Goal: Task Accomplishment & Management: Use online tool/utility

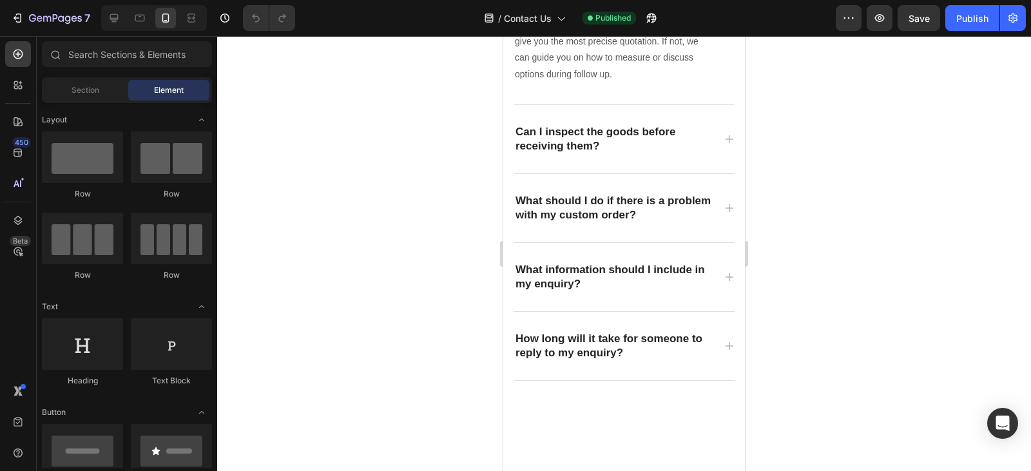
scroll to position [2733, 0]
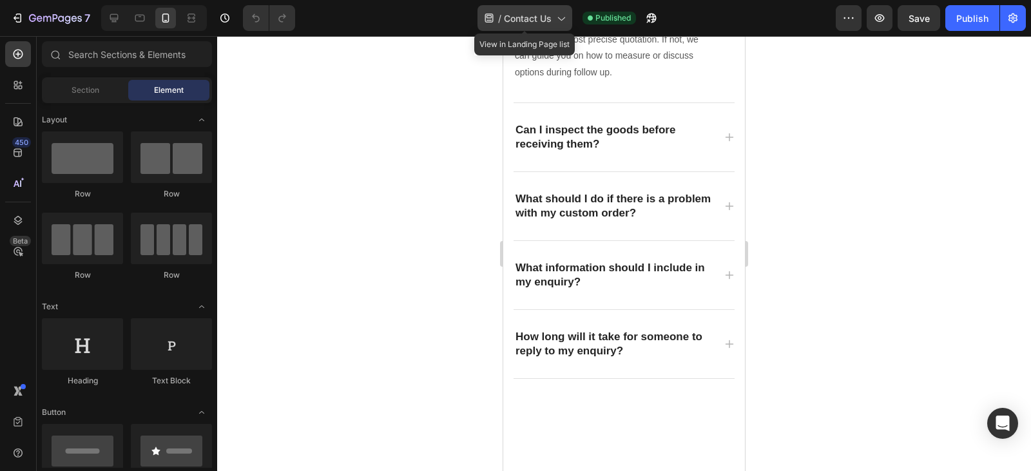
click at [556, 19] on icon at bounding box center [560, 18] width 13 height 13
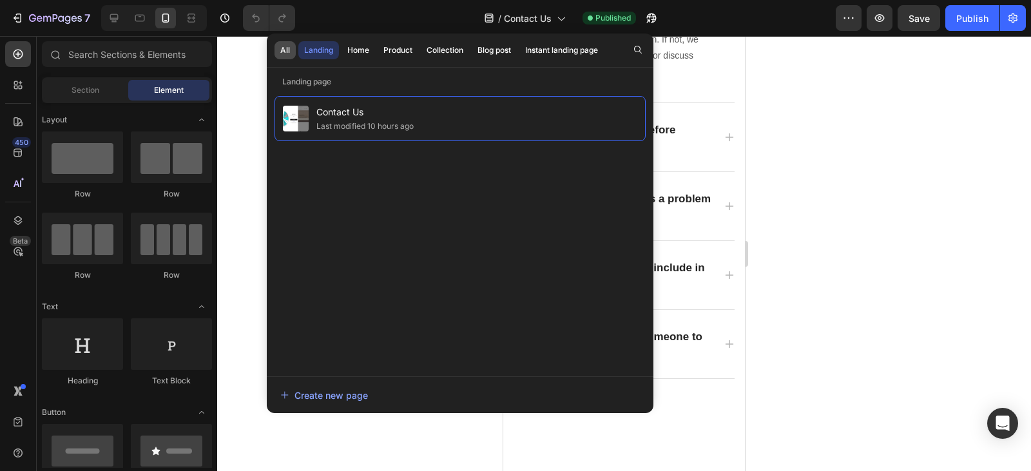
click at [284, 48] on div "All" at bounding box center [285, 50] width 10 height 12
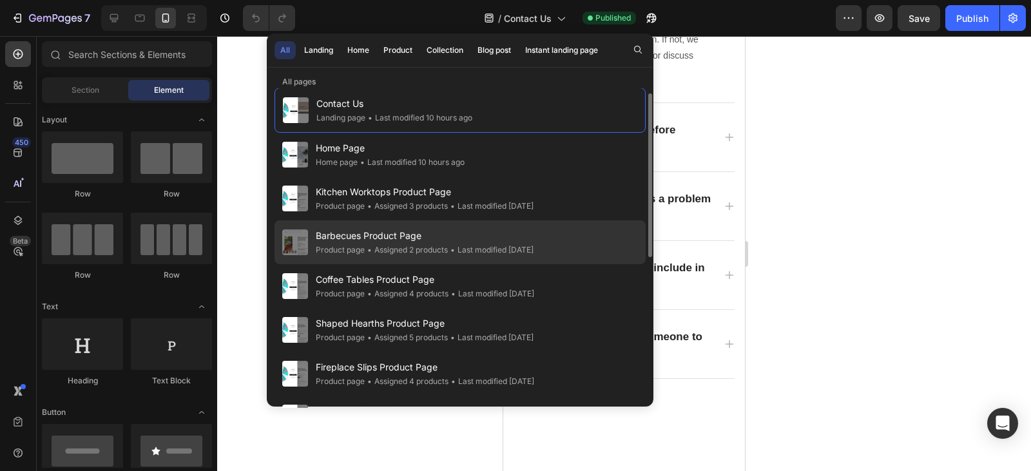
scroll to position [8, 0]
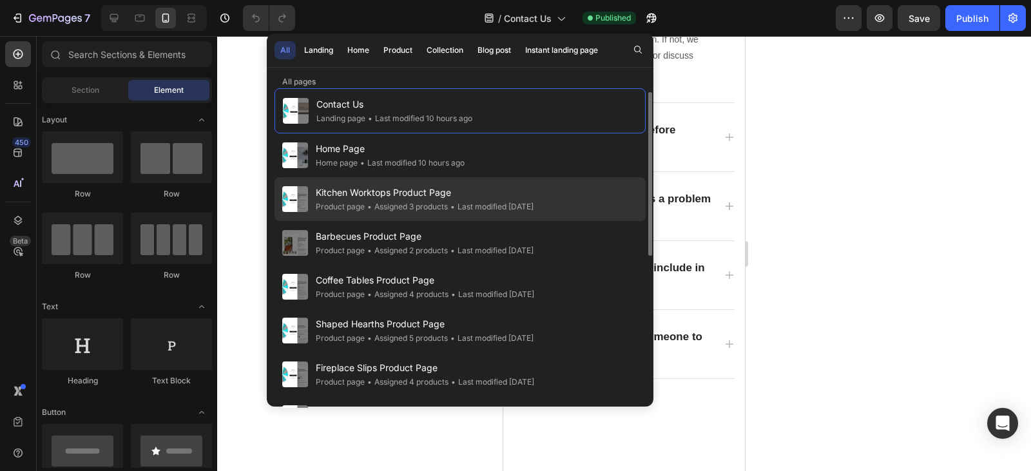
click at [382, 195] on span "Kitchen Worktops Product Page" at bounding box center [425, 192] width 218 height 15
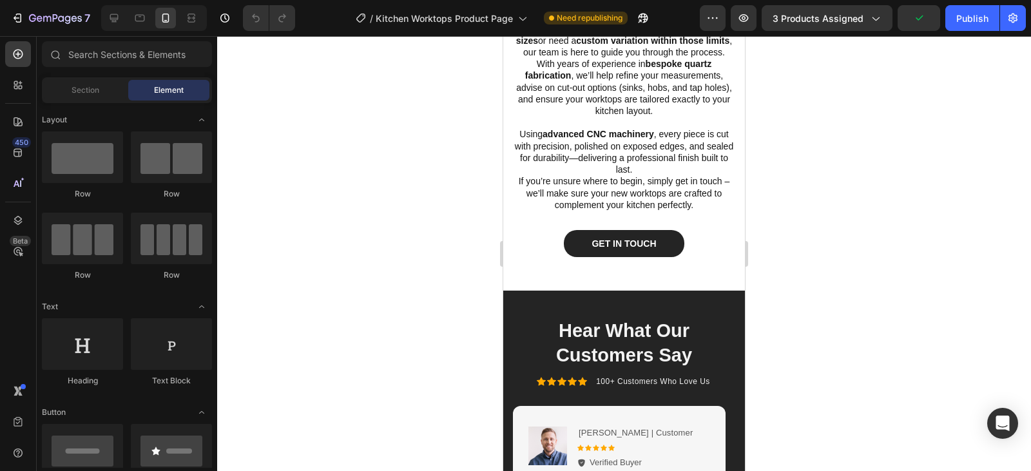
scroll to position [2430, 0]
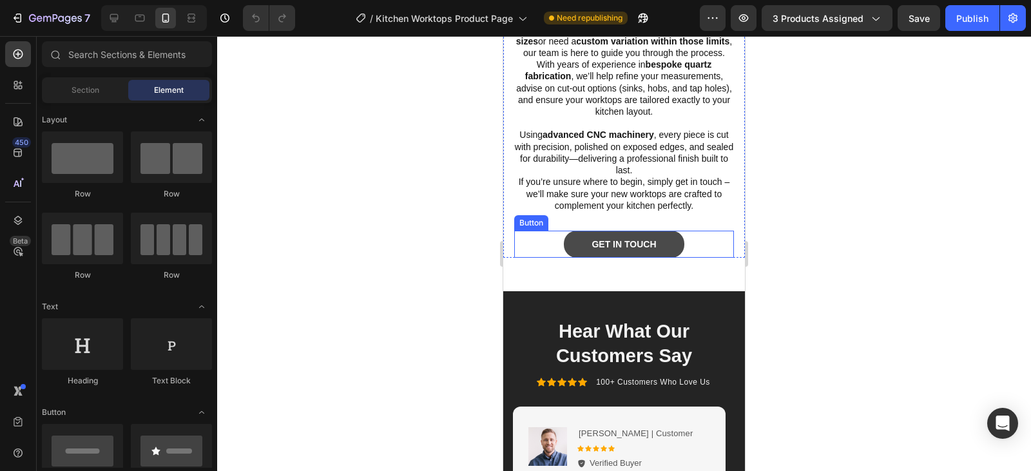
click at [667, 249] on link "Get In Touch" at bounding box center [624, 244] width 120 height 27
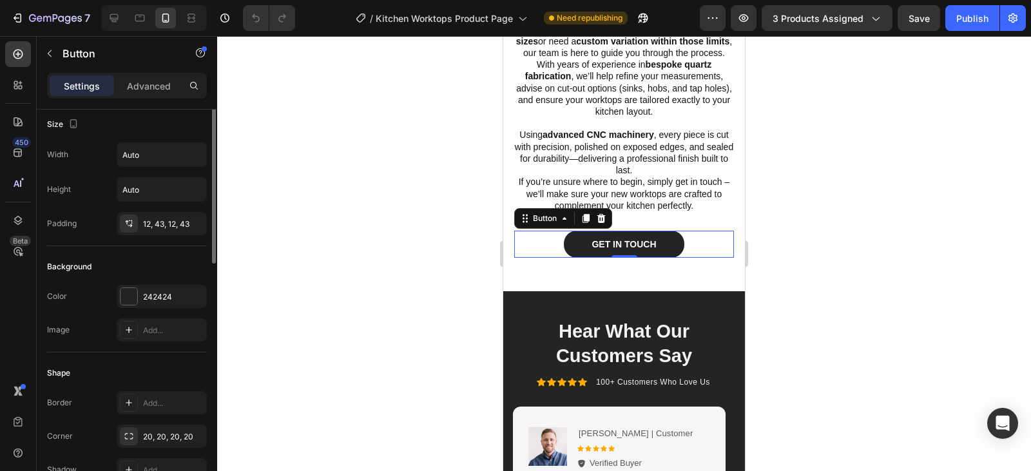
scroll to position [0, 0]
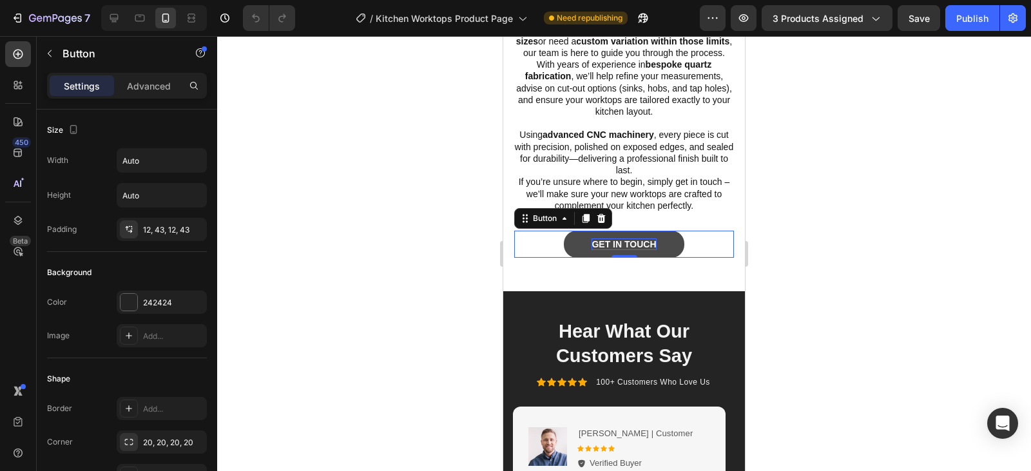
click at [613, 248] on p "Get In Touch" at bounding box center [624, 245] width 64 height 12
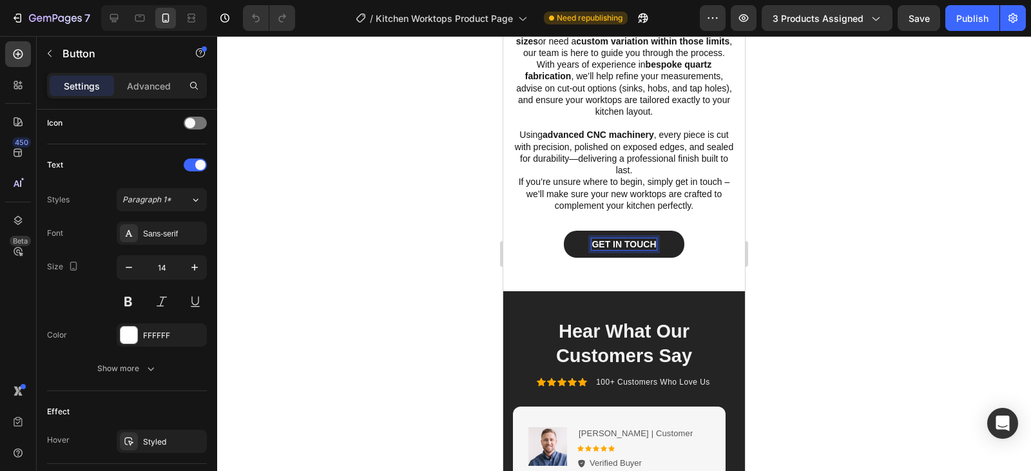
scroll to position [593, 0]
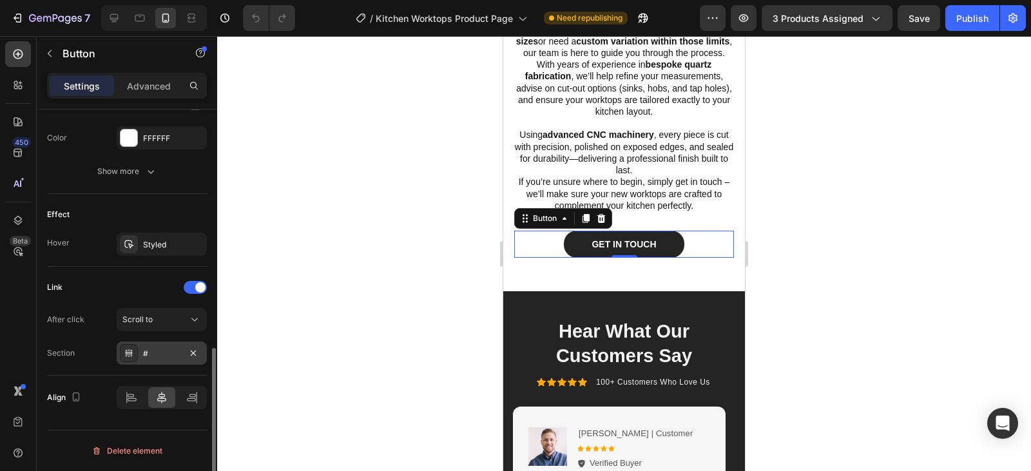
click at [162, 352] on div "#" at bounding box center [161, 354] width 37 height 12
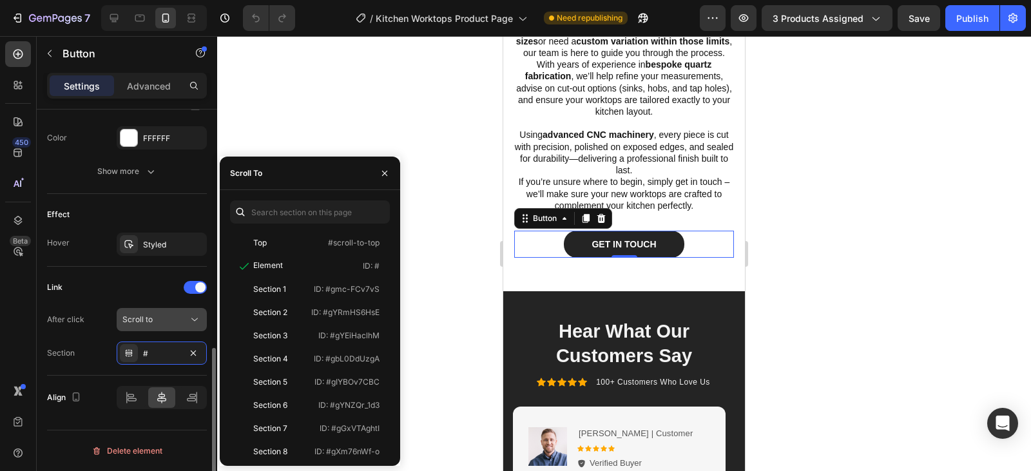
click at [189, 315] on icon at bounding box center [194, 319] width 13 height 13
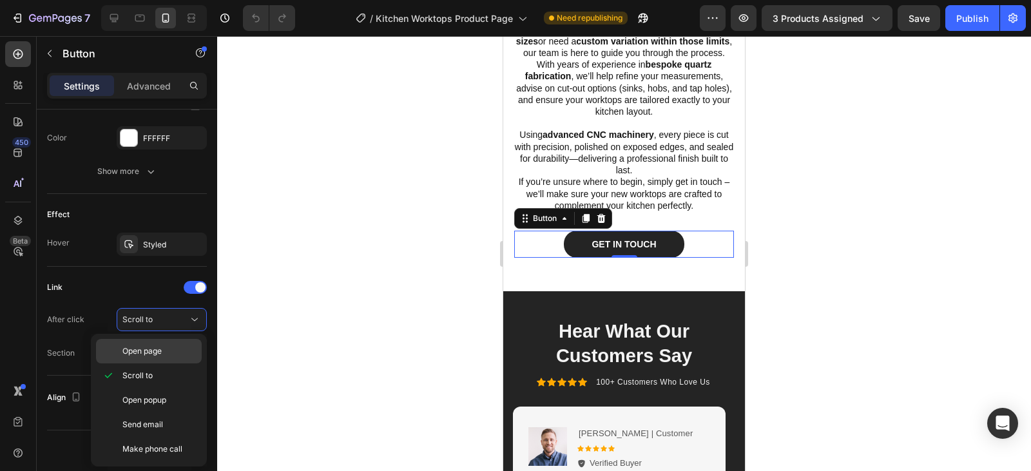
click at [167, 351] on p "Open page" at bounding box center [158, 352] width 73 height 12
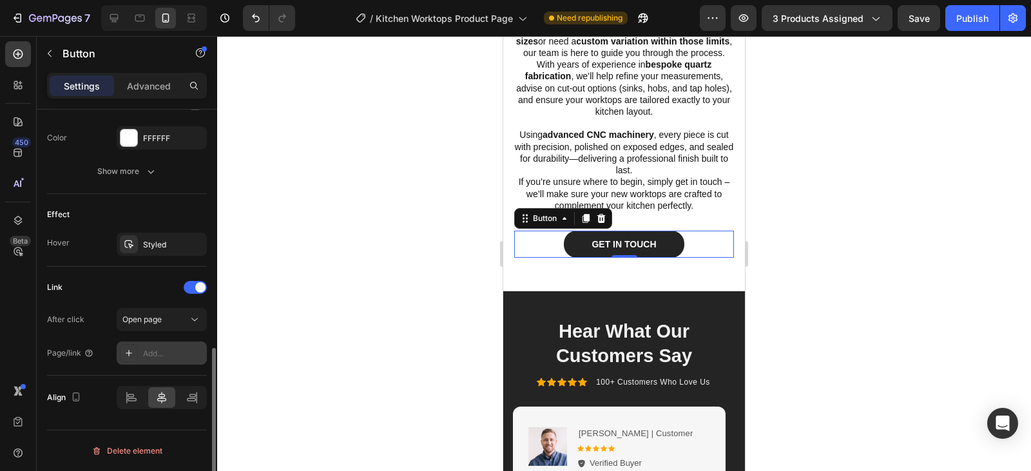
click at [170, 352] on div "Add..." at bounding box center [173, 354] width 61 height 12
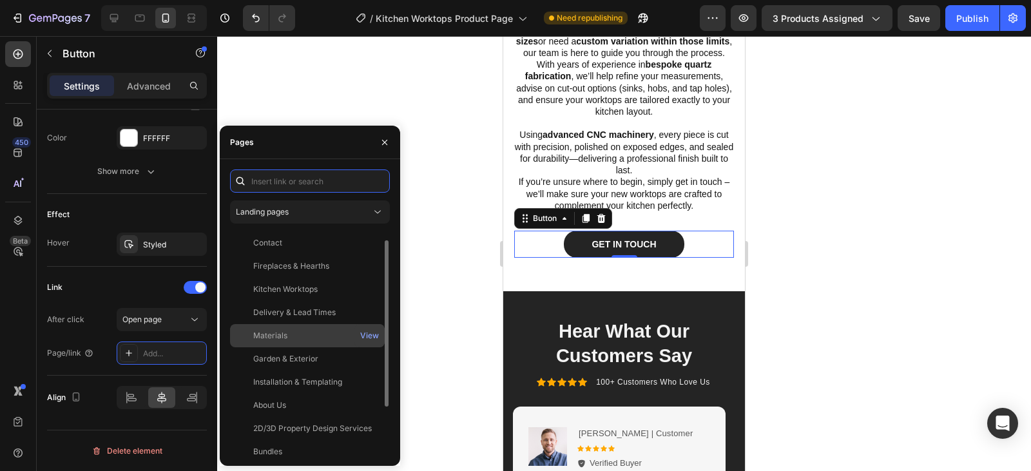
scroll to position [77, 0]
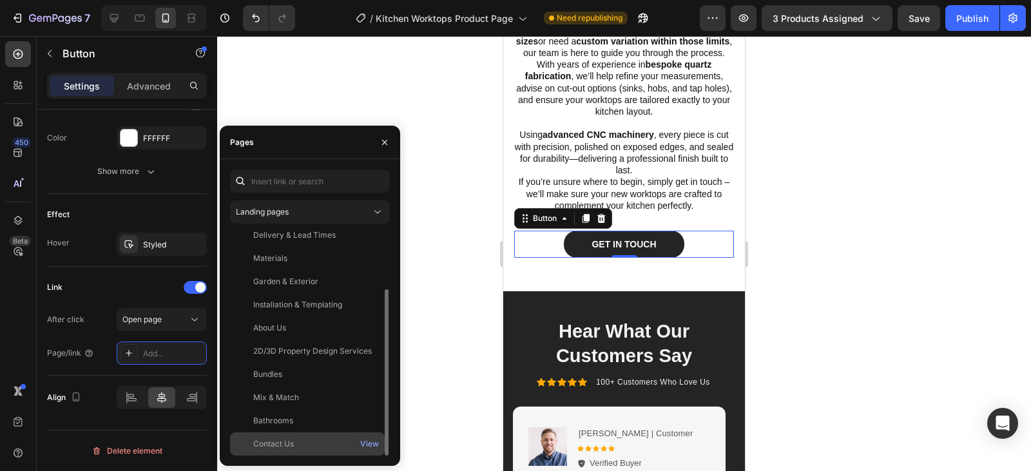
click at [280, 443] on div "Contact Us" at bounding box center [273, 444] width 41 height 12
click at [369, 444] on div "View" at bounding box center [369, 444] width 19 height 12
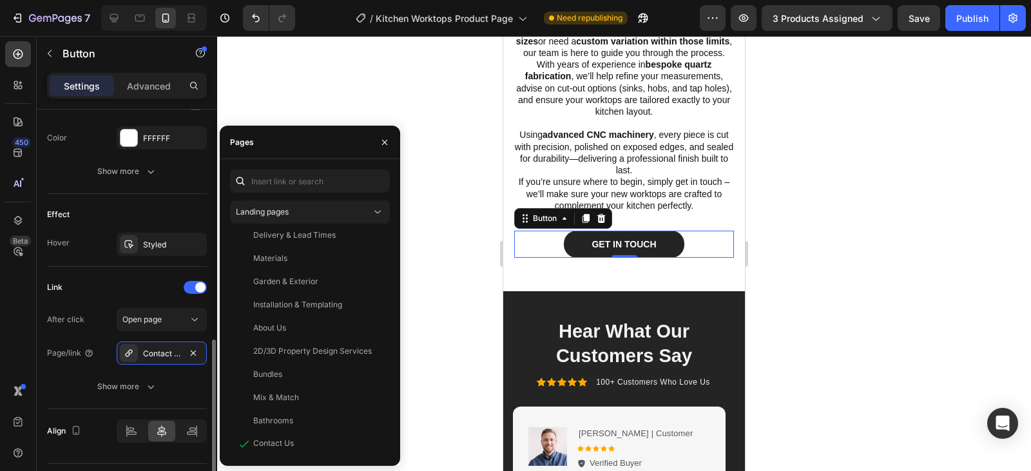
click at [113, 273] on div "Link After click Open page Page/link Contact Us Show more" at bounding box center [127, 338] width 160 height 142
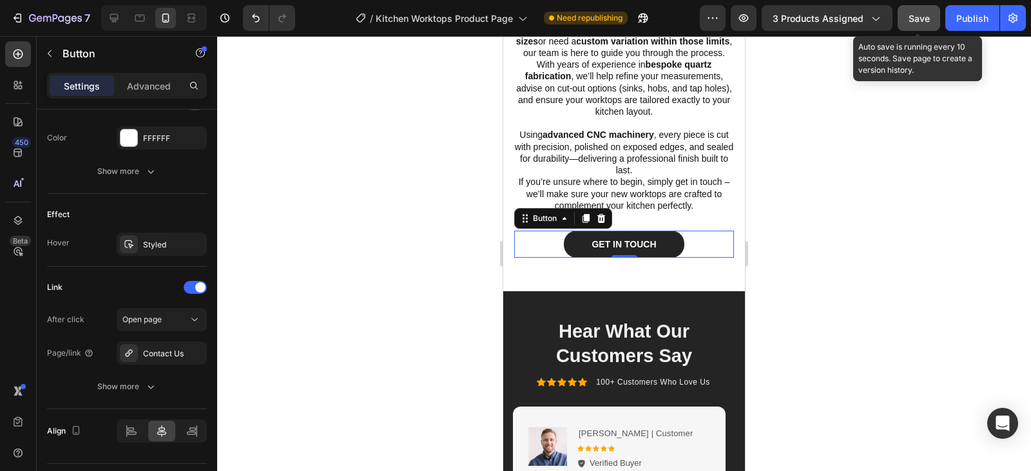
click at [923, 15] on span "Save" at bounding box center [919, 18] width 21 height 11
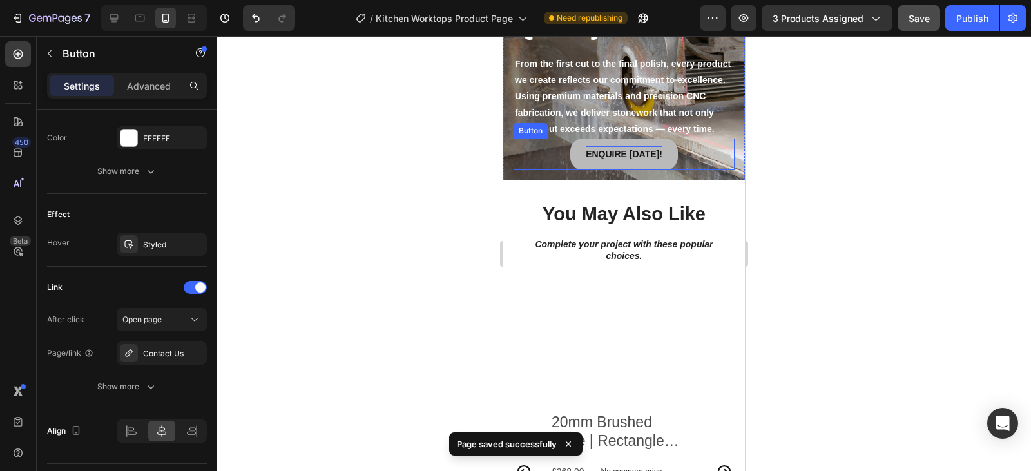
scroll to position [3072, 0]
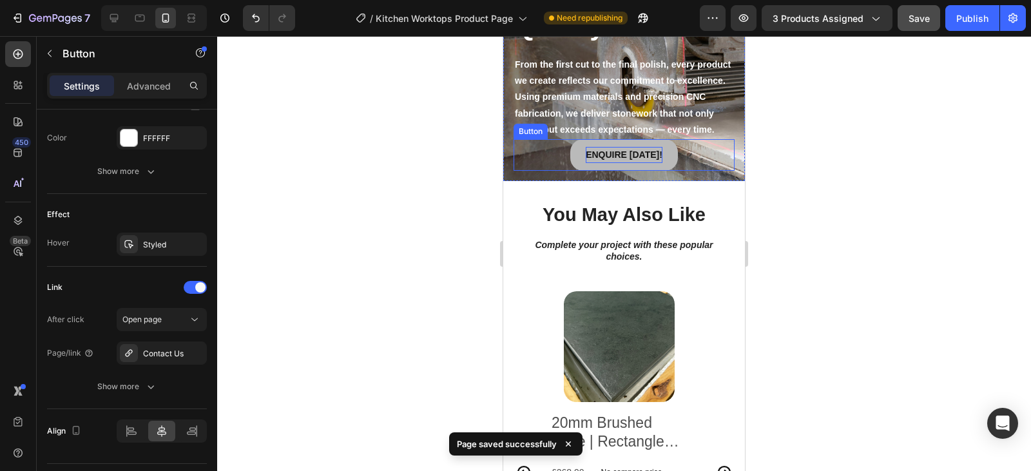
click at [608, 163] on p "ENQUIRE [DATE]!" at bounding box center [624, 155] width 77 height 16
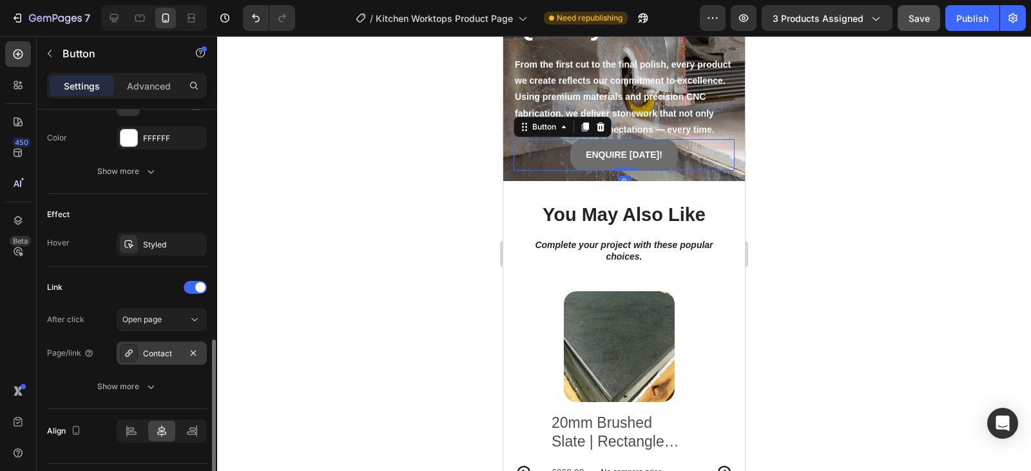
click at [177, 351] on div "Contact" at bounding box center [161, 354] width 37 height 12
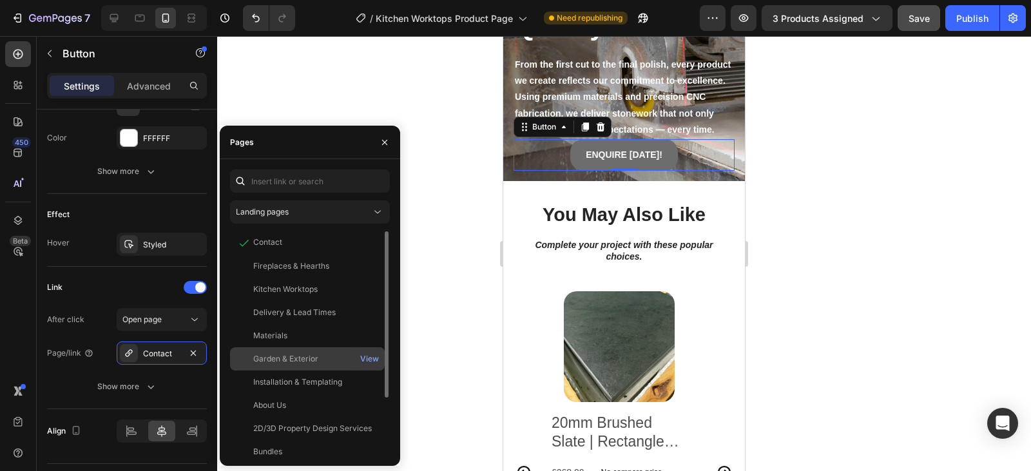
scroll to position [77, 0]
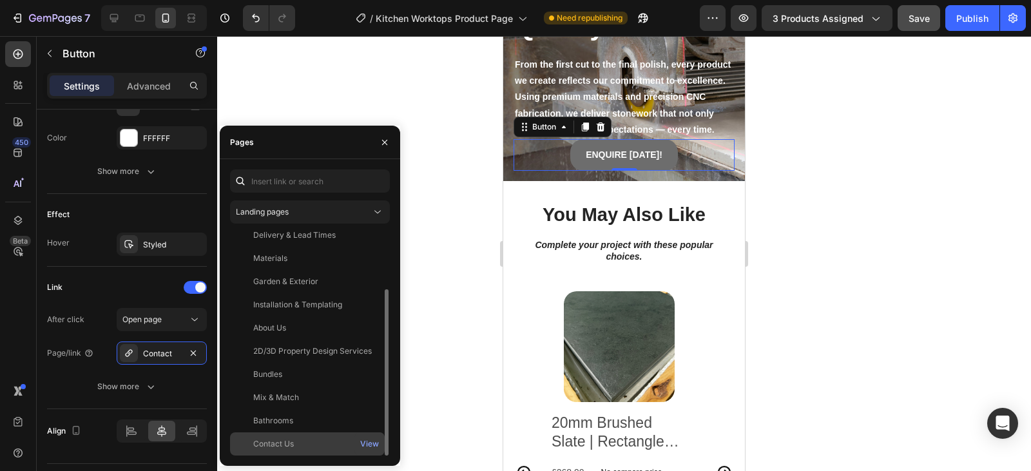
click at [287, 440] on div "Contact Us" at bounding box center [273, 444] width 41 height 12
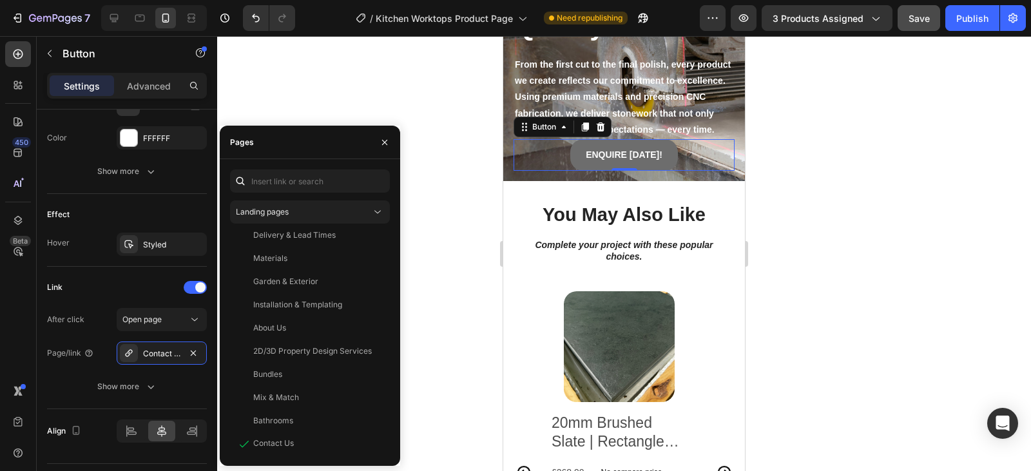
click at [433, 289] on div at bounding box center [624, 253] width 814 height 435
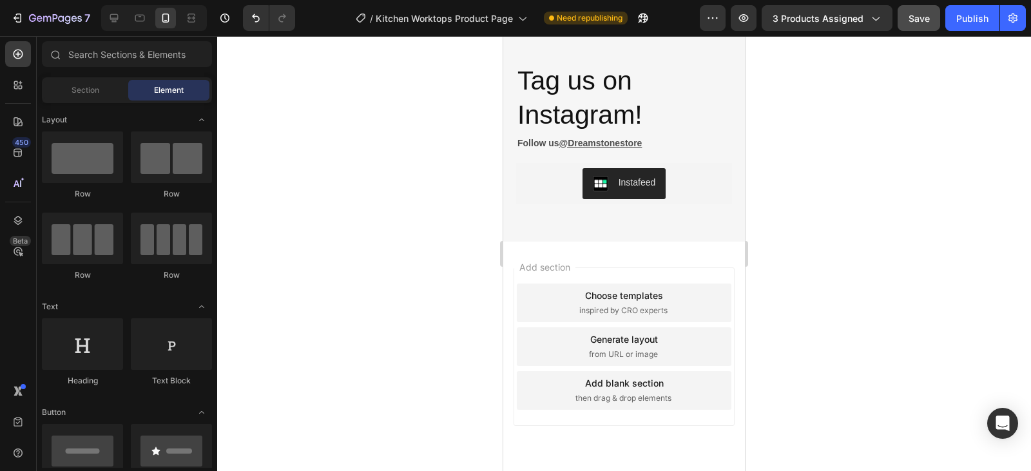
scroll to position [3771, 0]
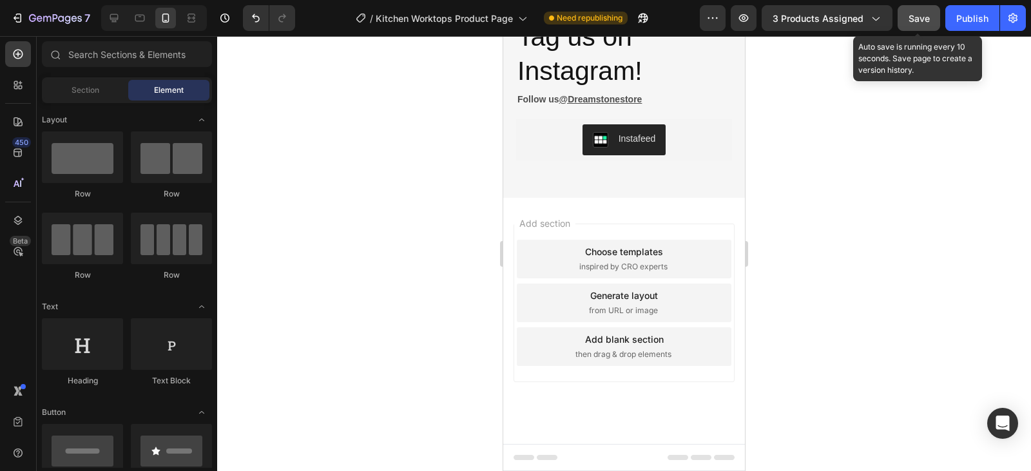
click at [926, 19] on span "Save" at bounding box center [919, 18] width 21 height 11
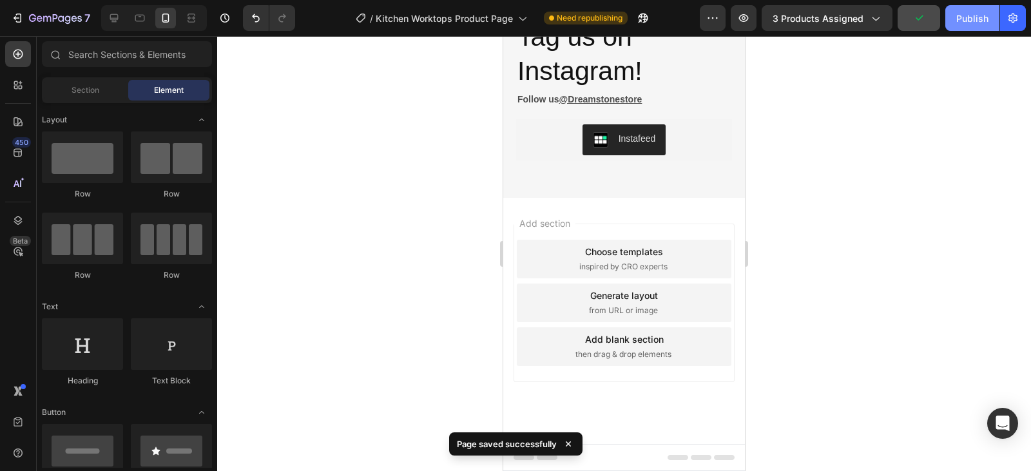
click at [972, 18] on div "Publish" at bounding box center [973, 19] width 32 height 14
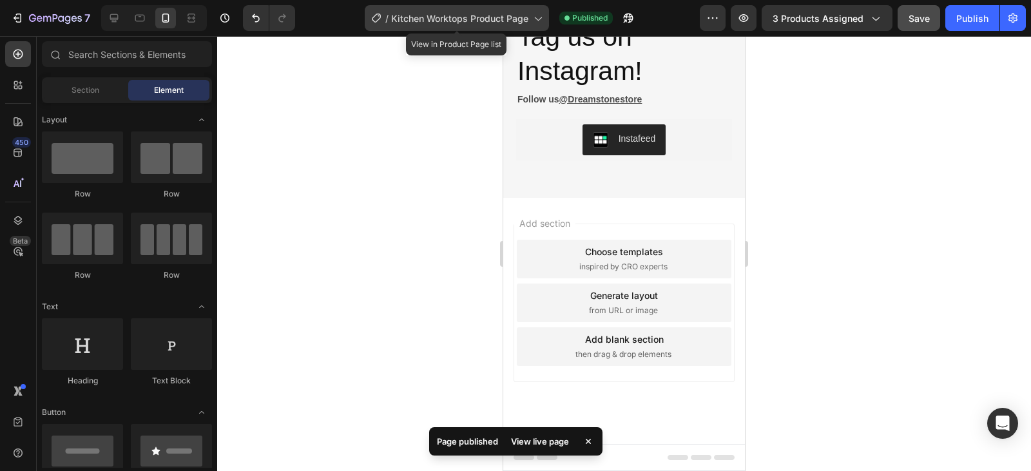
click at [532, 14] on icon at bounding box center [537, 18] width 13 height 13
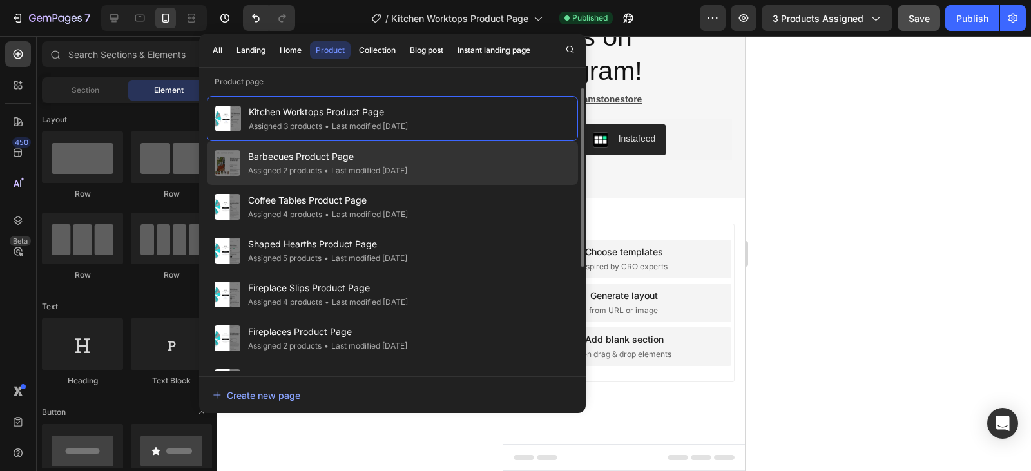
click at [322, 151] on span "Barbecues Product Page" at bounding box center [327, 156] width 159 height 15
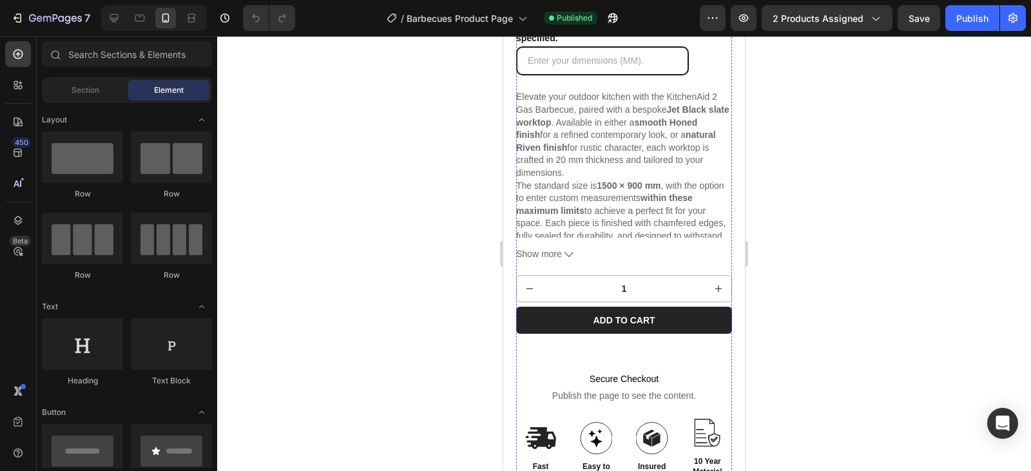
scroll to position [644, 0]
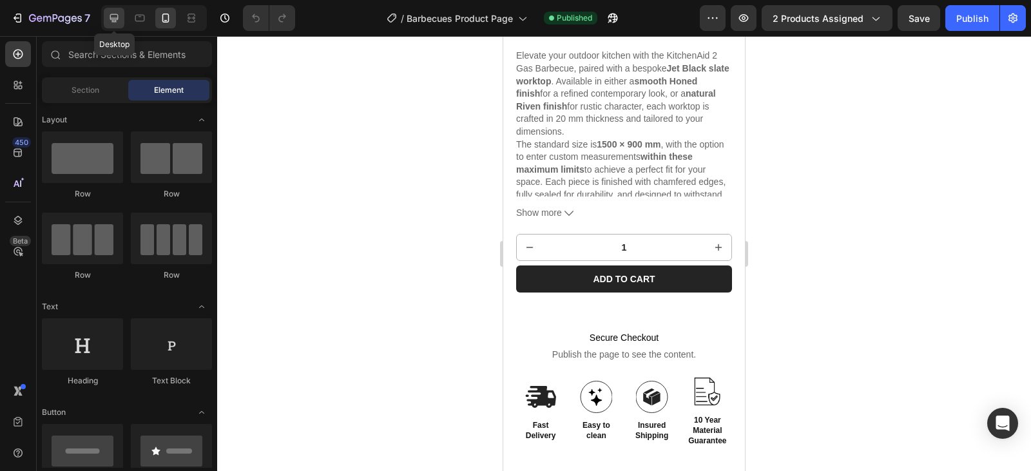
click at [115, 21] on icon at bounding box center [114, 18] width 13 height 13
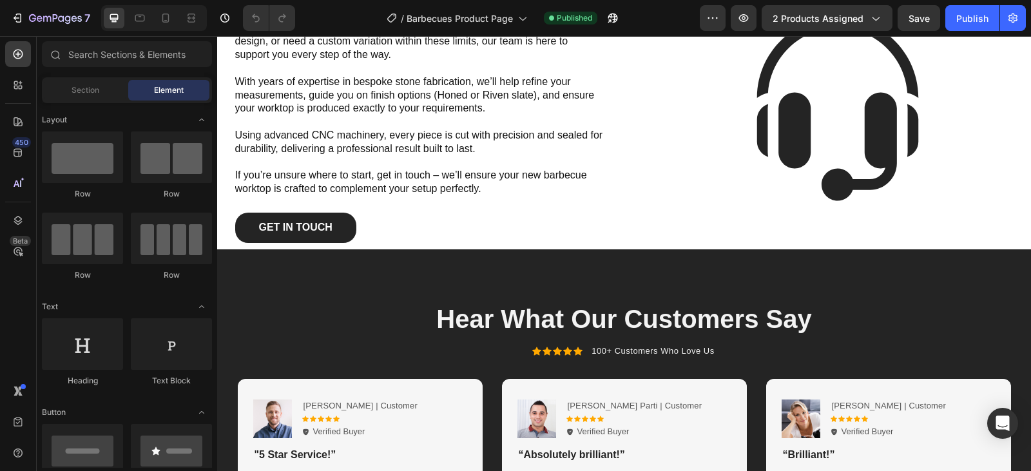
scroll to position [1712, 0]
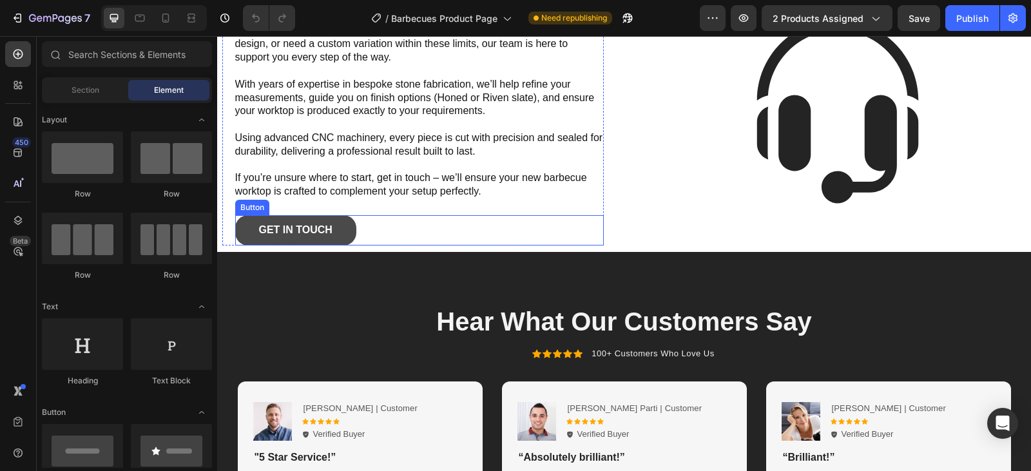
click at [338, 233] on link "Get In Touch" at bounding box center [295, 230] width 121 height 30
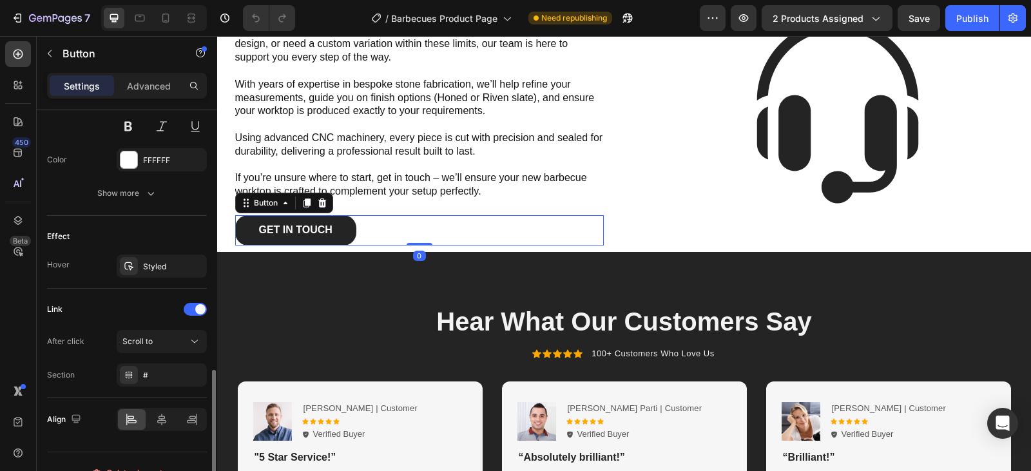
scroll to position [593, 0]
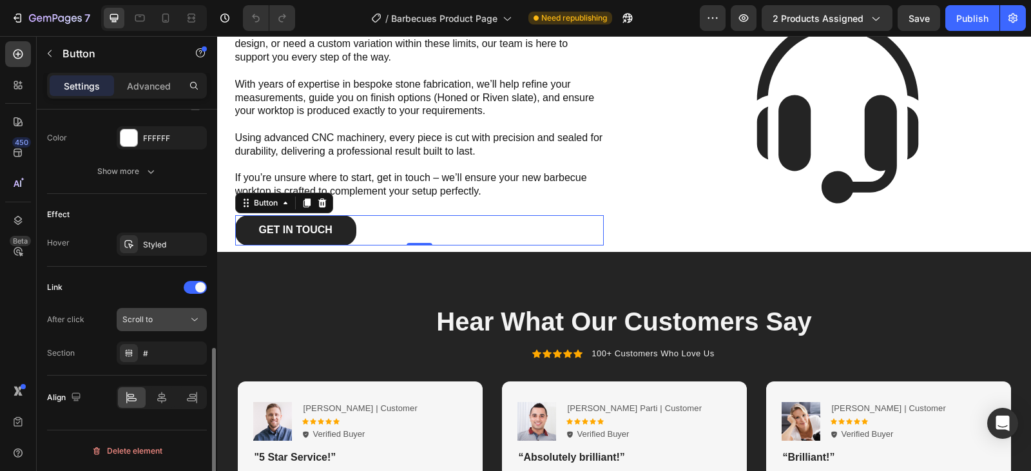
click at [186, 322] on div "Scroll to" at bounding box center [155, 320] width 66 height 12
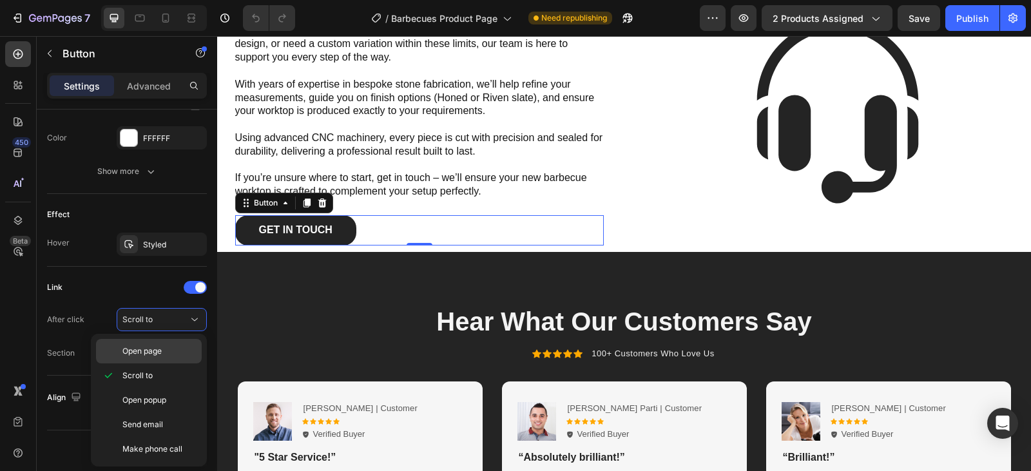
click at [168, 349] on p "Open page" at bounding box center [158, 352] width 73 height 12
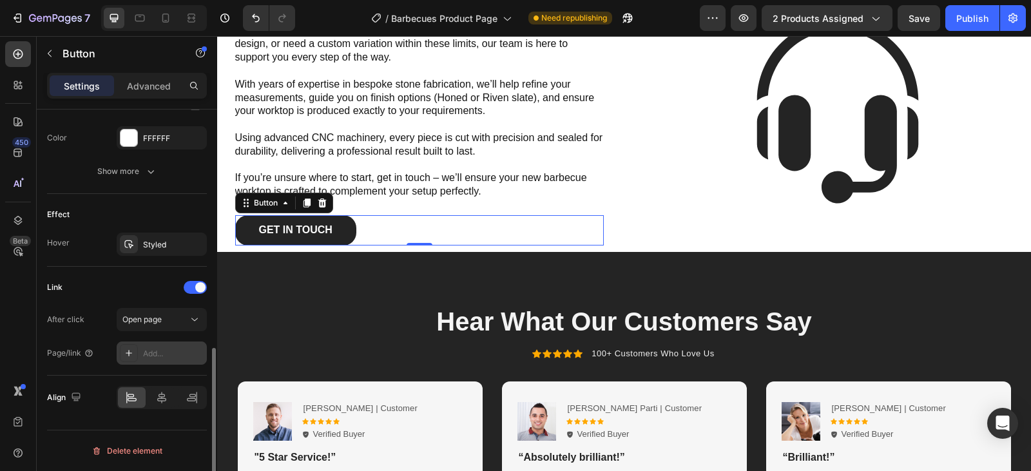
click at [170, 350] on div "Add..." at bounding box center [173, 354] width 61 height 12
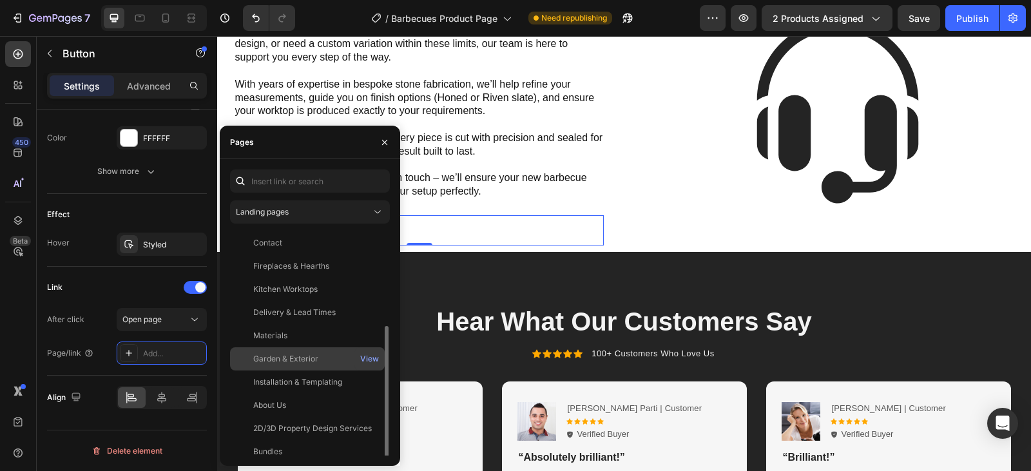
scroll to position [77, 0]
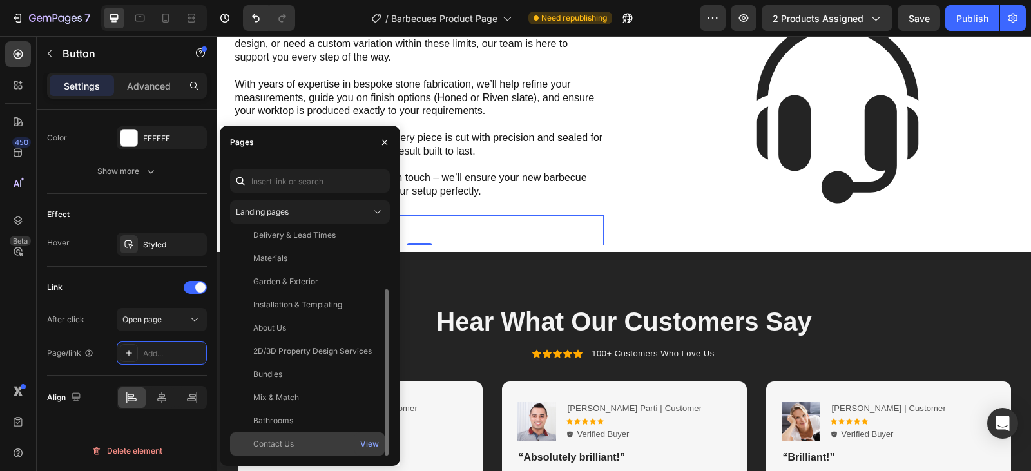
click at [297, 442] on div "Contact Us" at bounding box center [307, 444] width 144 height 12
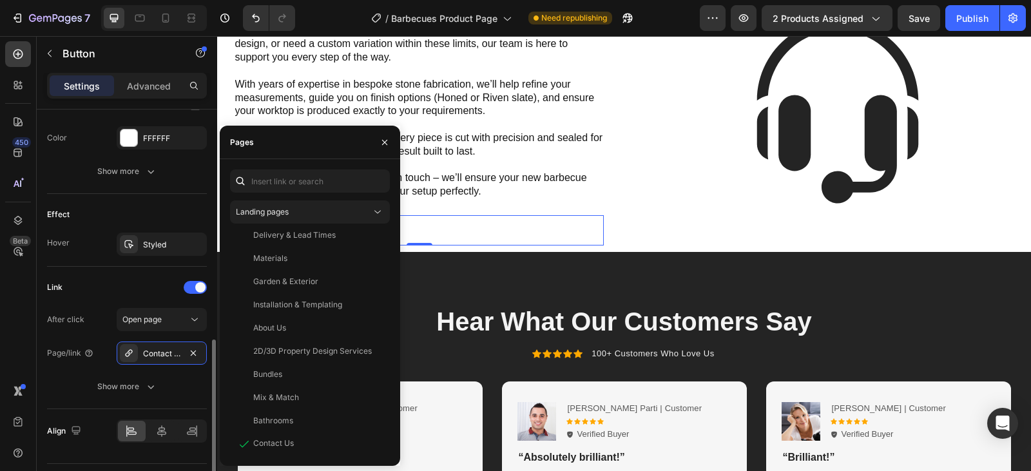
click at [108, 283] on div "Link" at bounding box center [127, 287] width 160 height 21
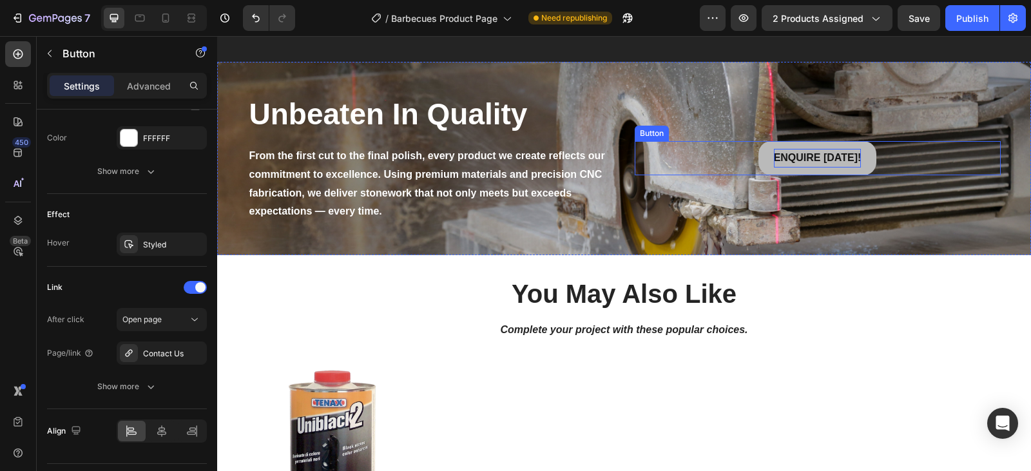
scroll to position [2232, 0]
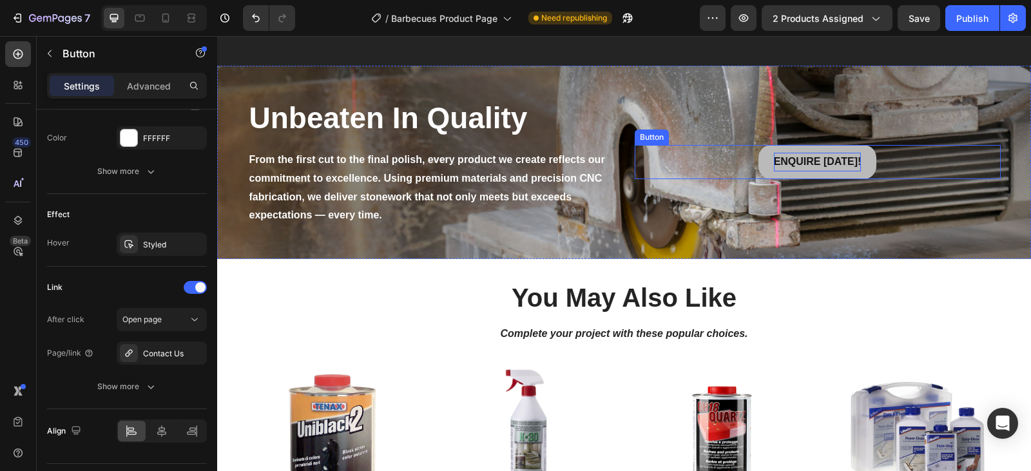
click at [837, 161] on p "ENQUIRE [DATE]!" at bounding box center [818, 162] width 88 height 19
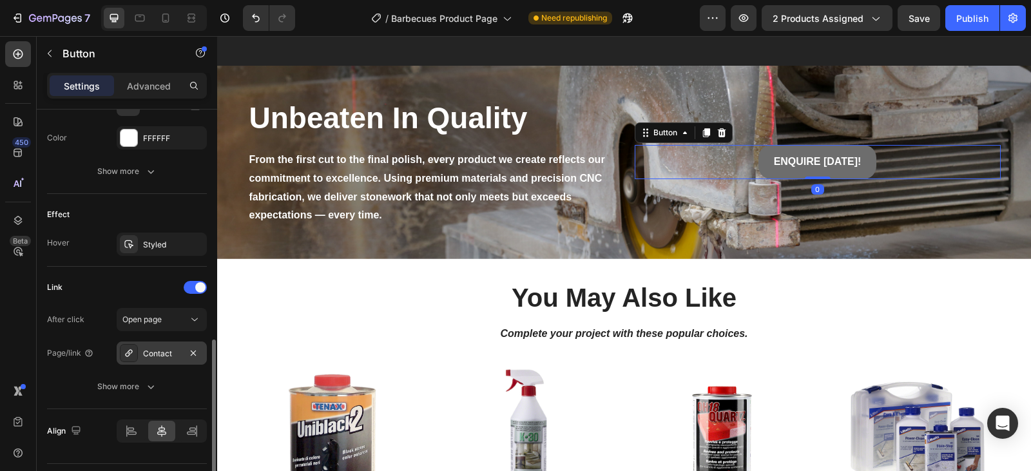
click at [170, 355] on div "Contact" at bounding box center [161, 354] width 37 height 12
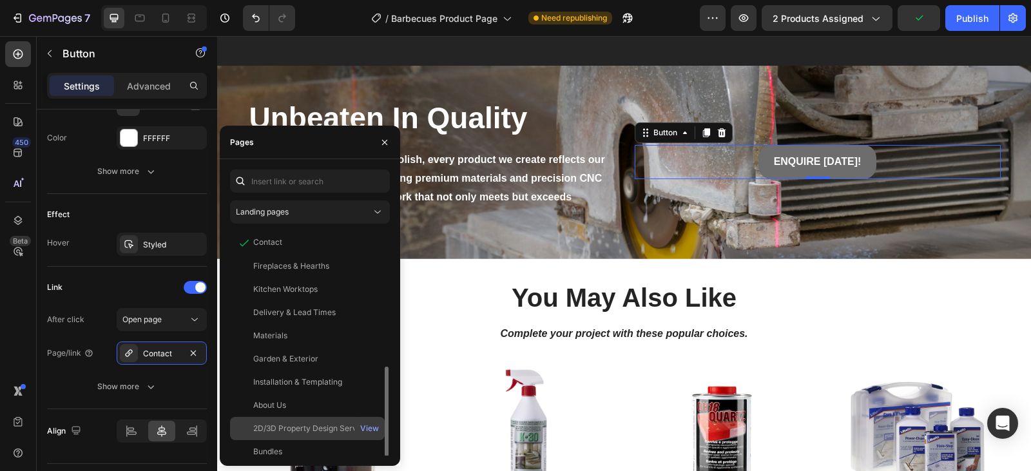
scroll to position [77, 0]
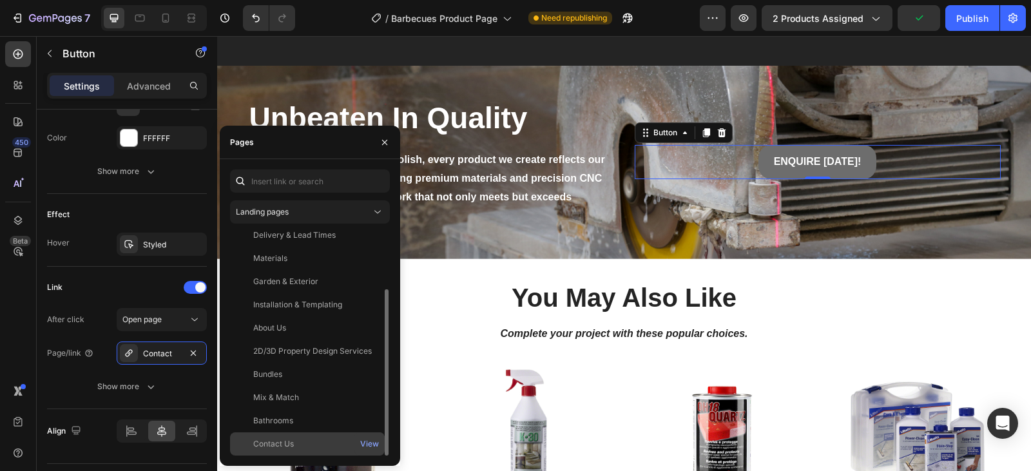
click at [291, 445] on div "Contact Us" at bounding box center [273, 444] width 41 height 12
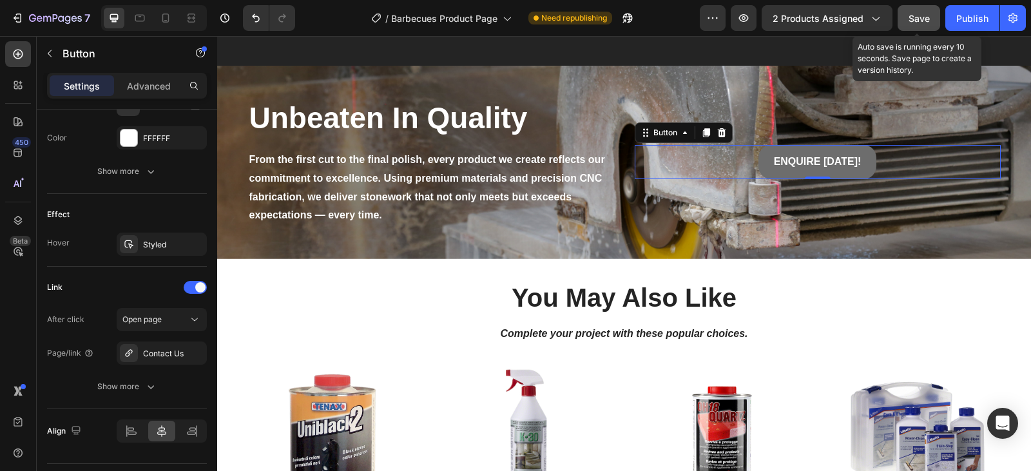
click at [928, 16] on span "Save" at bounding box center [919, 18] width 21 height 11
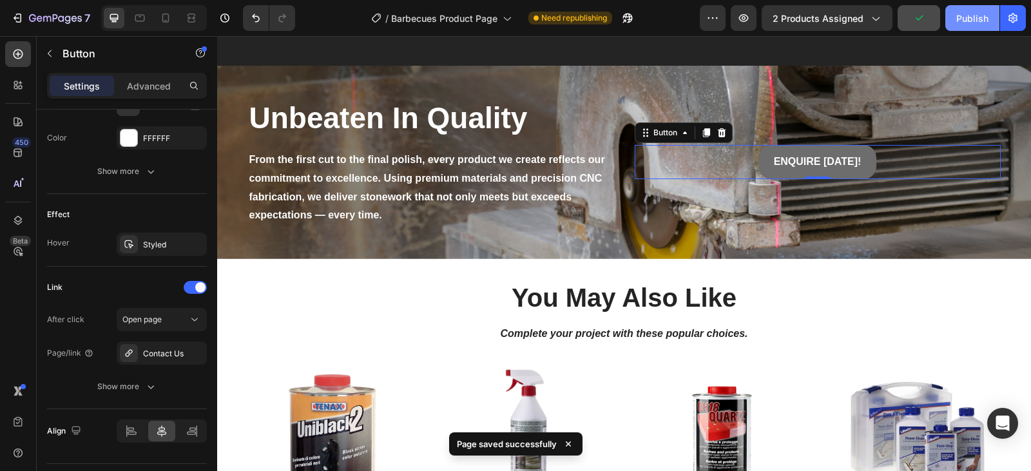
click at [968, 18] on div "Publish" at bounding box center [973, 19] width 32 height 14
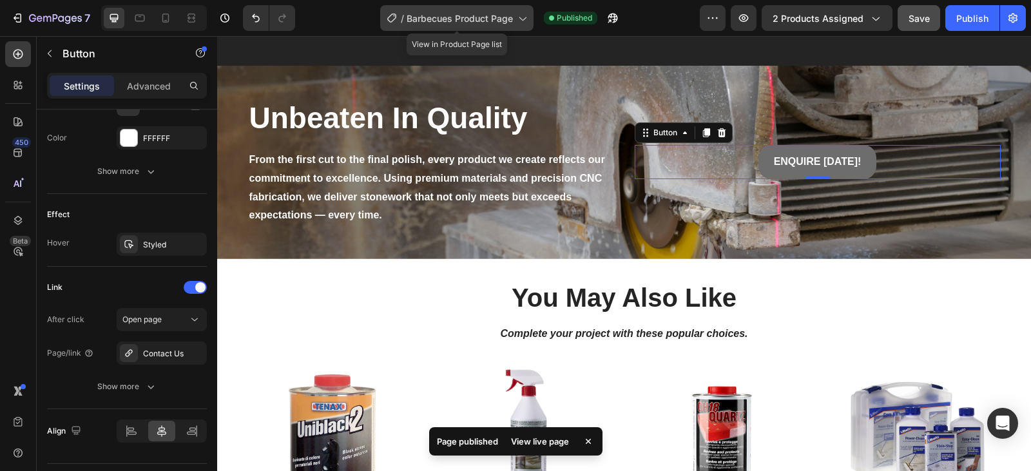
click at [523, 19] on icon at bounding box center [522, 18] width 13 height 13
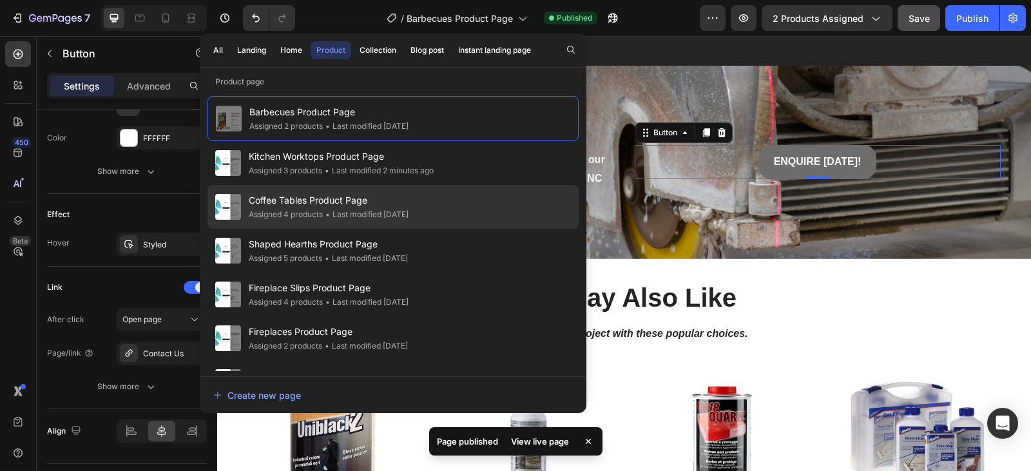
click at [404, 205] on span "Coffee Tables Product Page" at bounding box center [329, 200] width 160 height 15
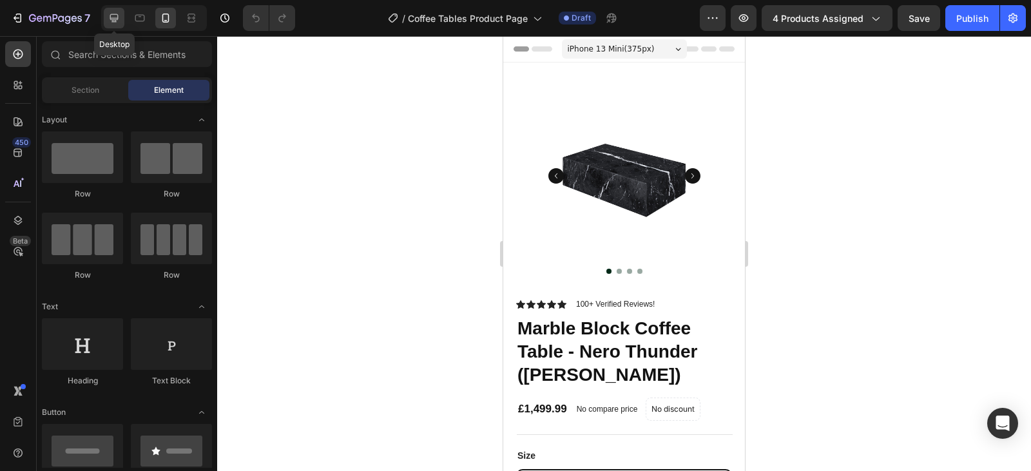
click at [117, 15] on icon at bounding box center [114, 18] width 13 height 13
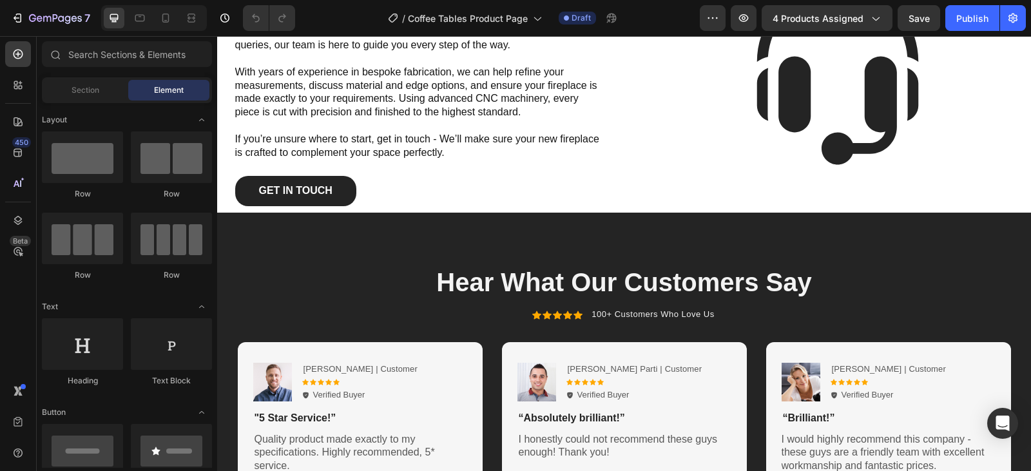
scroll to position [1579, 0]
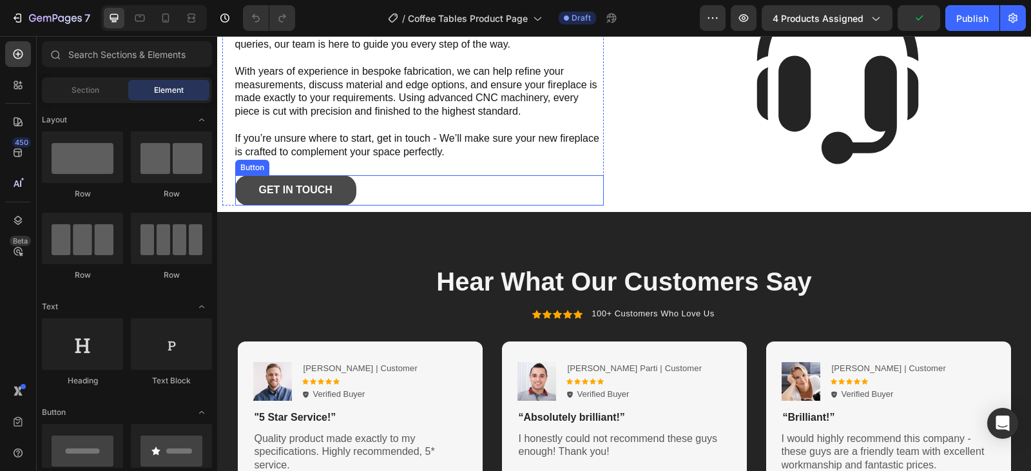
click at [337, 186] on link "Get In Touch" at bounding box center [295, 190] width 121 height 30
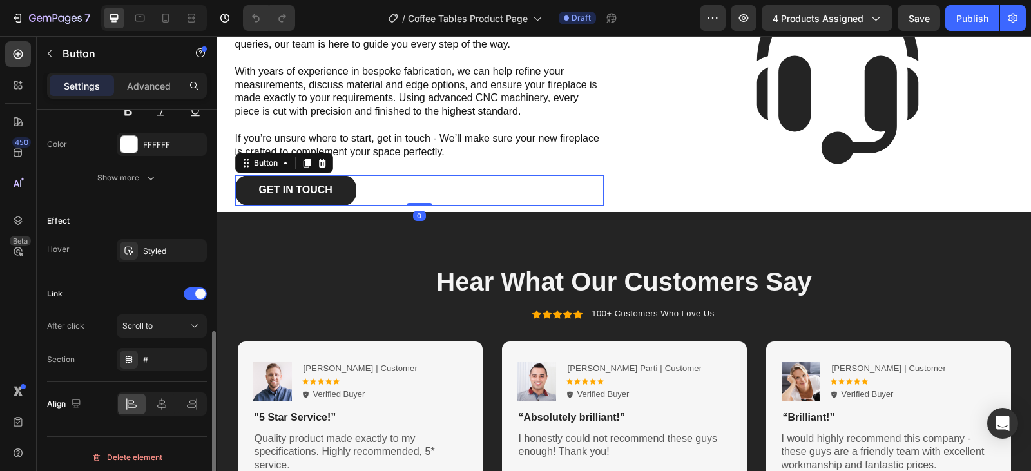
scroll to position [593, 0]
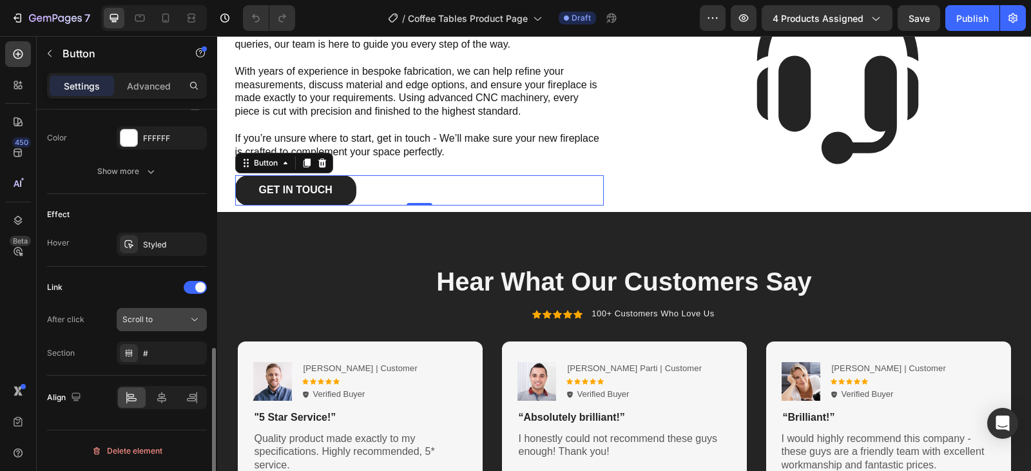
click at [193, 326] on button "Scroll to" at bounding box center [162, 319] width 90 height 23
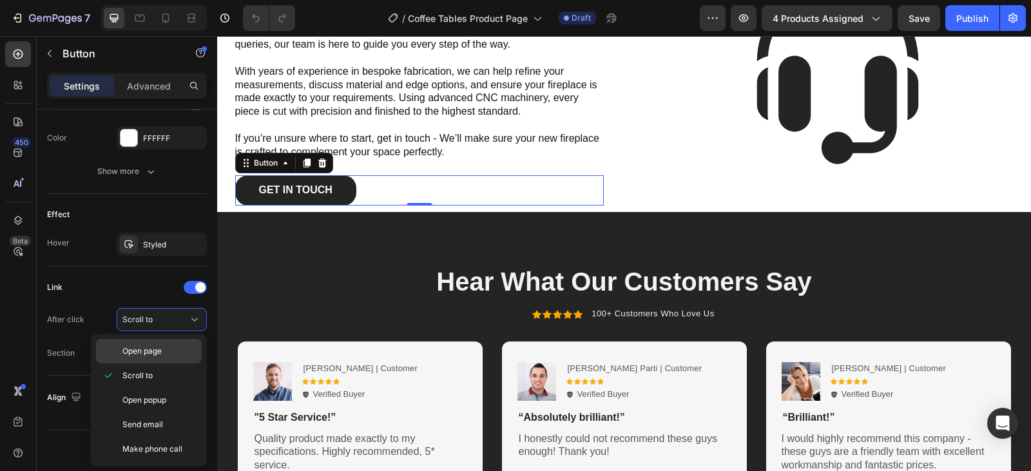
click at [180, 344] on div "Open page" at bounding box center [149, 351] width 106 height 24
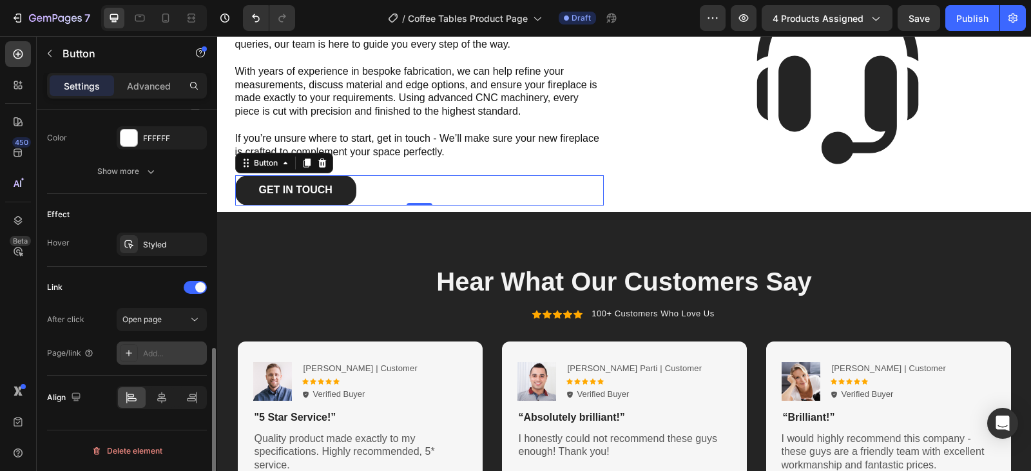
click at [163, 354] on div "Add..." at bounding box center [173, 354] width 61 height 12
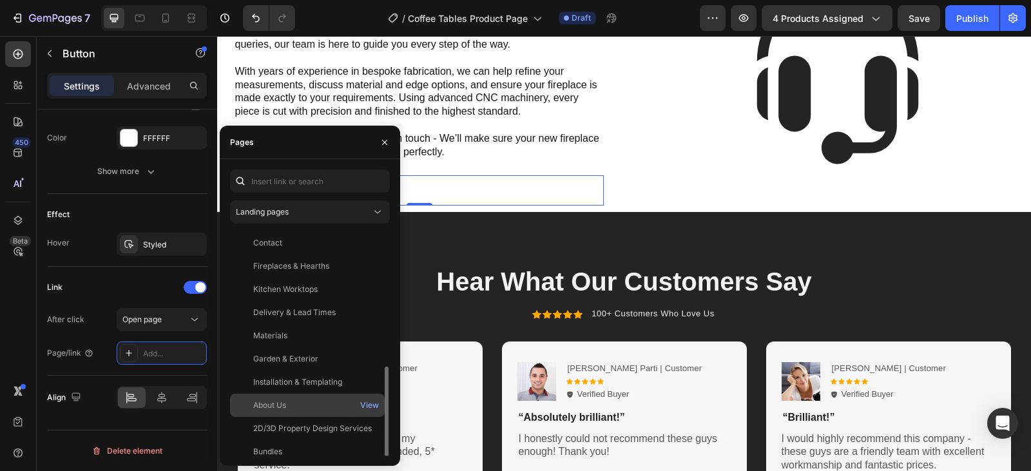
scroll to position [77, 0]
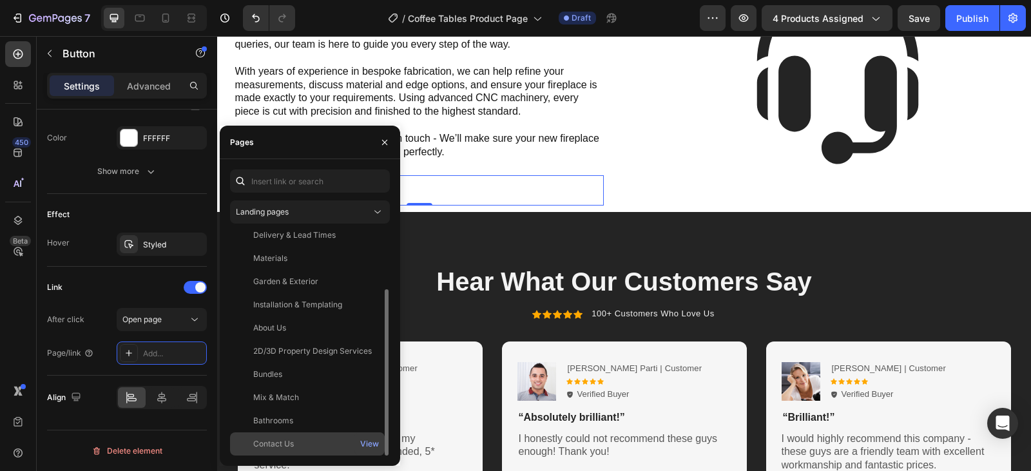
click at [286, 436] on div "Contact Us View" at bounding box center [307, 444] width 155 height 23
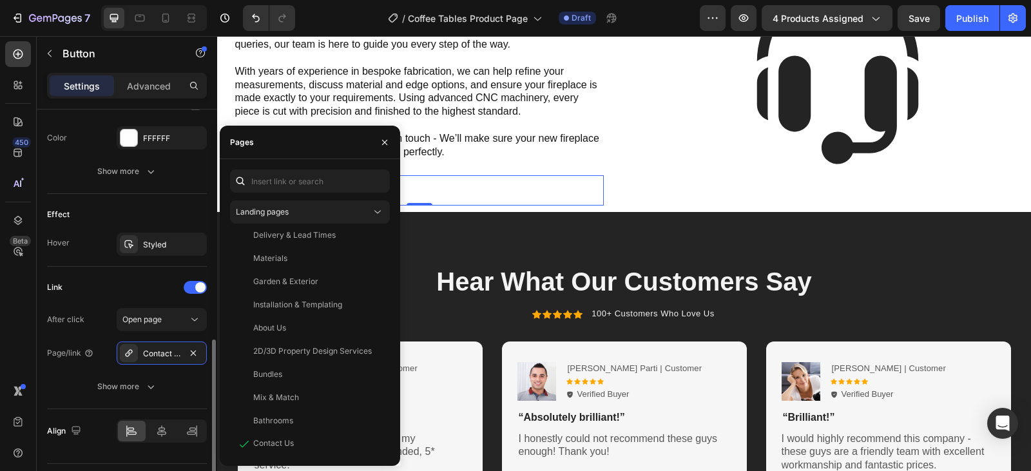
click at [125, 286] on div "Link" at bounding box center [127, 287] width 160 height 21
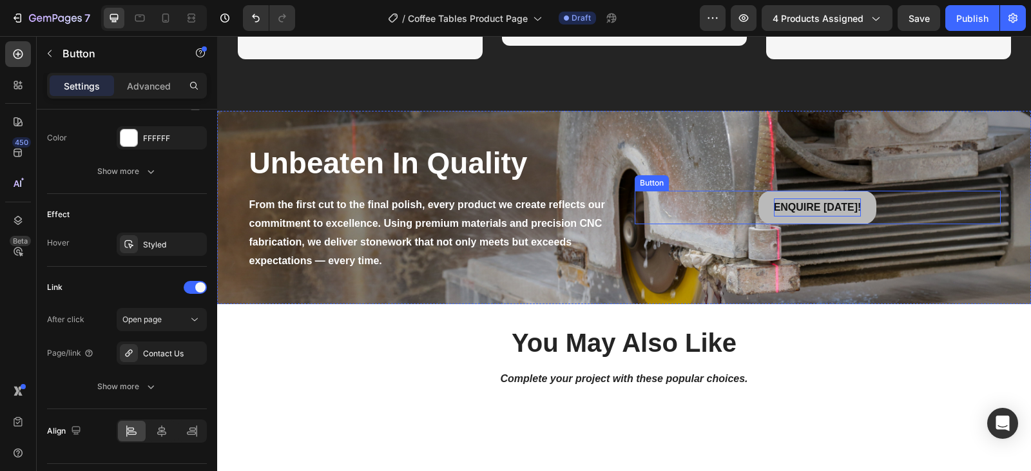
scroll to position [2020, 0]
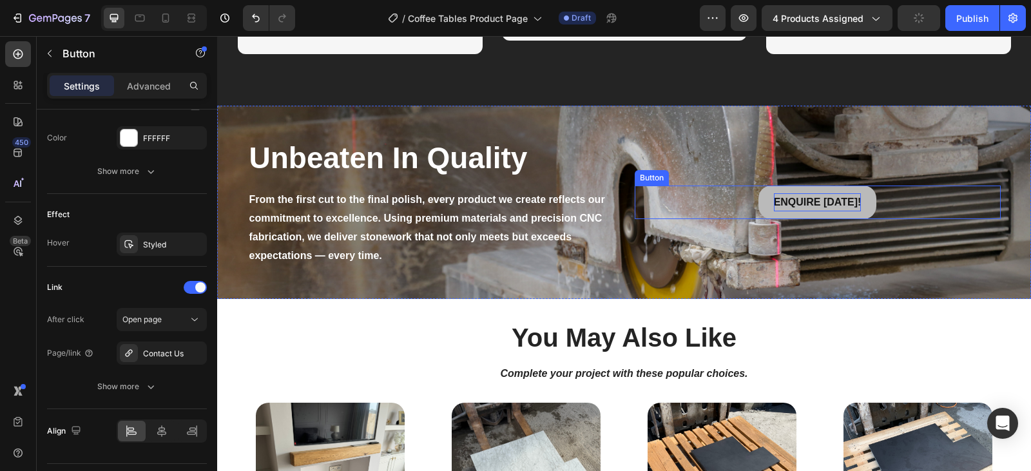
click at [799, 208] on p "ENQUIRE [DATE]!" at bounding box center [818, 202] width 88 height 19
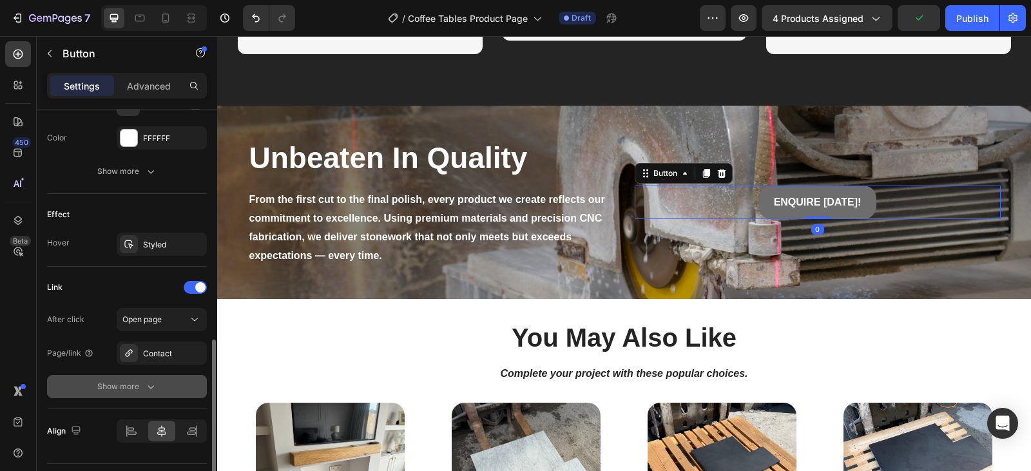
scroll to position [627, 0]
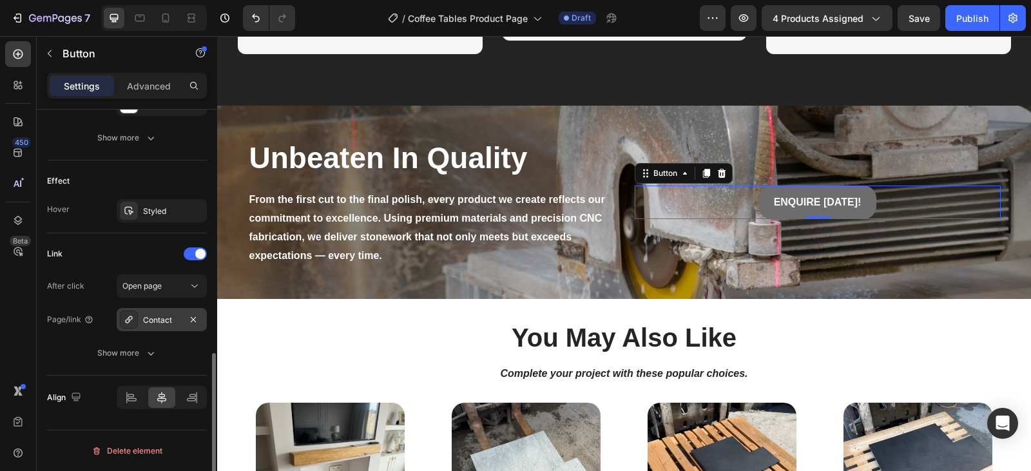
click at [179, 326] on div "Contact" at bounding box center [162, 319] width 90 height 23
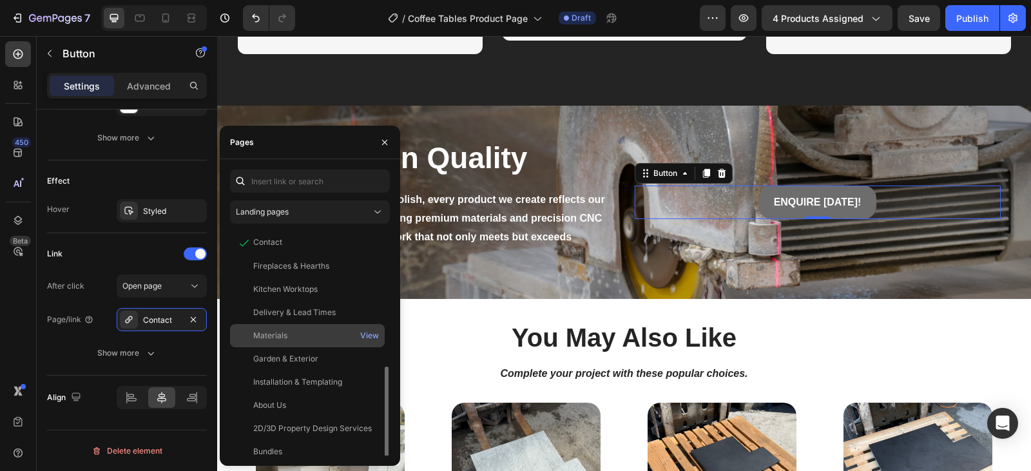
scroll to position [77, 0]
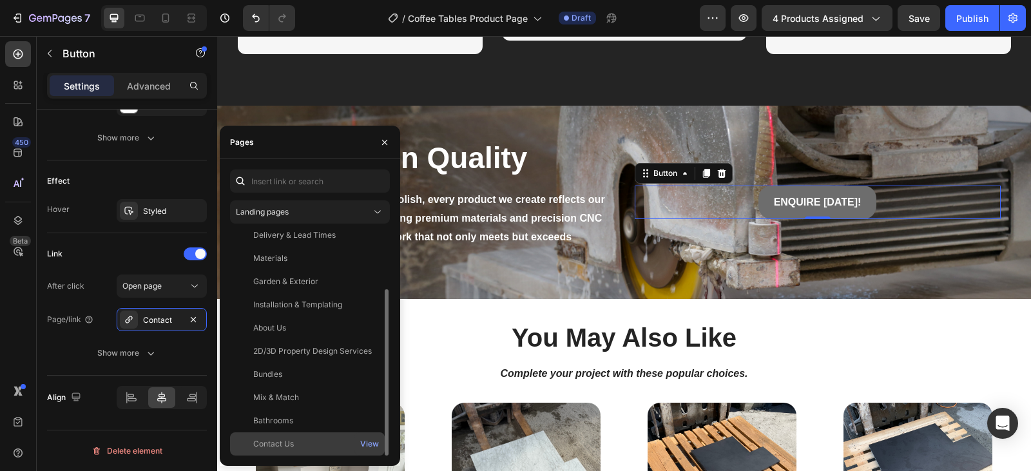
click at [302, 442] on div "Contact Us" at bounding box center [307, 444] width 144 height 12
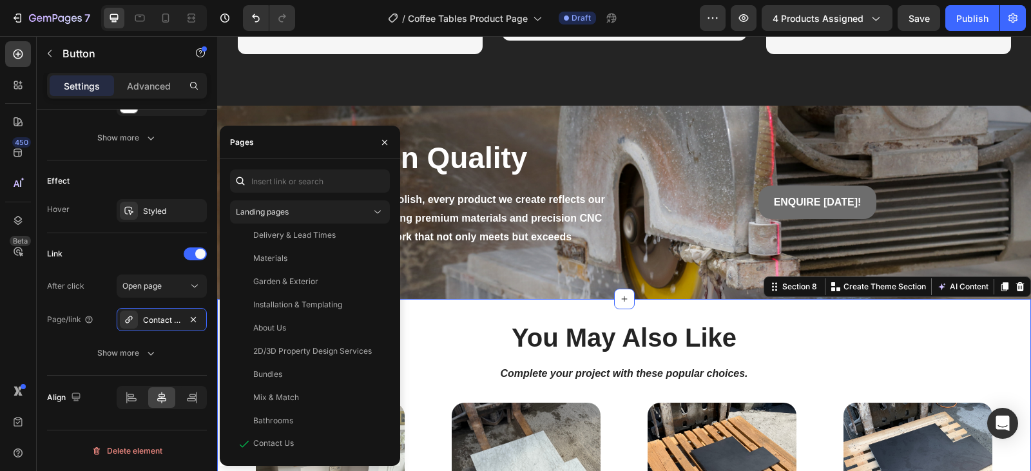
scroll to position [0, 0]
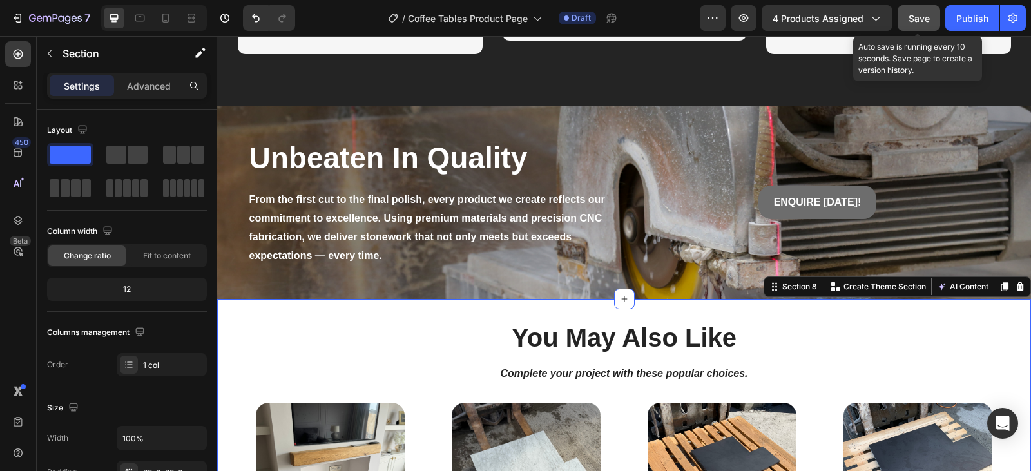
click at [930, 21] on span "Save" at bounding box center [919, 18] width 21 height 11
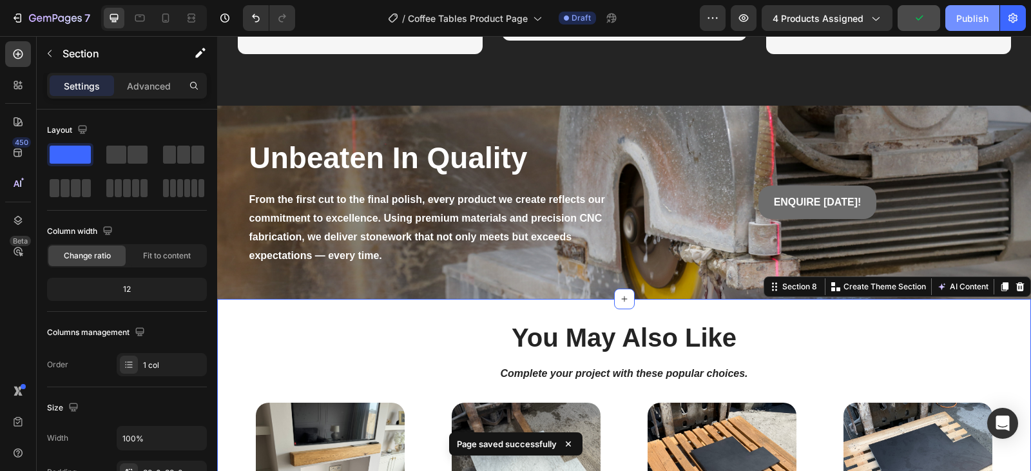
click at [968, 14] on div "Publish" at bounding box center [973, 19] width 32 height 14
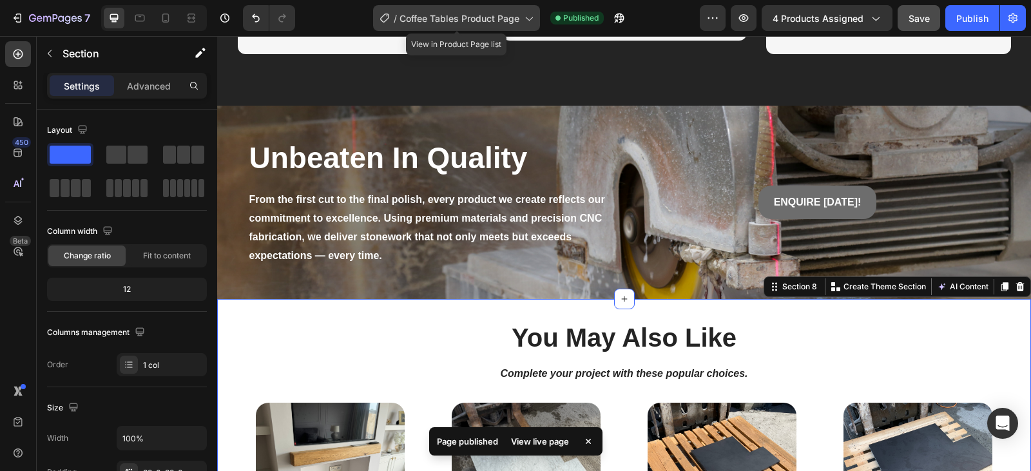
click at [531, 22] on icon at bounding box center [528, 18] width 13 height 13
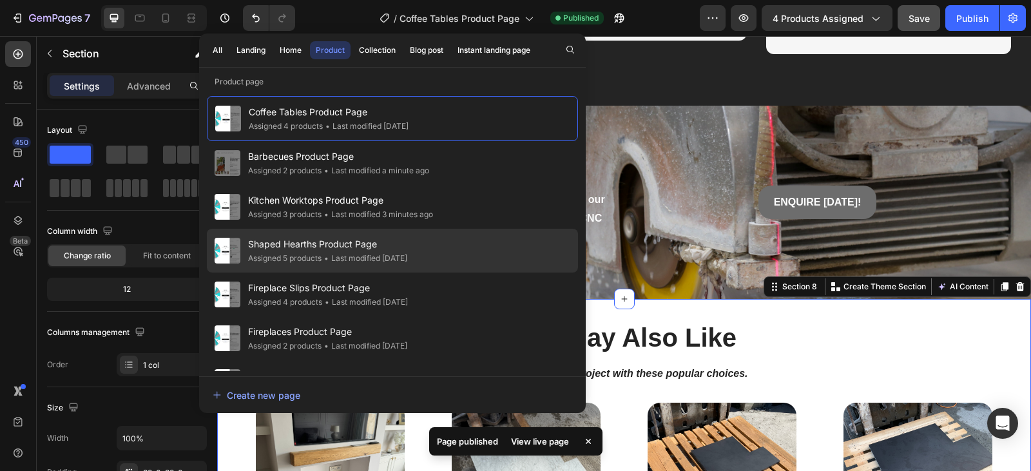
click at [405, 240] on span "Shaped Hearths Product Page" at bounding box center [327, 244] width 159 height 15
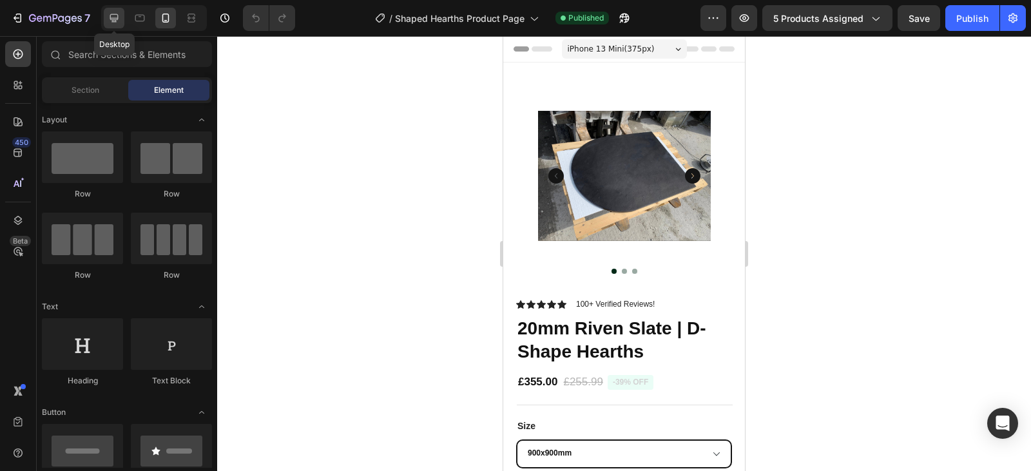
click at [104, 16] on div at bounding box center [114, 18] width 21 height 21
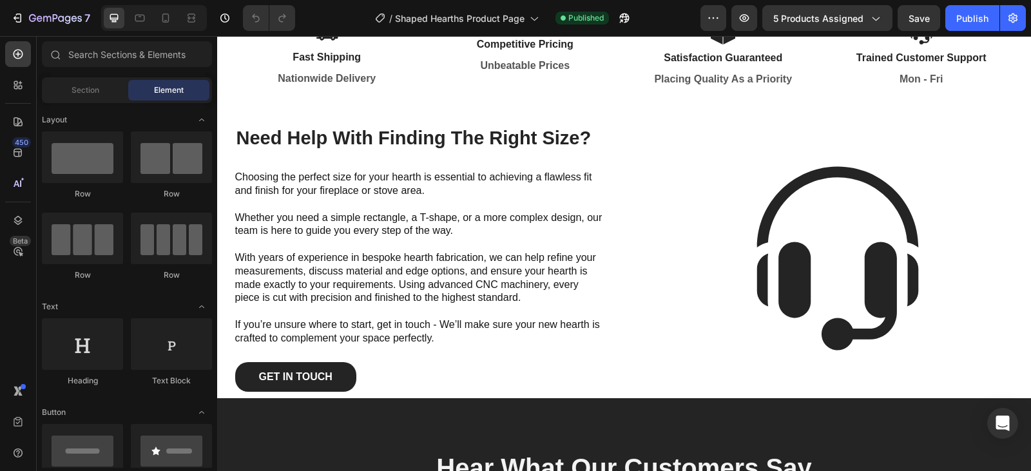
scroll to position [1508, 0]
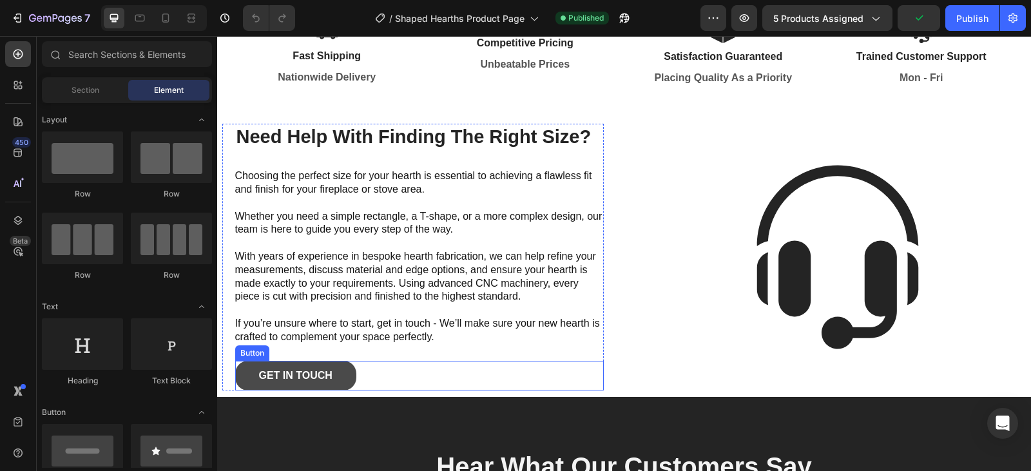
click at [338, 373] on link "Get In Touch" at bounding box center [295, 376] width 121 height 30
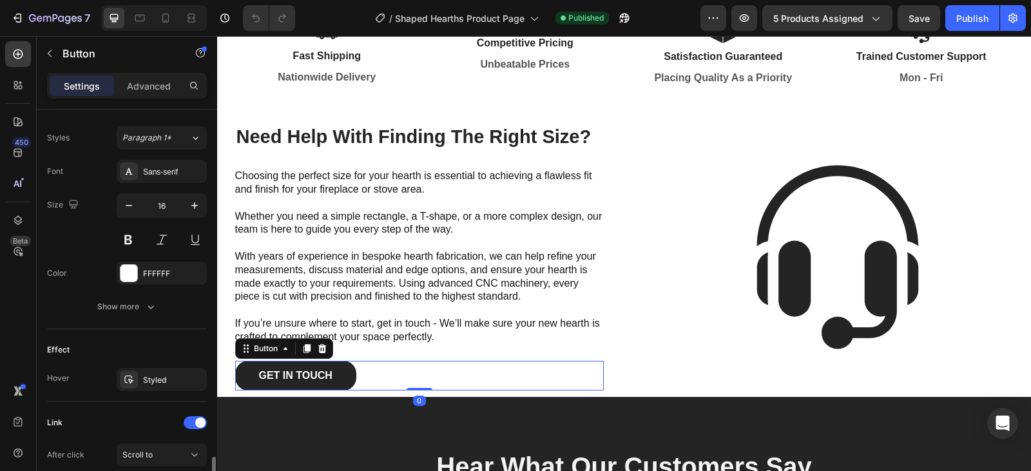
scroll to position [593, 0]
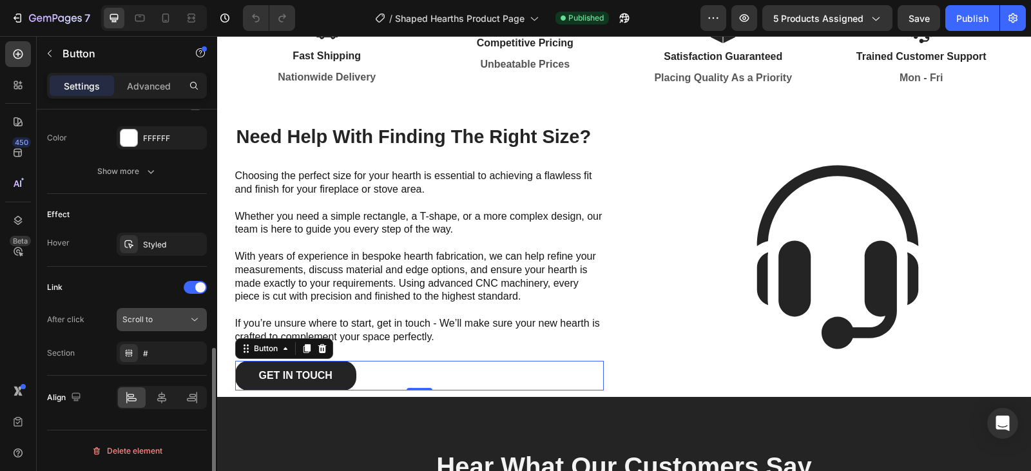
click at [179, 320] on div "Scroll to" at bounding box center [155, 320] width 66 height 12
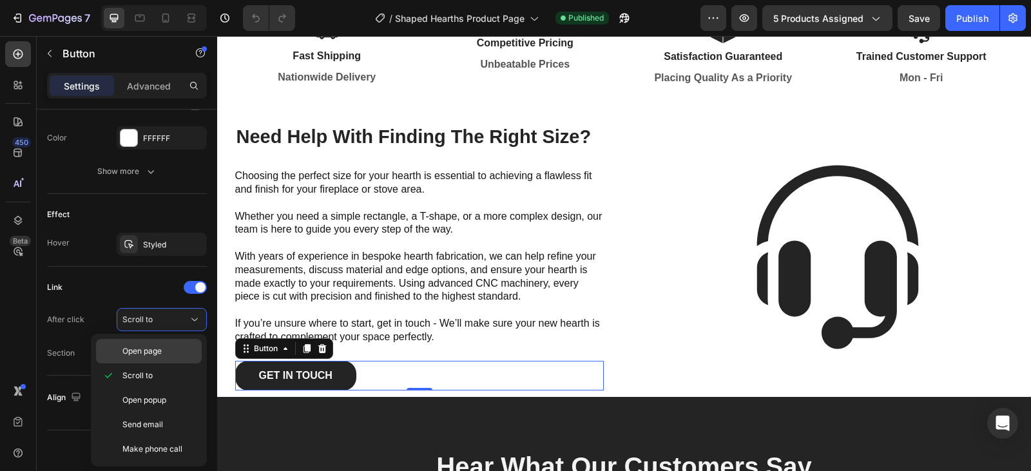
click at [170, 355] on p "Open page" at bounding box center [158, 352] width 73 height 12
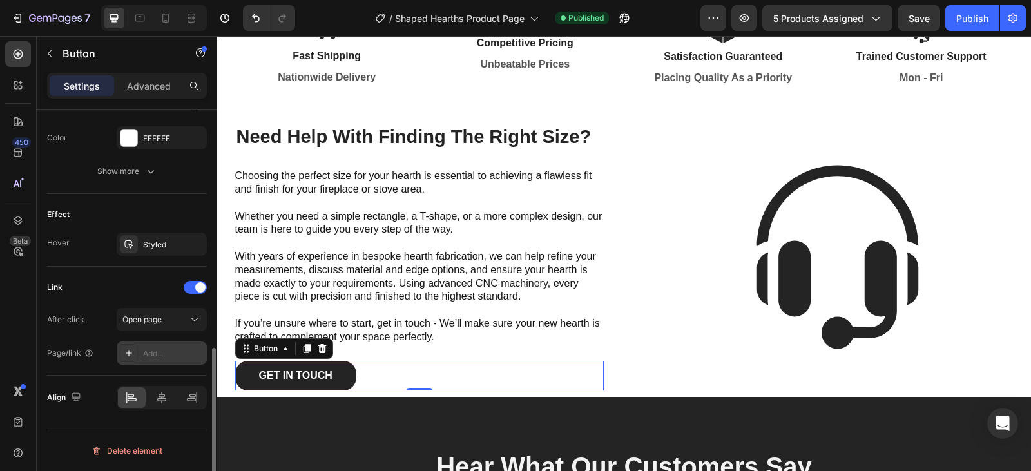
click at [173, 357] on div "Add..." at bounding box center [173, 354] width 61 height 12
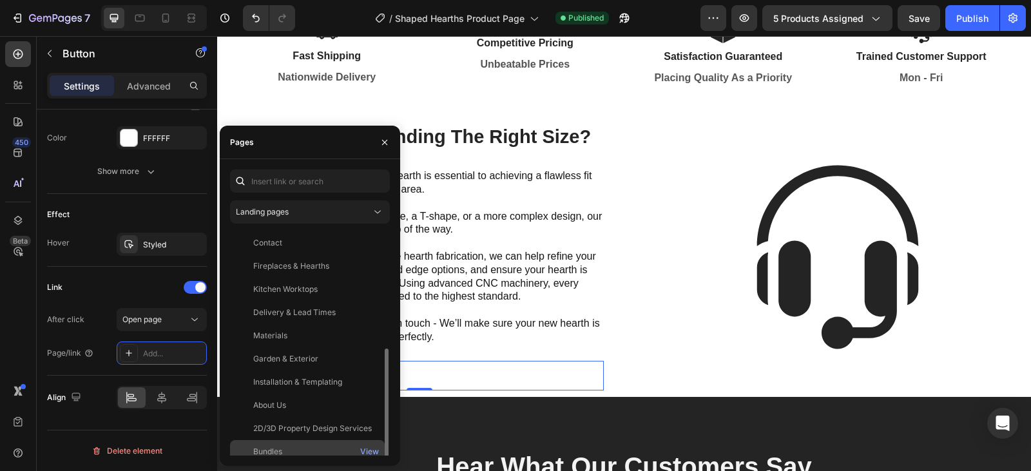
scroll to position [77, 0]
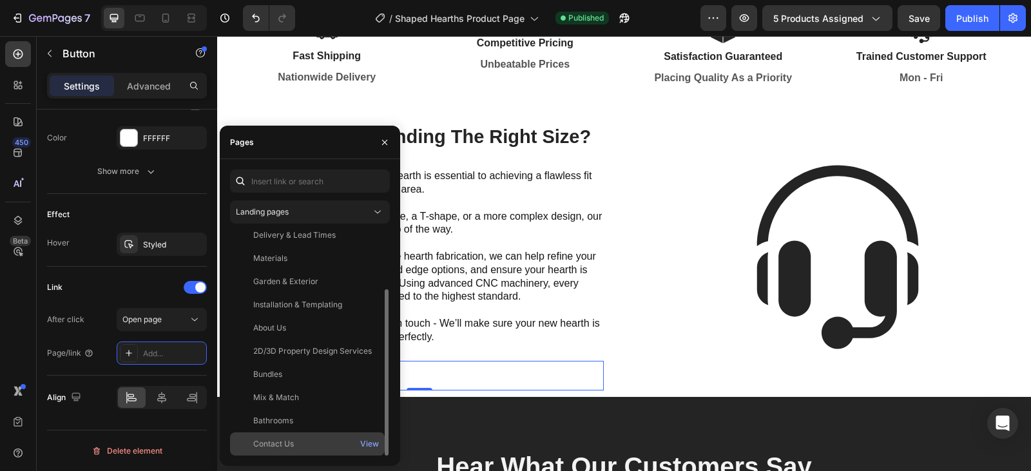
click at [295, 440] on div "Contact Us" at bounding box center [307, 444] width 144 height 12
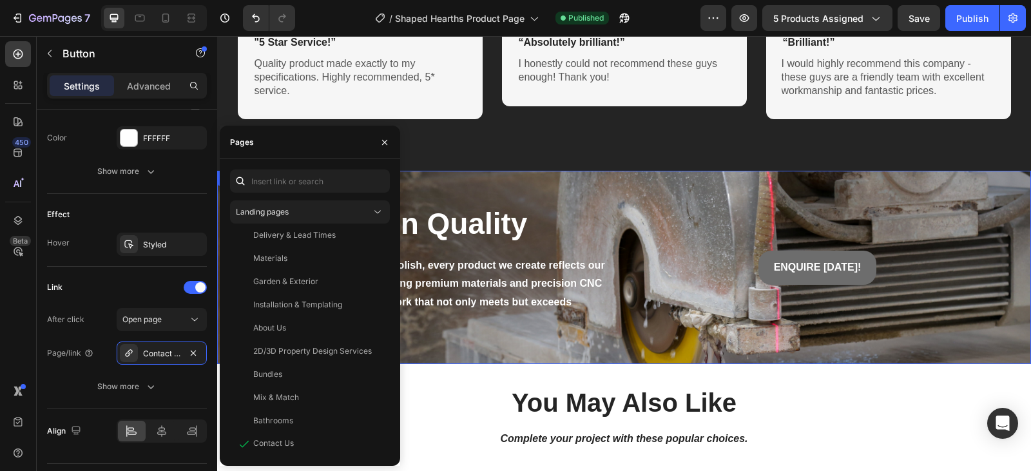
scroll to position [2176, 0]
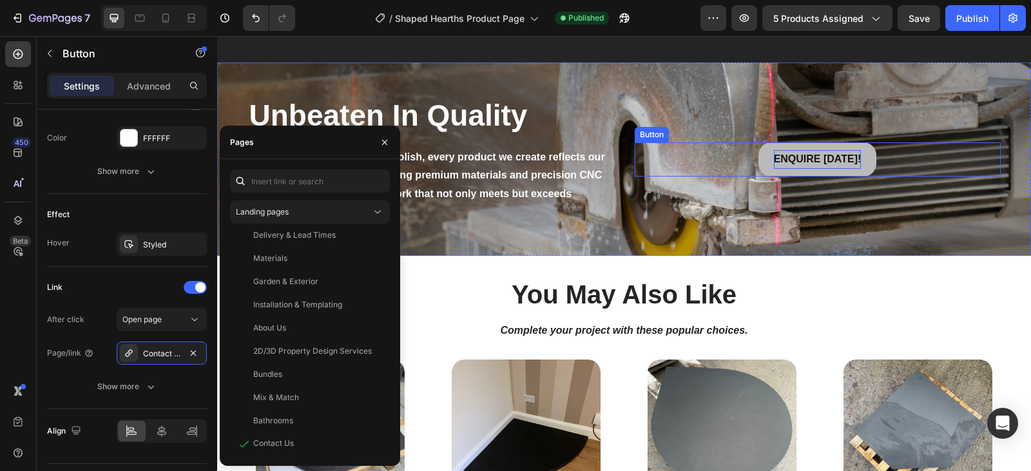
click at [810, 165] on p "ENQUIRE [DATE]!" at bounding box center [818, 159] width 88 height 19
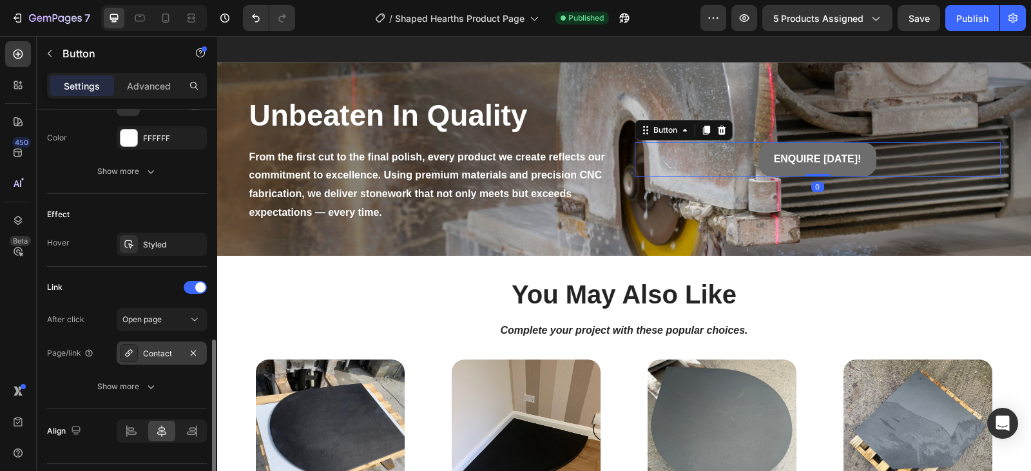
click at [165, 360] on div "Contact" at bounding box center [162, 353] width 90 height 23
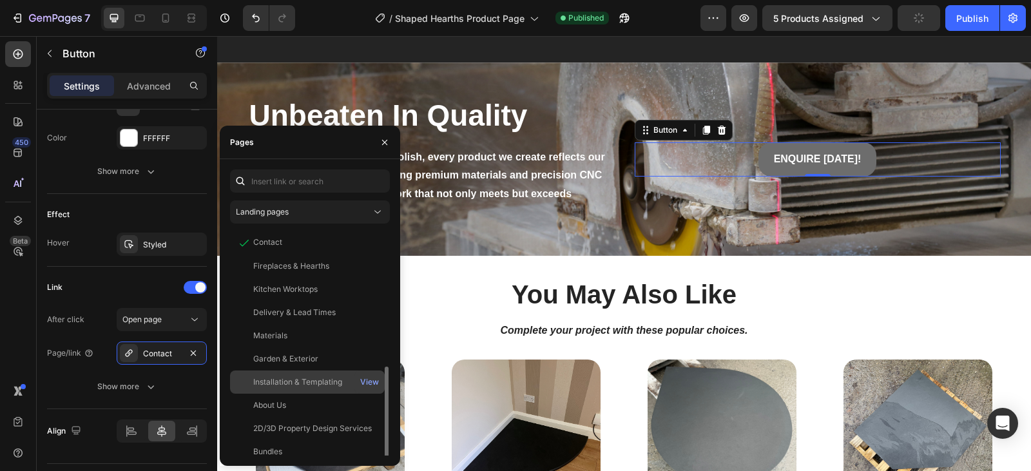
scroll to position [77, 0]
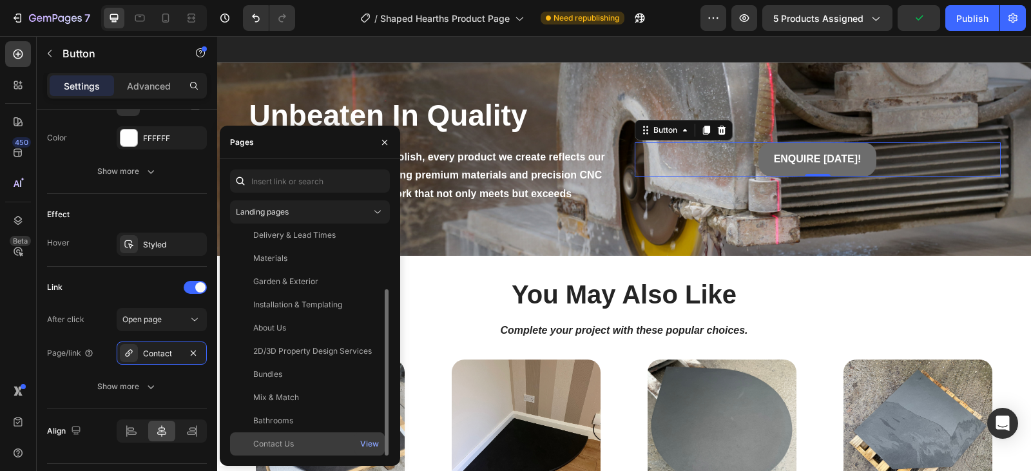
click at [286, 447] on div "Contact Us" at bounding box center [273, 444] width 41 height 12
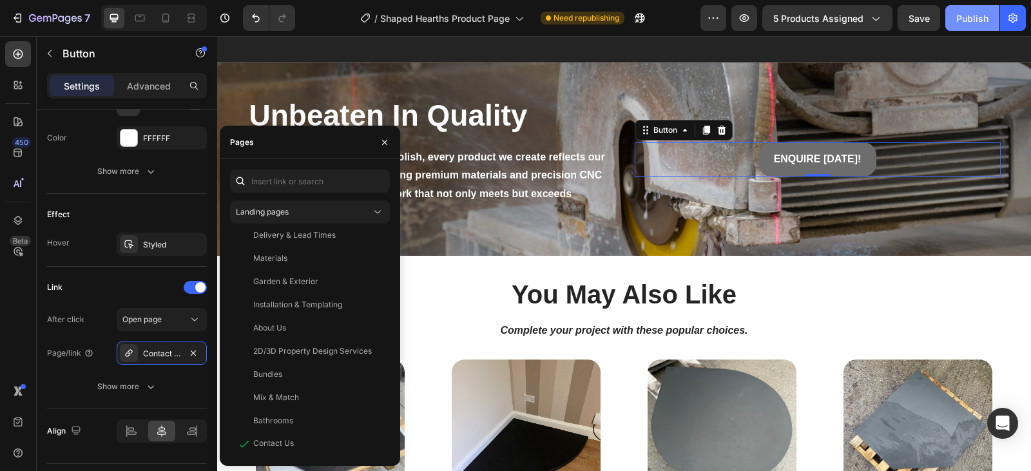
click at [958, 19] on div "Publish" at bounding box center [973, 19] width 32 height 14
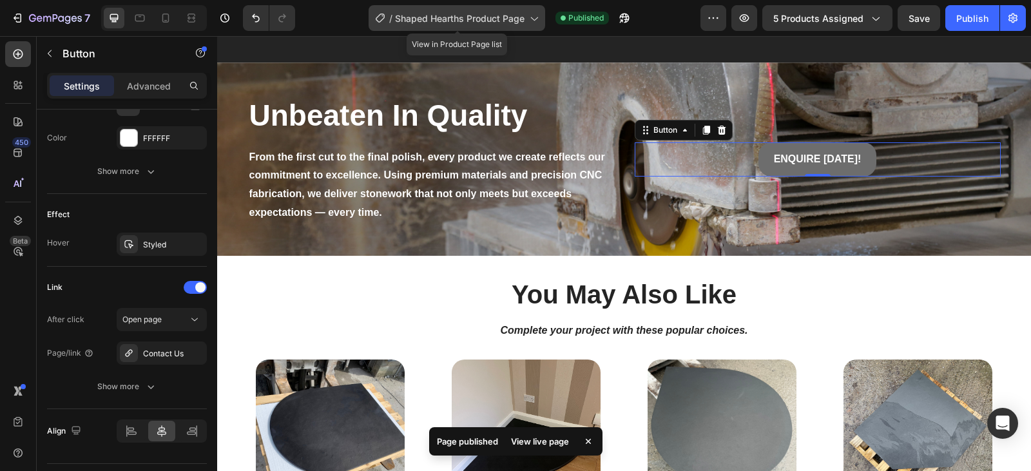
click at [534, 14] on icon at bounding box center [533, 18] width 13 height 13
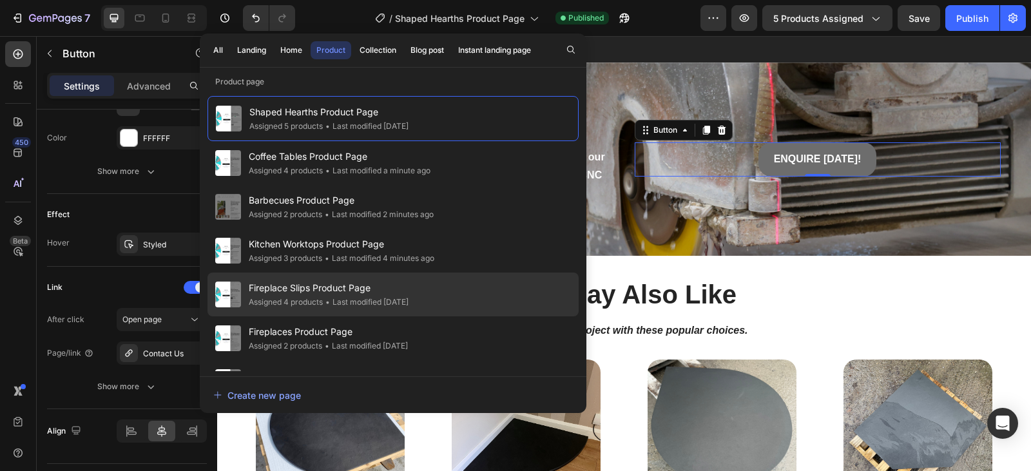
click at [430, 317] on div "Fireplace Slips Product Page Assigned 4 products • Last modified [DATE]" at bounding box center [393, 339] width 371 height 44
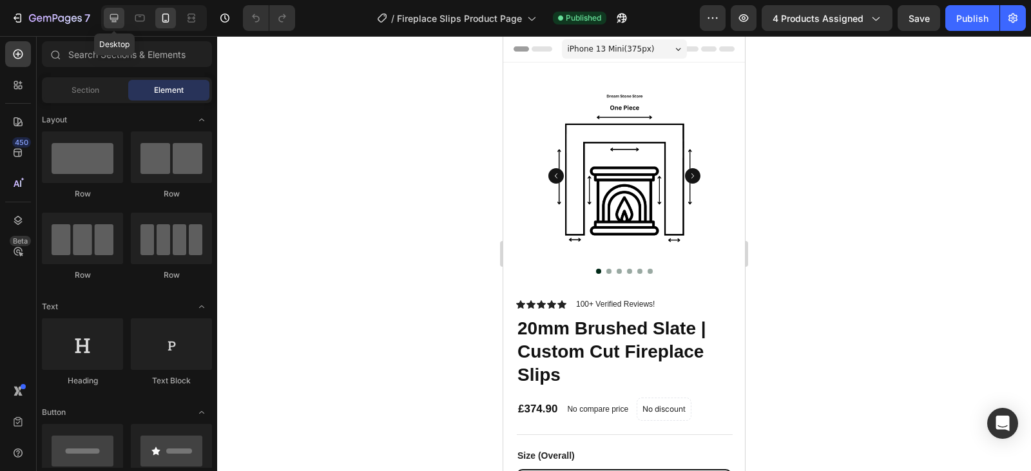
click at [107, 18] on div at bounding box center [114, 18] width 21 height 21
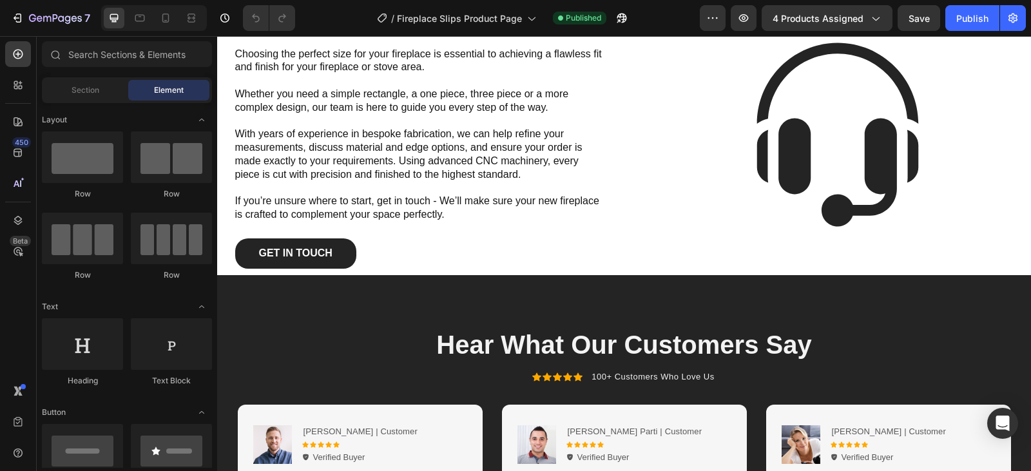
scroll to position [1935, 0]
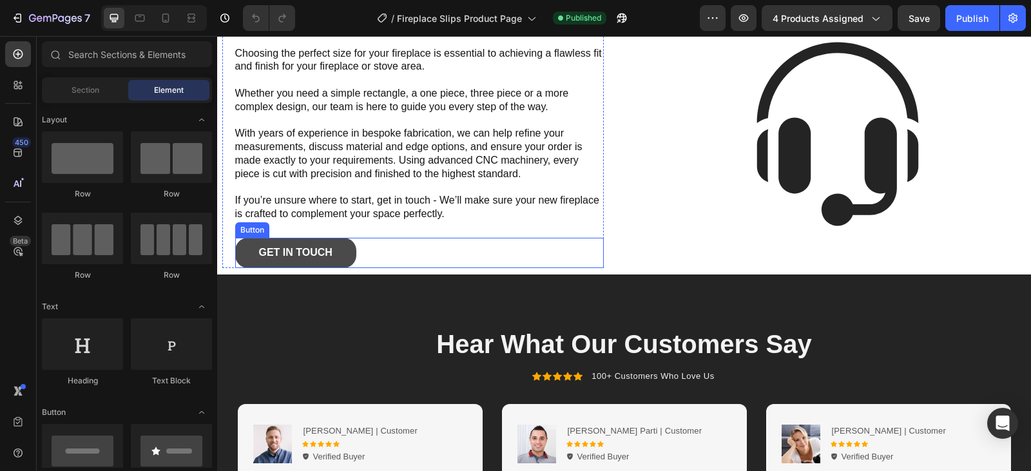
click at [347, 253] on link "Get In Touch" at bounding box center [295, 253] width 121 height 30
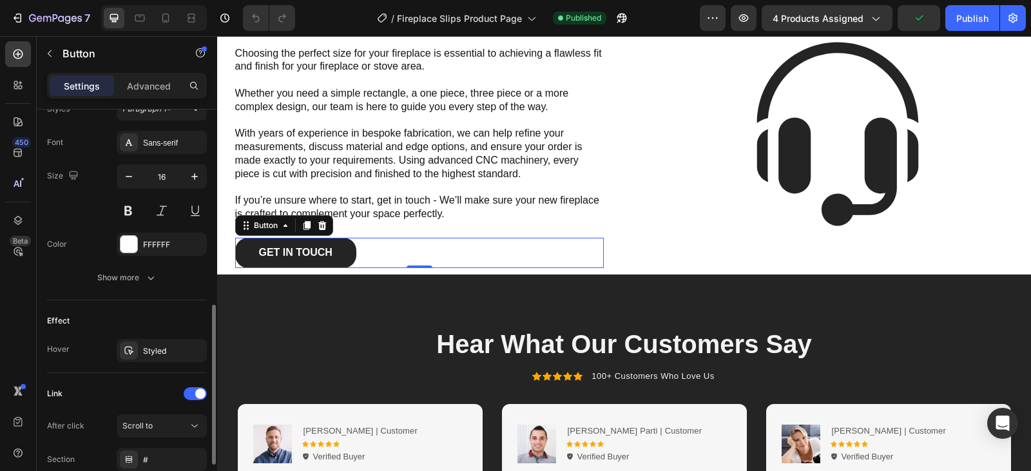
scroll to position [593, 0]
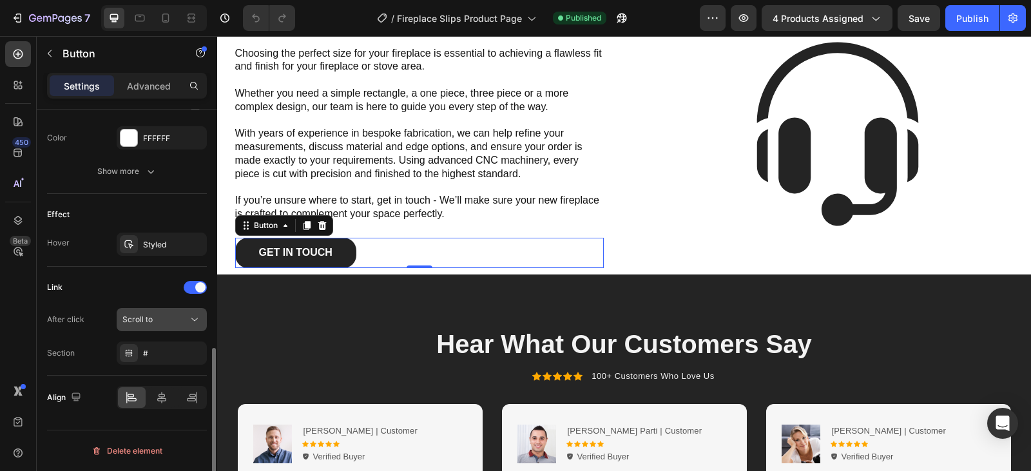
click at [156, 320] on div "Scroll to" at bounding box center [155, 320] width 66 height 12
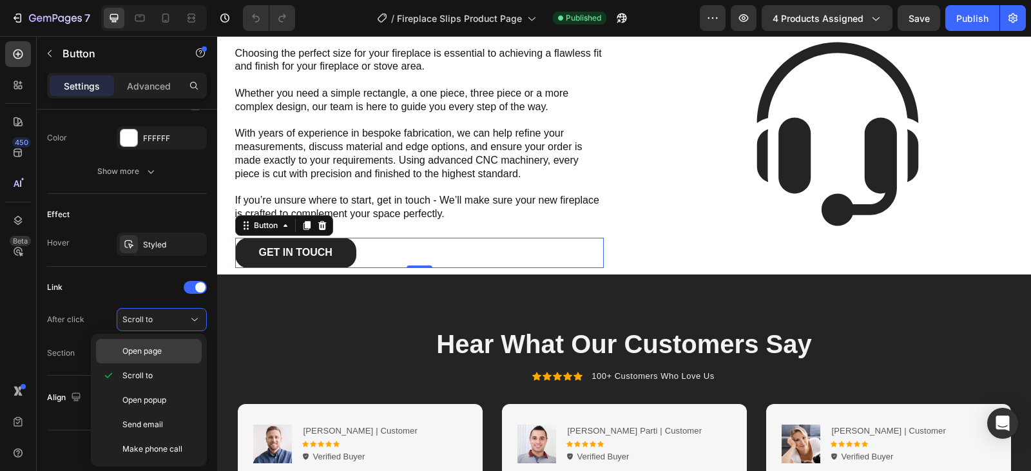
click at [161, 351] on span "Open page" at bounding box center [141, 352] width 39 height 12
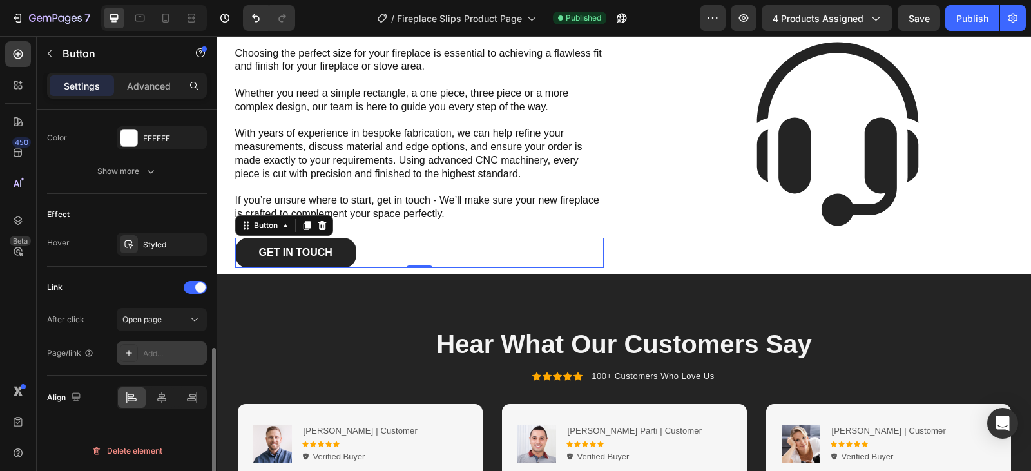
click at [162, 353] on div "Add..." at bounding box center [173, 354] width 61 height 12
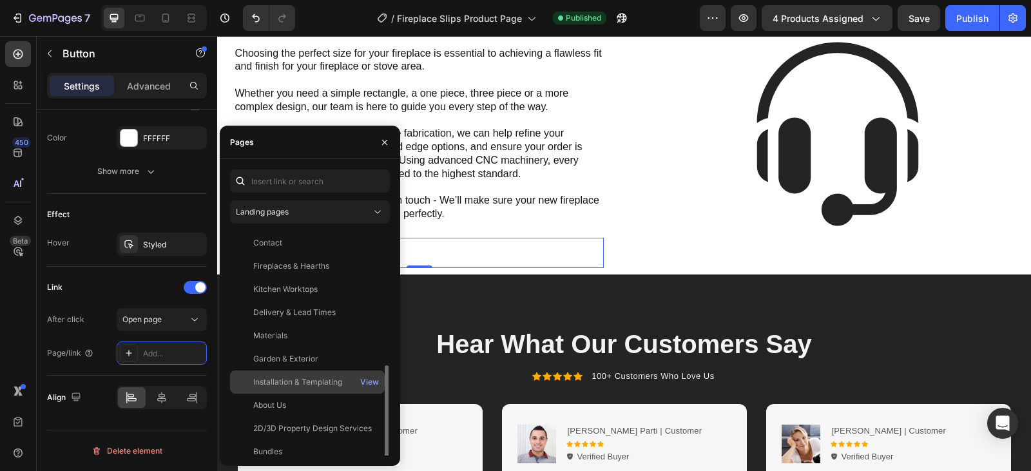
scroll to position [77, 0]
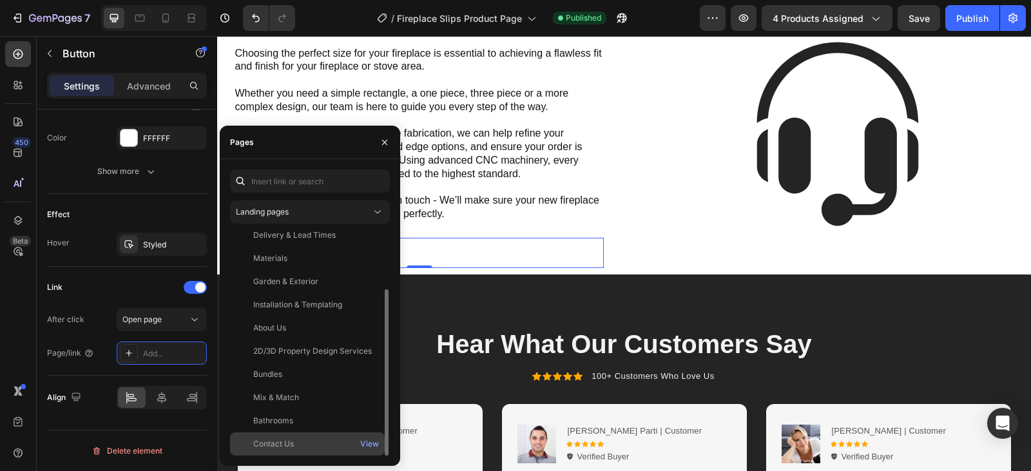
click at [308, 442] on div "Contact Us" at bounding box center [307, 444] width 144 height 12
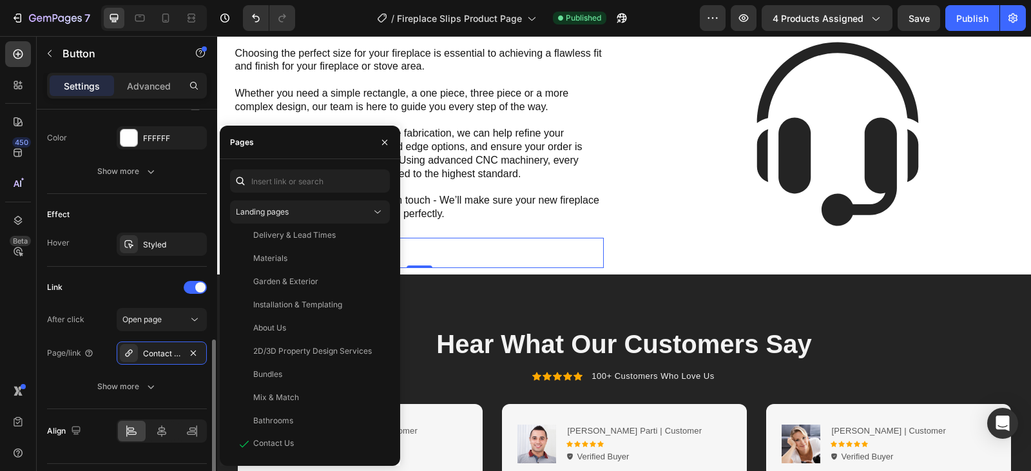
click at [141, 278] on div "Link" at bounding box center [127, 287] width 160 height 21
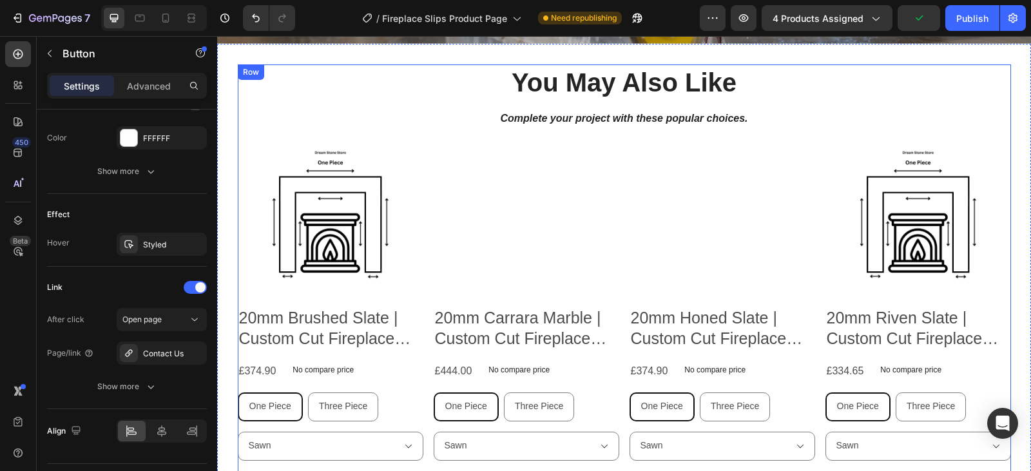
scroll to position [2453, 0]
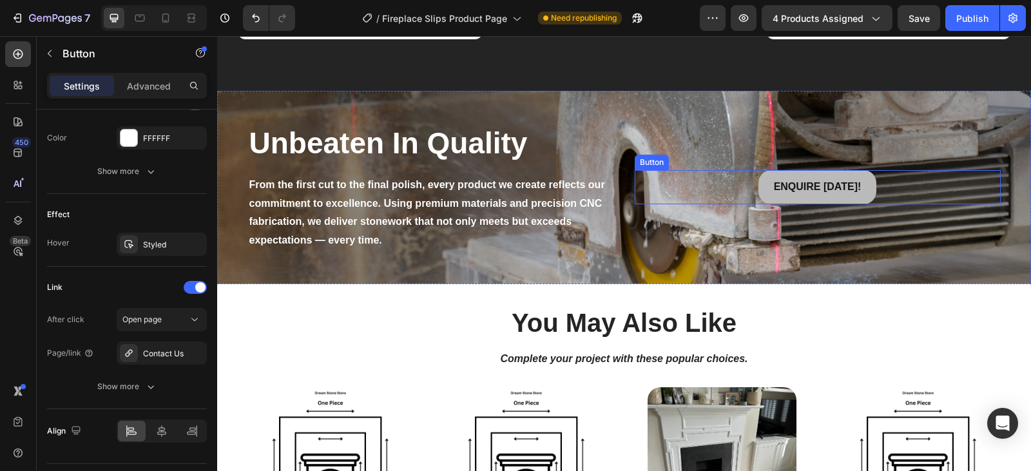
click at [840, 175] on link "ENQUIRE [DATE]!" at bounding box center [818, 187] width 119 height 34
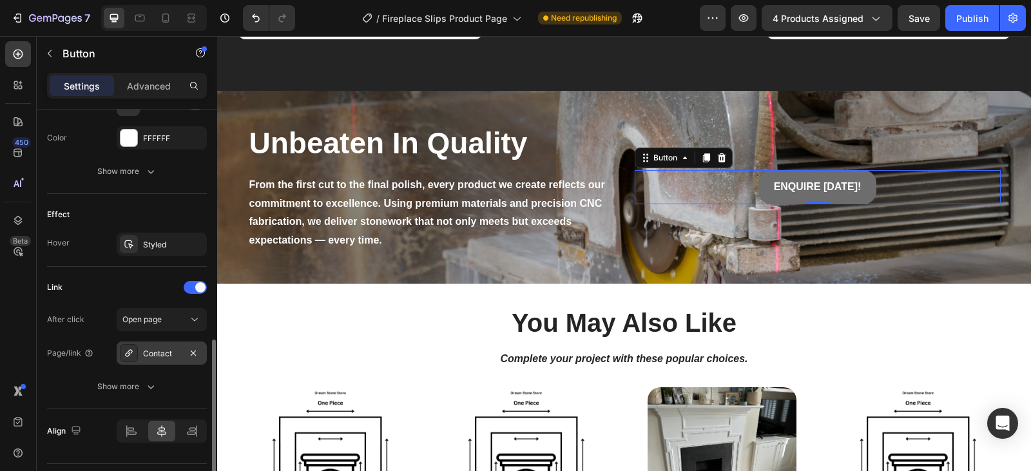
click at [175, 350] on div "Contact" at bounding box center [161, 354] width 37 height 12
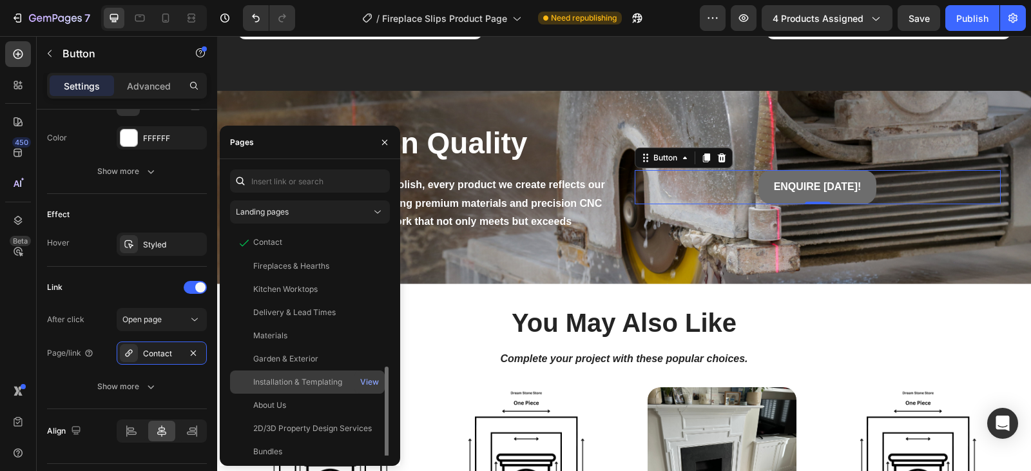
scroll to position [77, 0]
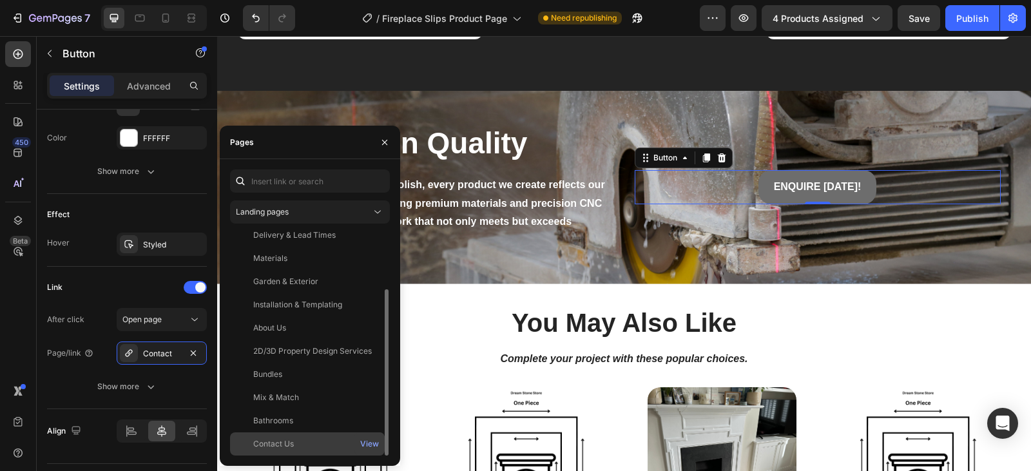
click at [280, 440] on div "Contact Us" at bounding box center [273, 444] width 41 height 12
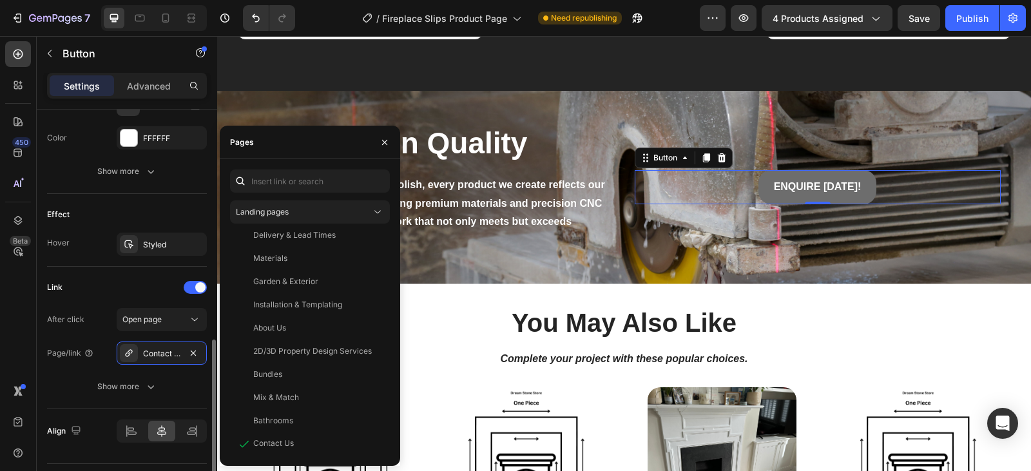
click at [126, 298] on div "Link After click Open page Page/link Contact Us Show more" at bounding box center [127, 337] width 160 height 121
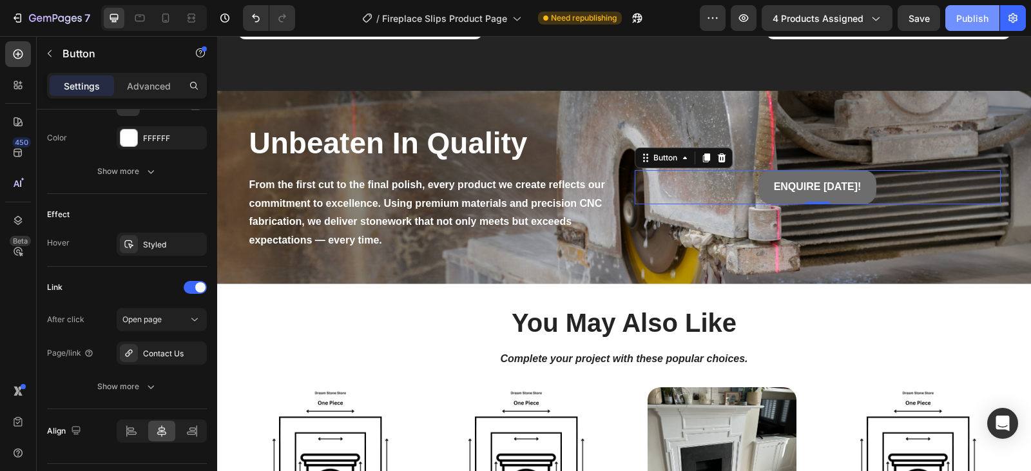
click at [975, 15] on div "Publish" at bounding box center [973, 19] width 32 height 14
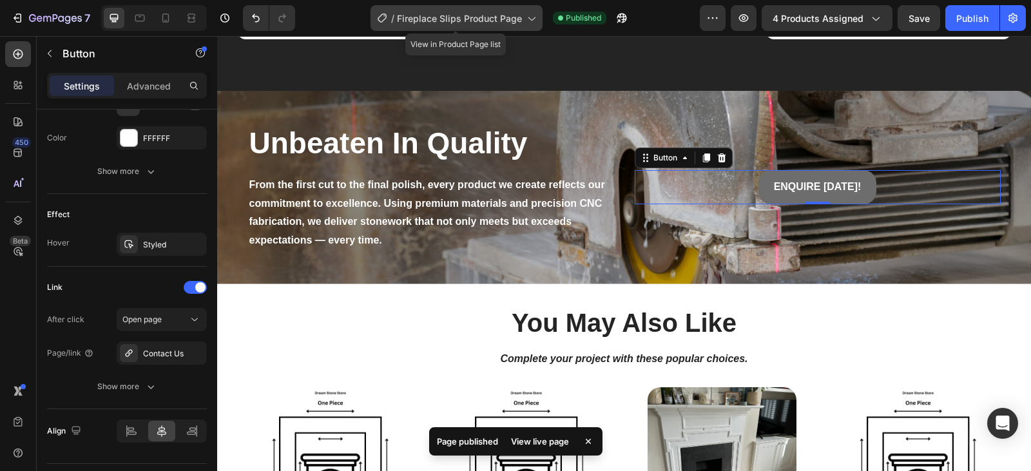
click at [530, 15] on icon at bounding box center [531, 18] width 13 height 13
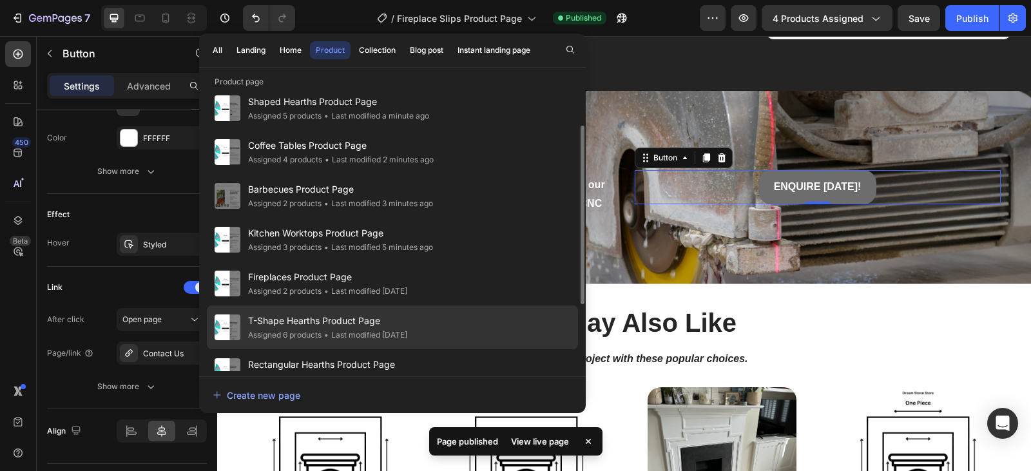
scroll to position [57, 0]
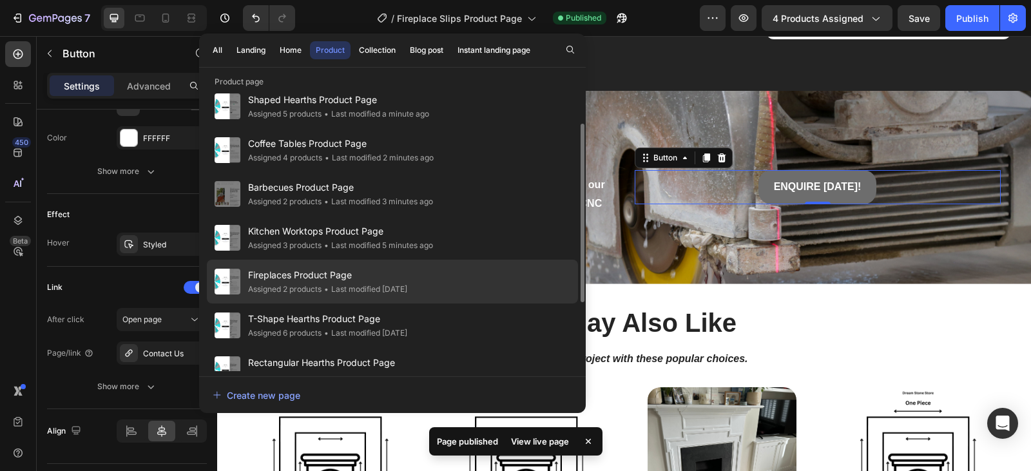
click at [394, 286] on div "• Last modified 12 days ago" at bounding box center [365, 289] width 86 height 13
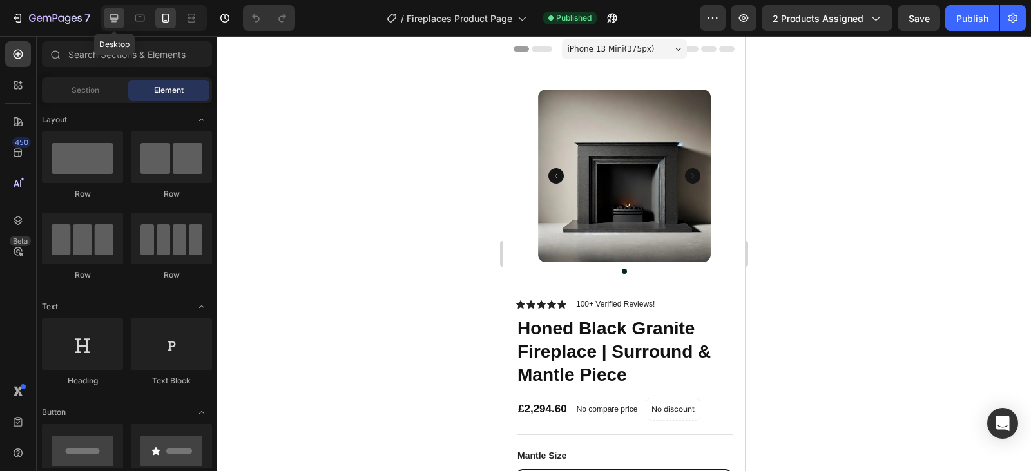
click at [120, 19] on icon at bounding box center [114, 18] width 13 height 13
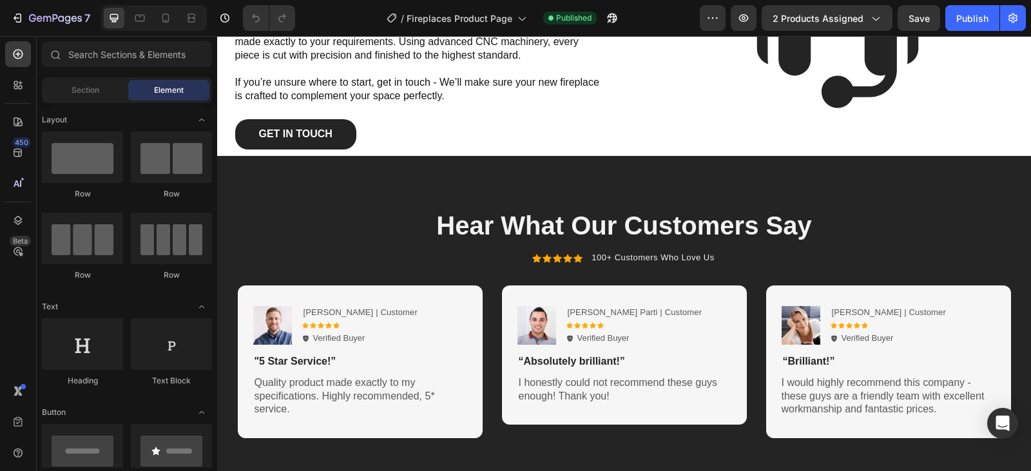
scroll to position [1784, 0]
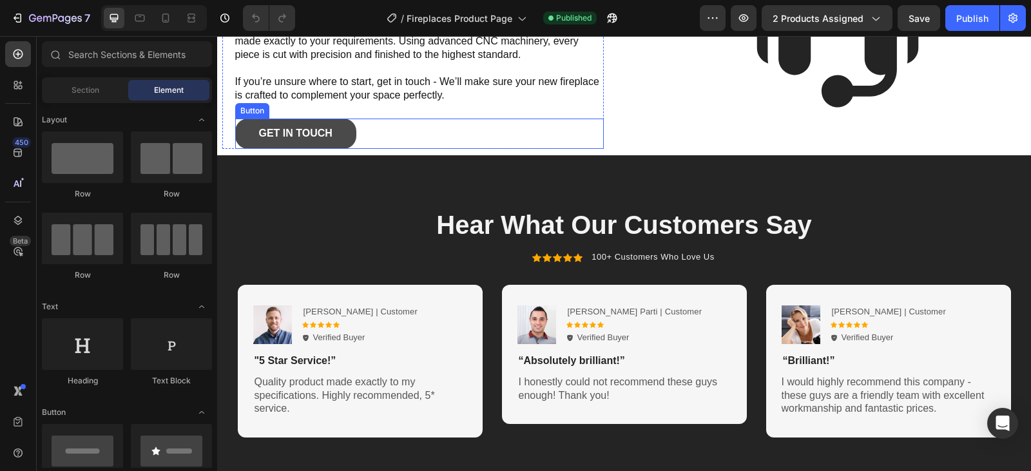
click at [338, 138] on link "Get In Touch" at bounding box center [295, 134] width 121 height 30
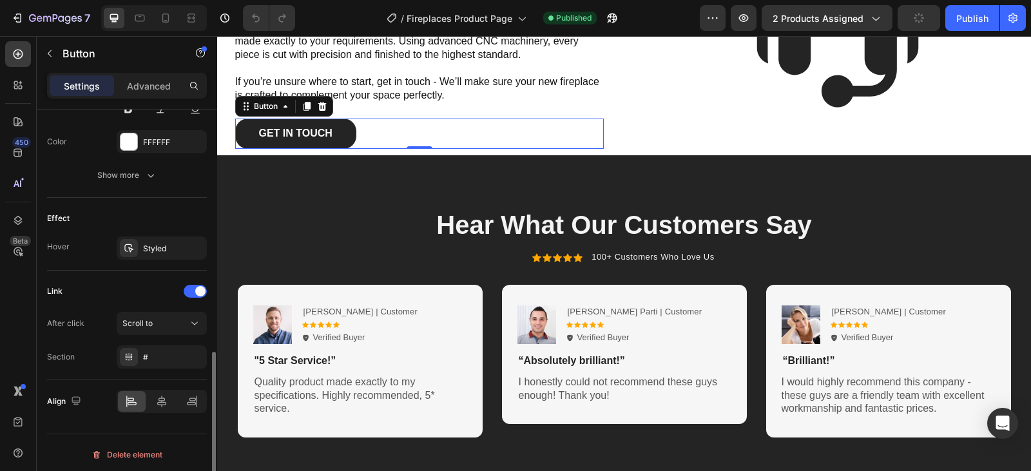
scroll to position [593, 0]
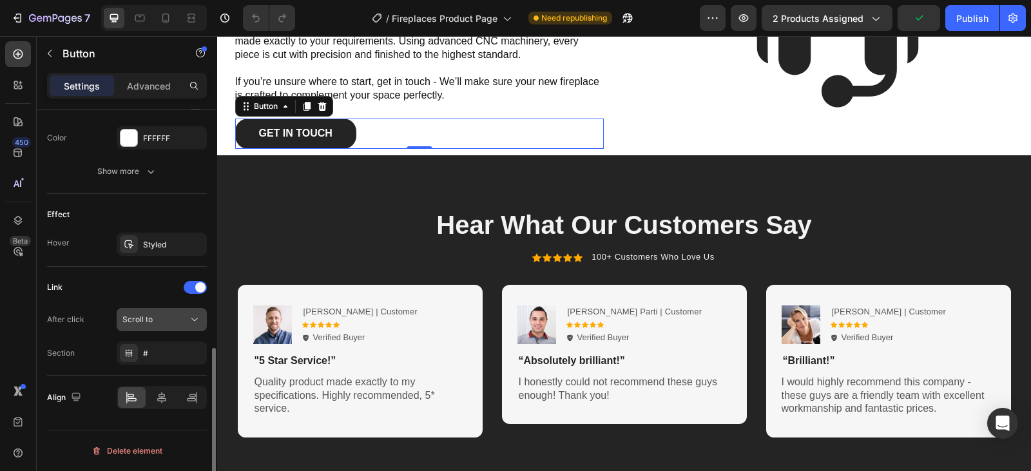
click at [181, 322] on div "Scroll to" at bounding box center [155, 320] width 66 height 12
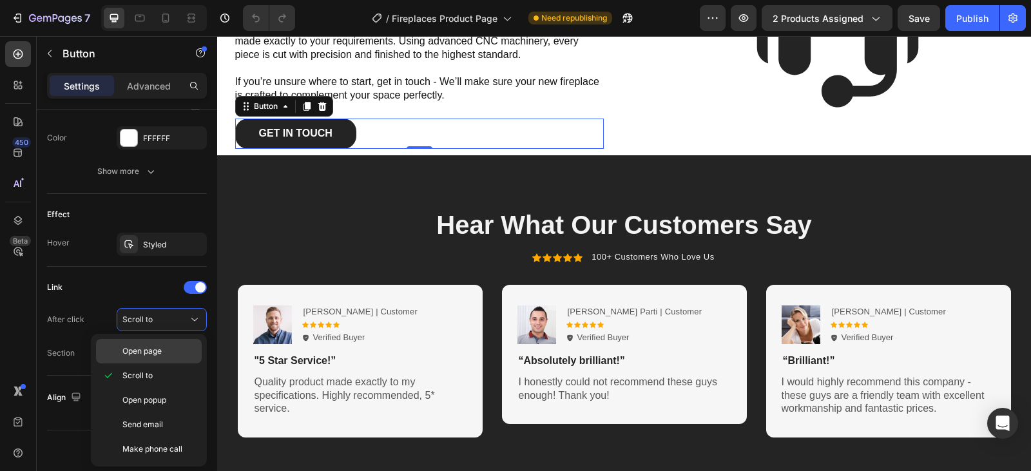
click at [171, 350] on p "Open page" at bounding box center [158, 352] width 73 height 12
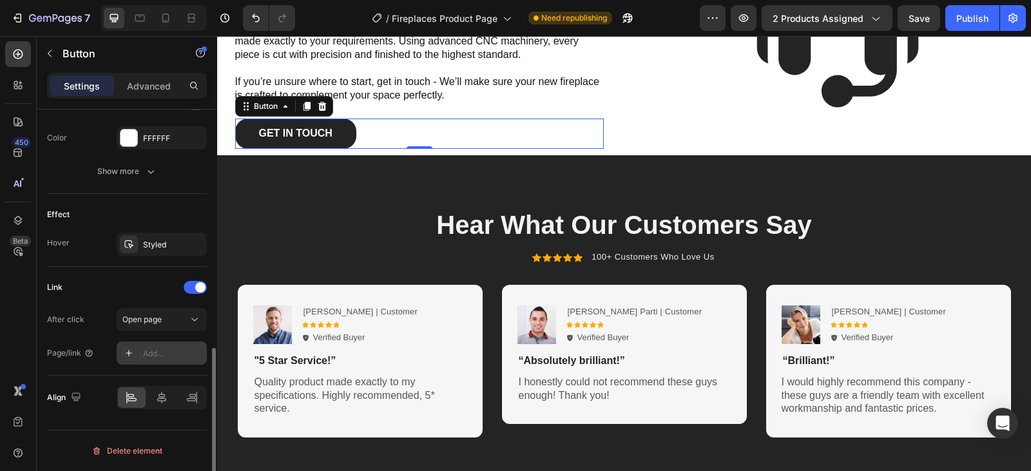
click at [171, 350] on div "Add..." at bounding box center [173, 354] width 61 height 12
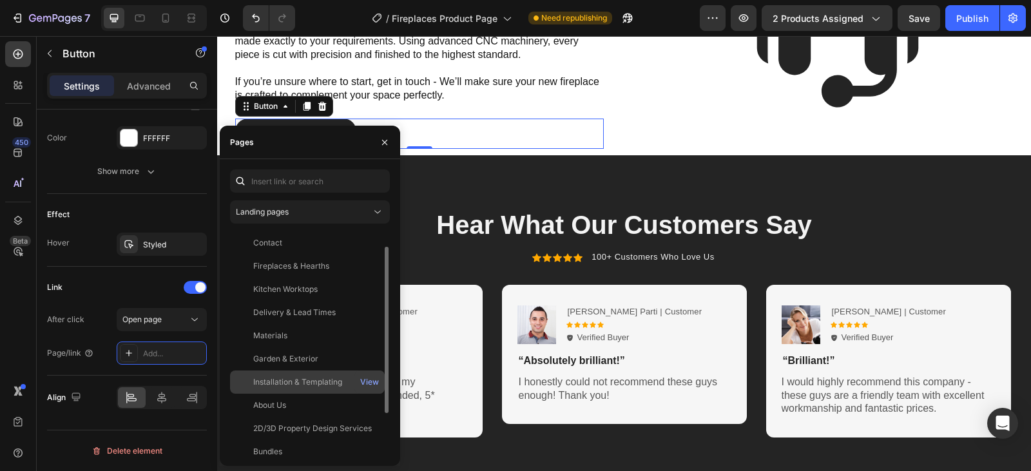
scroll to position [77, 0]
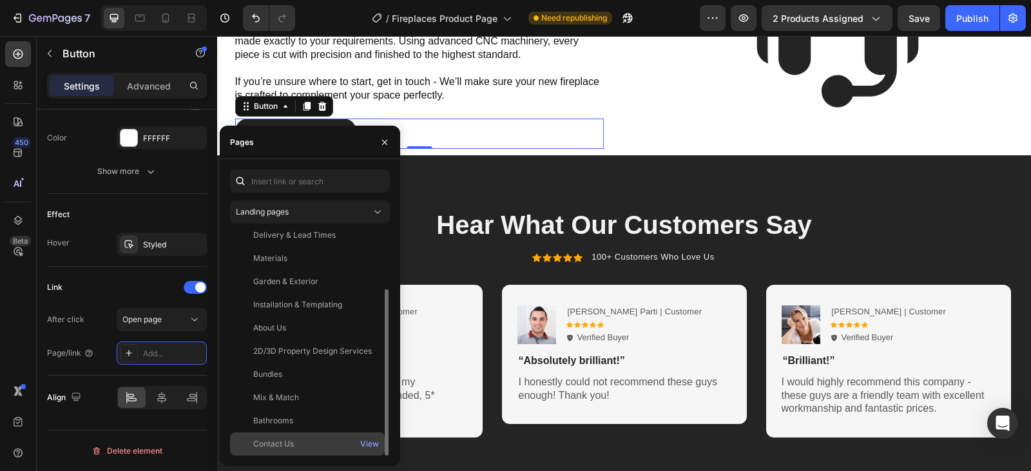
click at [286, 443] on div "Contact Us" at bounding box center [273, 444] width 41 height 12
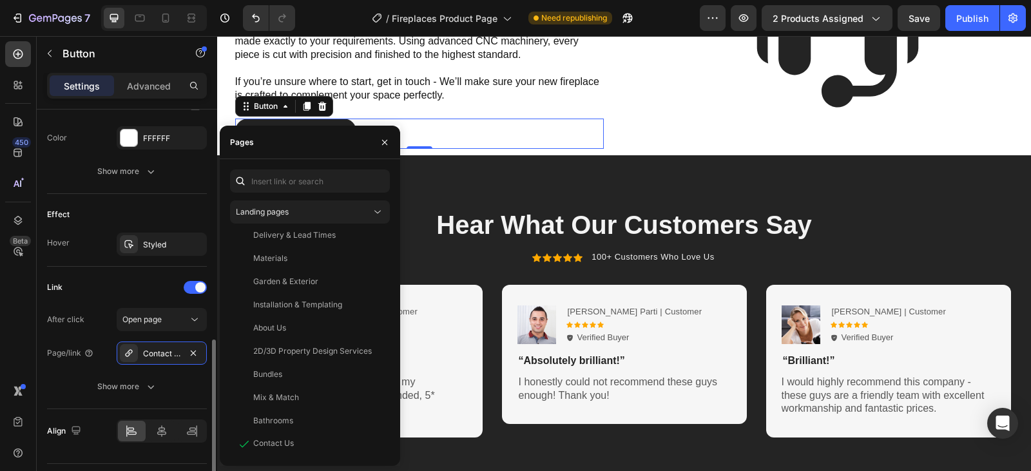
click at [126, 277] on div "Link After click Open page Page/link Contact Us Show more" at bounding box center [127, 338] width 160 height 142
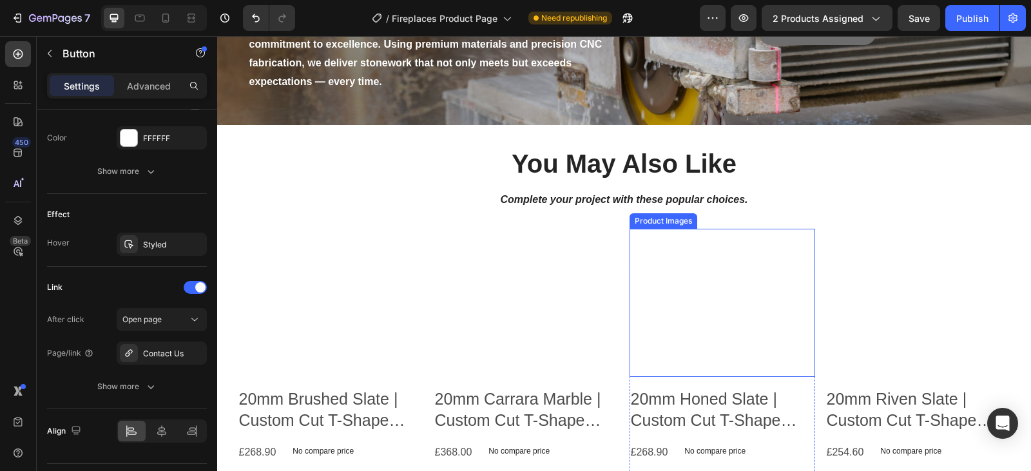
scroll to position [2271, 0]
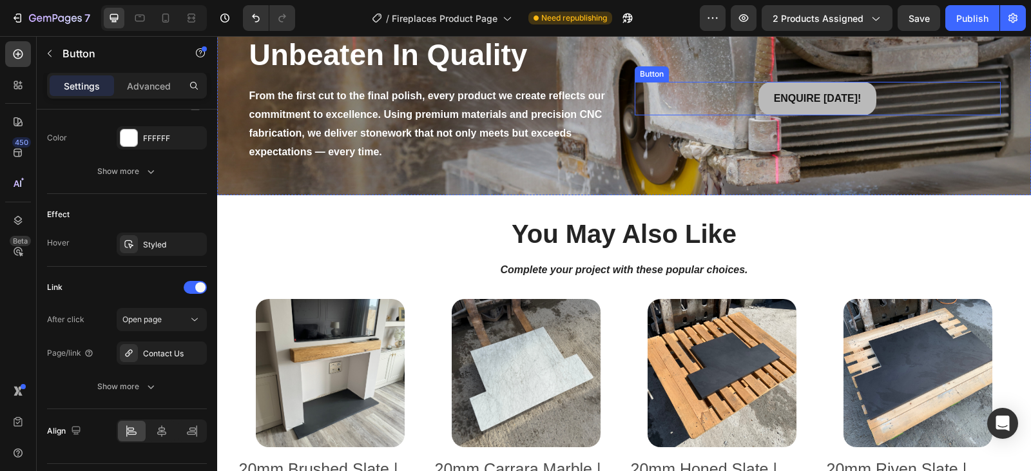
click at [763, 103] on link "ENQUIRE [DATE]!" at bounding box center [818, 99] width 119 height 34
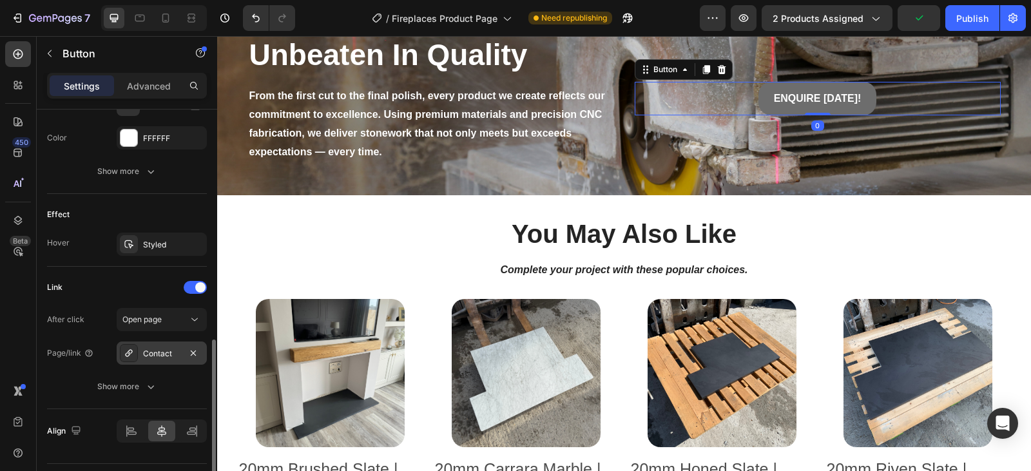
click at [160, 356] on div "Contact" at bounding box center [161, 354] width 37 height 12
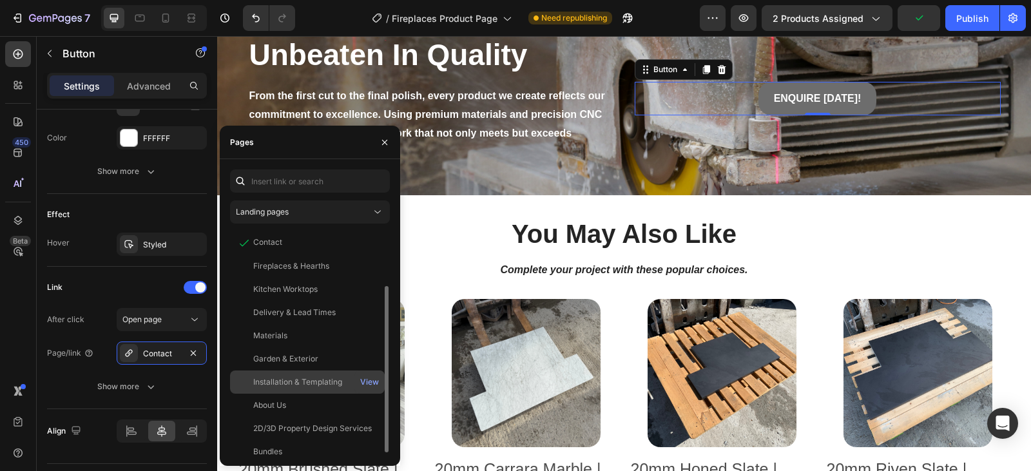
scroll to position [77, 0]
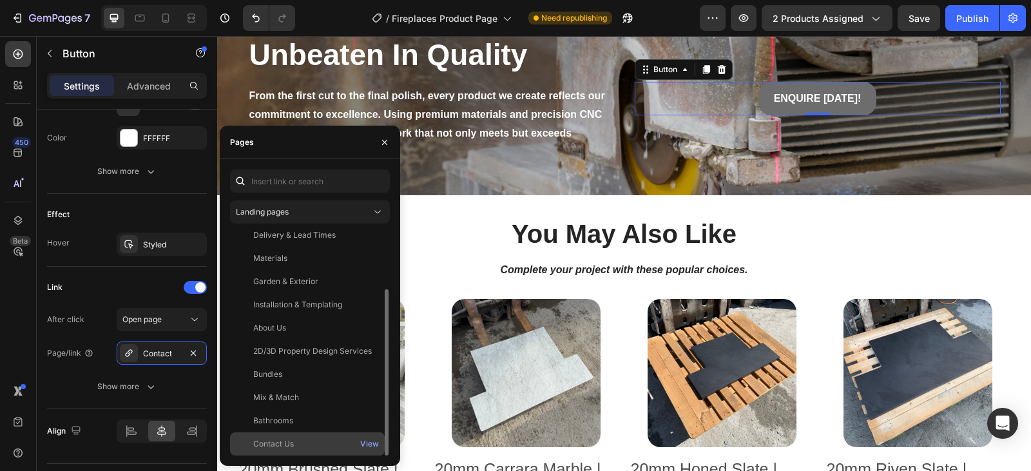
click at [302, 440] on div "Contact Us" at bounding box center [307, 444] width 144 height 12
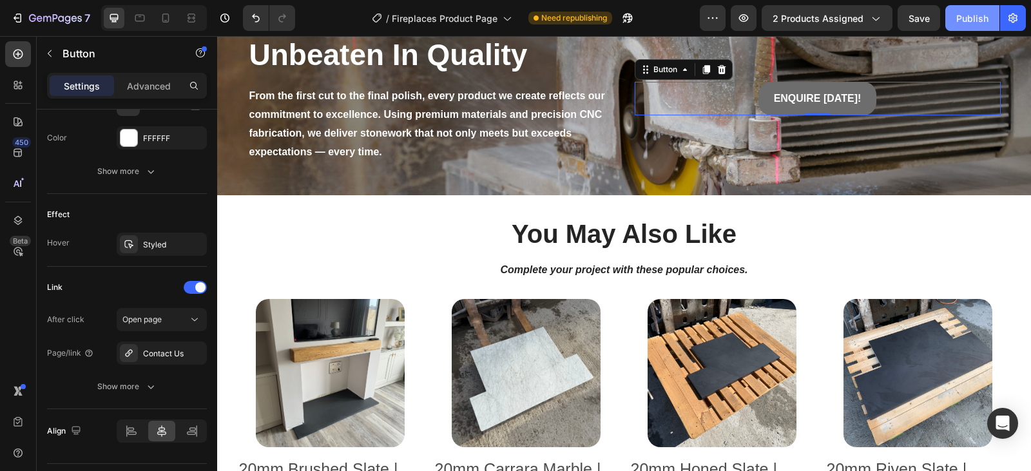
click at [963, 17] on div "Publish" at bounding box center [973, 19] width 32 height 14
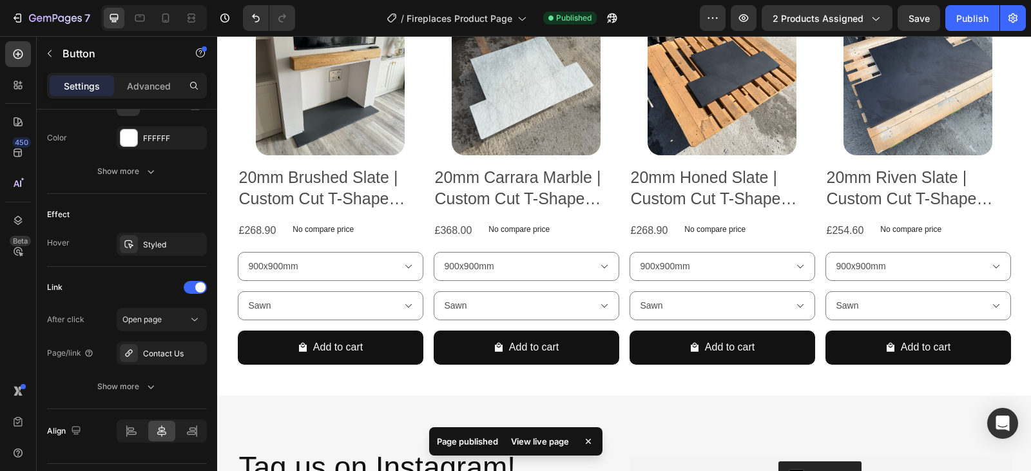
scroll to position [2564, 0]
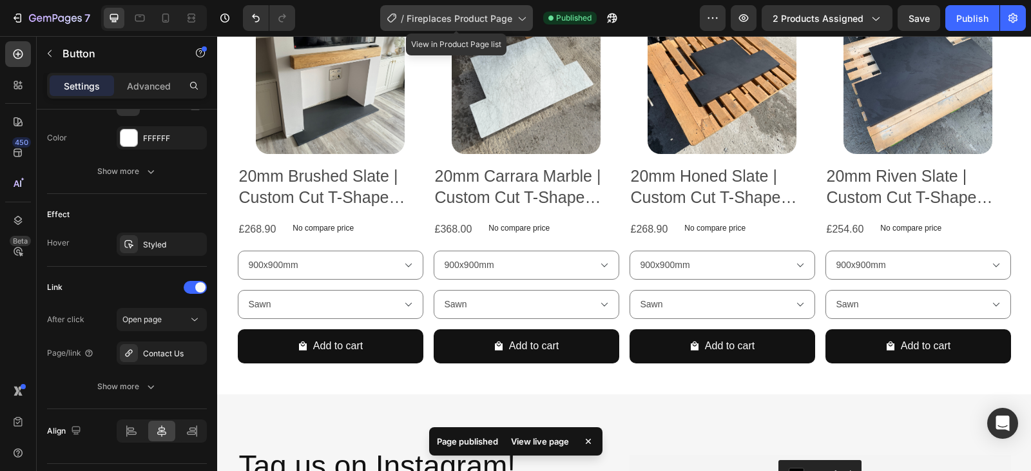
click at [488, 21] on span "Fireplaces Product Page" at bounding box center [460, 19] width 106 height 14
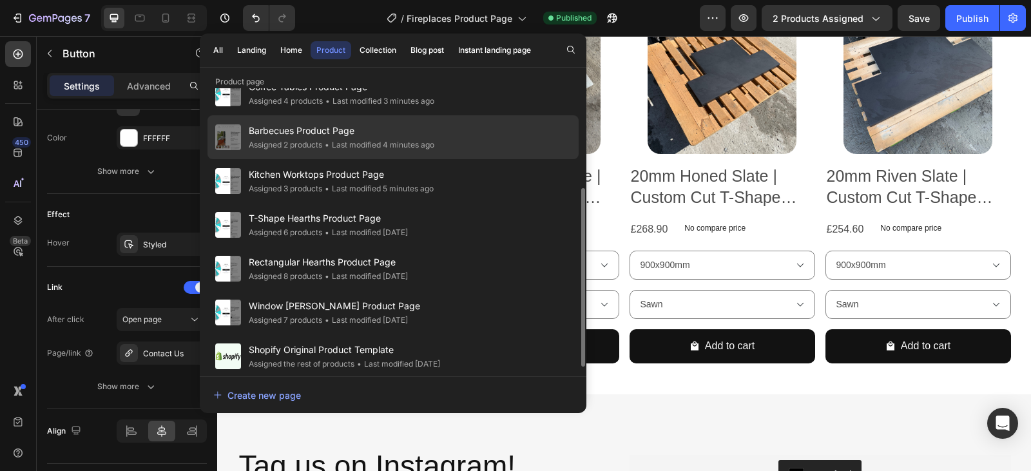
scroll to position [164, 0]
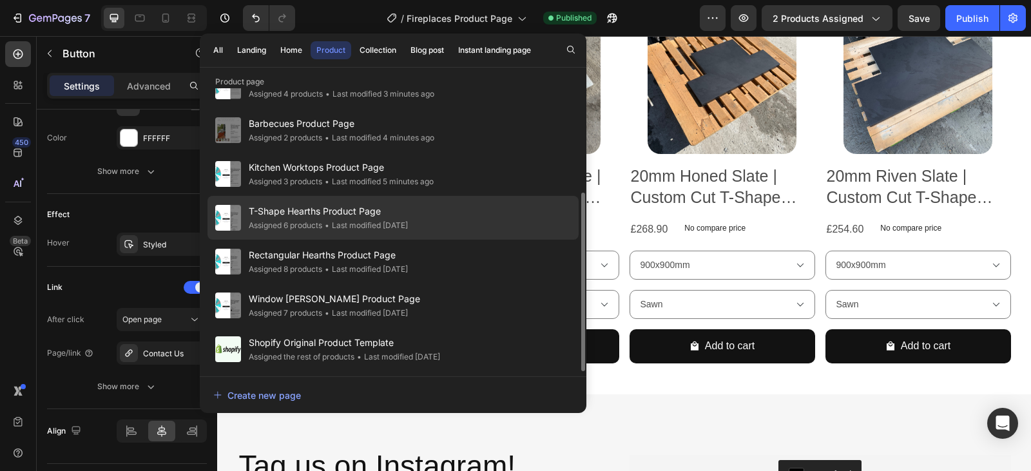
click at [437, 240] on div "T-Shape Hearths Product Page Assigned 6 products • Last modified 13 days ago" at bounding box center [393, 262] width 371 height 44
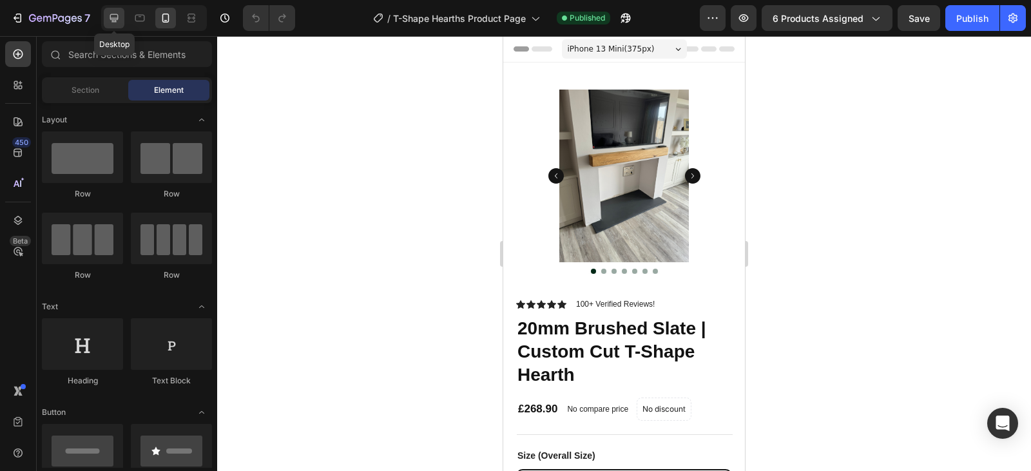
click at [110, 18] on icon at bounding box center [114, 18] width 8 height 8
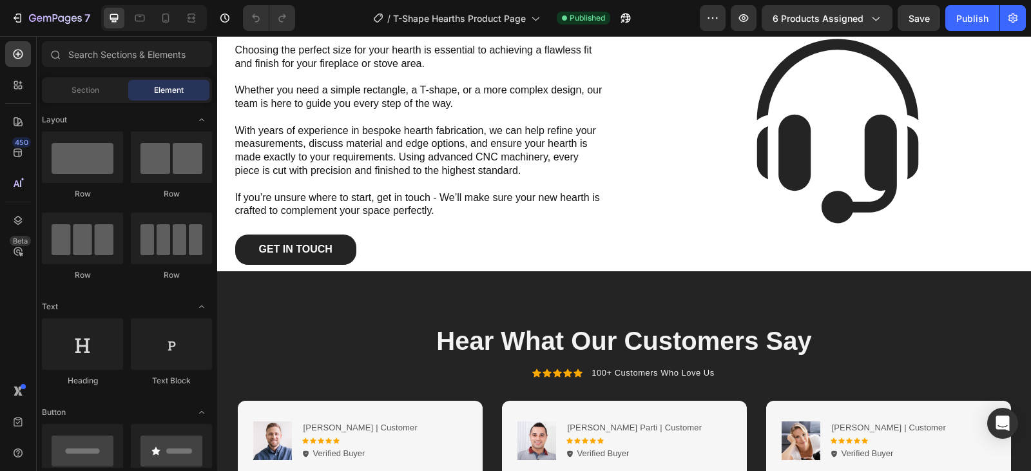
scroll to position [1755, 0]
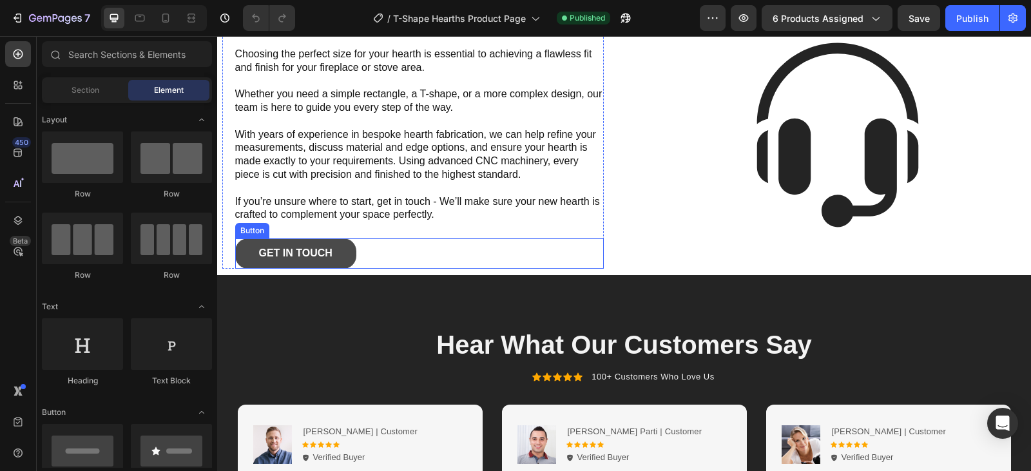
click at [344, 252] on link "Get In Touch" at bounding box center [295, 254] width 121 height 30
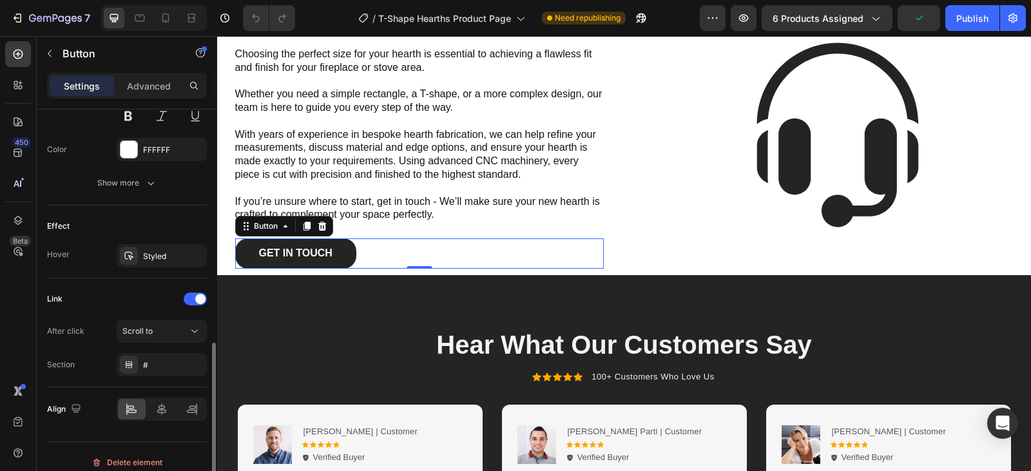
scroll to position [593, 0]
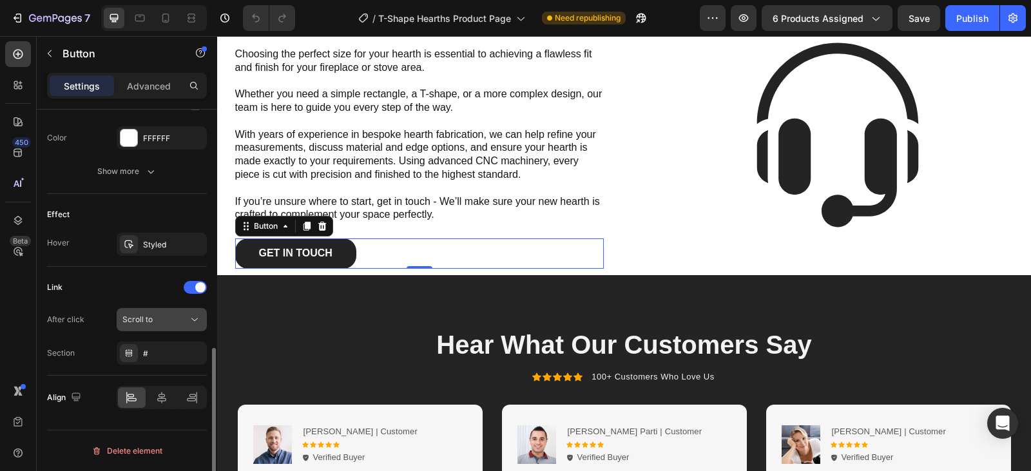
click at [179, 326] on div "Scroll to" at bounding box center [161, 319] width 79 height 13
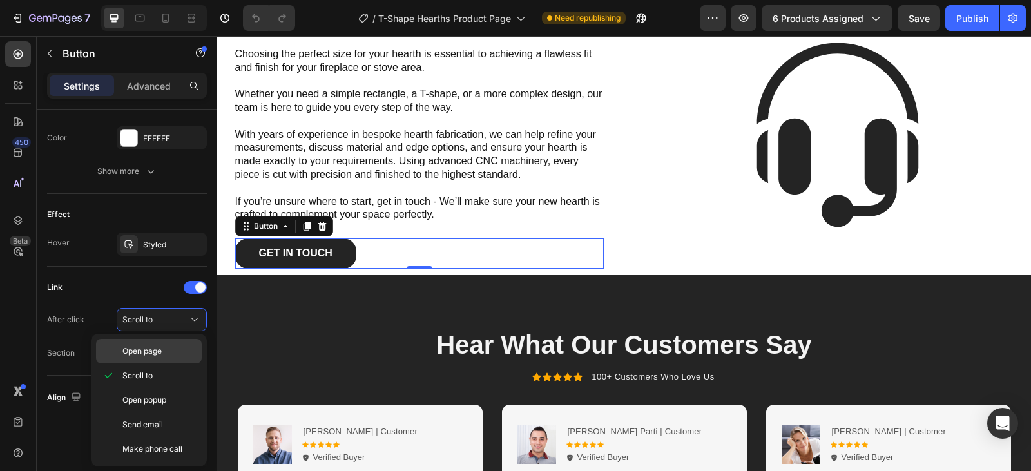
click at [166, 352] on p "Open page" at bounding box center [158, 352] width 73 height 12
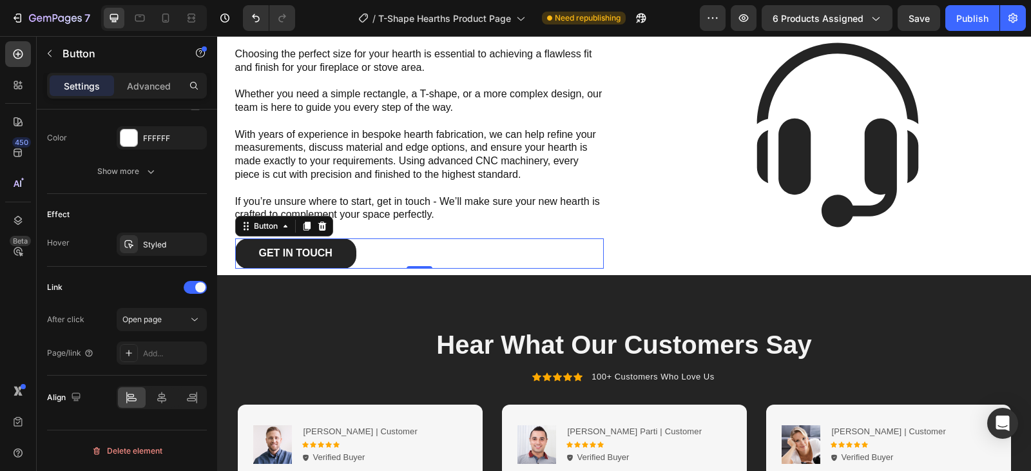
click at [166, 352] on div "Add..." at bounding box center [173, 354] width 61 height 12
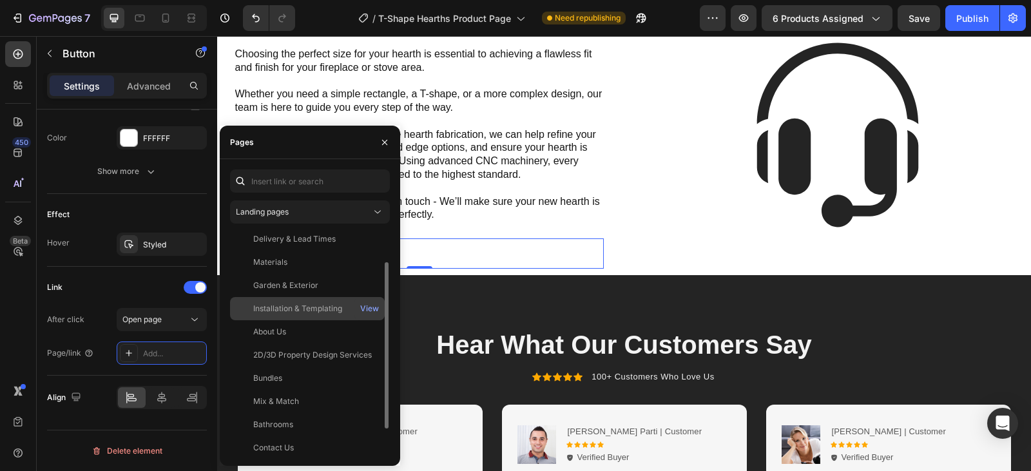
scroll to position [77, 0]
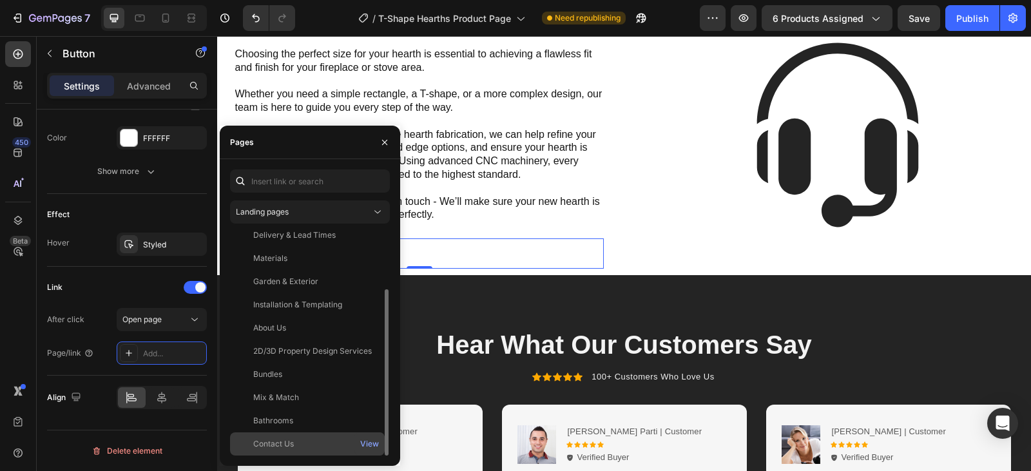
click at [291, 438] on div "Contact Us" at bounding box center [273, 444] width 41 height 12
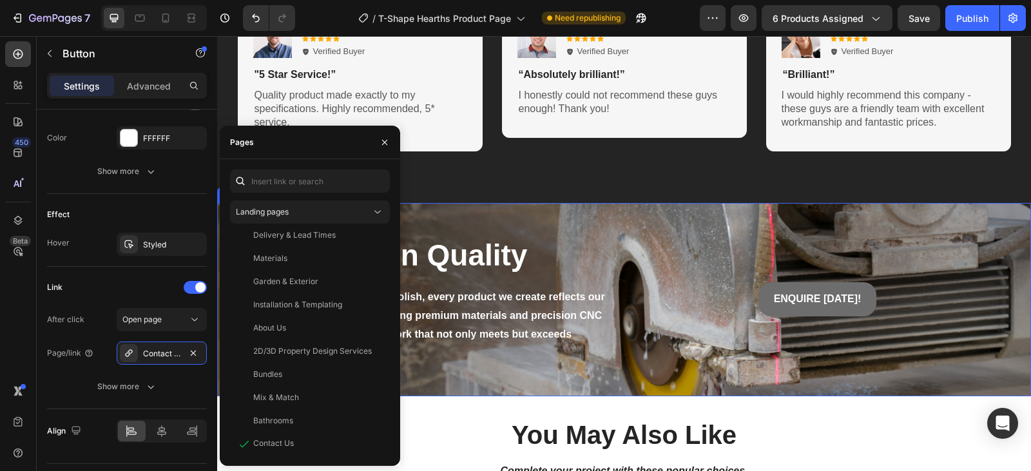
scroll to position [2235, 0]
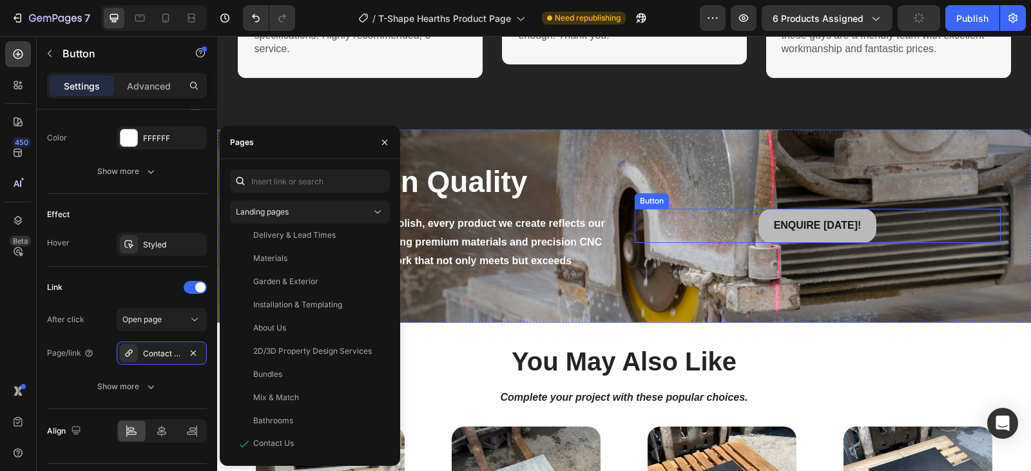
click at [864, 226] on link "ENQUIRE [DATE]!" at bounding box center [818, 226] width 119 height 34
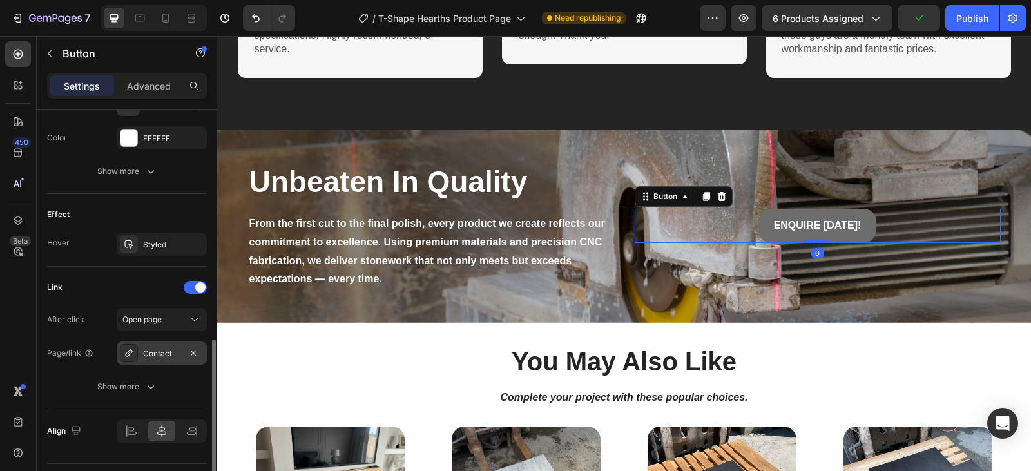
click at [161, 351] on div "Contact" at bounding box center [161, 354] width 37 height 12
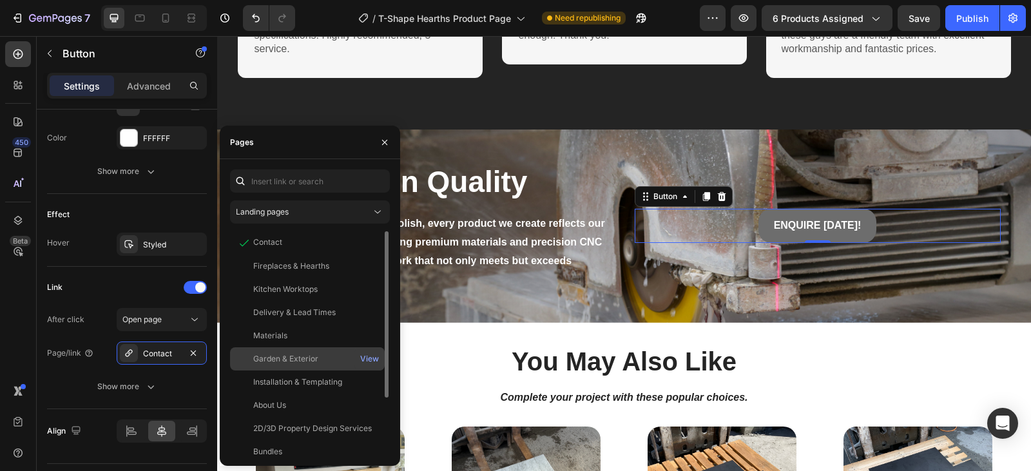
scroll to position [77, 0]
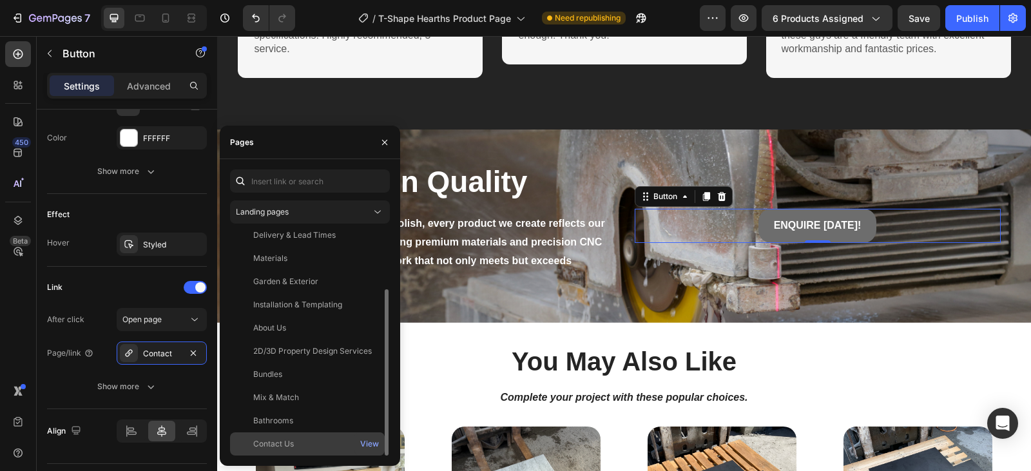
click at [305, 448] on div "Contact Us" at bounding box center [307, 444] width 144 height 12
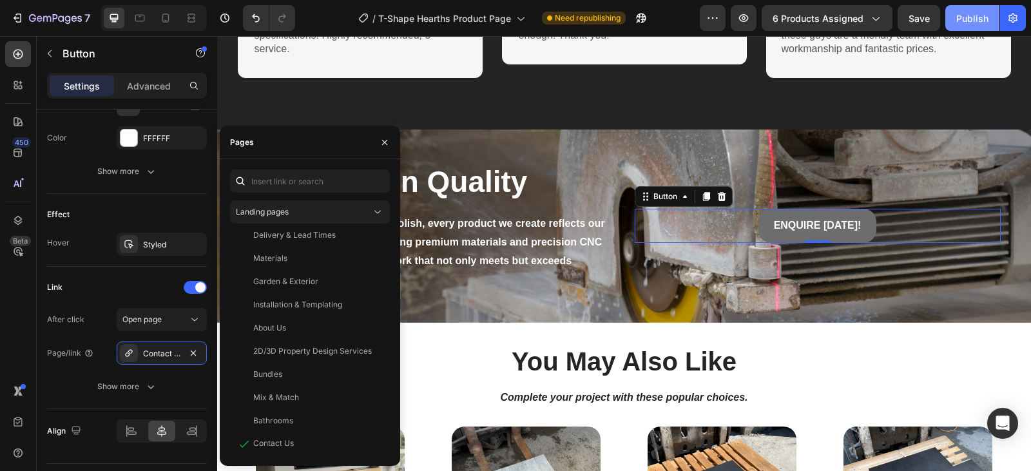
click at [966, 23] on div "Publish" at bounding box center [973, 19] width 32 height 14
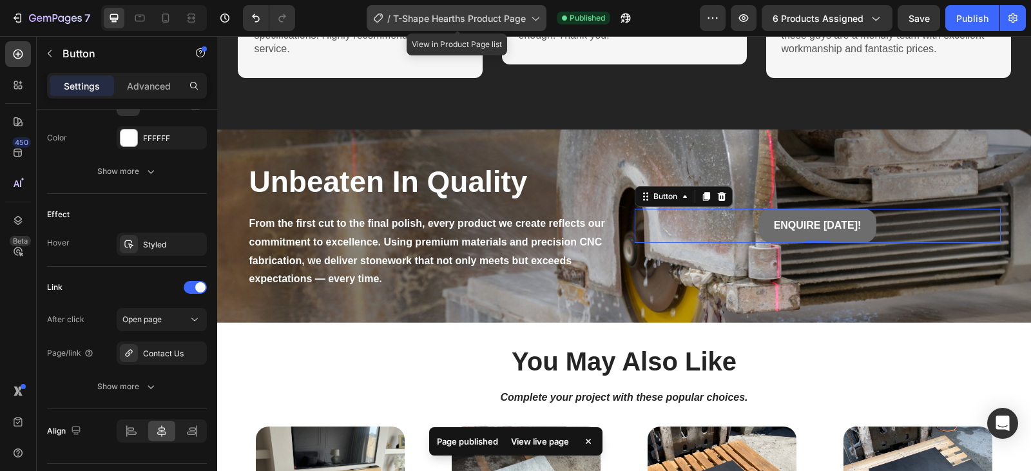
click at [538, 22] on icon at bounding box center [535, 18] width 13 height 13
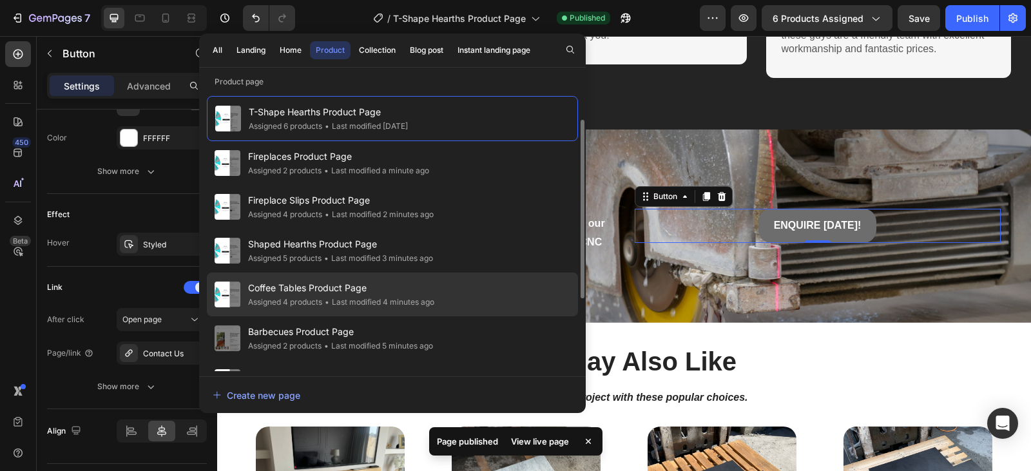
scroll to position [164, 0]
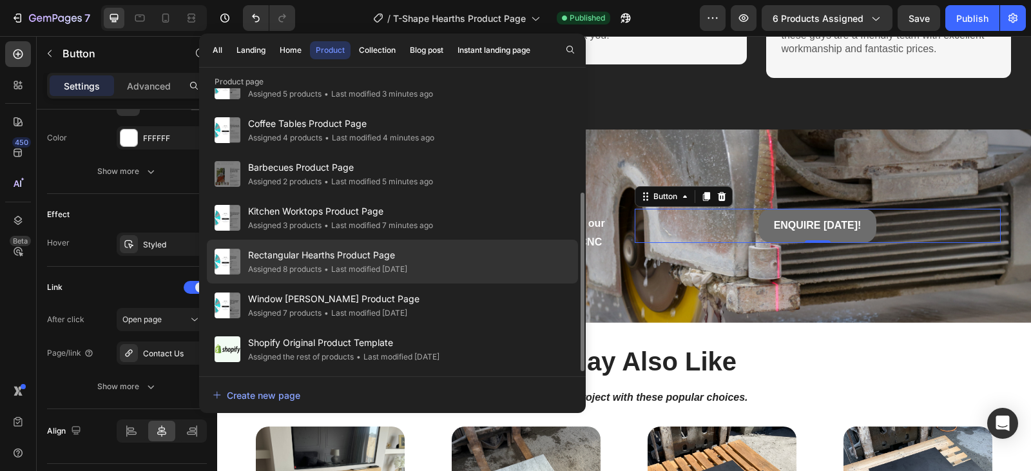
click at [440, 284] on div "Rectangular Hearths Product Page Assigned 8 products • Last modified [DATE]" at bounding box center [392, 306] width 371 height 44
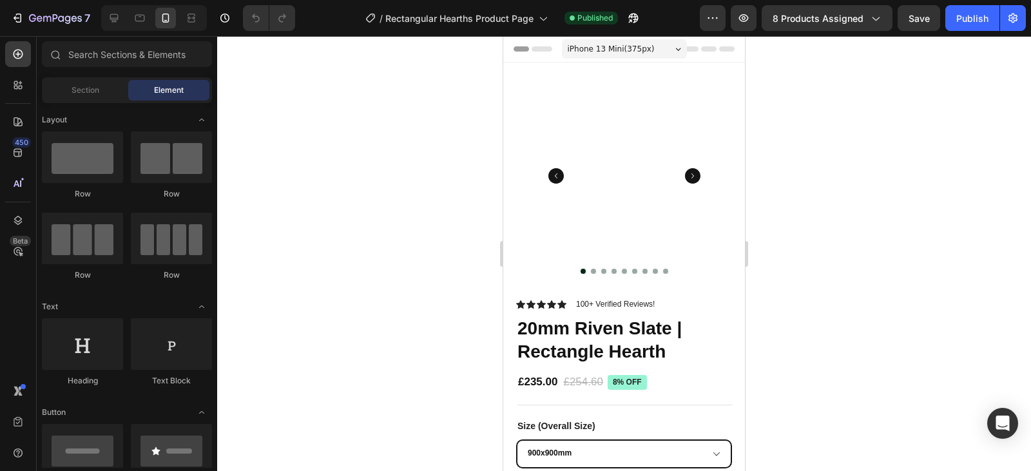
radio input "false"
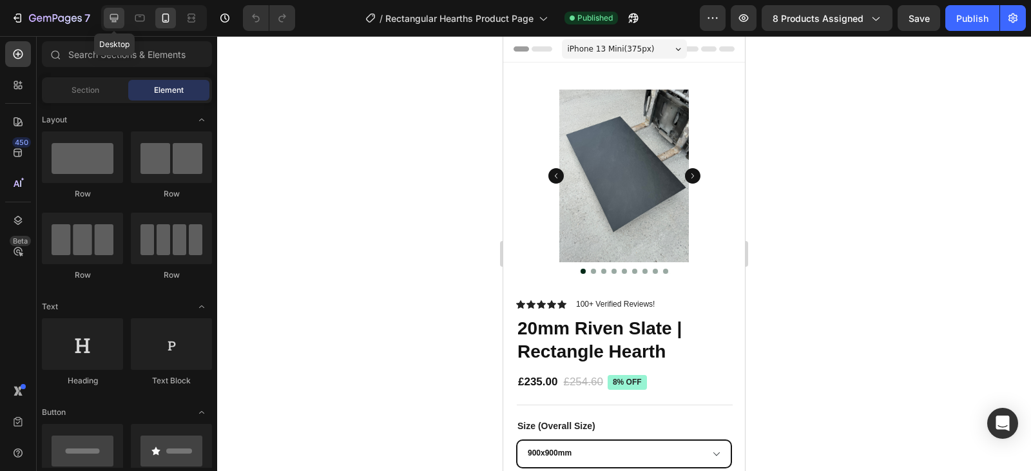
click at [109, 21] on icon at bounding box center [114, 18] width 13 height 13
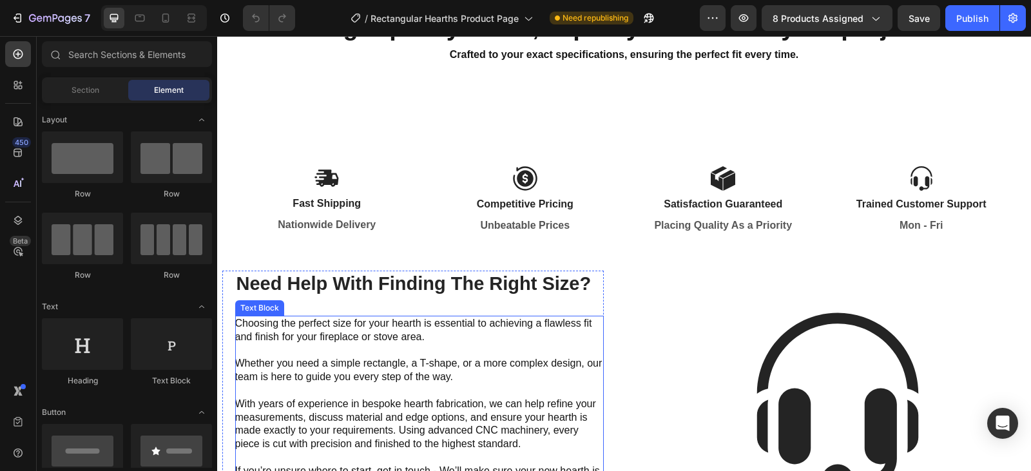
scroll to position [1741, 0]
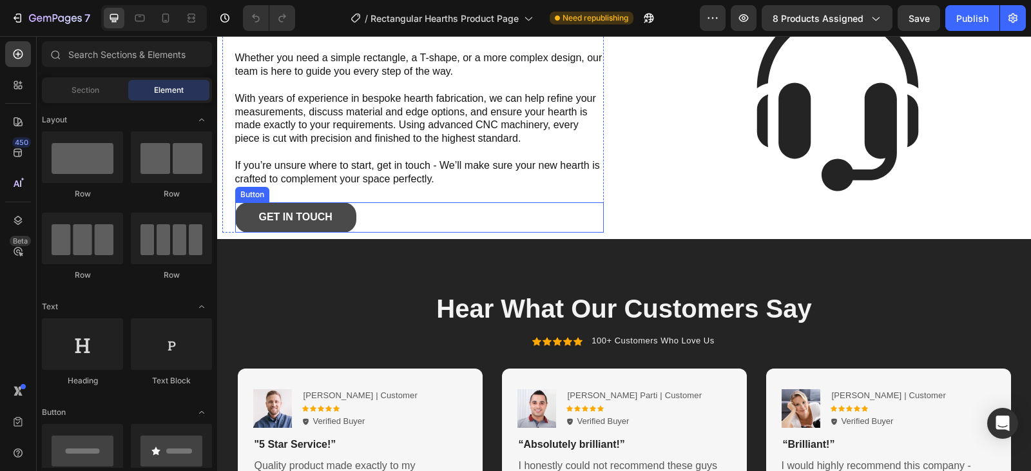
click at [351, 216] on link "Get In Touch" at bounding box center [295, 217] width 121 height 30
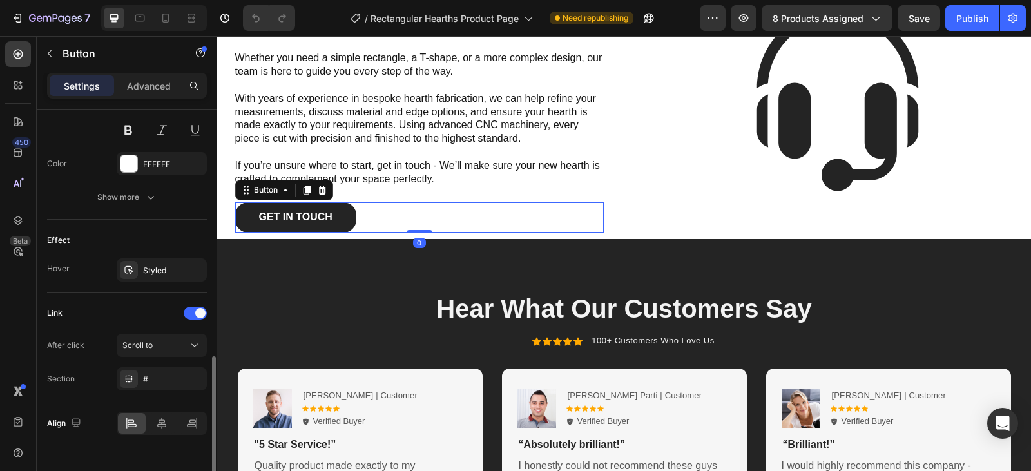
scroll to position [593, 0]
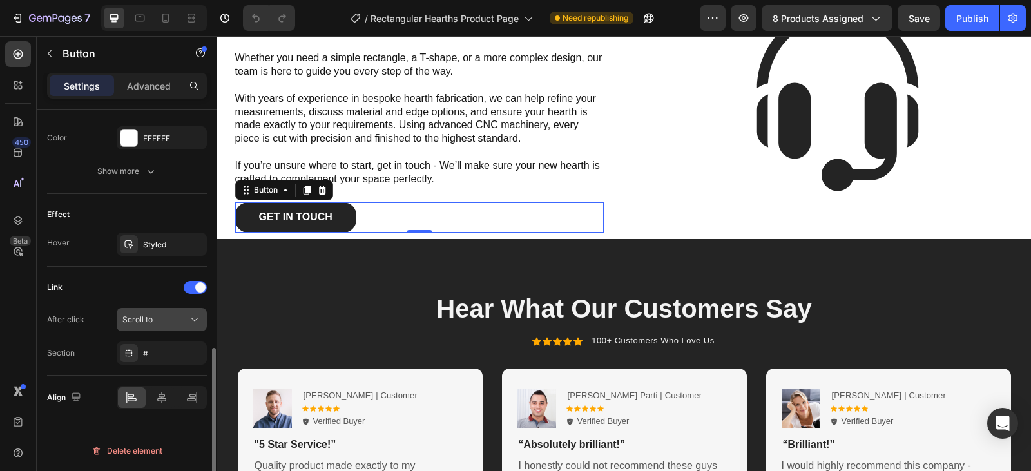
click at [177, 324] on div "Scroll to" at bounding box center [155, 320] width 66 height 12
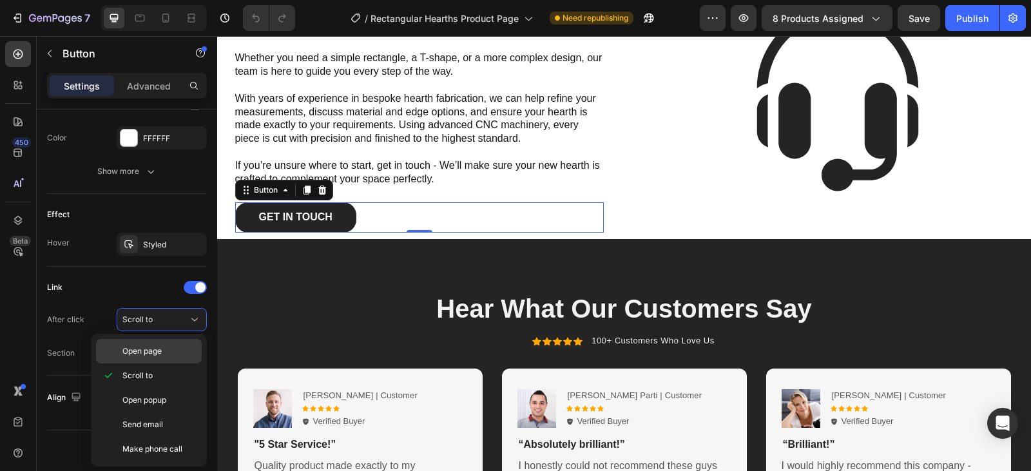
click at [176, 349] on p "Open page" at bounding box center [158, 352] width 73 height 12
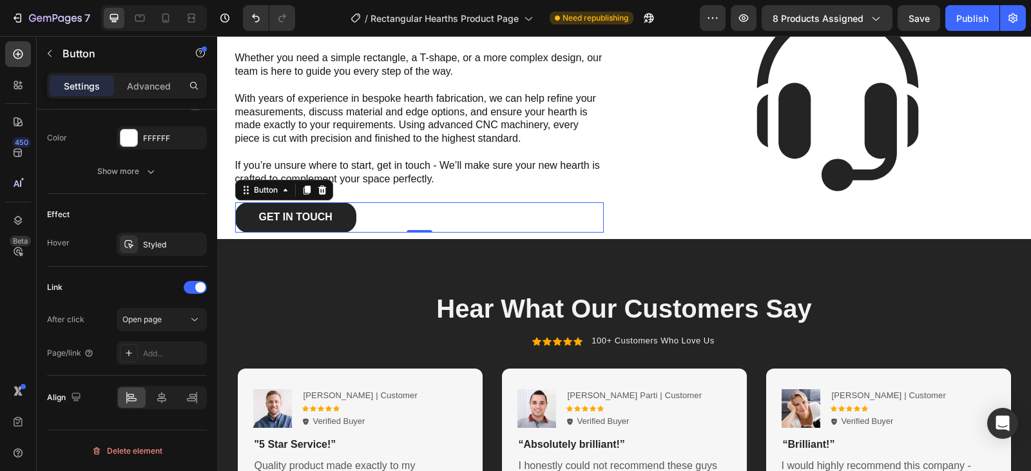
click at [176, 349] on div "Add..." at bounding box center [173, 354] width 61 height 12
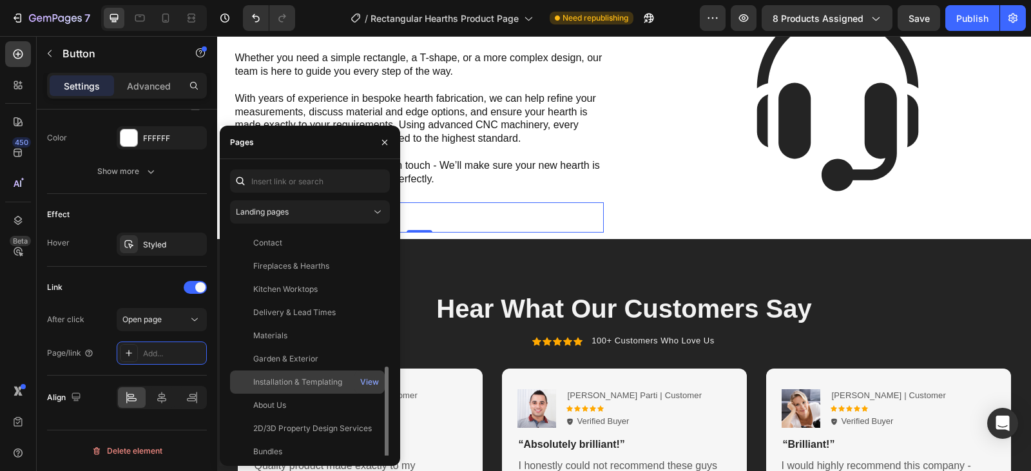
scroll to position [77, 0]
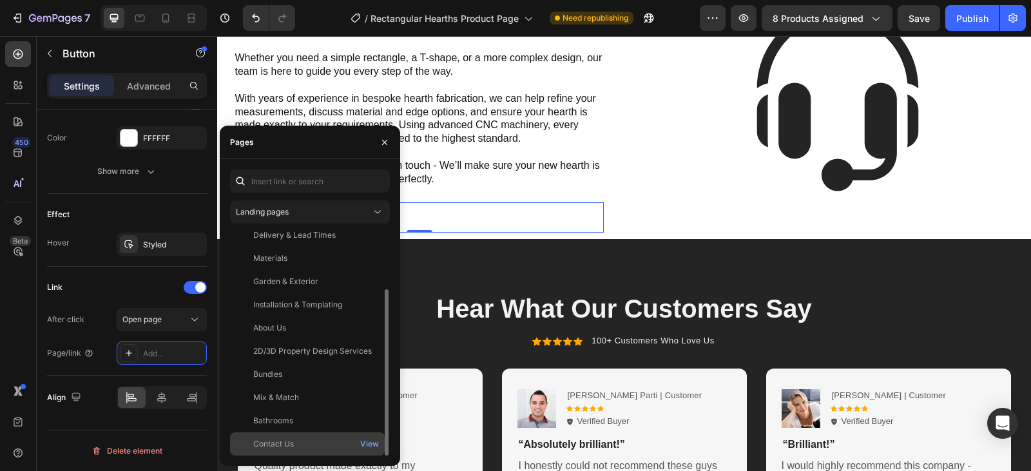
click at [308, 441] on div "Contact Us" at bounding box center [307, 444] width 144 height 12
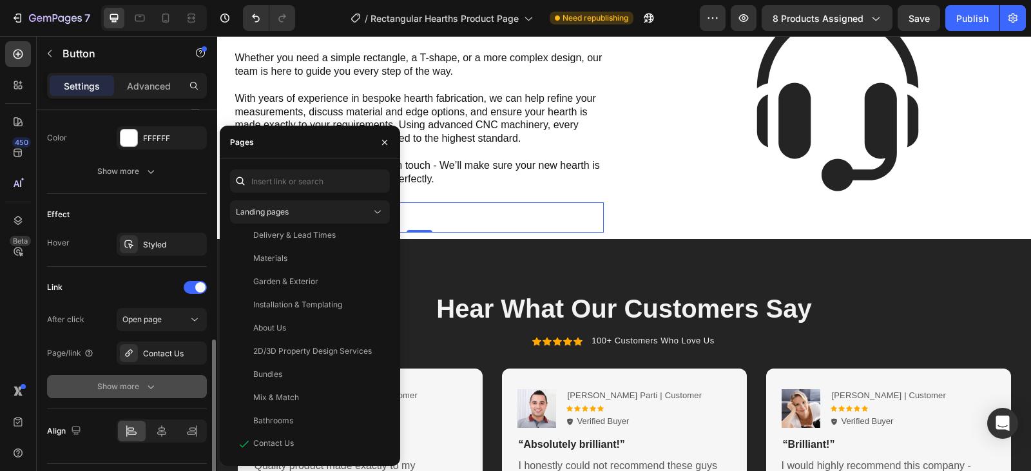
click at [187, 382] on button "Show more" at bounding box center [127, 386] width 160 height 23
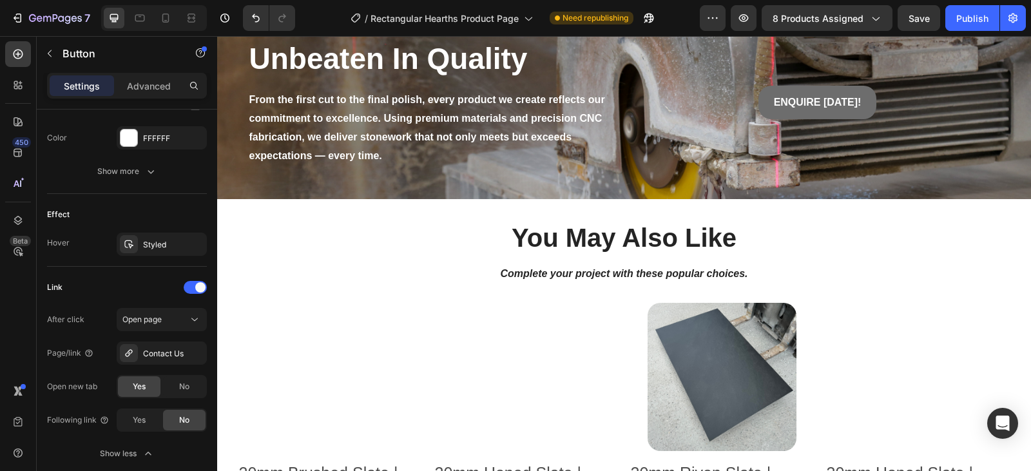
scroll to position [2309, 0]
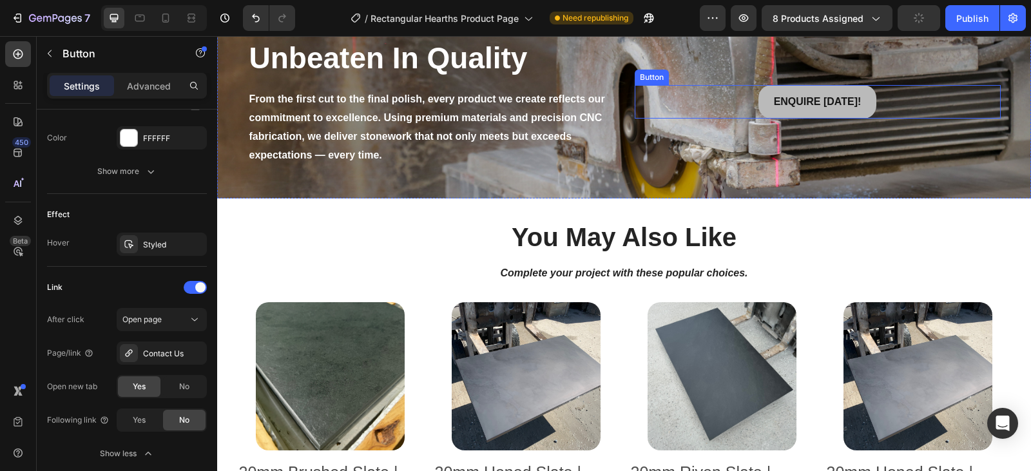
click at [864, 102] on link "ENQUIRE TODAY!" at bounding box center [818, 102] width 119 height 34
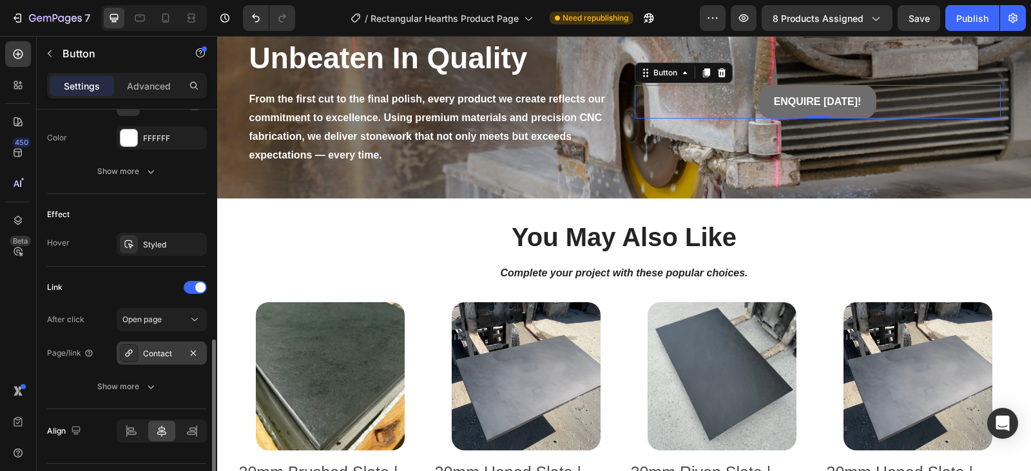
click at [167, 350] on div "Contact" at bounding box center [161, 354] width 37 height 12
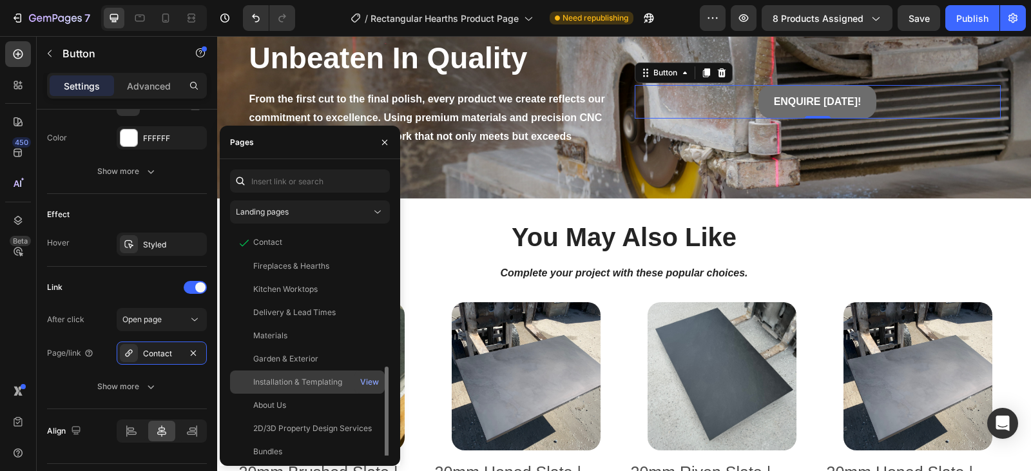
scroll to position [77, 0]
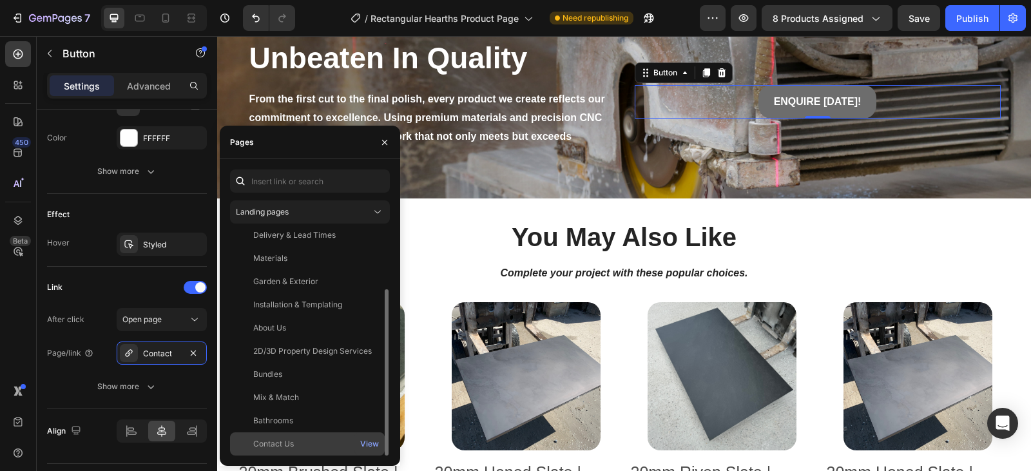
click at [293, 443] on div "Contact Us" at bounding box center [273, 444] width 41 height 12
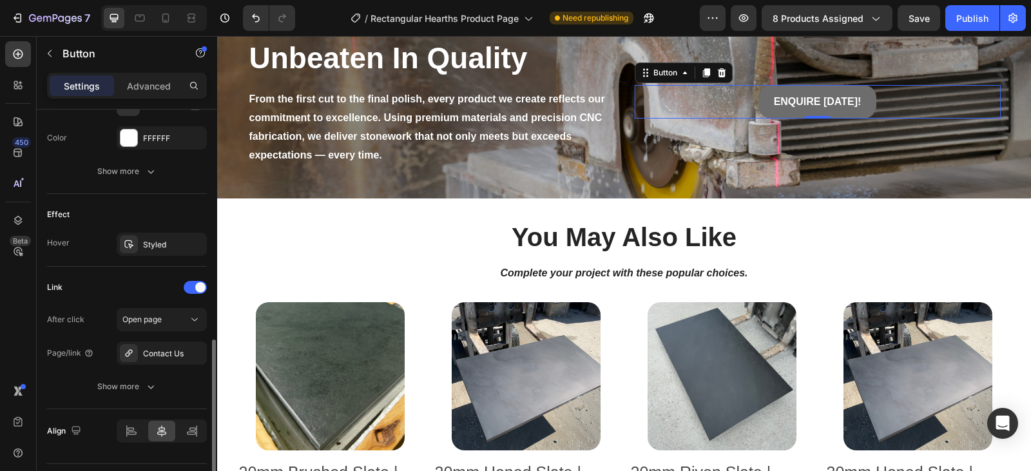
click at [134, 279] on div "Link" at bounding box center [127, 287] width 160 height 21
click at [959, 22] on div "Publish" at bounding box center [973, 19] width 32 height 14
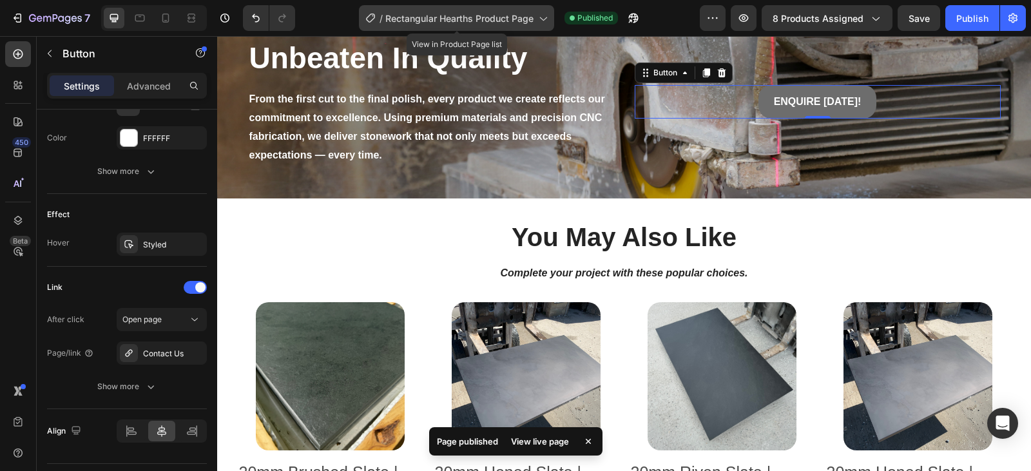
click at [546, 19] on icon at bounding box center [542, 18] width 13 height 13
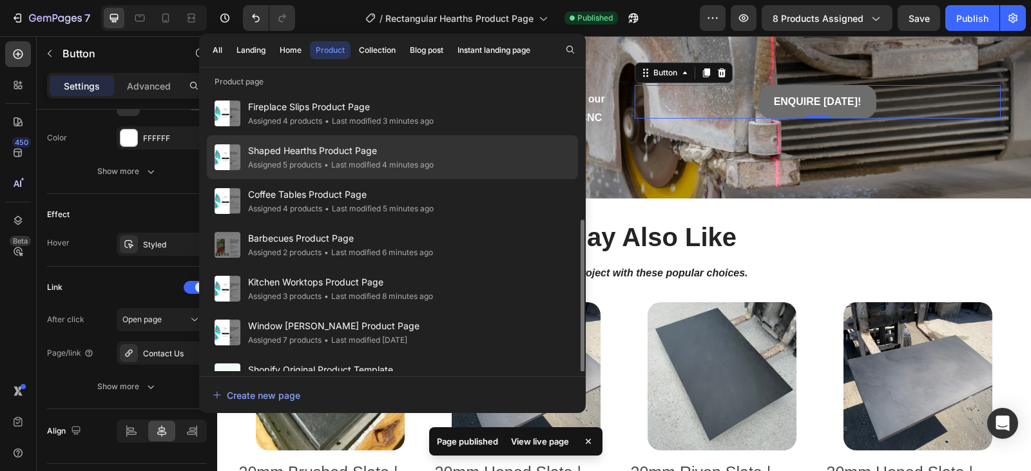
scroll to position [164, 0]
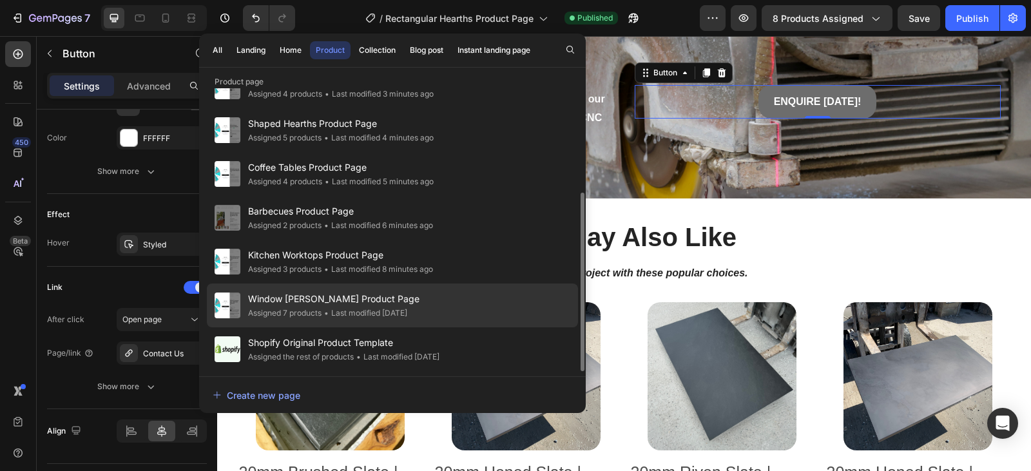
click at [457, 327] on div "Window Sills Product Page Assigned 7 products • Last modified 13 days ago" at bounding box center [392, 349] width 371 height 44
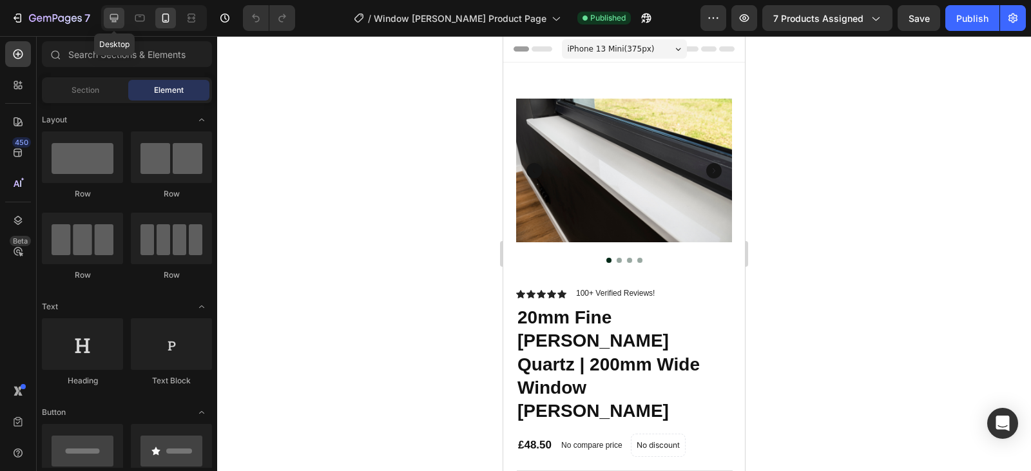
click at [119, 14] on icon at bounding box center [114, 18] width 13 height 13
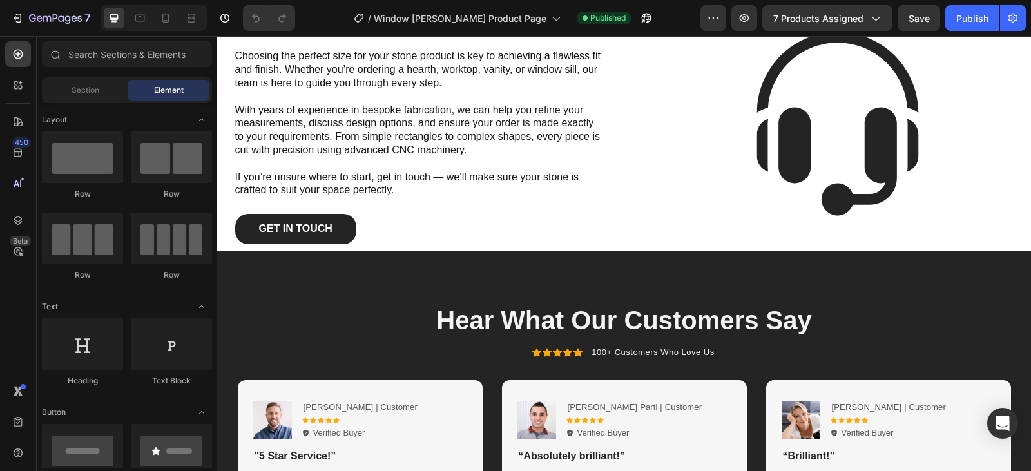
scroll to position [1715, 0]
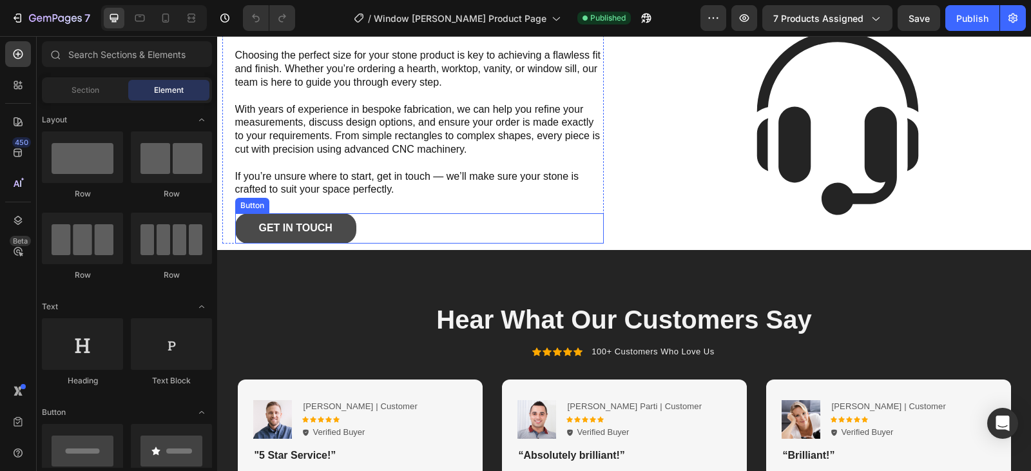
click at [346, 229] on link "Get In Touch" at bounding box center [295, 228] width 121 height 30
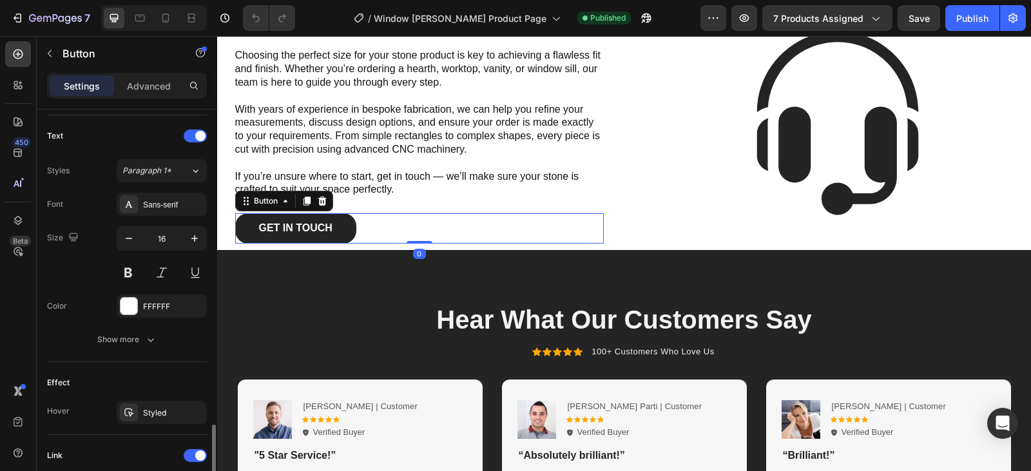
scroll to position [593, 0]
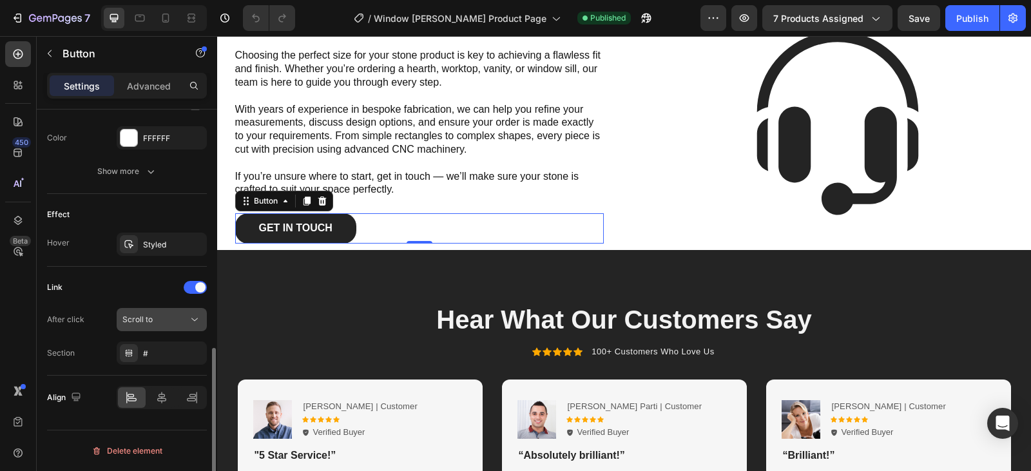
click at [168, 325] on div "Scroll to" at bounding box center [155, 320] width 66 height 12
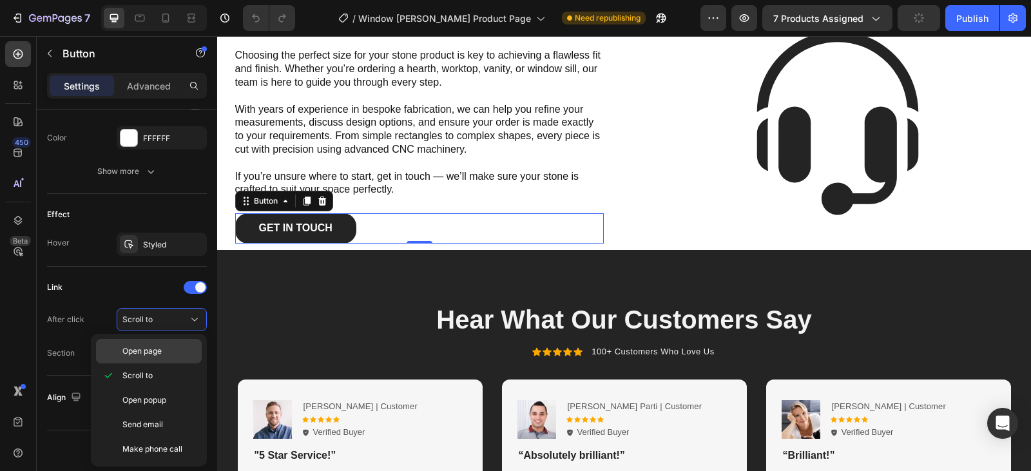
click at [162, 352] on span "Open page" at bounding box center [141, 352] width 39 height 12
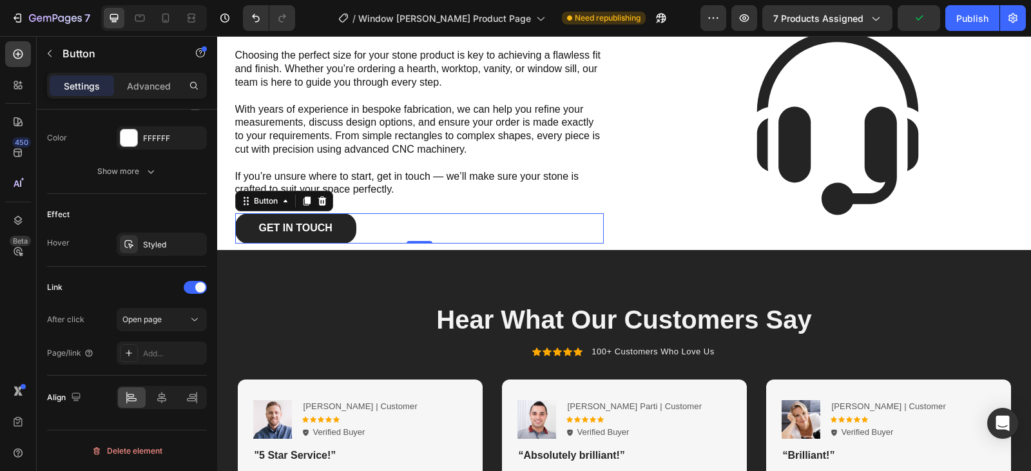
click at [162, 352] on div "Add..." at bounding box center [173, 354] width 61 height 12
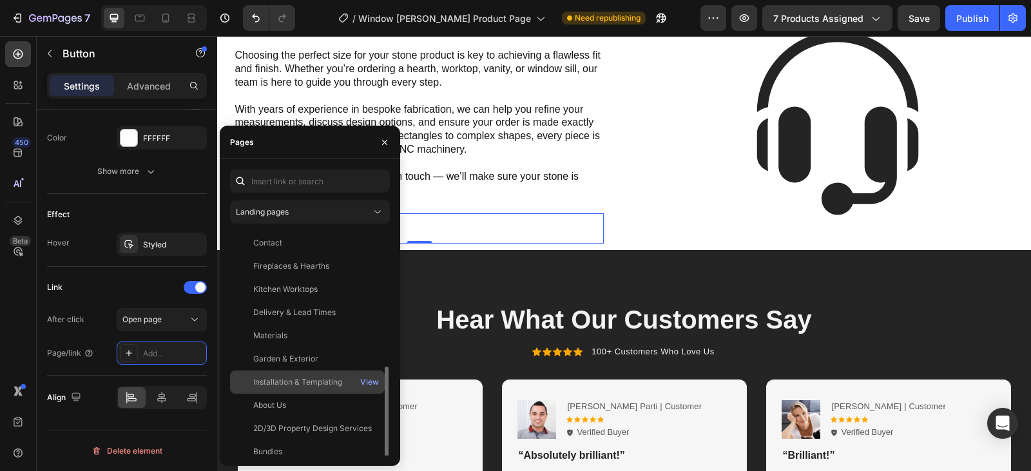
scroll to position [77, 0]
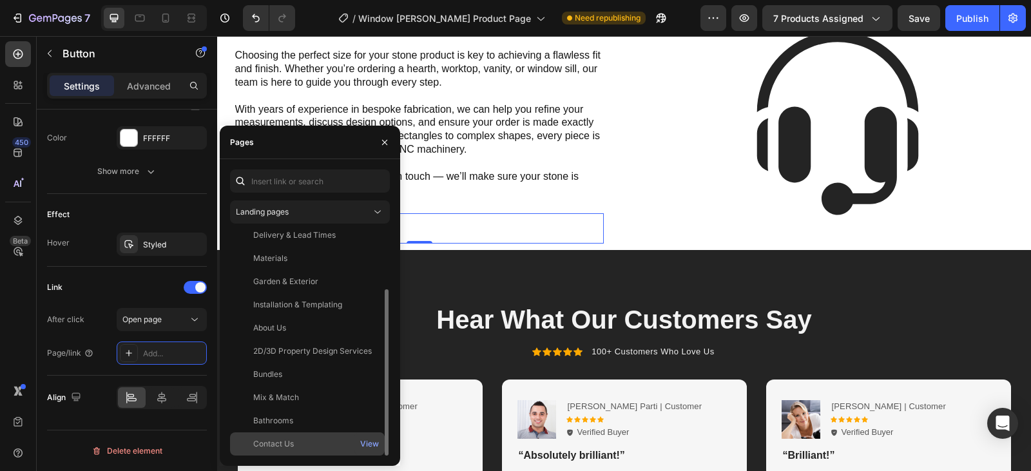
click at [295, 444] on div "Contact Us" at bounding box center [307, 444] width 144 height 12
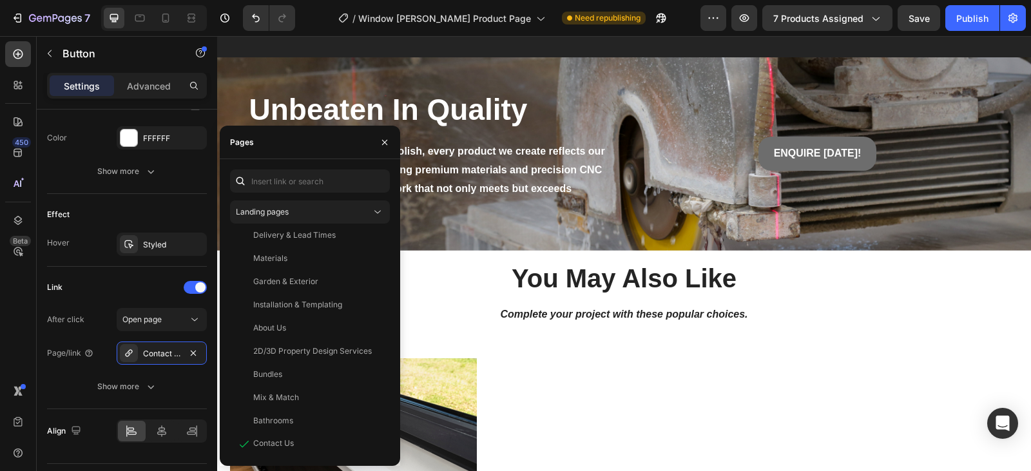
scroll to position [2242, 0]
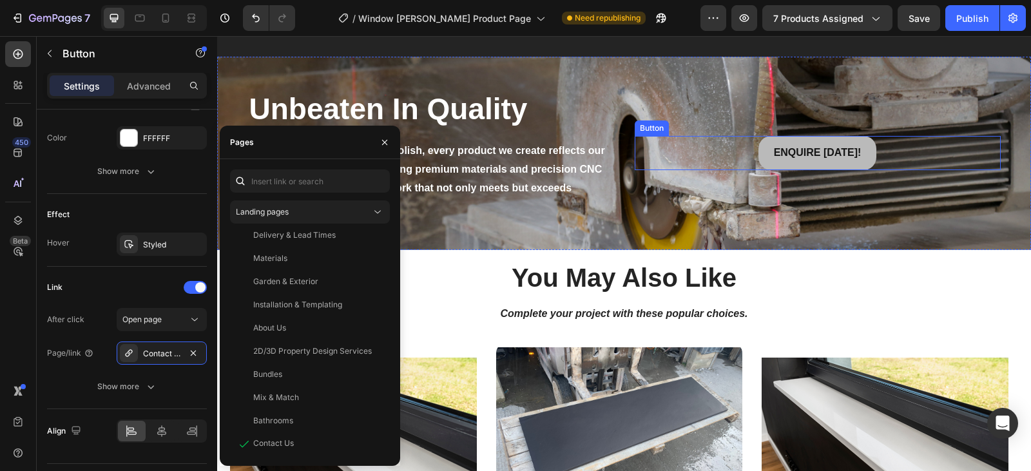
click at [830, 165] on link "ENQUIRE TODAY!" at bounding box center [818, 153] width 119 height 34
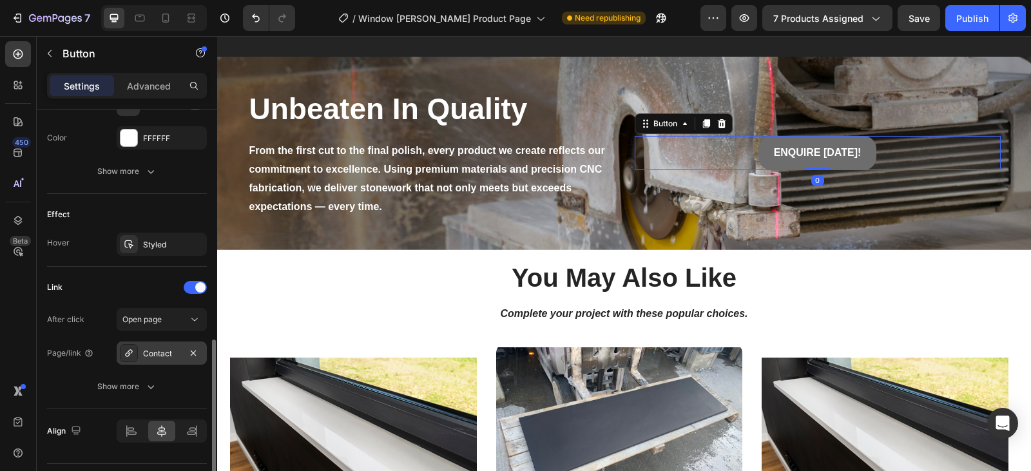
click at [159, 359] on div "Contact" at bounding box center [161, 354] width 37 height 12
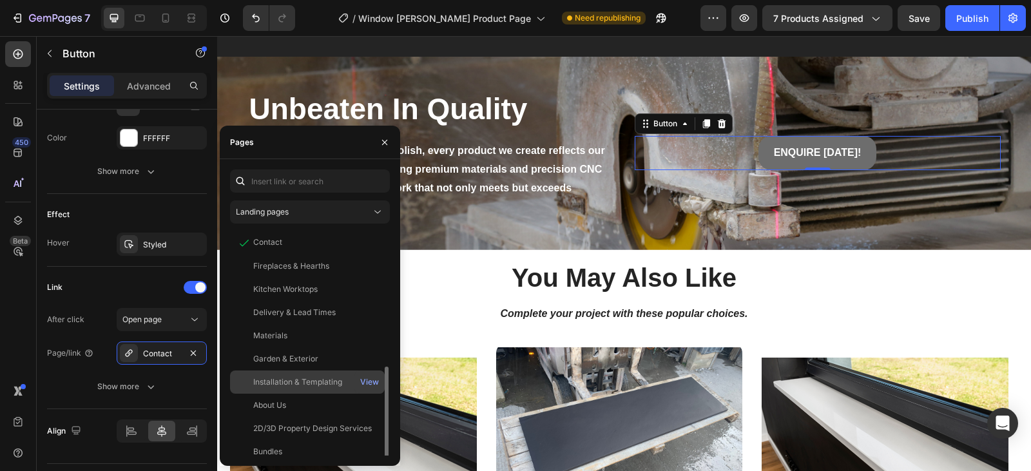
scroll to position [77, 0]
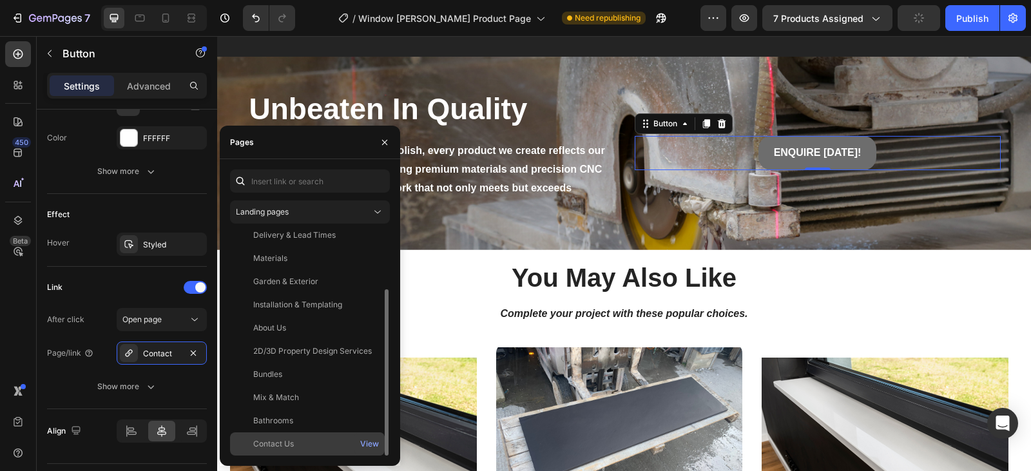
click at [290, 439] on div "Contact Us" at bounding box center [273, 444] width 41 height 12
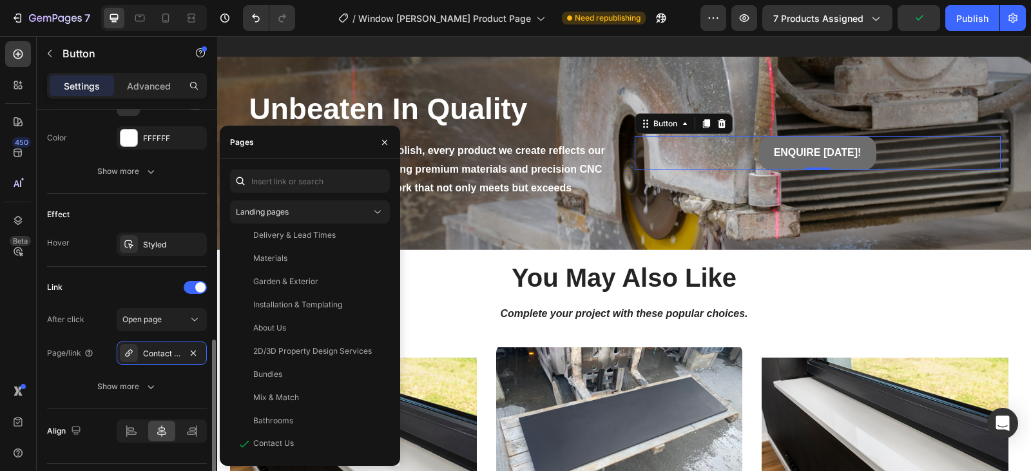
click at [108, 282] on div "Link" at bounding box center [127, 287] width 160 height 21
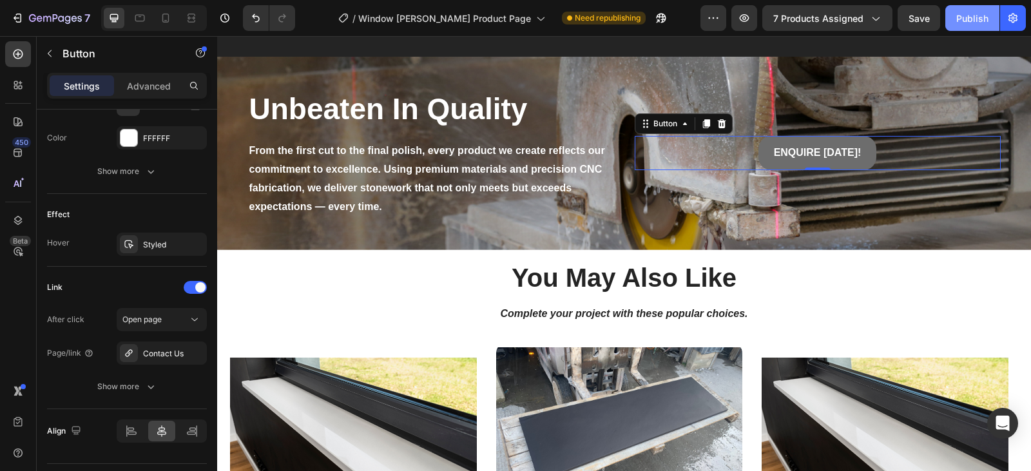
click at [965, 15] on div "Publish" at bounding box center [973, 19] width 32 height 14
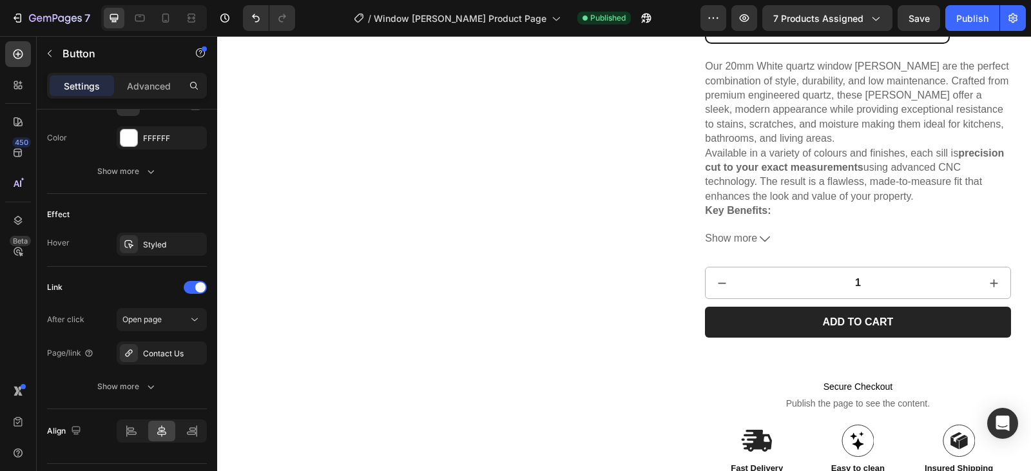
scroll to position [0, 0]
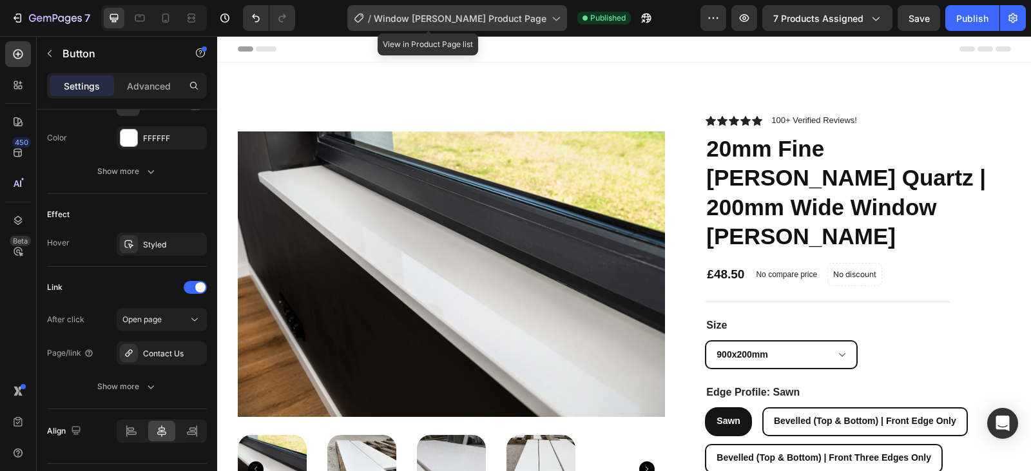
click at [549, 17] on icon at bounding box center [555, 18] width 13 height 13
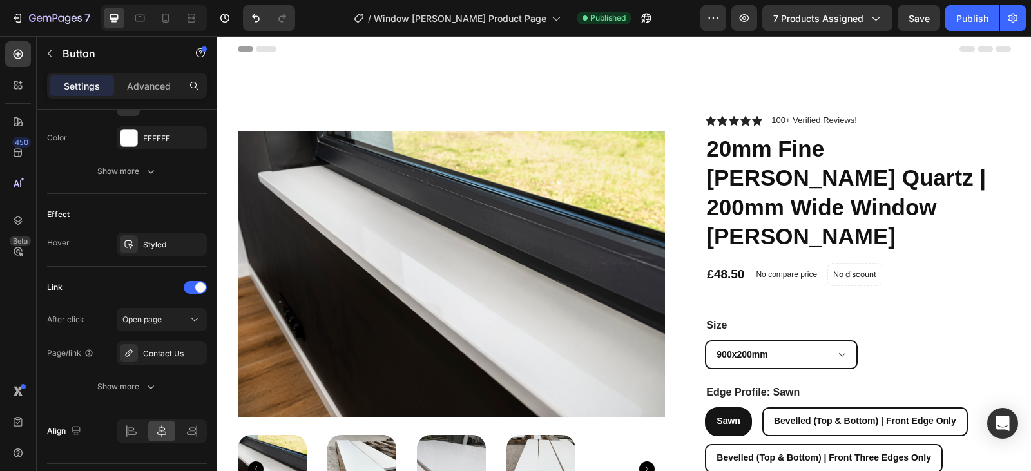
click at [337, 17] on div "/ Window Sills Product Page Published" at bounding box center [503, 18] width 395 height 26
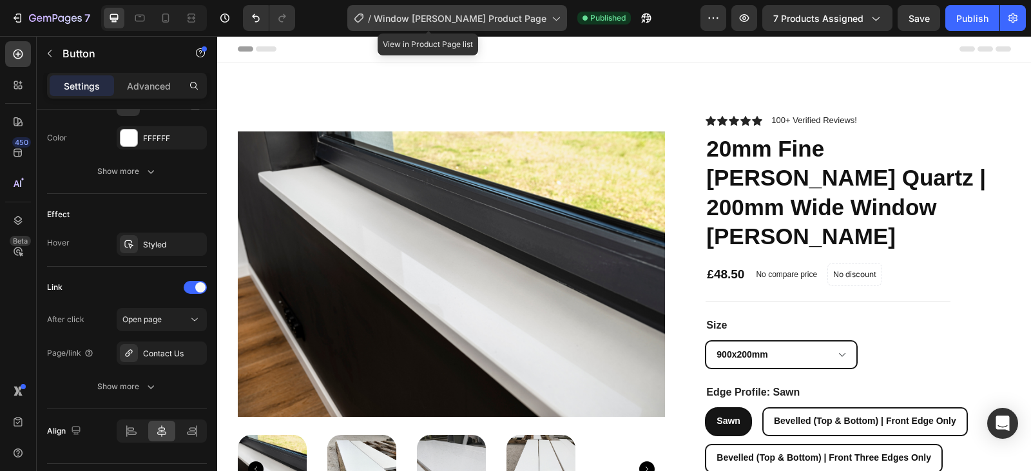
click at [458, 12] on span "Window Sills Product Page" at bounding box center [460, 19] width 173 height 14
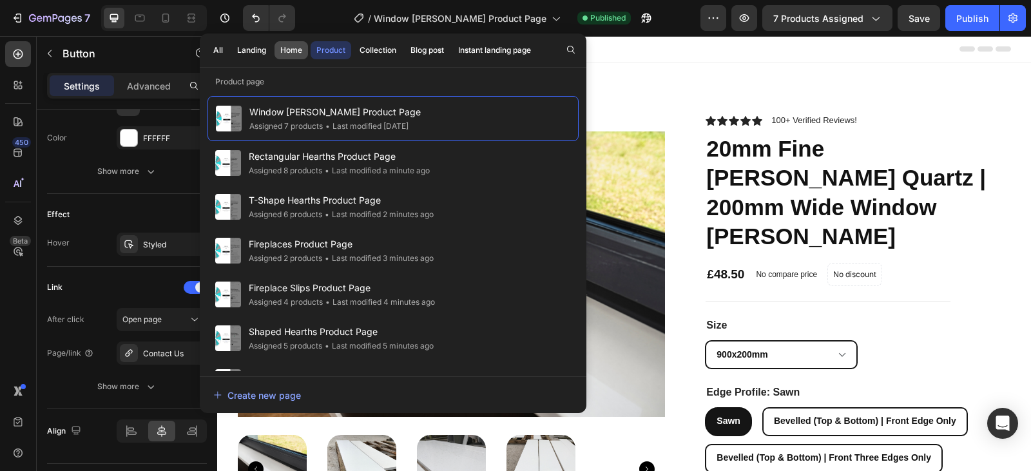
click at [289, 52] on div "Home" at bounding box center [291, 50] width 22 height 12
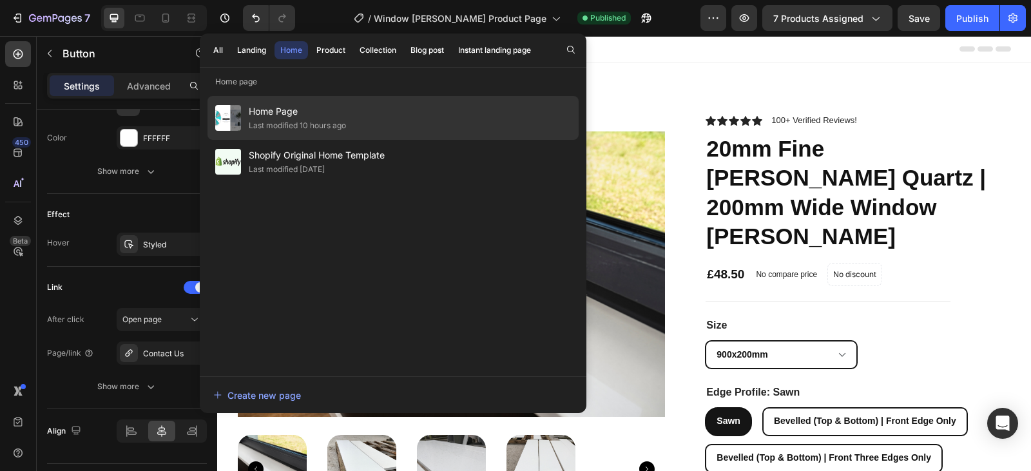
click at [322, 108] on span "Home Page" at bounding box center [297, 111] width 97 height 15
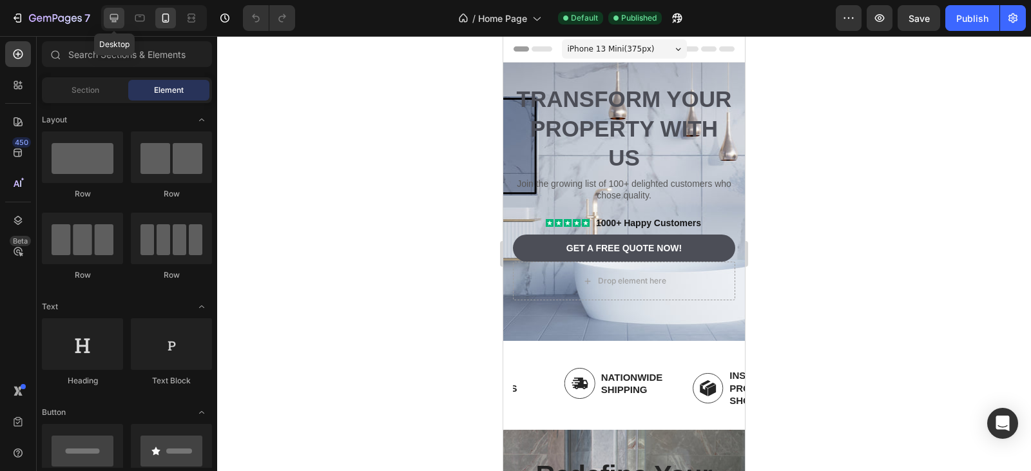
click at [115, 21] on icon at bounding box center [114, 18] width 8 height 8
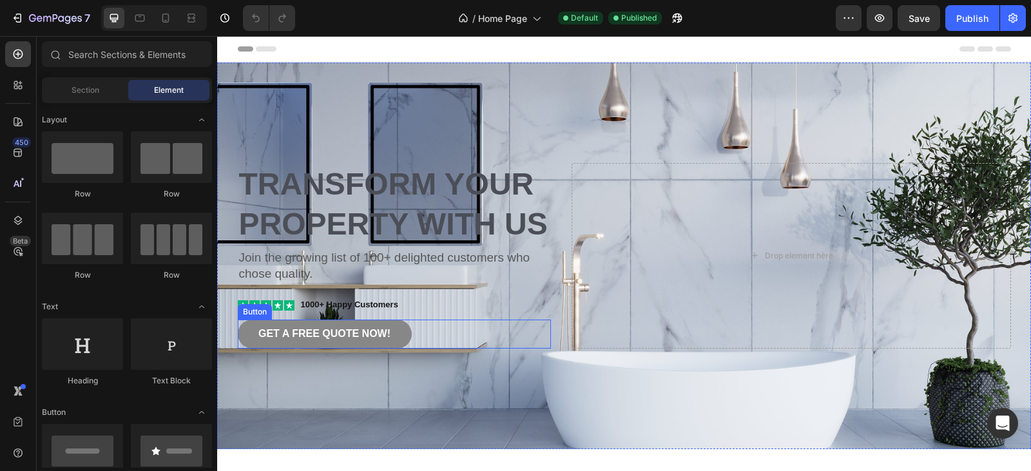
click at [396, 331] on link "Get a free quote now!" at bounding box center [325, 334] width 174 height 29
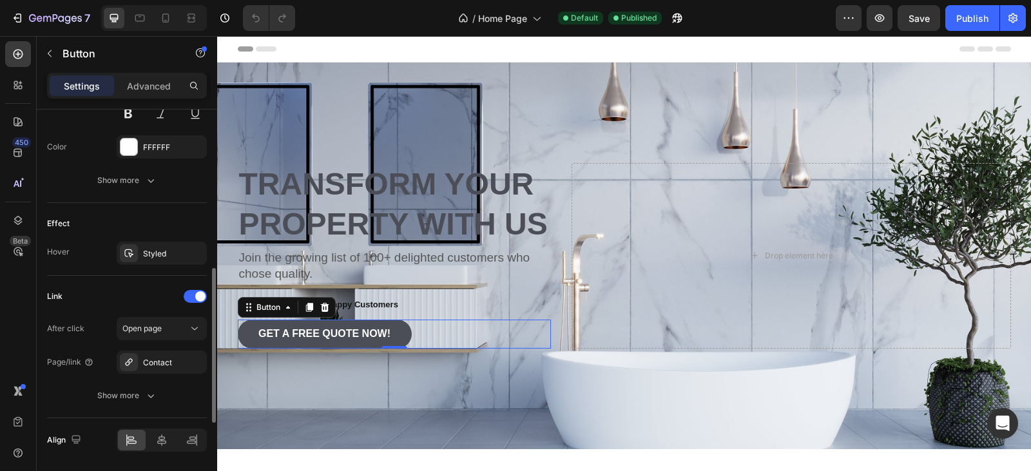
scroll to position [627, 0]
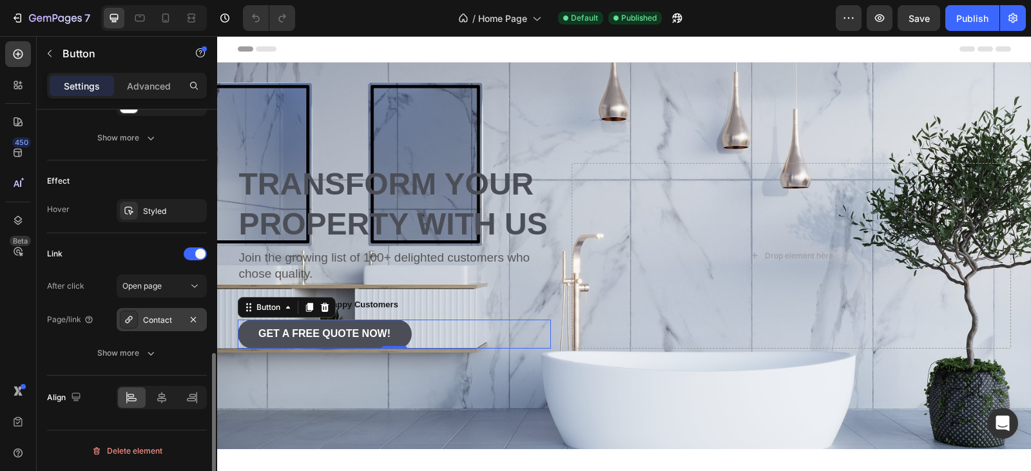
click at [164, 315] on div "Contact" at bounding box center [161, 321] width 37 height 12
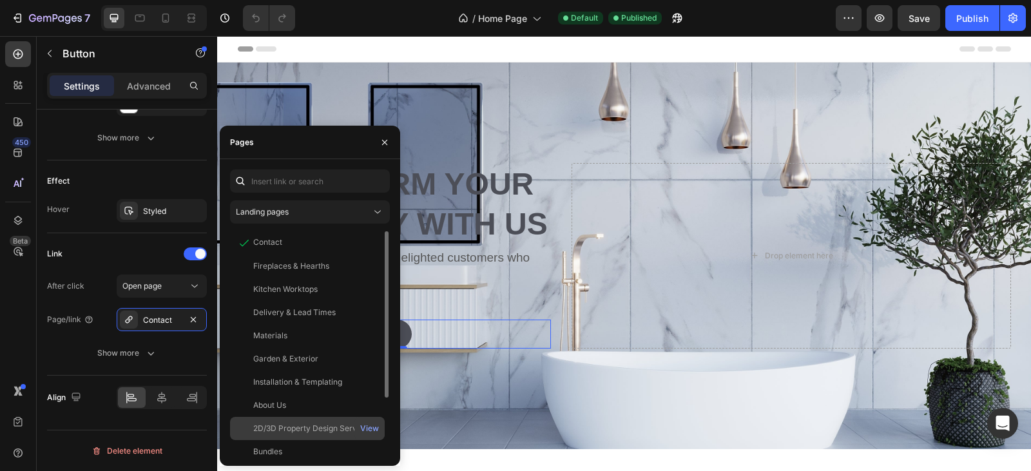
scroll to position [77, 0]
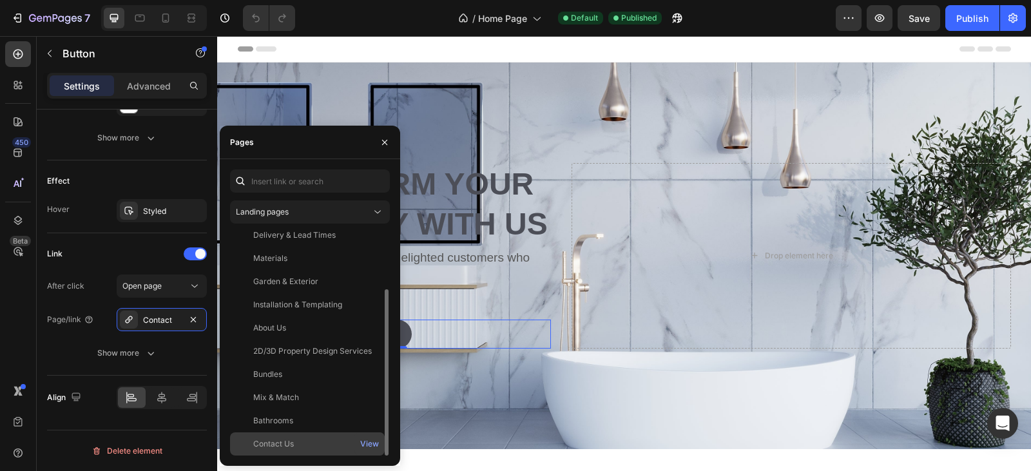
click at [295, 443] on div "Contact Us" at bounding box center [307, 444] width 144 height 12
click at [295, 443] on div "Contact Us" at bounding box center [307, 444] width 144 height 13
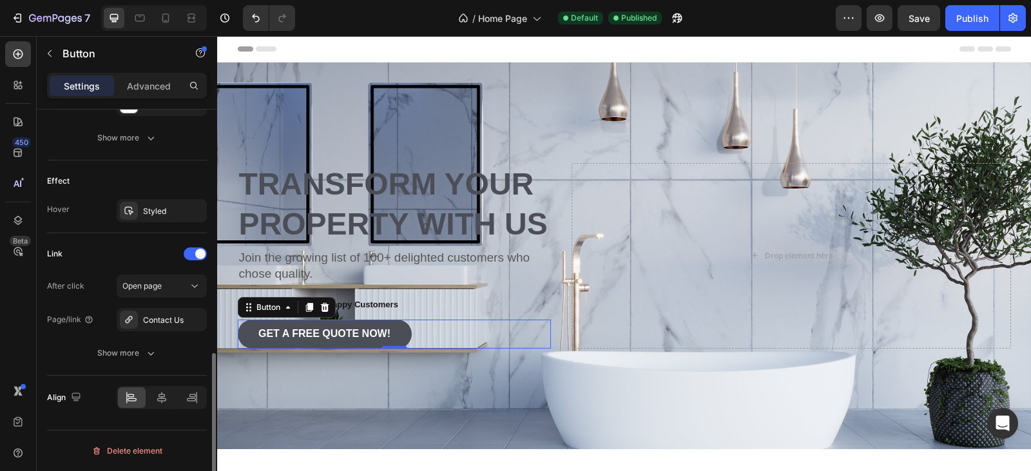
click at [109, 242] on div "Link After click Open page Page/link Contact Us Show more" at bounding box center [127, 304] width 160 height 142
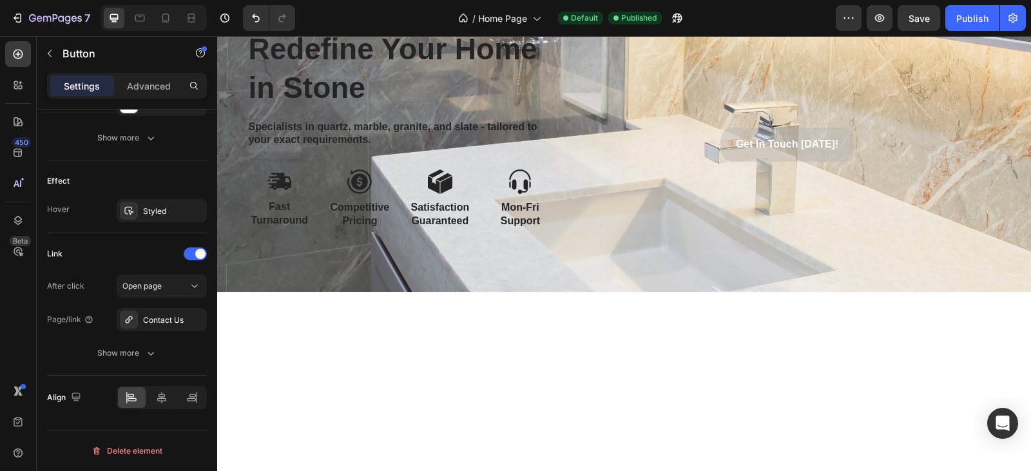
scroll to position [750, 0]
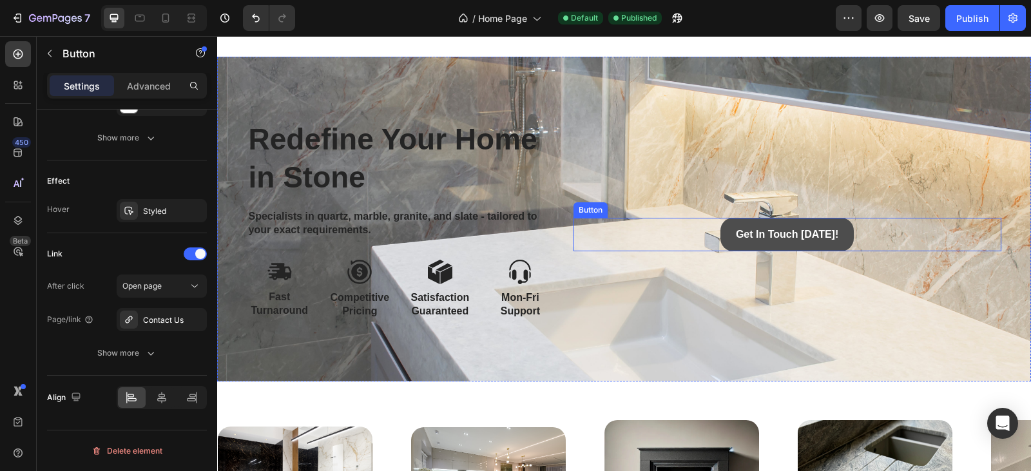
click at [825, 218] on link "Get In Touch Today!" at bounding box center [787, 235] width 133 height 34
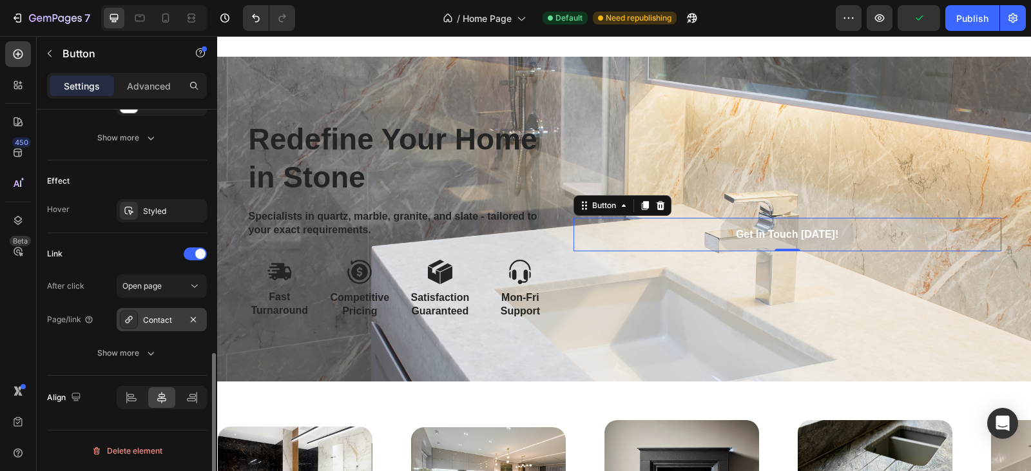
click at [170, 326] on div "Contact" at bounding box center [162, 319] width 90 height 23
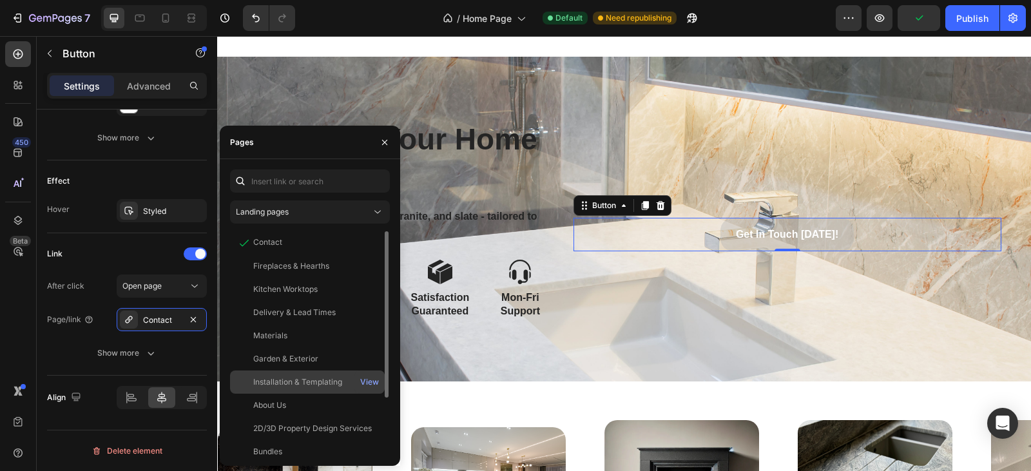
scroll to position [77, 0]
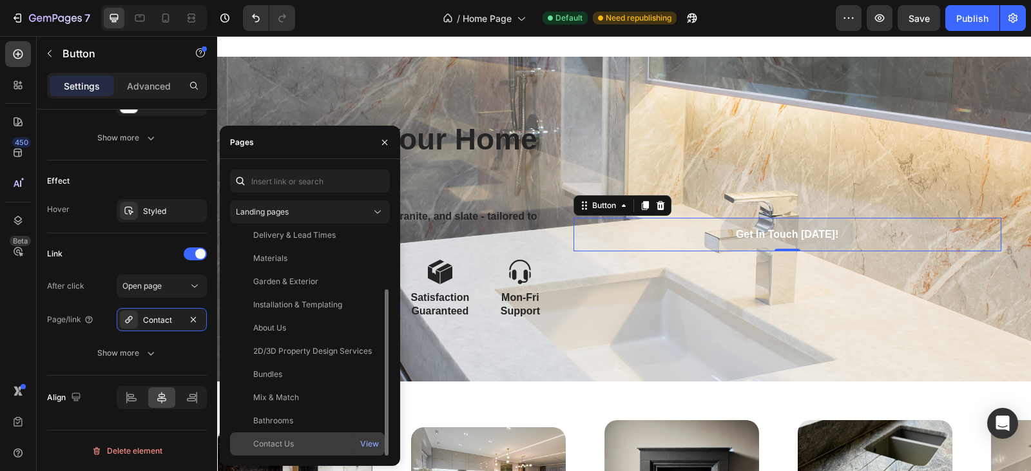
click at [296, 447] on div "Contact Us" at bounding box center [307, 444] width 144 height 12
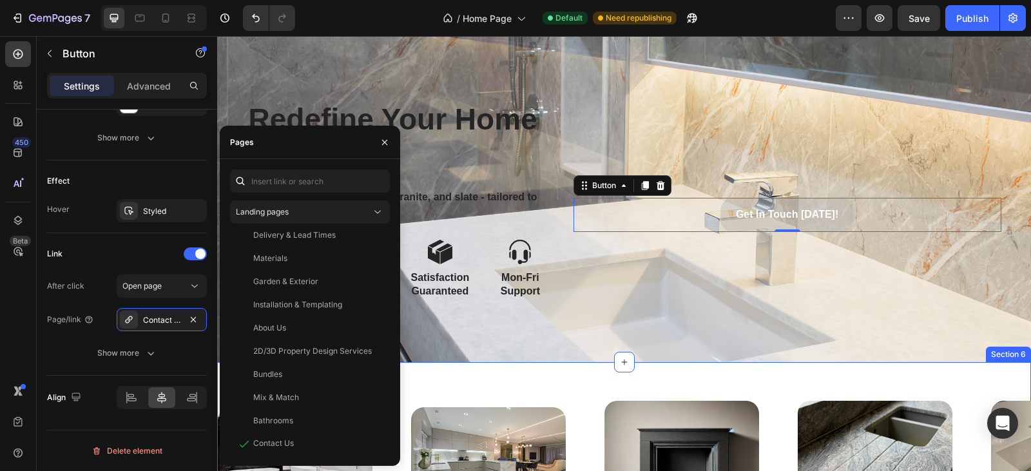
scroll to position [975, 0]
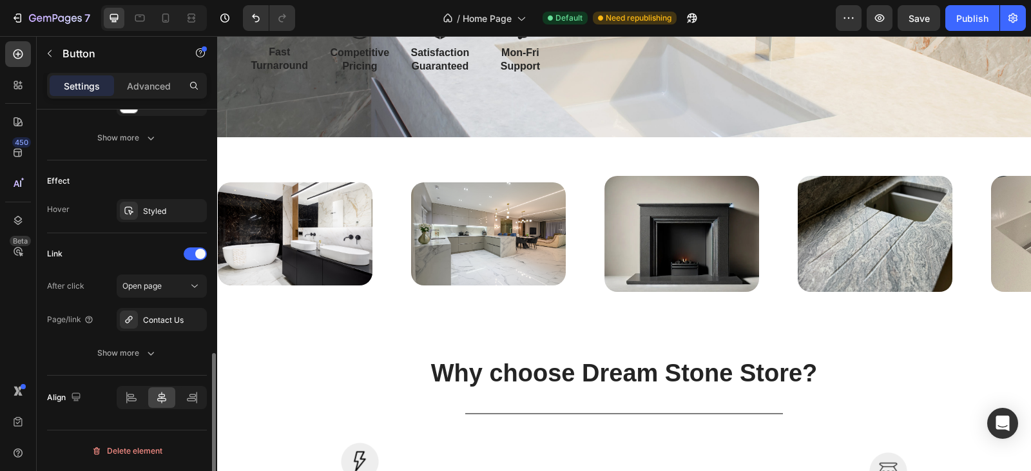
click at [92, 253] on div "Link" at bounding box center [127, 254] width 160 height 21
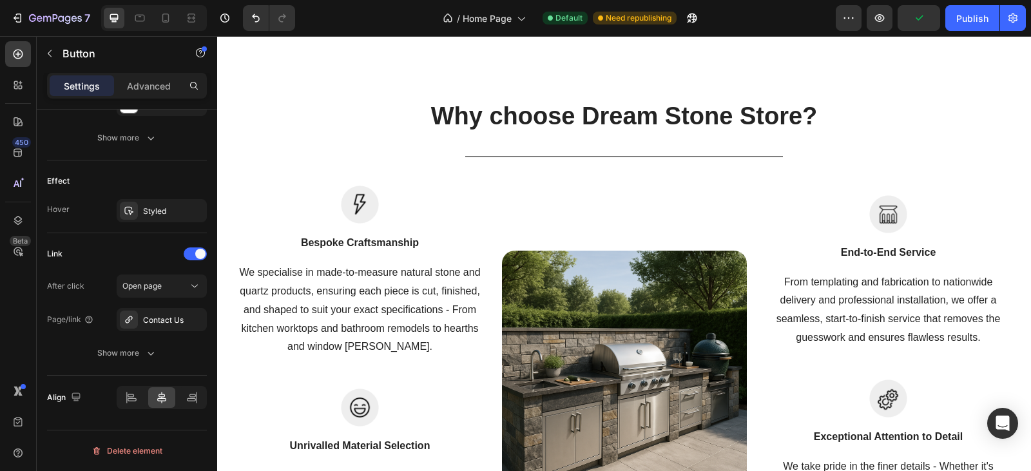
scroll to position [0, 0]
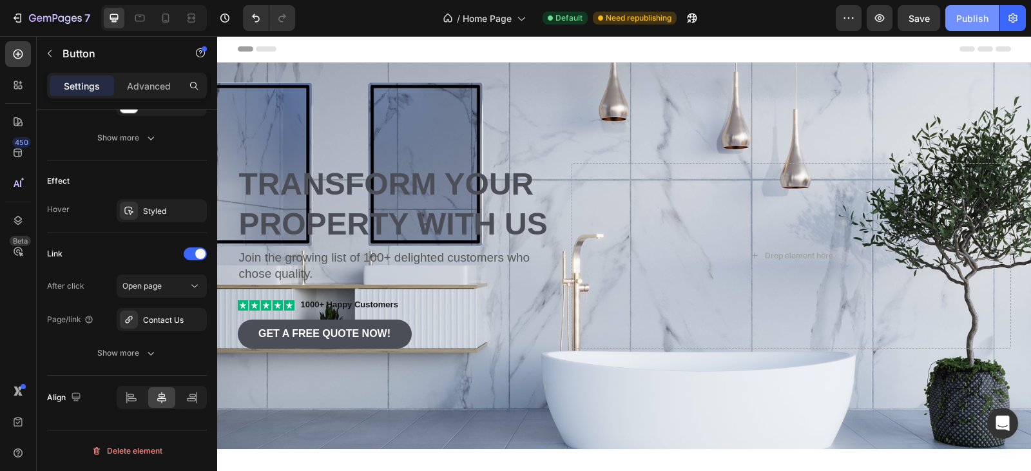
click at [962, 25] on button "Publish" at bounding box center [973, 18] width 54 height 26
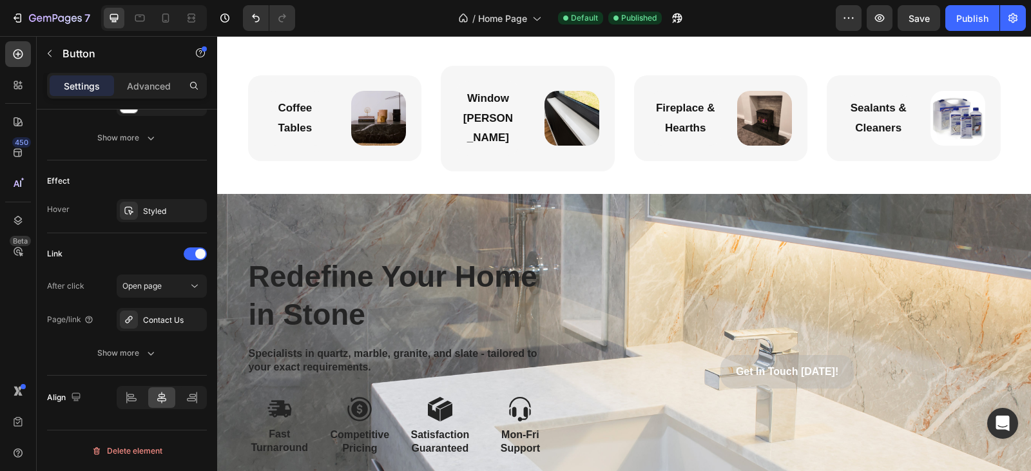
scroll to position [650, 0]
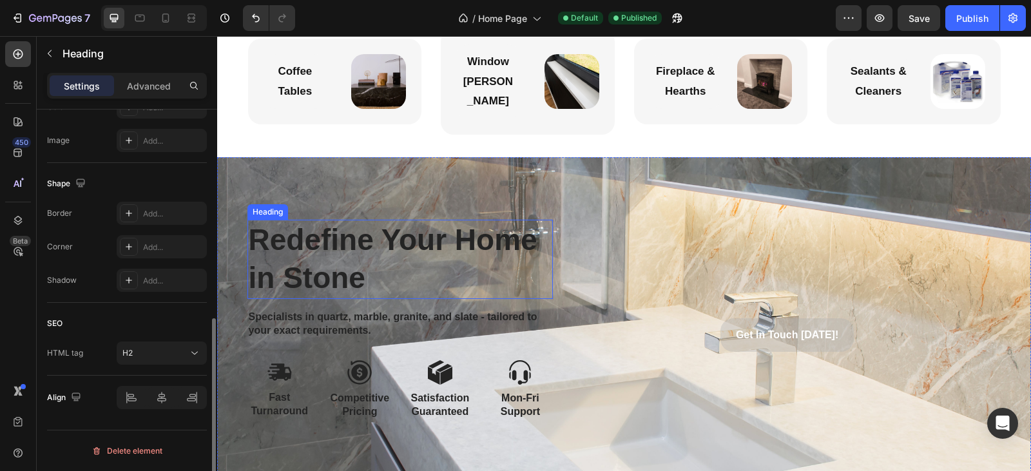
click at [359, 262] on h2 "Redefine Your Home in Stone" at bounding box center [401, 260] width 306 height 80
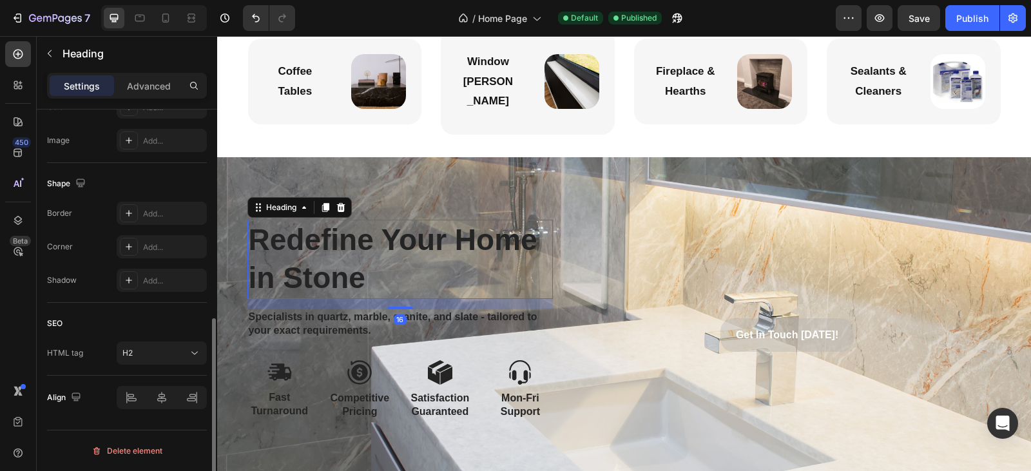
scroll to position [0, 0]
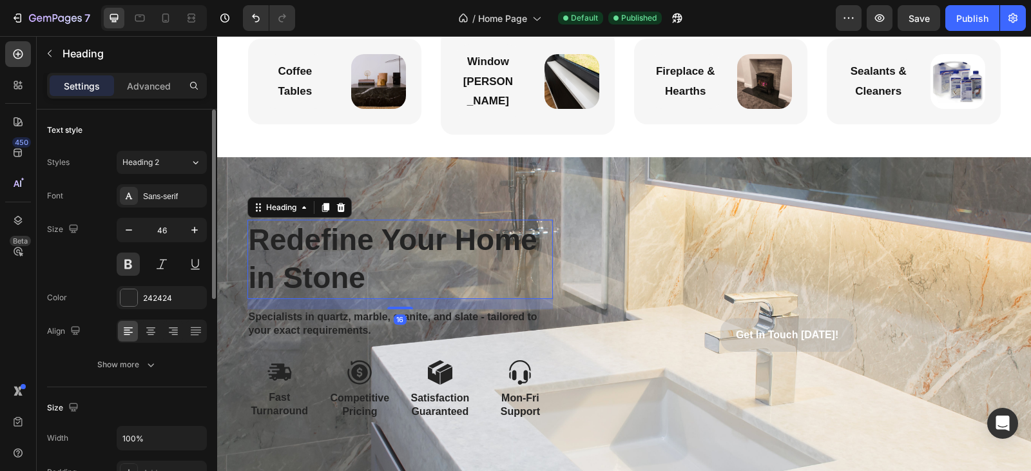
click at [359, 262] on h2 "Redefine Your Home in Stone" at bounding box center [401, 260] width 306 height 80
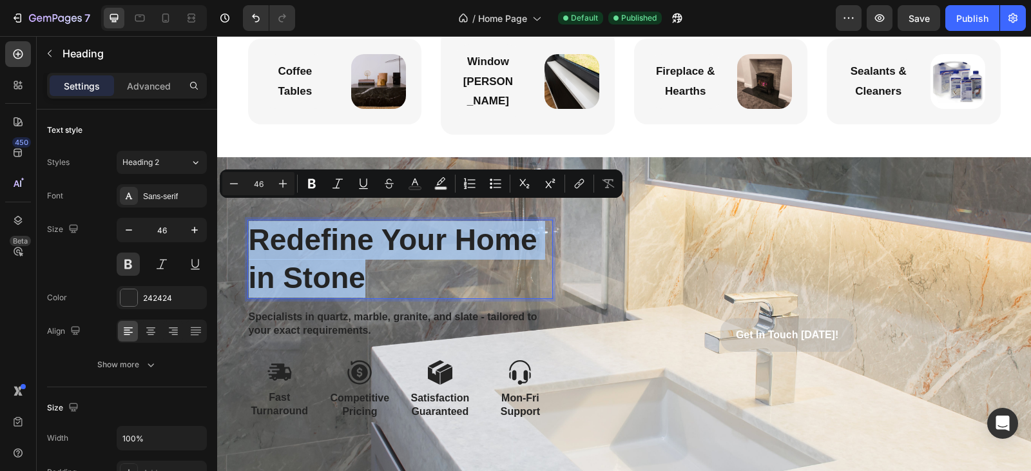
drag, startPoint x: 359, startPoint y: 262, endPoint x: 251, endPoint y: 226, distance: 113.8
click at [251, 226] on p "Redefine Your Home in Stone" at bounding box center [400, 259] width 303 height 77
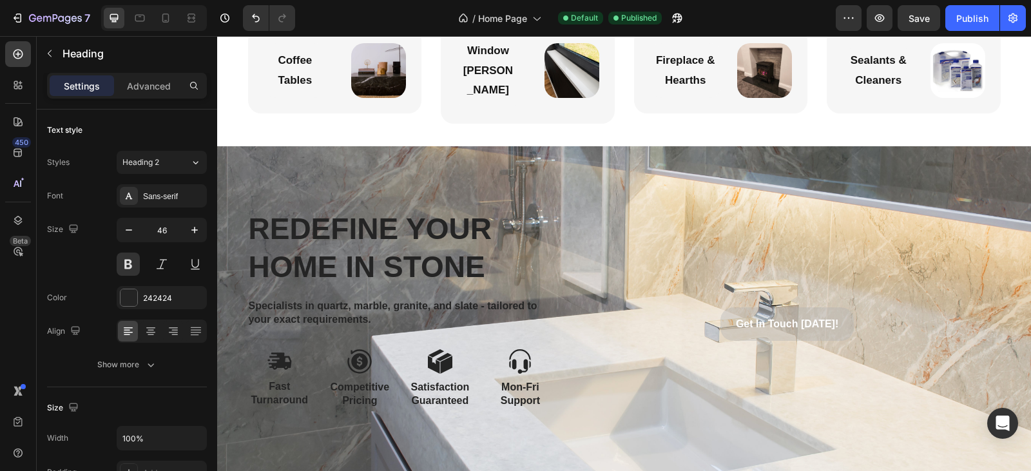
scroll to position [665, 0]
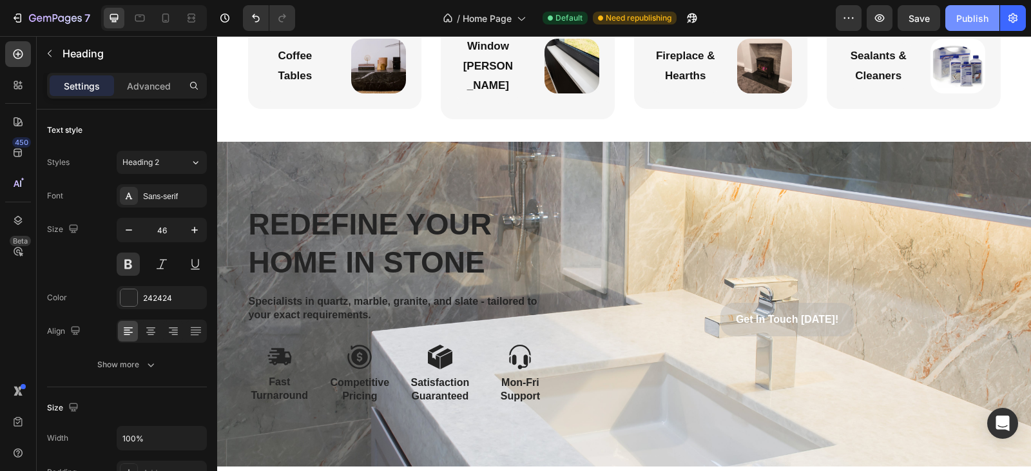
click at [975, 20] on div "Publish" at bounding box center [973, 19] width 32 height 14
click at [161, 13] on icon at bounding box center [165, 18] width 13 height 13
type input "41"
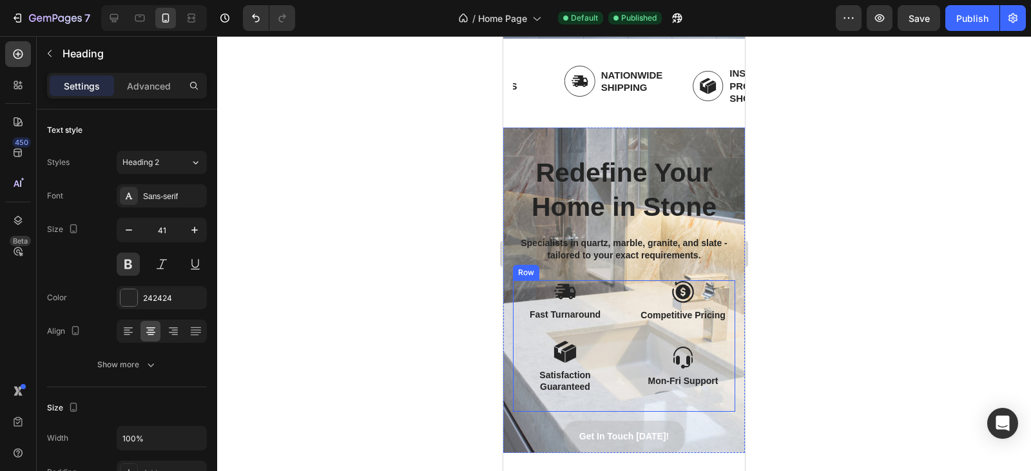
scroll to position [302, 0]
click at [712, 212] on h2 "Redefine Your Home in Stone" at bounding box center [624, 191] width 222 height 72
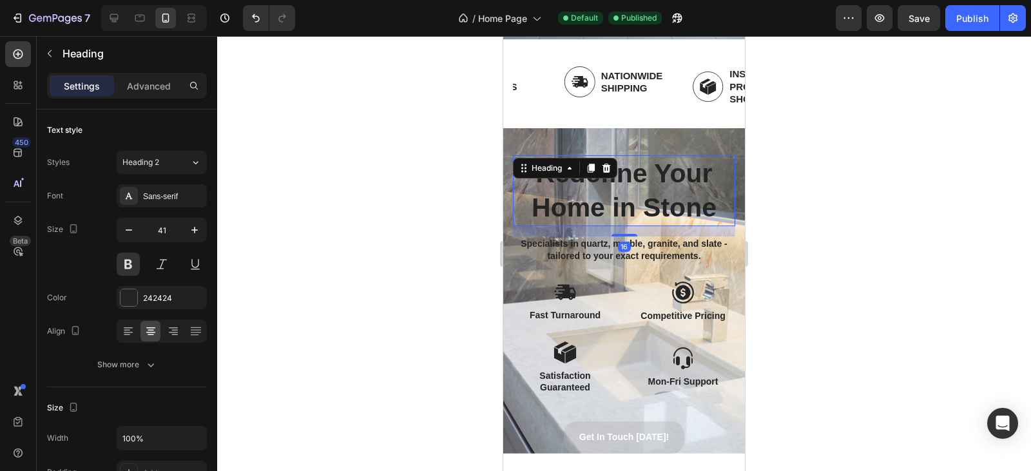
click at [712, 212] on h2 "Redefine Your Home in Stone" at bounding box center [624, 191] width 222 height 72
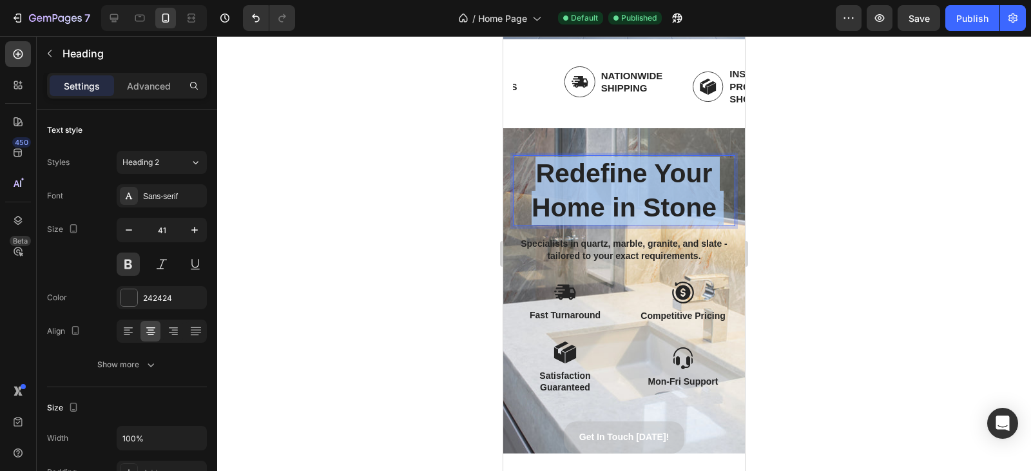
drag, startPoint x: 712, startPoint y: 212, endPoint x: 523, endPoint y: 175, distance: 193.2
click at [523, 175] on p "Redefine Your Home in Stone" at bounding box center [624, 191] width 220 height 69
drag, startPoint x: 714, startPoint y: 208, endPoint x: 531, endPoint y: 179, distance: 186.1
click at [531, 179] on p "Redefine Your Home in Stone" at bounding box center [624, 191] width 220 height 69
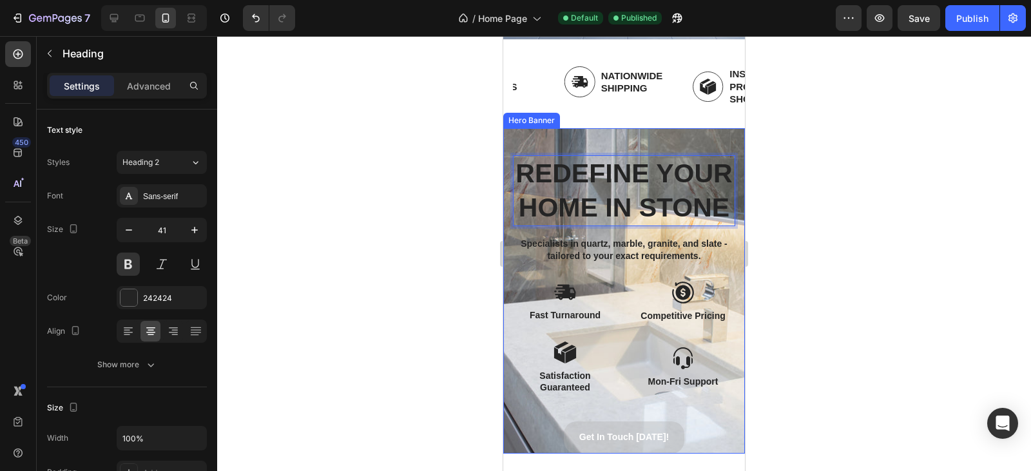
click at [840, 141] on div at bounding box center [624, 253] width 814 height 435
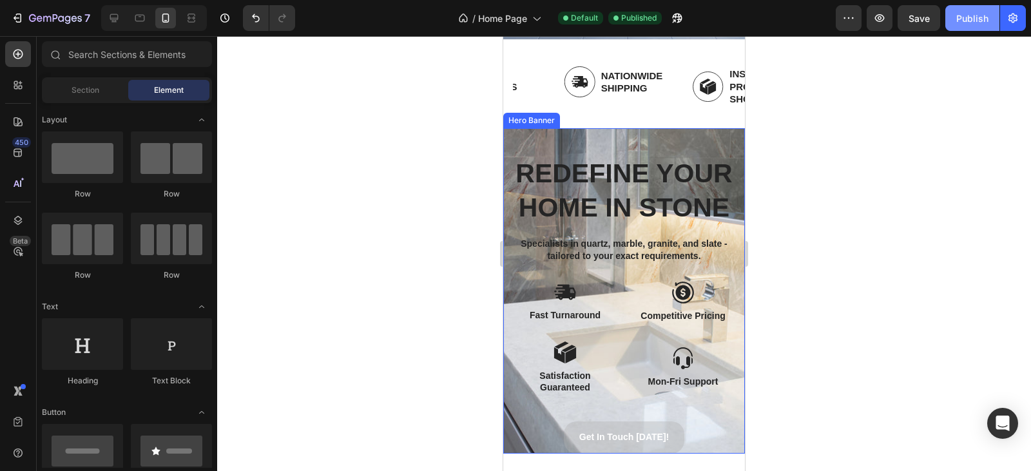
click at [972, 18] on div "Publish" at bounding box center [973, 19] width 32 height 14
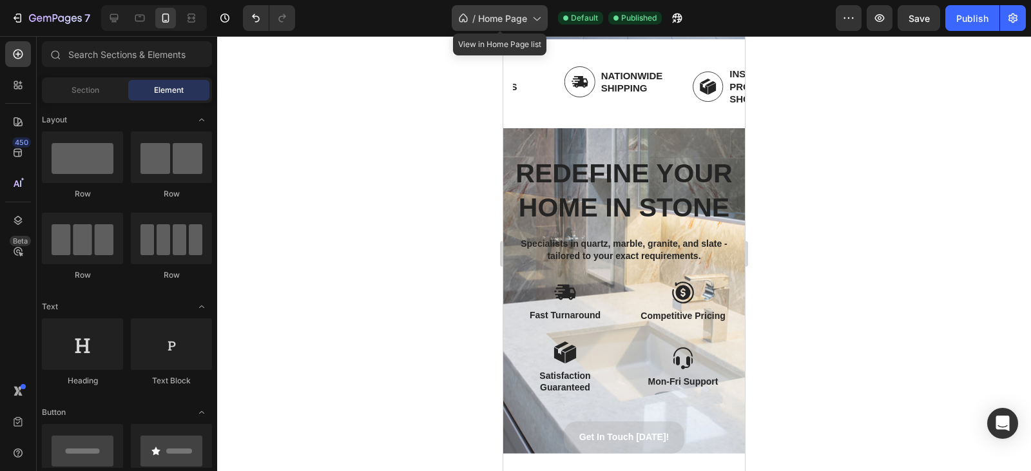
click at [523, 14] on span "Home Page" at bounding box center [502, 19] width 49 height 14
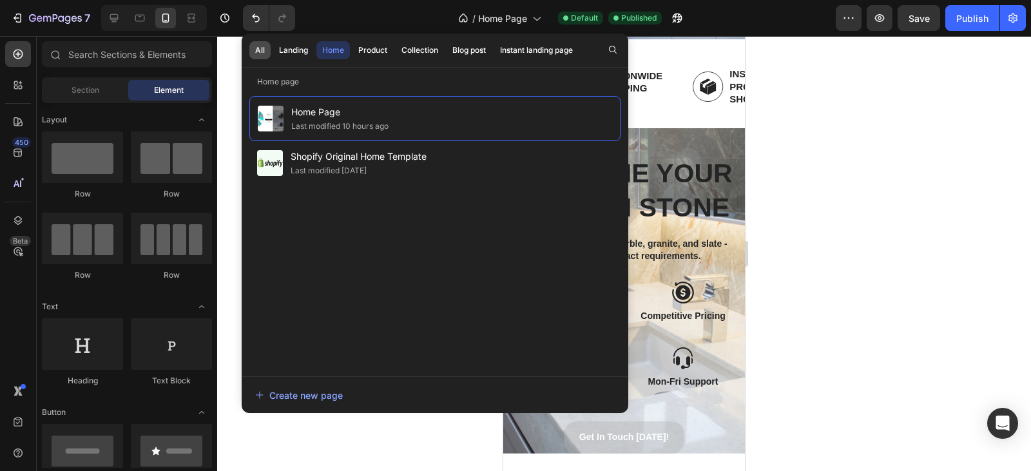
click at [258, 50] on div "All" at bounding box center [260, 50] width 10 height 12
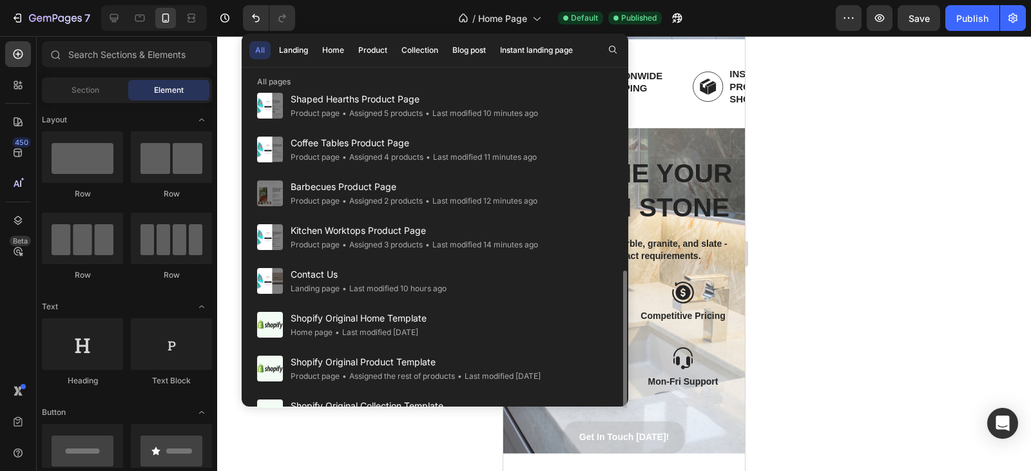
scroll to position [303, 0]
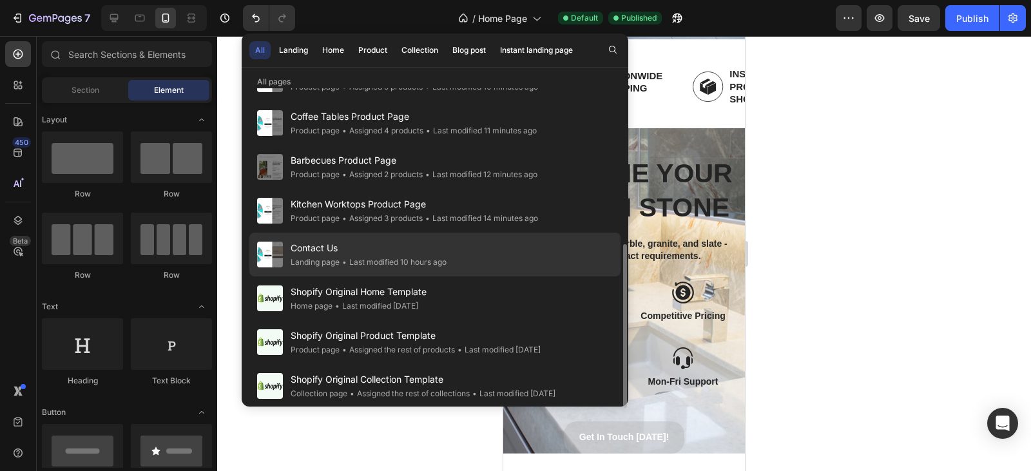
click at [373, 246] on span "Contact Us" at bounding box center [369, 247] width 156 height 15
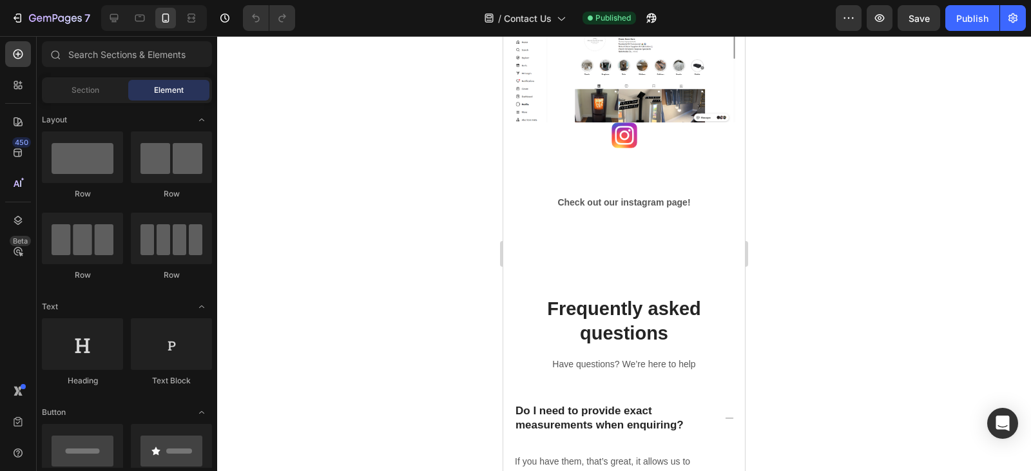
scroll to position [2416, 0]
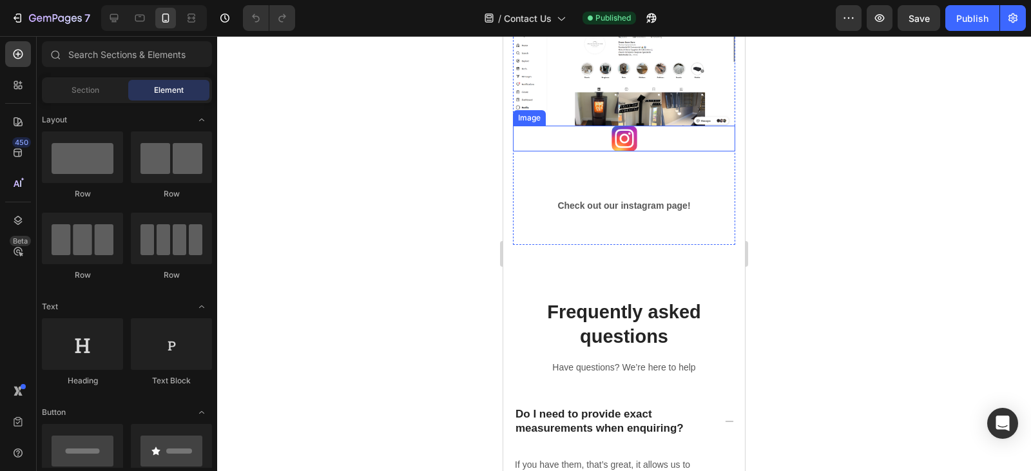
click at [593, 151] on link at bounding box center [624, 139] width 222 height 26
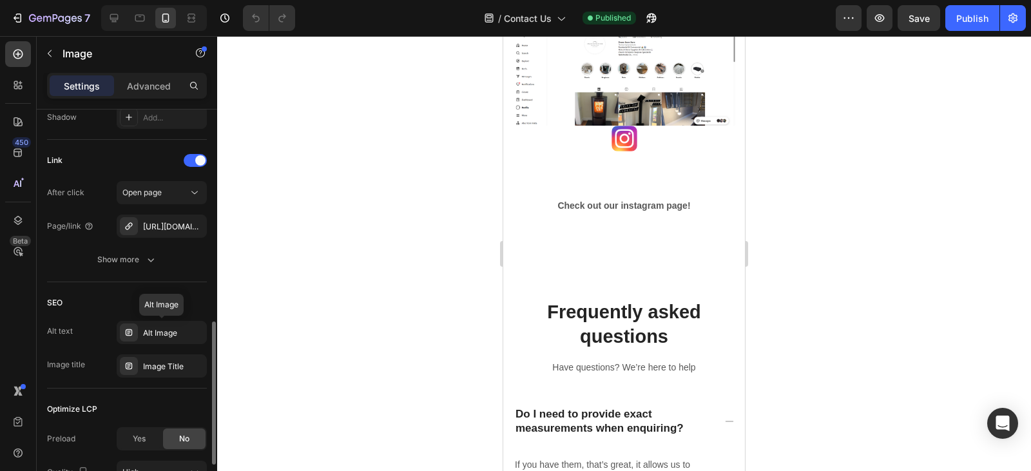
scroll to position [708, 0]
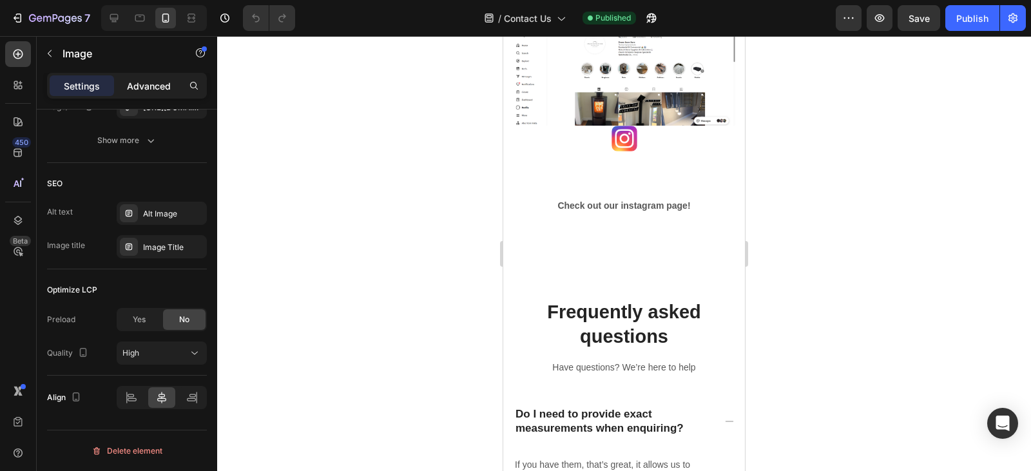
click at [142, 82] on p "Advanced" at bounding box center [149, 86] width 44 height 14
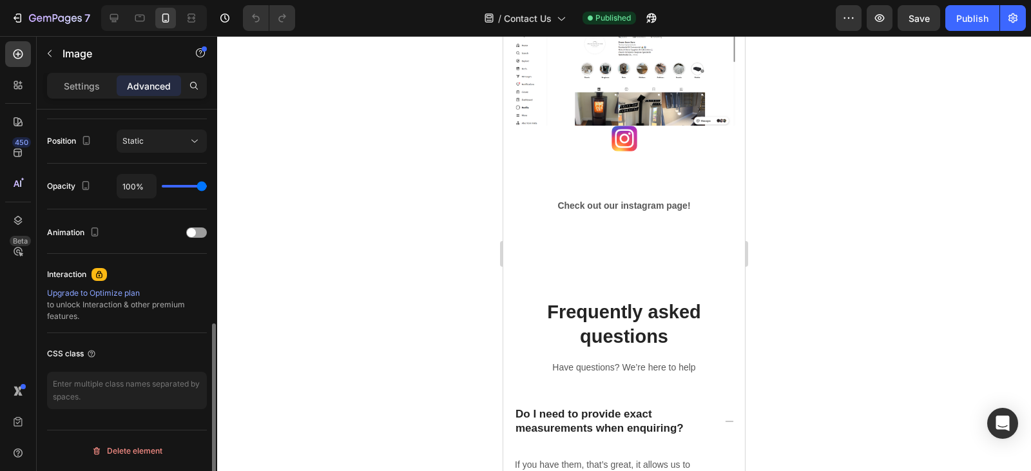
scroll to position [0, 0]
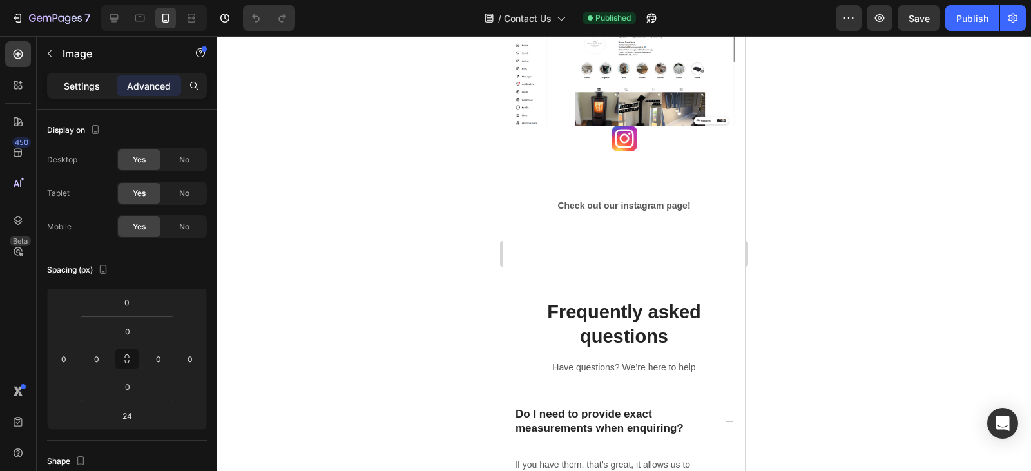
click at [91, 88] on p "Settings" at bounding box center [82, 86] width 36 height 14
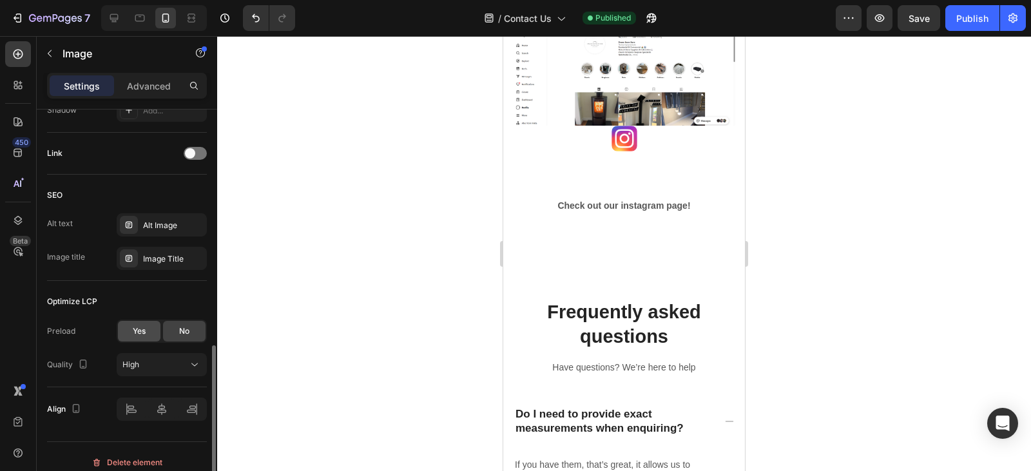
click at [143, 333] on span "Yes" at bounding box center [139, 332] width 13 height 12
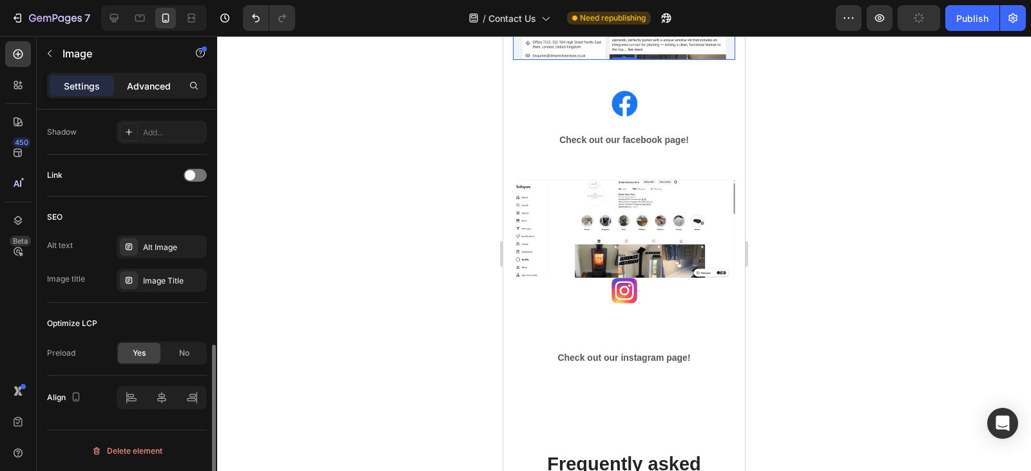
click at [150, 90] on p "Advanced" at bounding box center [149, 86] width 44 height 14
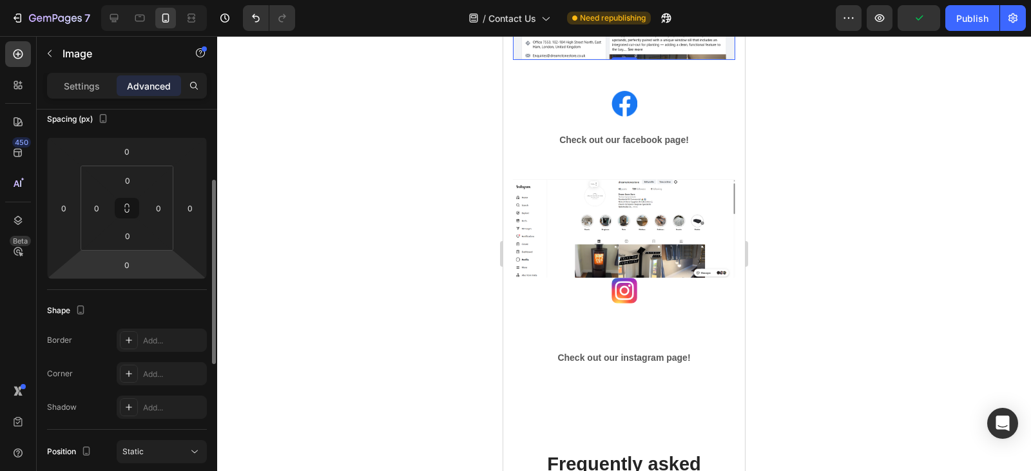
scroll to position [150, 0]
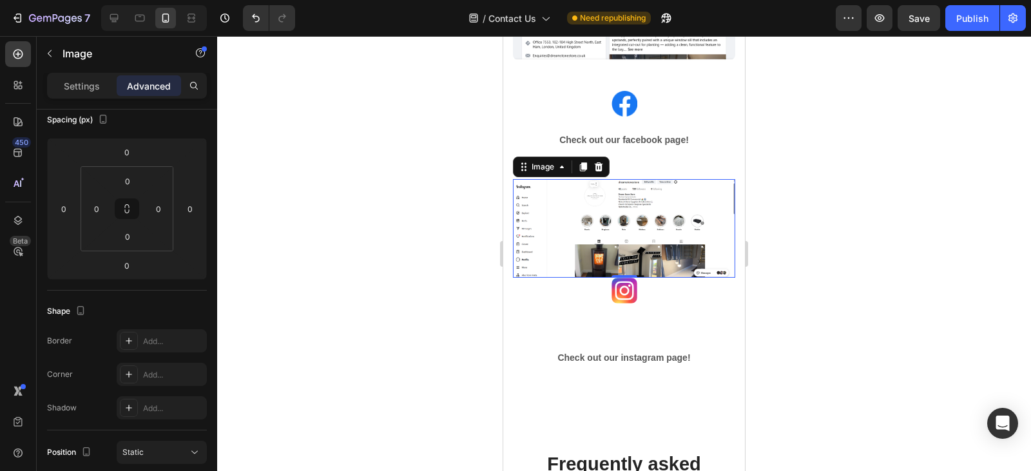
click at [629, 228] on img at bounding box center [624, 228] width 222 height 99
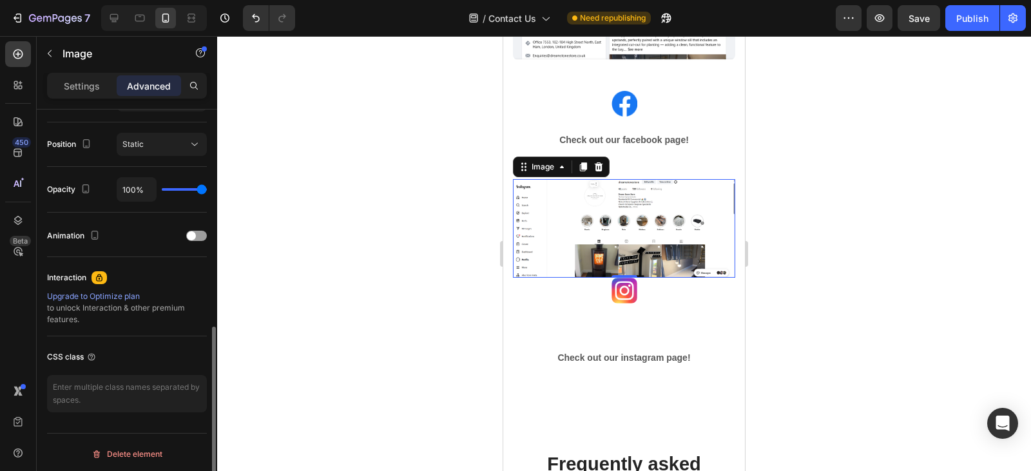
scroll to position [462, 0]
click at [585, 222] on img at bounding box center [624, 228] width 222 height 99
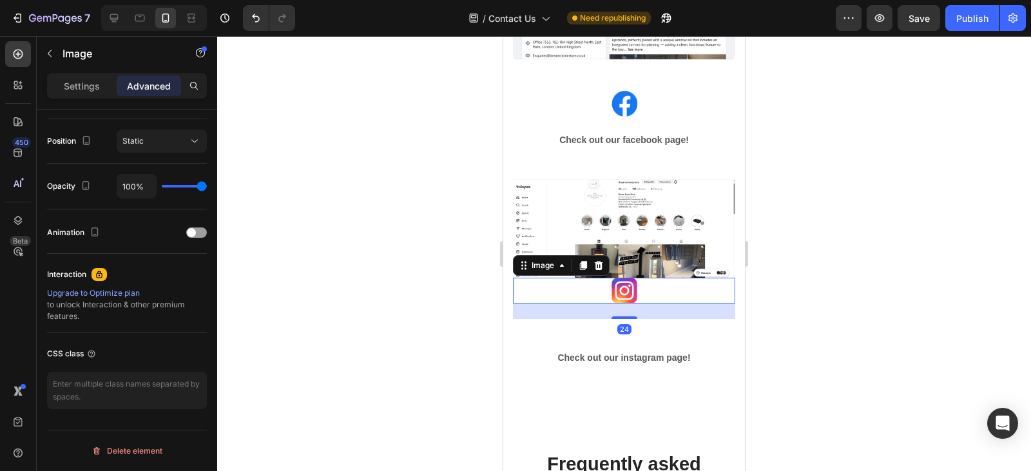
click at [612, 280] on img at bounding box center [625, 291] width 26 height 26
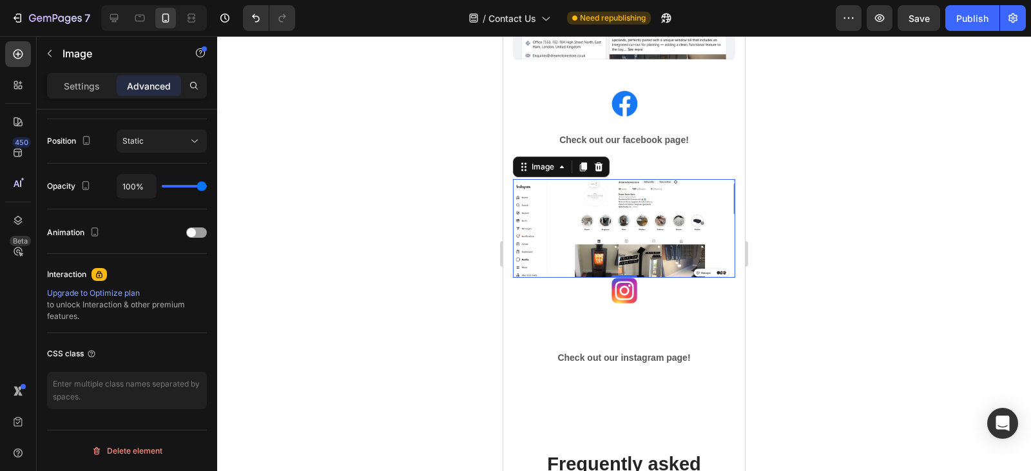
click at [600, 179] on img at bounding box center [624, 228] width 222 height 99
click at [85, 84] on p "Settings" at bounding box center [82, 86] width 36 height 14
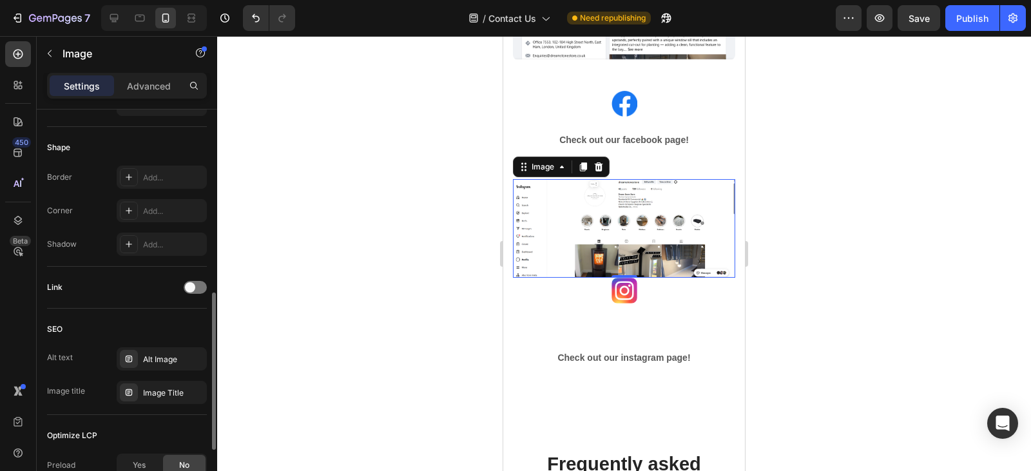
scroll to position [607, 0]
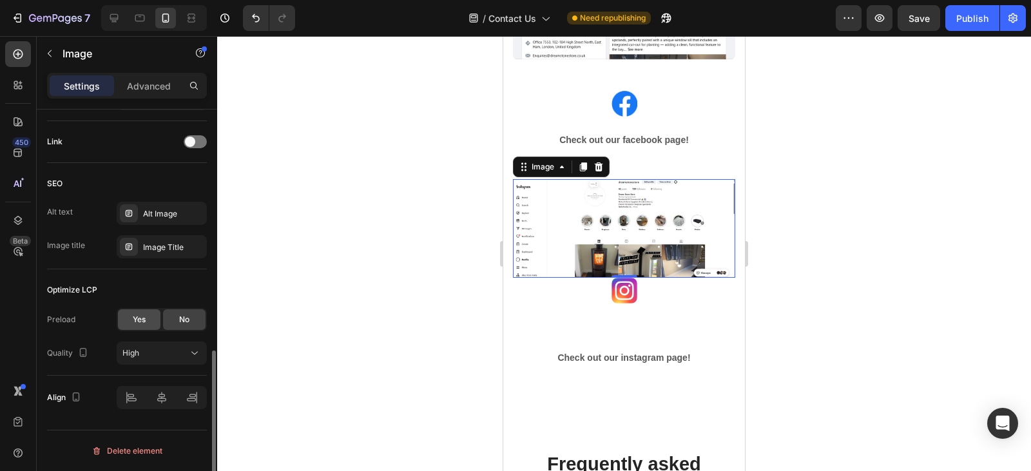
click at [133, 319] on span "Yes" at bounding box center [139, 320] width 13 height 12
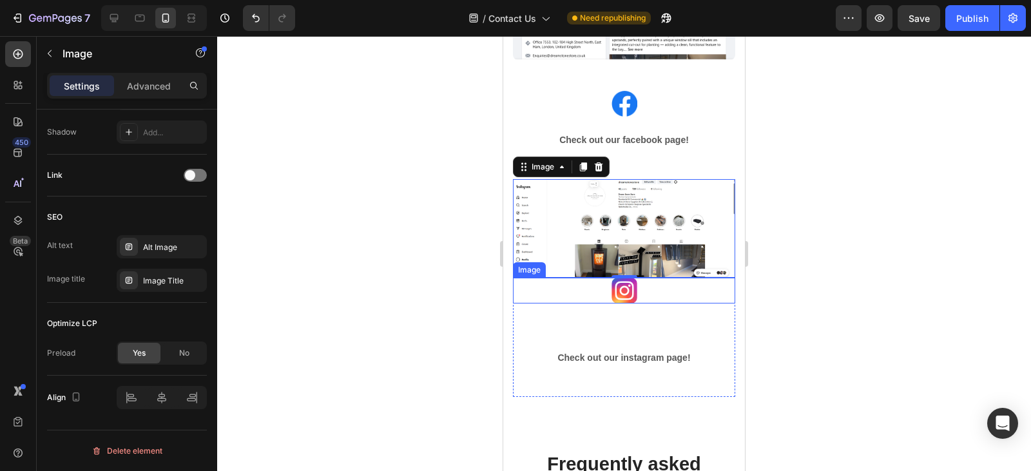
click at [595, 288] on link at bounding box center [624, 291] width 222 height 26
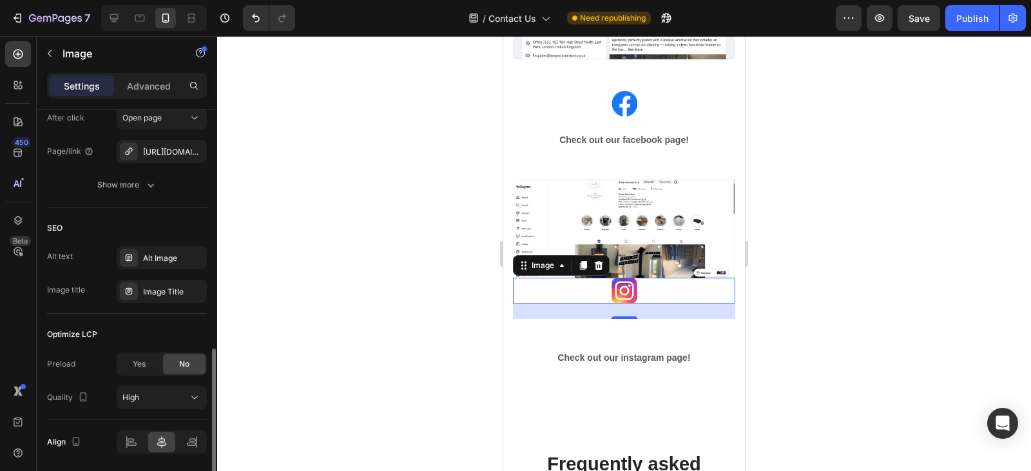
scroll to position [661, 0]
click at [144, 366] on span "Yes" at bounding box center [139, 366] width 13 height 12
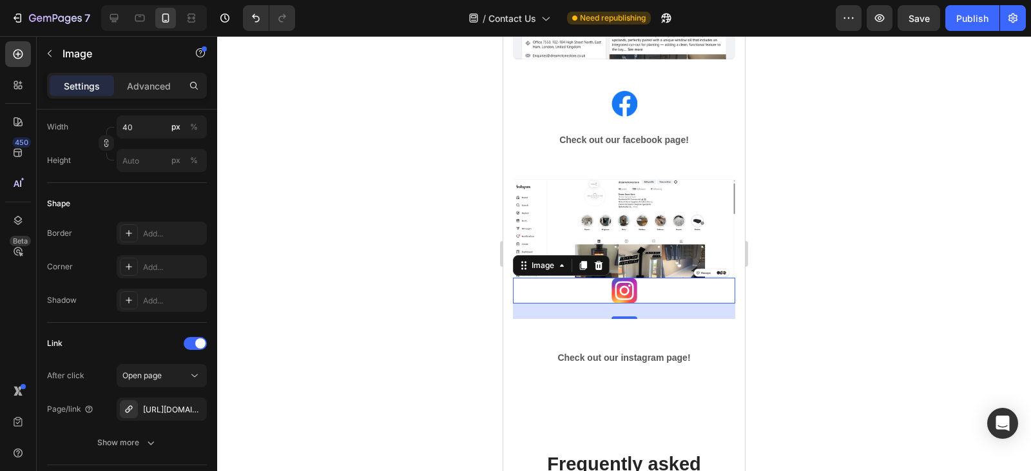
scroll to position [0, 0]
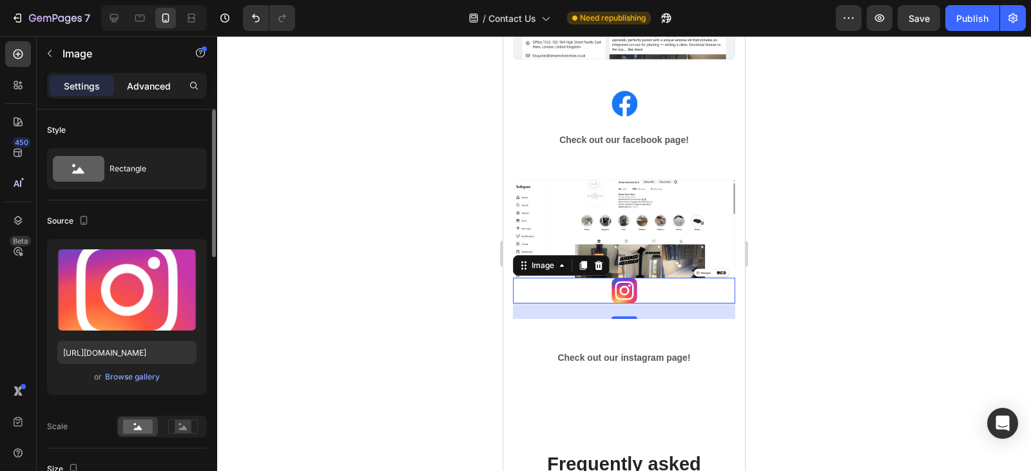
click at [142, 81] on p "Advanced" at bounding box center [149, 86] width 44 height 14
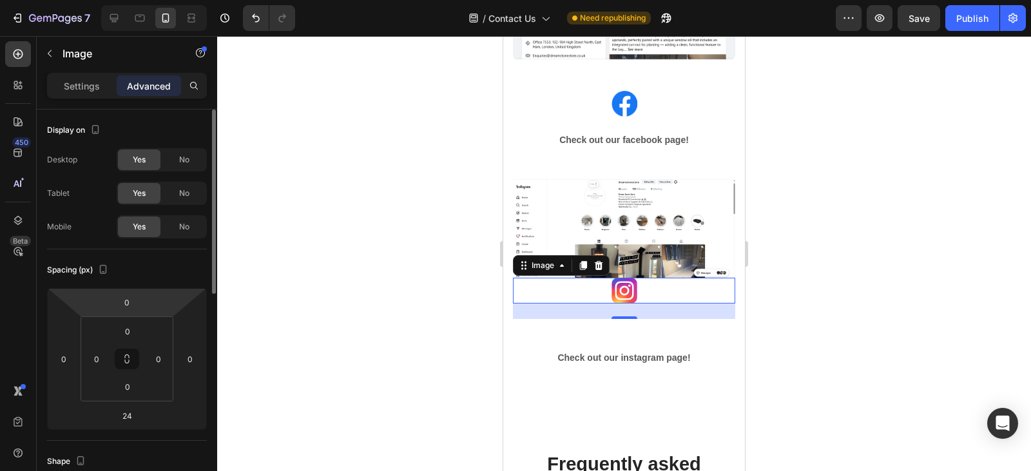
click at [143, 0] on html "7 Version history / Contact Us Need republishing Preview Save Publish 450 Beta …" at bounding box center [515, 0] width 1031 height 0
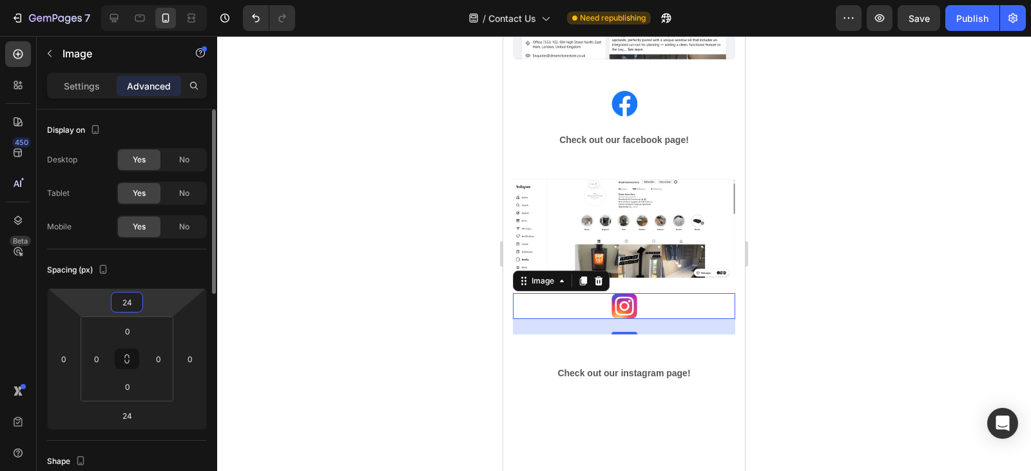
type input "2"
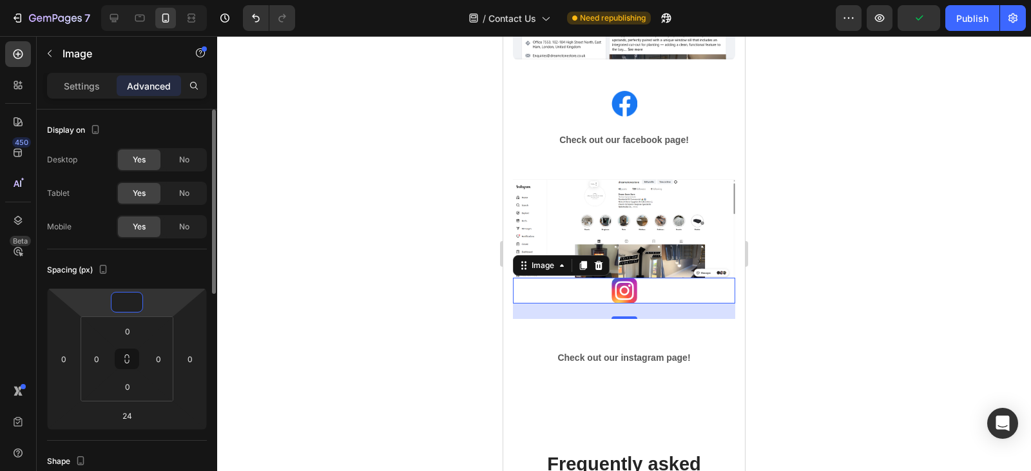
type input "2"
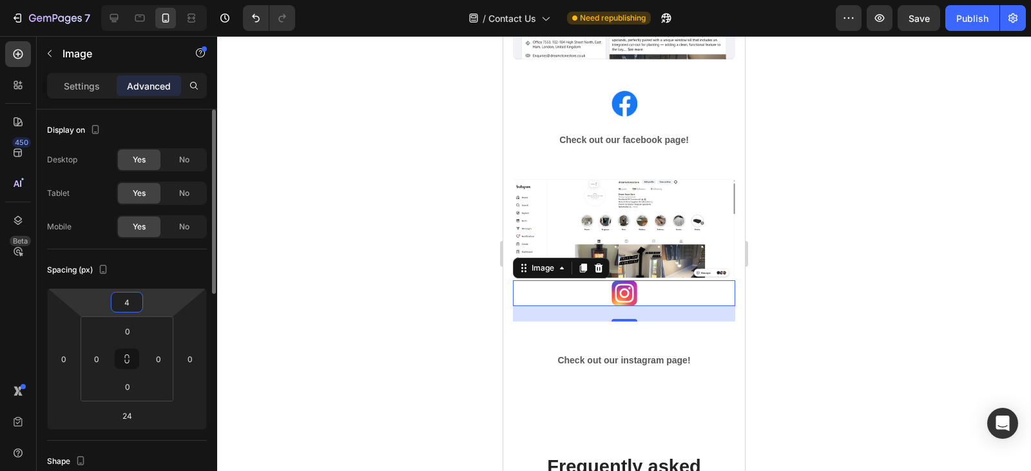
type input "40"
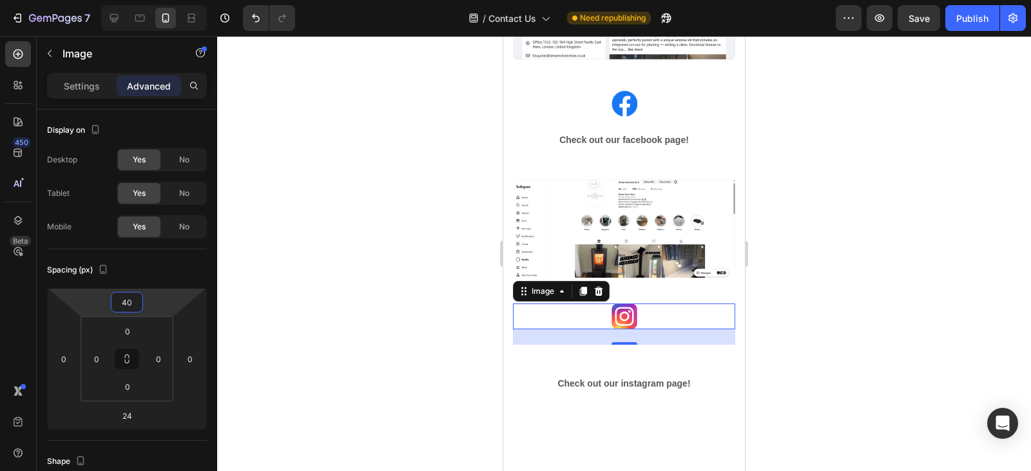
click at [350, 258] on div at bounding box center [624, 253] width 814 height 435
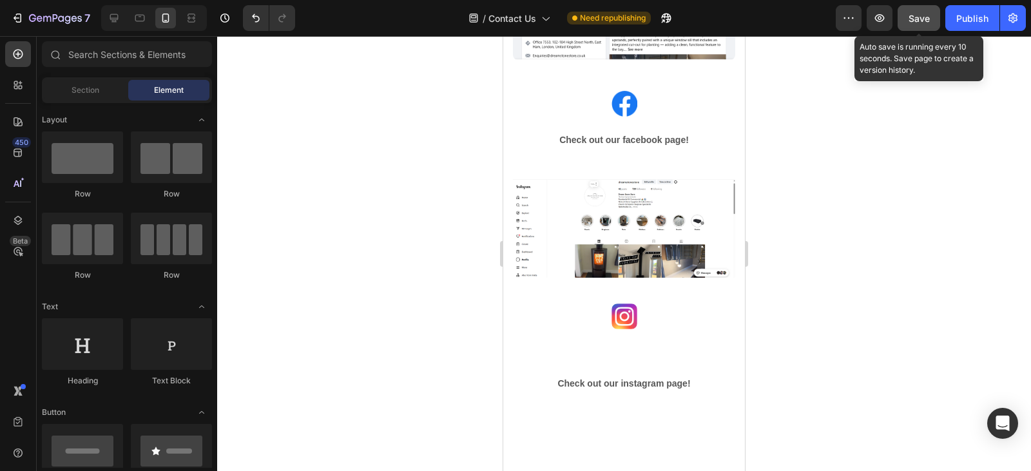
click at [918, 24] on div "Save" at bounding box center [919, 19] width 21 height 14
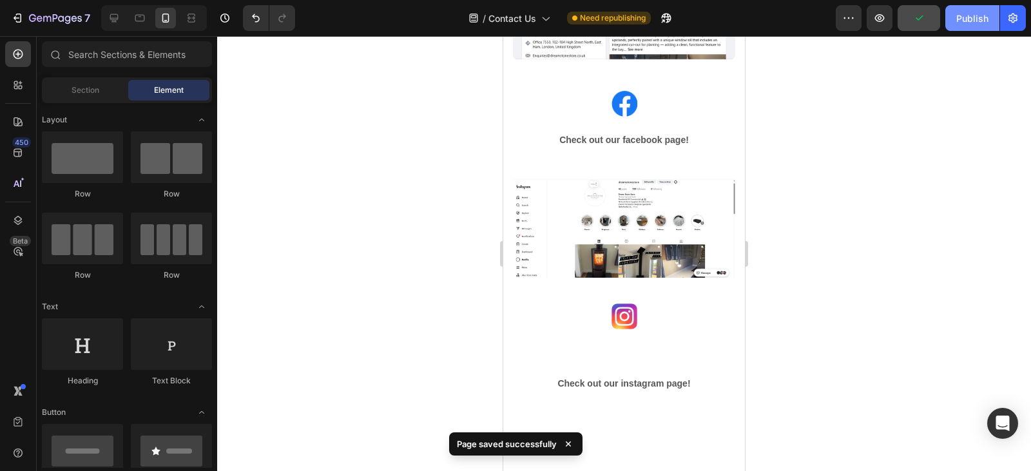
click at [954, 23] on button "Publish" at bounding box center [973, 18] width 54 height 26
click at [115, 20] on icon at bounding box center [114, 18] width 8 height 8
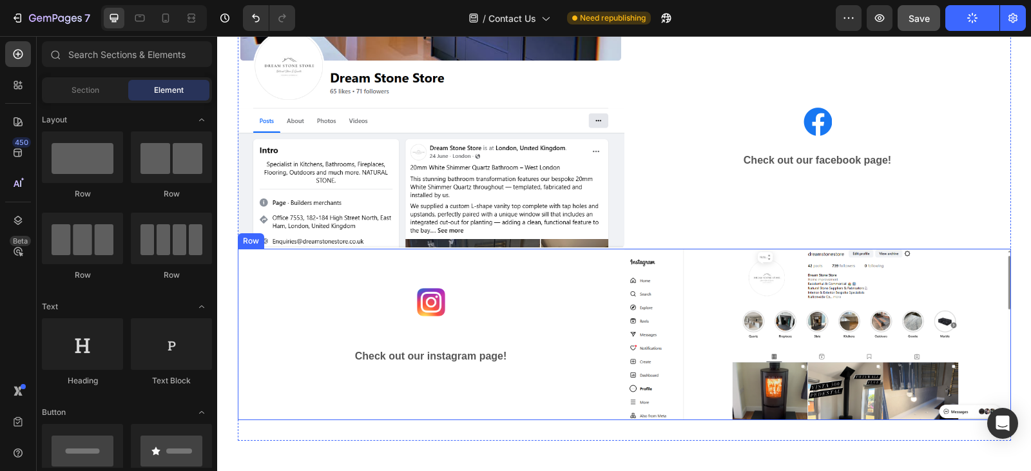
scroll to position [1996, 0]
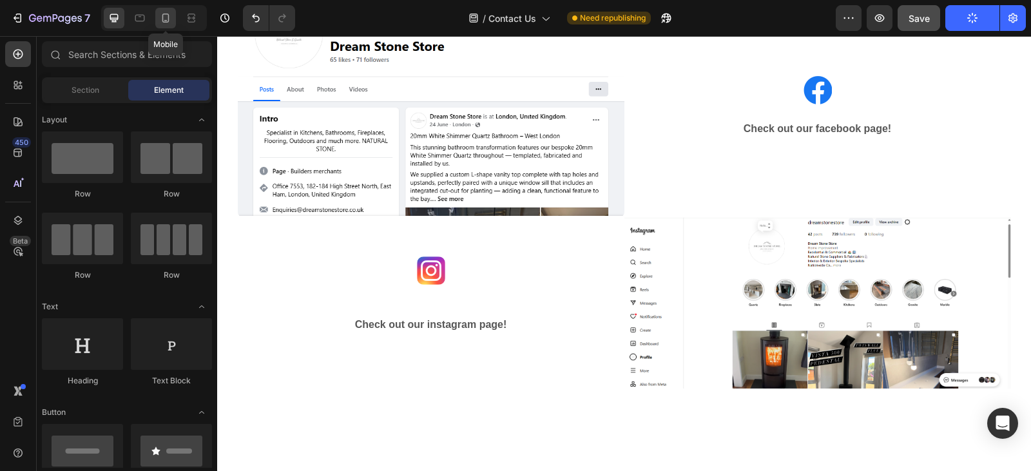
click at [164, 15] on icon at bounding box center [165, 18] width 13 height 13
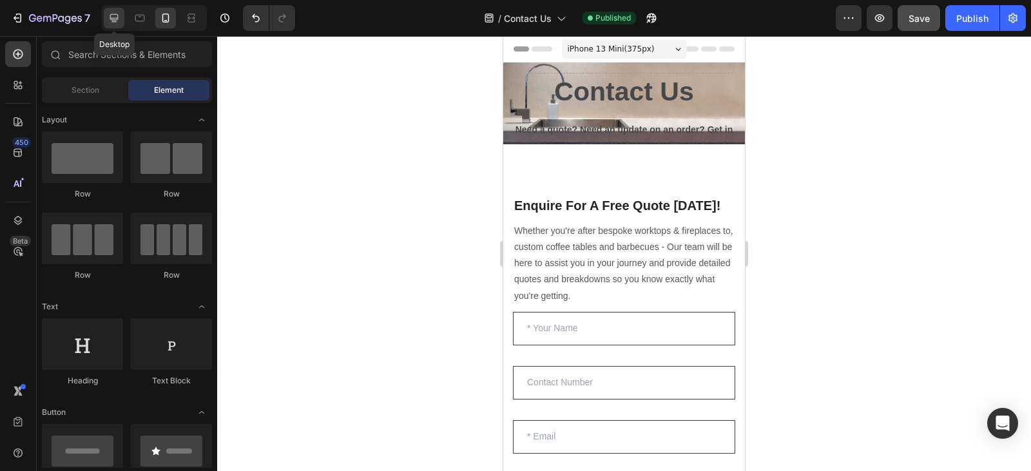
click at [108, 15] on icon at bounding box center [114, 18] width 13 height 13
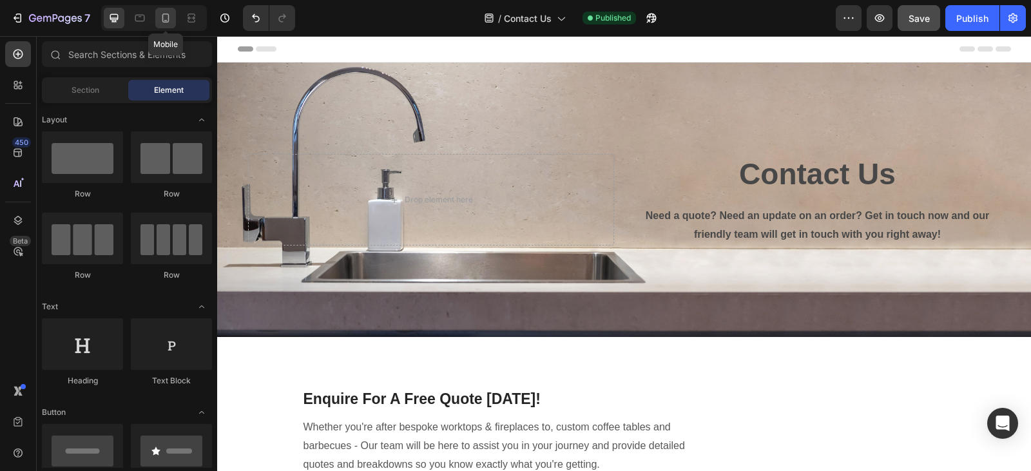
click at [166, 22] on icon at bounding box center [165, 18] width 7 height 9
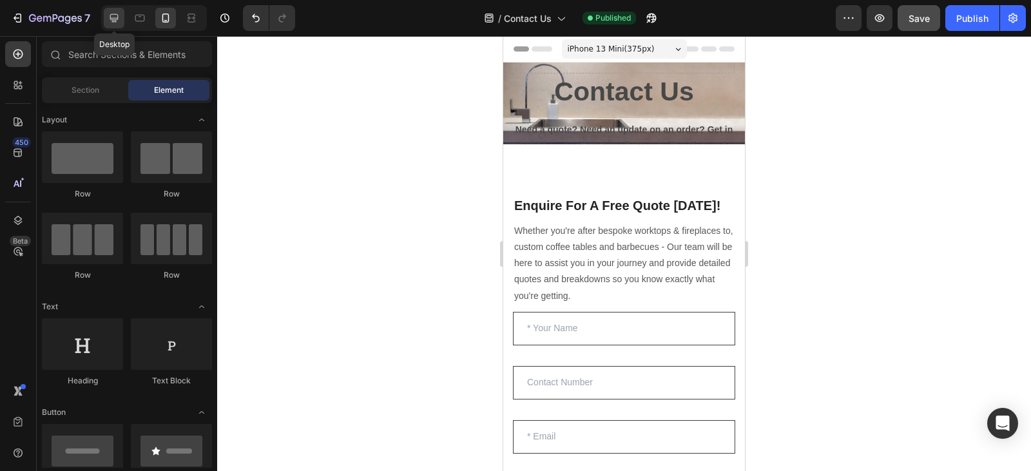
click at [117, 15] on icon at bounding box center [114, 18] width 13 height 13
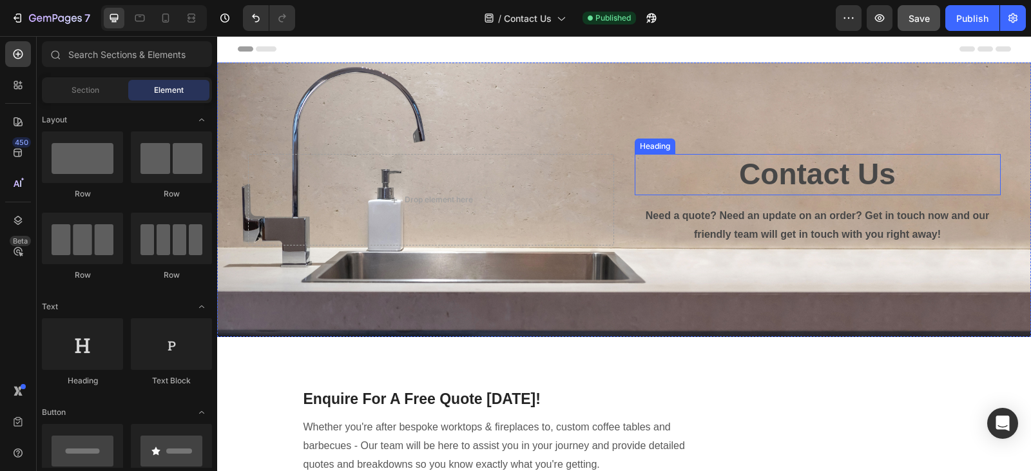
click at [725, 169] on h2 "Contact Us" at bounding box center [818, 174] width 366 height 41
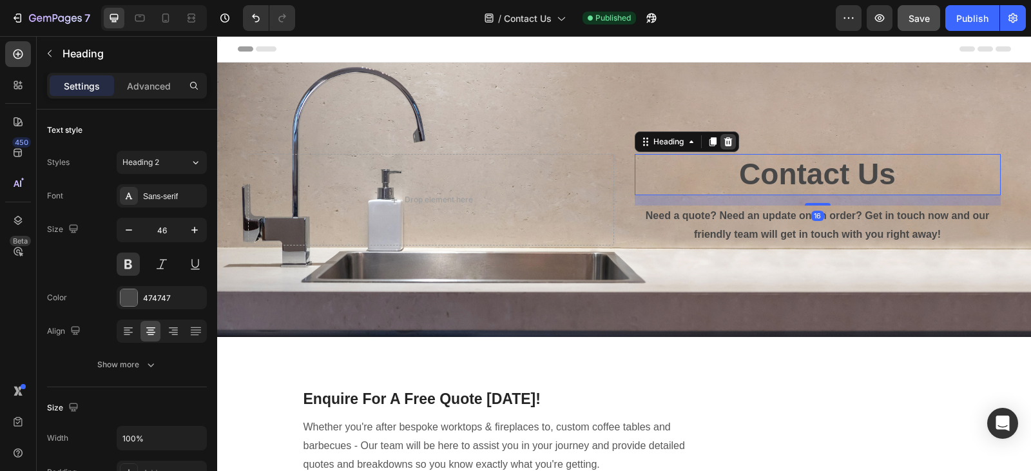
click at [724, 137] on icon at bounding box center [728, 141] width 8 height 9
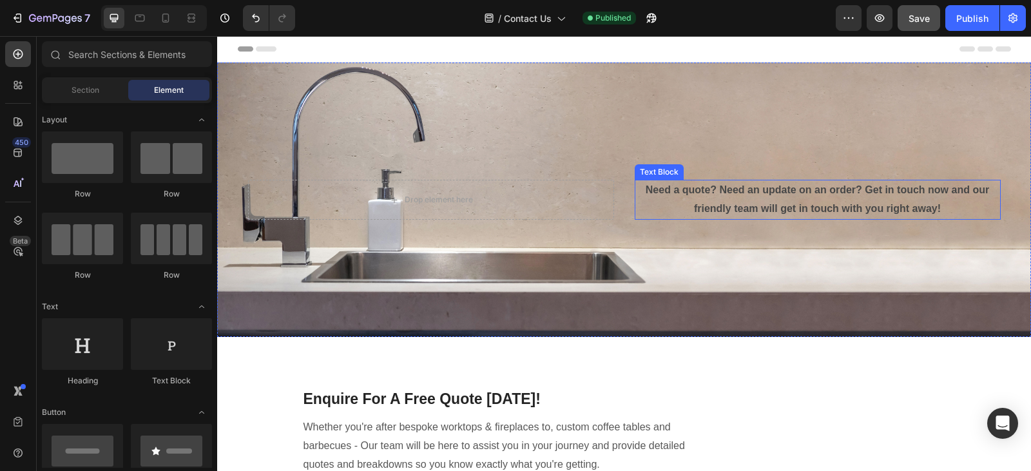
click at [747, 193] on p "Need a quote? Need an update on an order? Get in touch now and our friendly tea…" at bounding box center [818, 199] width 364 height 37
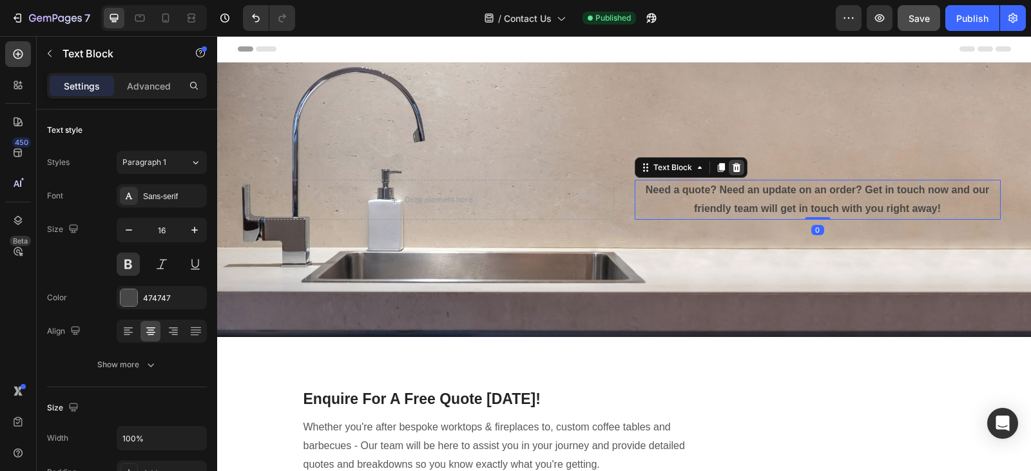
click at [732, 162] on icon at bounding box center [737, 167] width 10 height 10
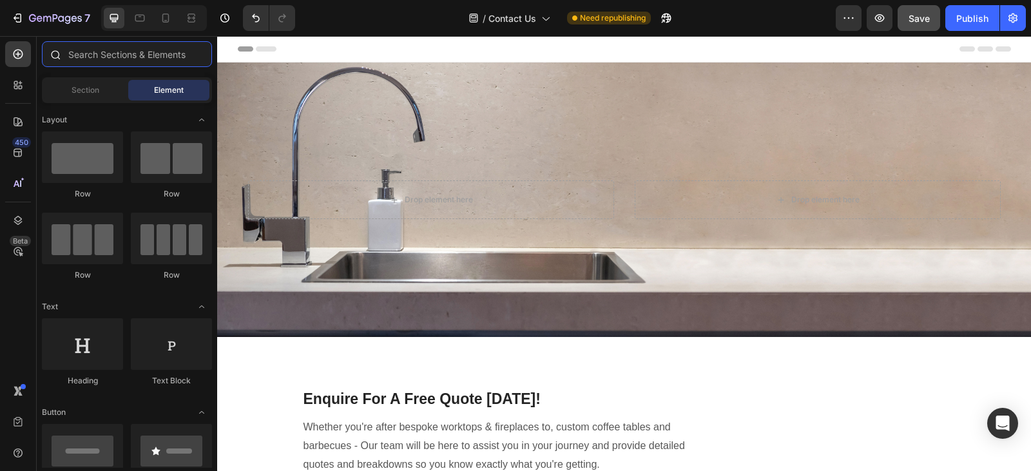
click at [134, 55] on input "text" at bounding box center [127, 54] width 170 height 26
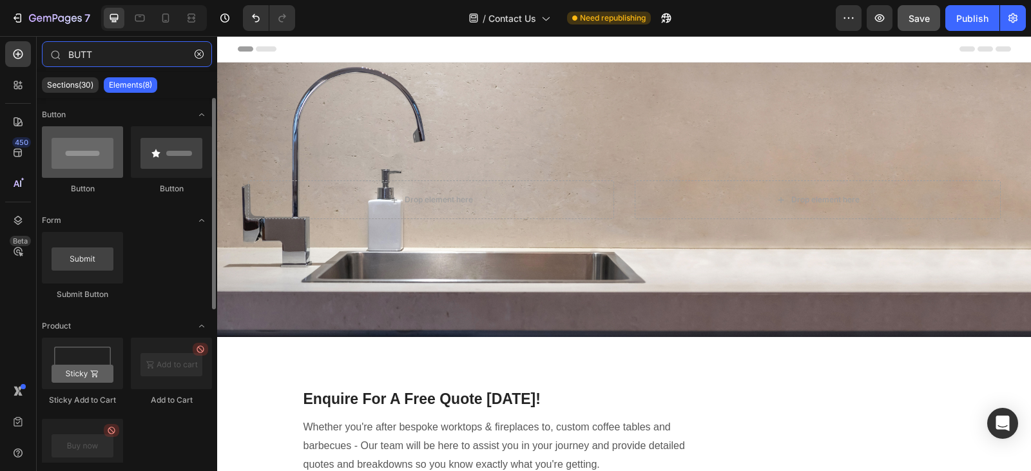
type input "BUTT"
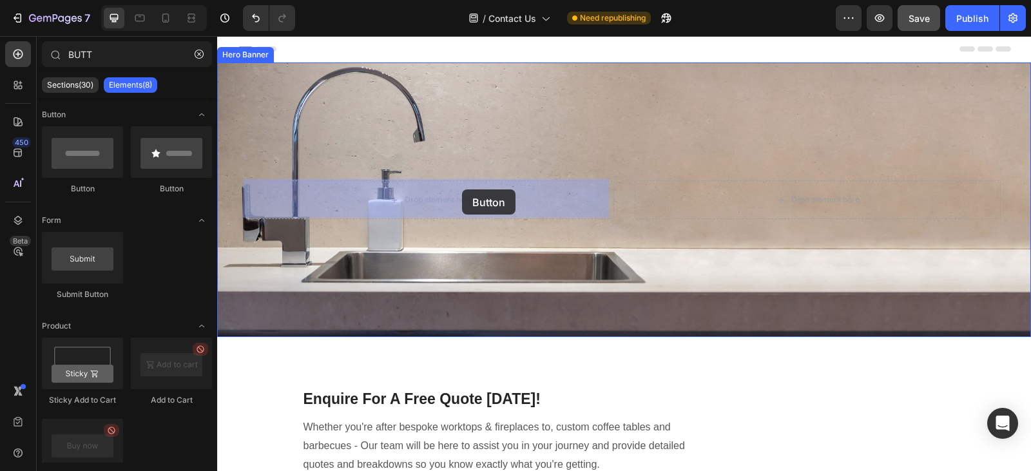
drag, startPoint x: 314, startPoint y: 200, endPoint x: 460, endPoint y: 190, distance: 146.1
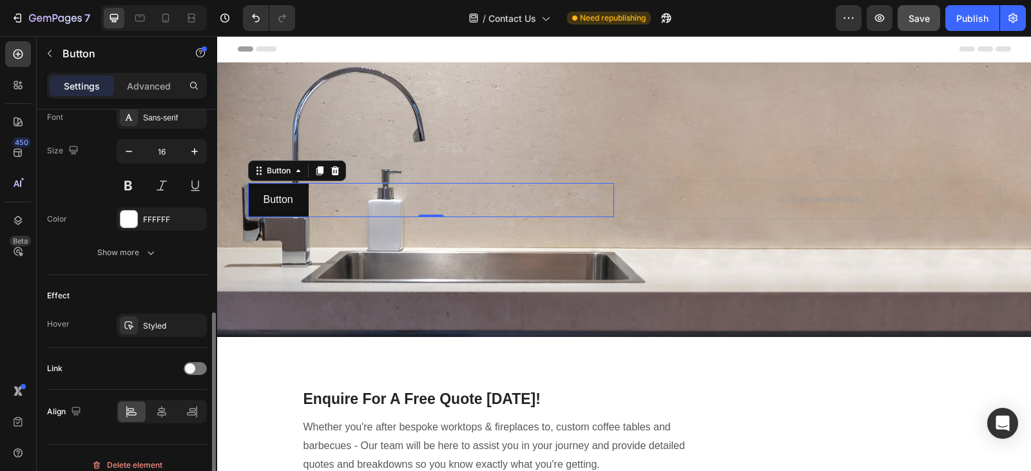
scroll to position [526, 0]
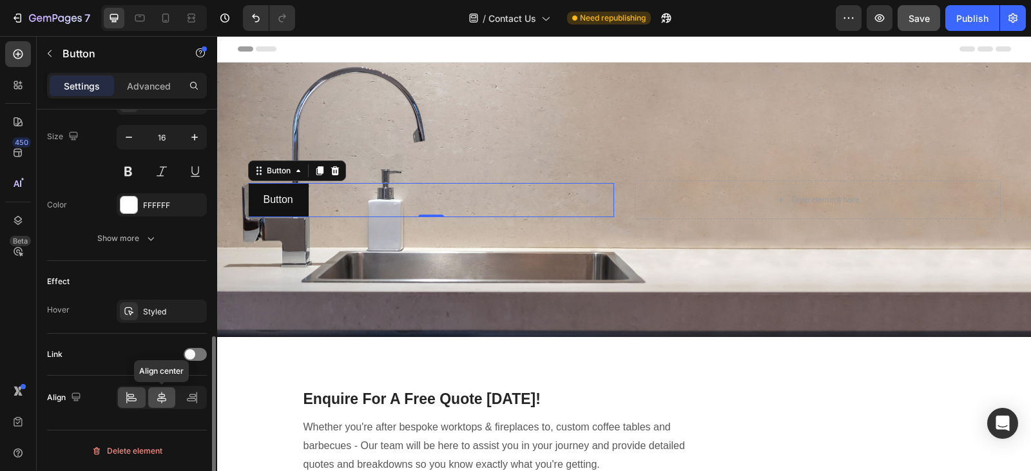
click at [161, 392] on icon at bounding box center [161, 397] width 13 height 13
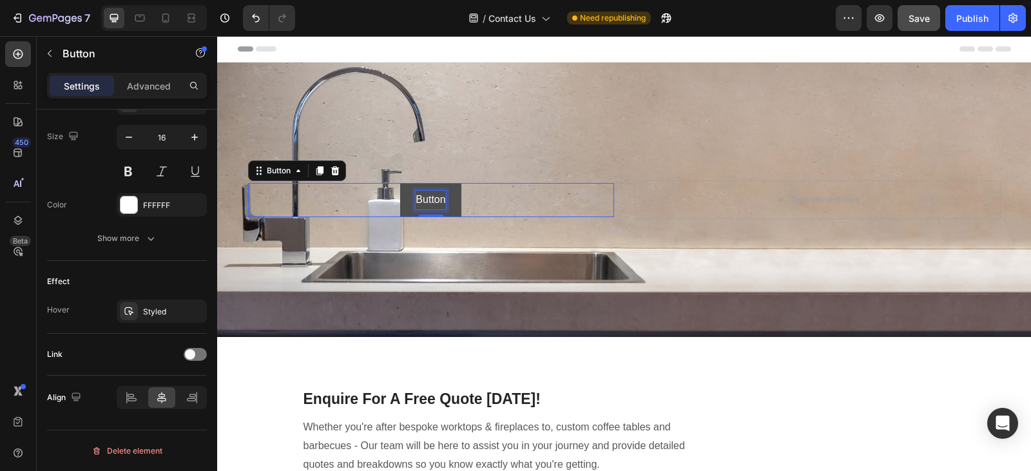
click at [439, 195] on p "Button" at bounding box center [431, 200] width 30 height 19
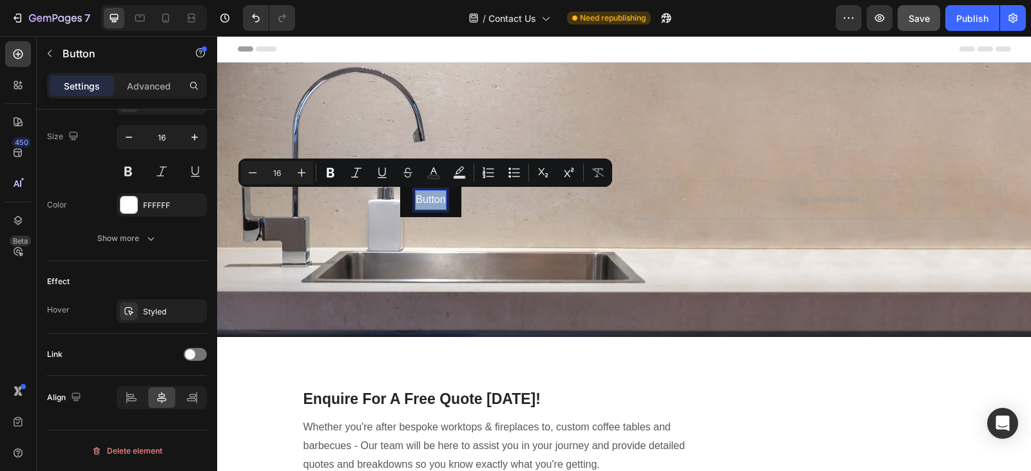
drag, startPoint x: 439, startPoint y: 195, endPoint x: 391, endPoint y: 195, distance: 48.4
click at [391, 195] on div "Button Button 0" at bounding box center [431, 200] width 366 height 34
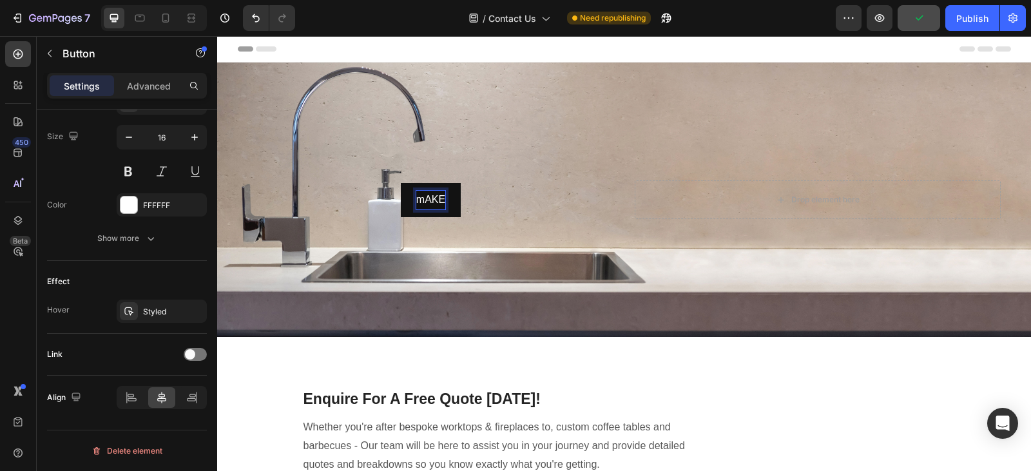
click at [401, 183] on button "mAKE" at bounding box center [431, 200] width 60 height 34
click at [401, 183] on button "MAKE" at bounding box center [431, 200] width 60 height 34
click at [393, 183] on button "MAKE AN" at bounding box center [431, 200] width 77 height 34
click at [398, 183] on button "Enquire" at bounding box center [431, 200] width 66 height 34
click at [385, 193] on button "Enquire [DATE]!" at bounding box center [430, 200] width 104 height 34
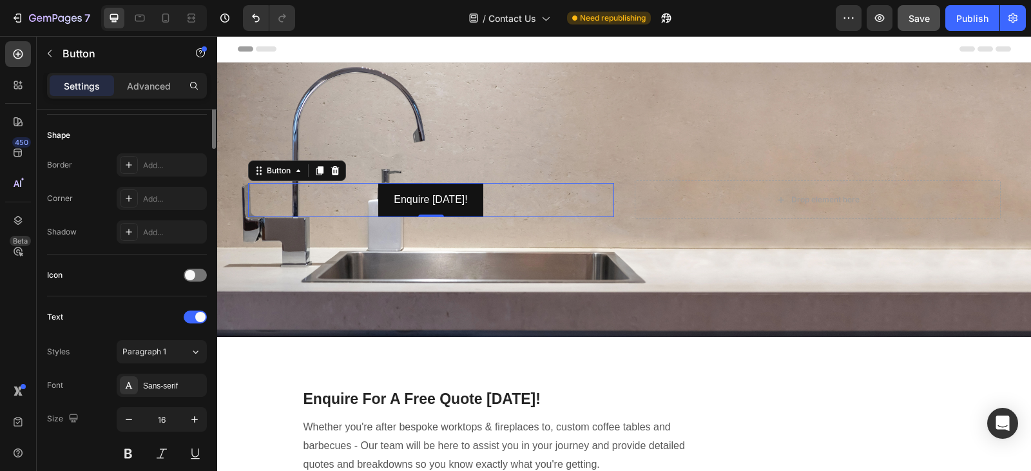
scroll to position [0, 0]
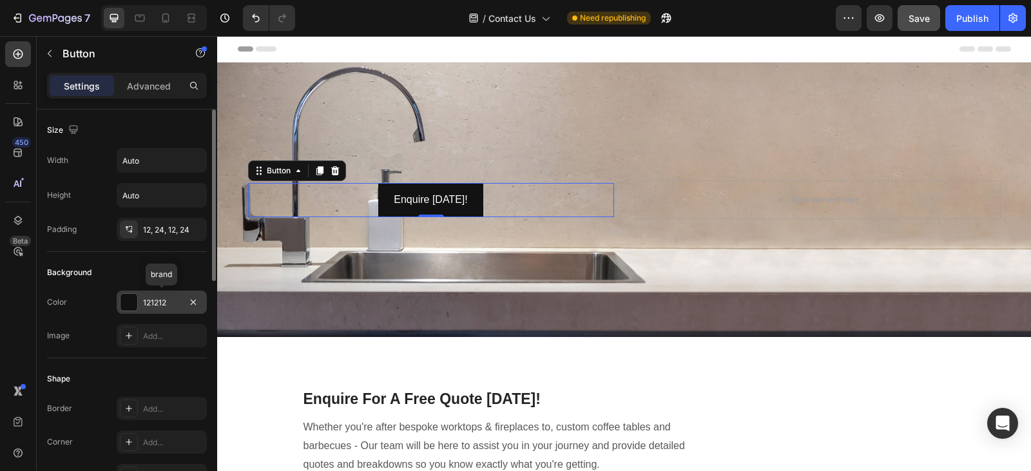
click at [156, 307] on div "121212" at bounding box center [161, 303] width 37 height 12
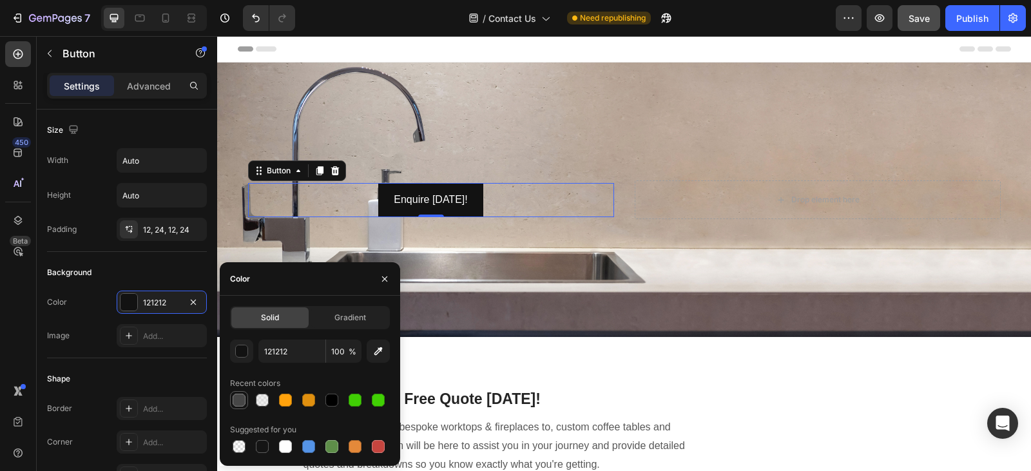
click at [240, 402] on div at bounding box center [239, 400] width 13 height 13
type input "474747"
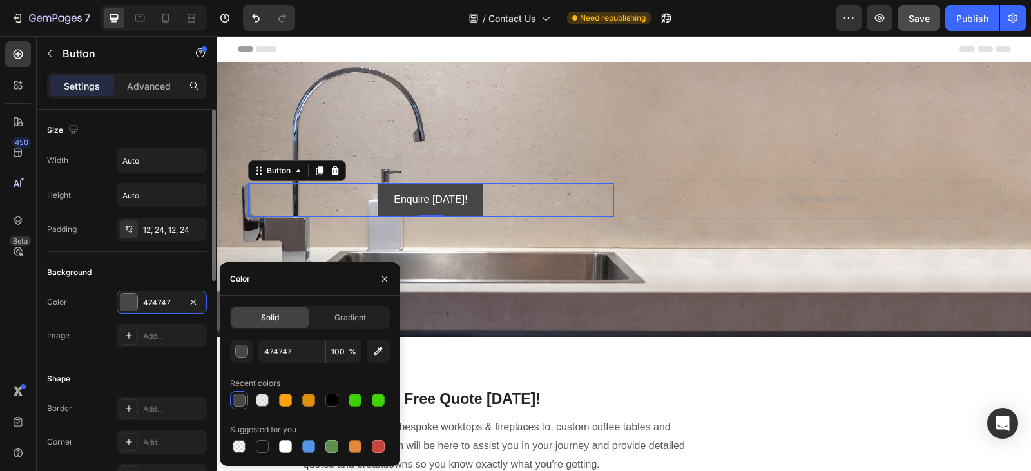
click at [118, 277] on div "Background" at bounding box center [127, 272] width 160 height 21
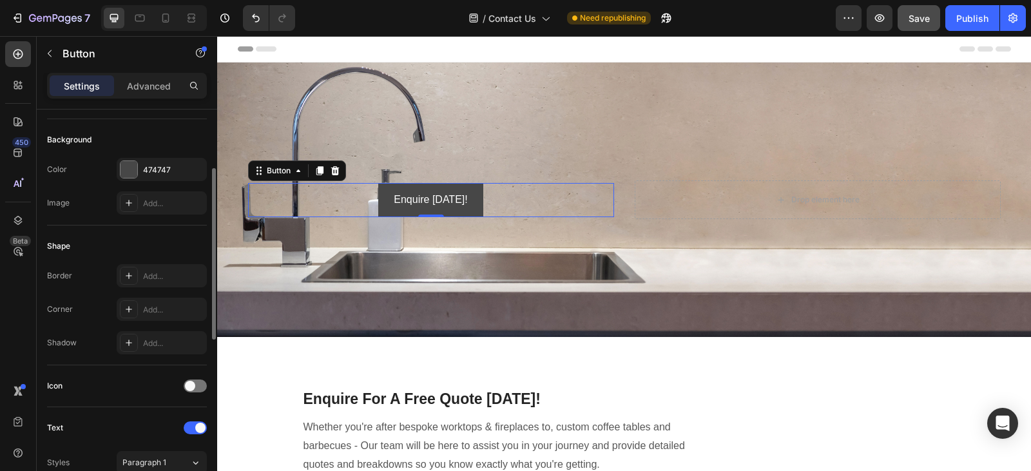
scroll to position [134, 0]
click at [160, 305] on div "Add..." at bounding box center [173, 309] width 61 height 12
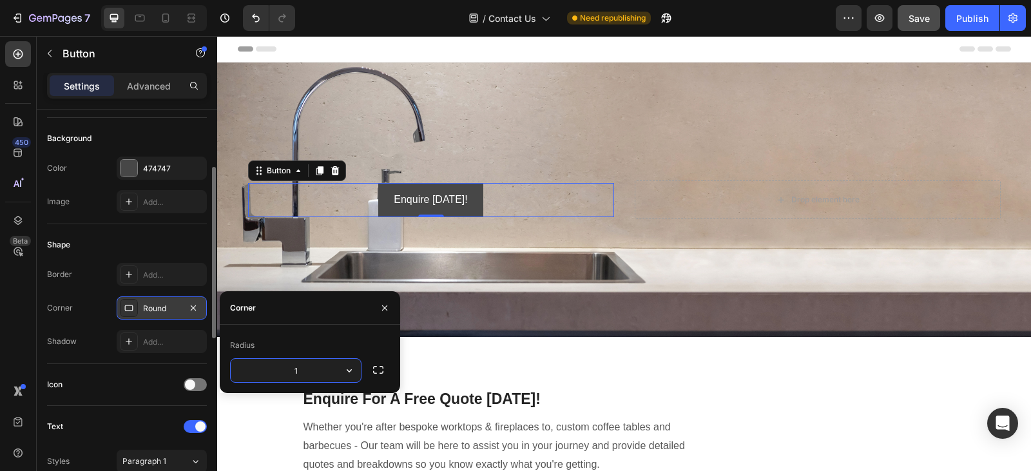
type input "10"
click at [93, 344] on div "Shadow Add..." at bounding box center [127, 341] width 160 height 23
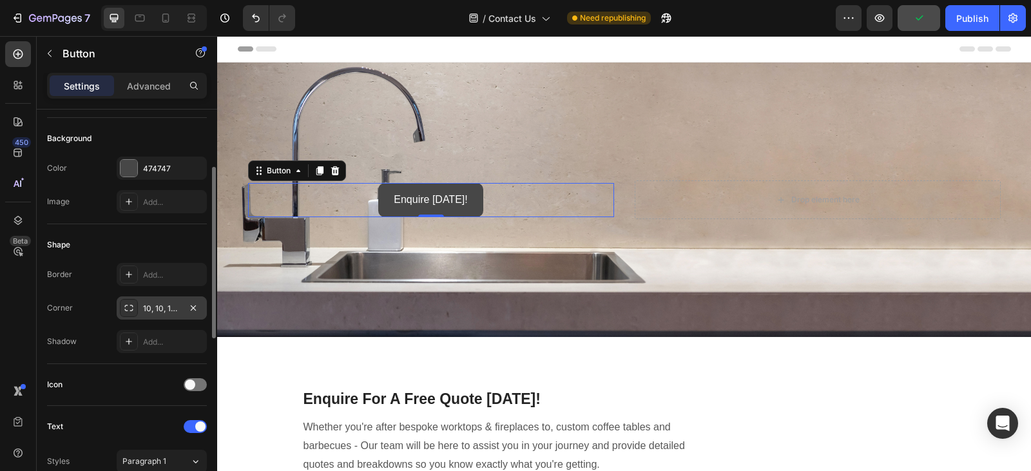
scroll to position [0, 0]
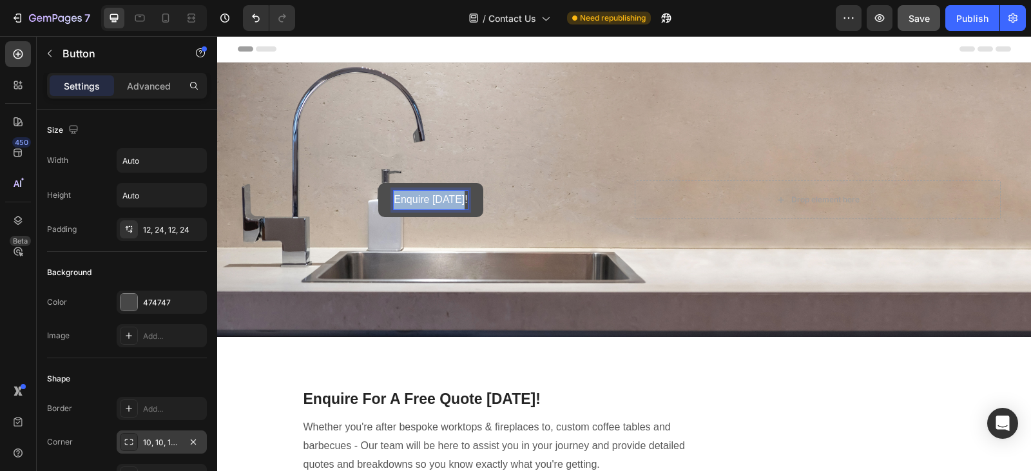
drag, startPoint x: 460, startPoint y: 196, endPoint x: 385, endPoint y: 198, distance: 75.5
click at [385, 198] on button "Enquire [DATE]!" at bounding box center [430, 200] width 104 height 34
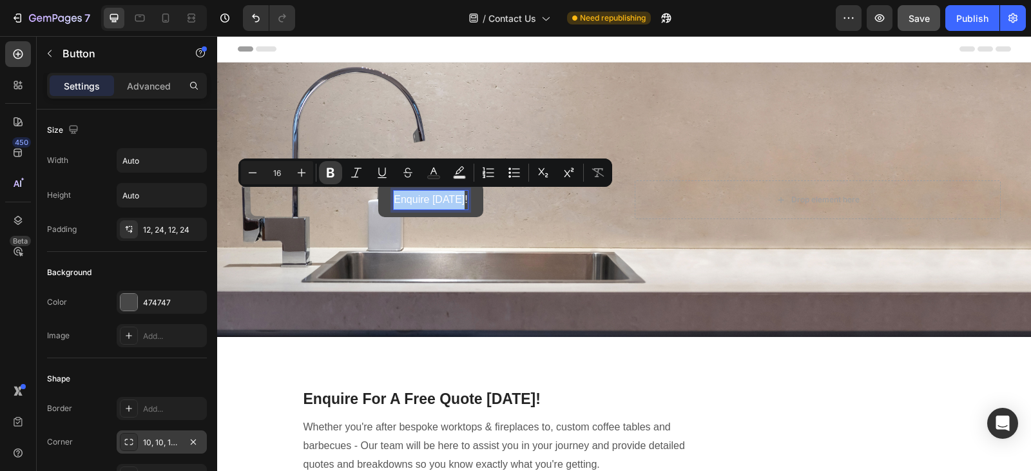
click at [327, 164] on button "Bold" at bounding box center [330, 172] width 23 height 23
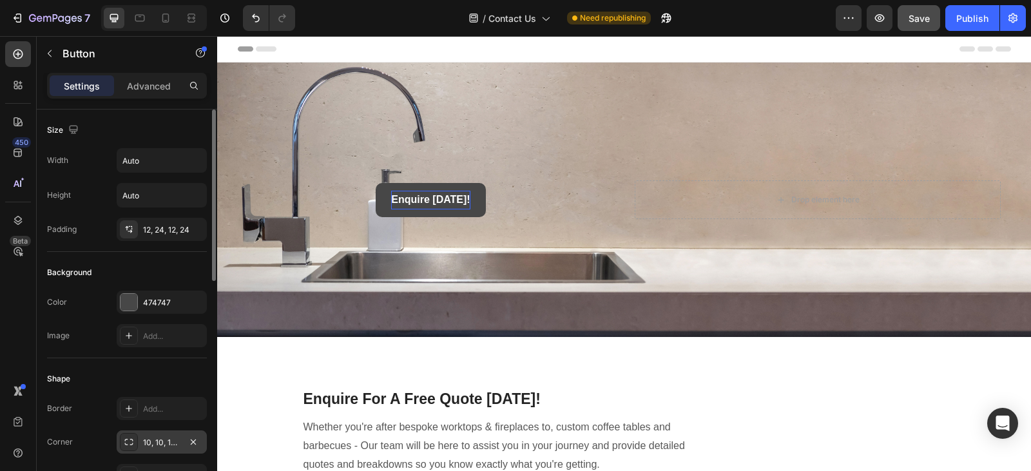
click at [162, 127] on div "Size" at bounding box center [127, 130] width 160 height 21
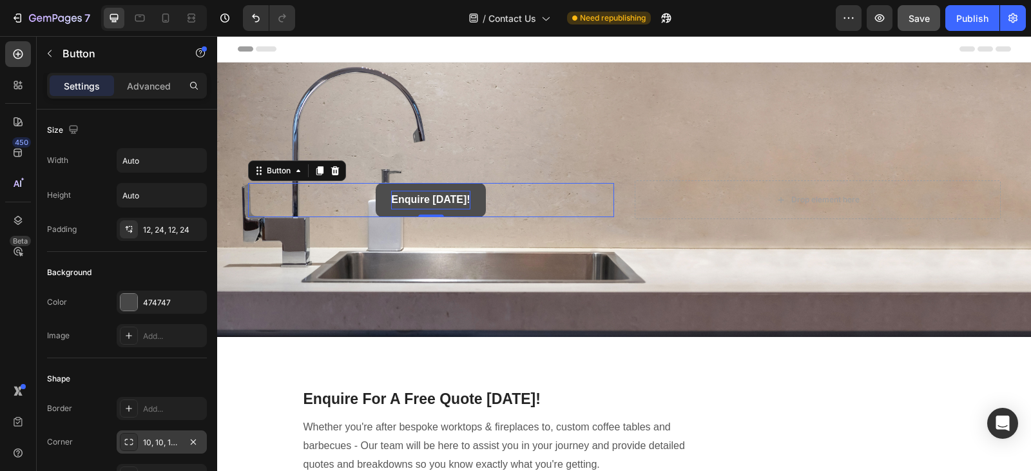
click at [382, 204] on button "Enquire [DATE]!" at bounding box center [431, 200] width 110 height 34
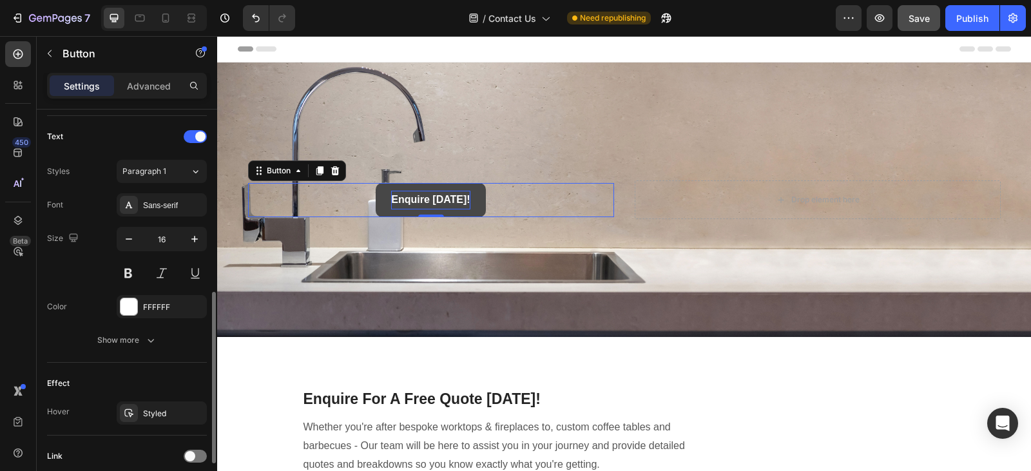
scroll to position [526, 0]
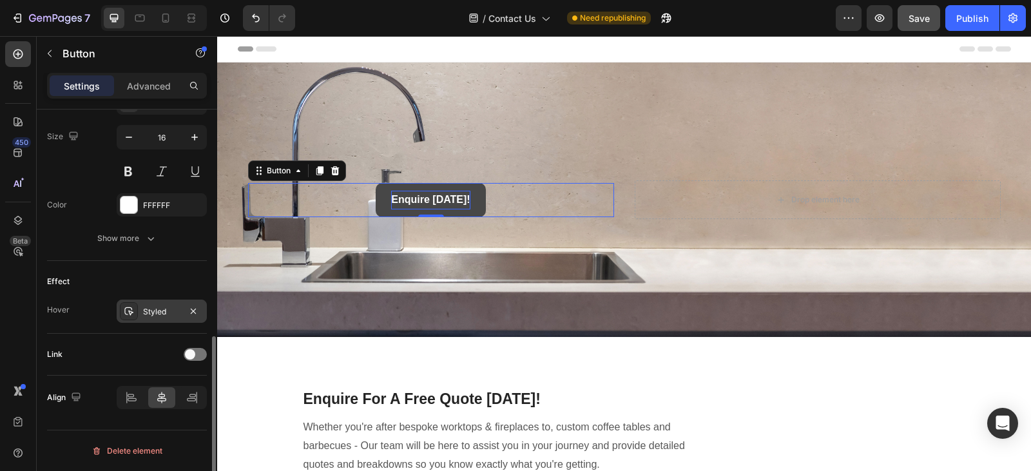
click at [163, 315] on div "Styled" at bounding box center [161, 312] width 37 height 12
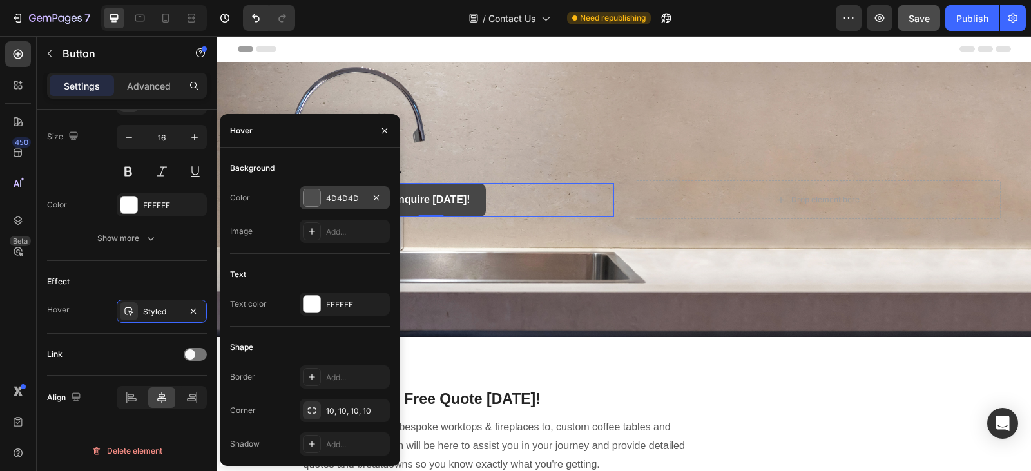
click at [345, 202] on div "4D4D4D" at bounding box center [344, 199] width 37 height 12
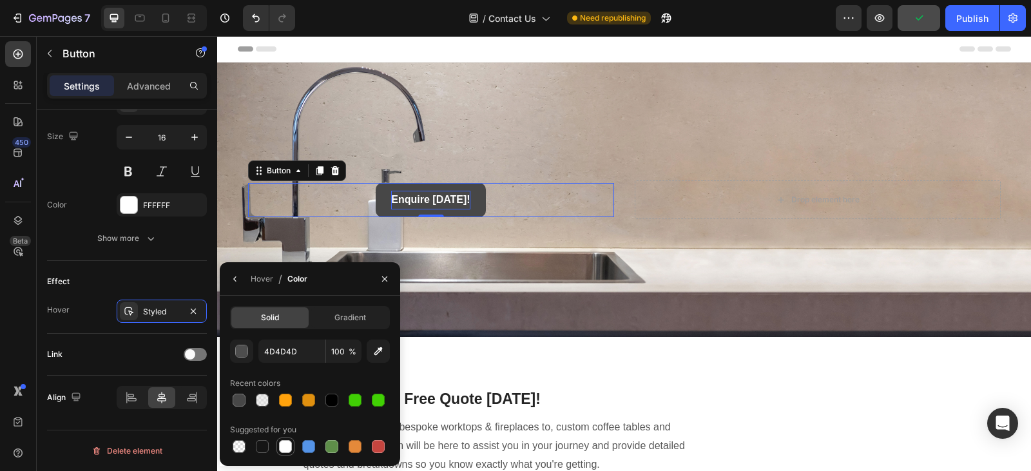
click at [291, 447] on div at bounding box center [285, 446] width 13 height 13
click at [326, 404] on div at bounding box center [332, 400] width 13 height 13
type input "000000"
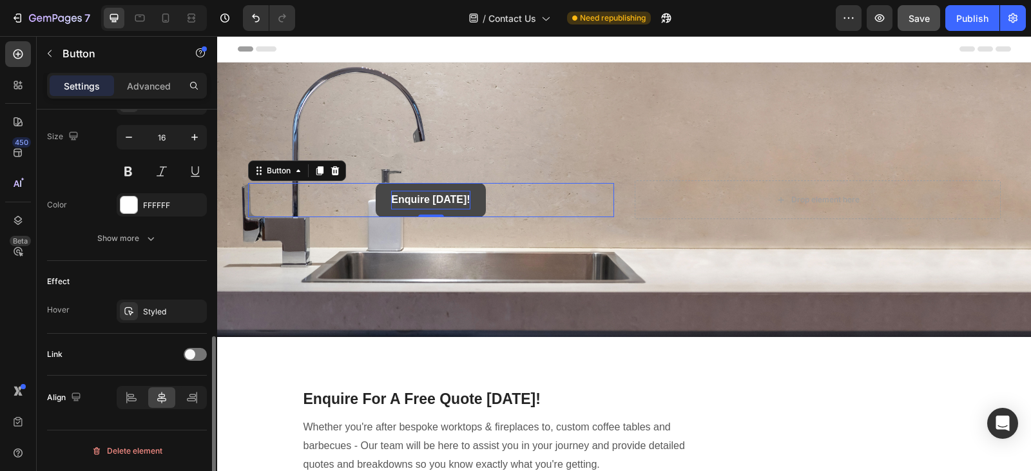
click at [153, 257] on div "Text Styles Paragraph 1 Font Sans-serif Size 16 Color FFFFFF Show more" at bounding box center [127, 137] width 160 height 247
click at [199, 360] on div at bounding box center [195, 354] width 23 height 13
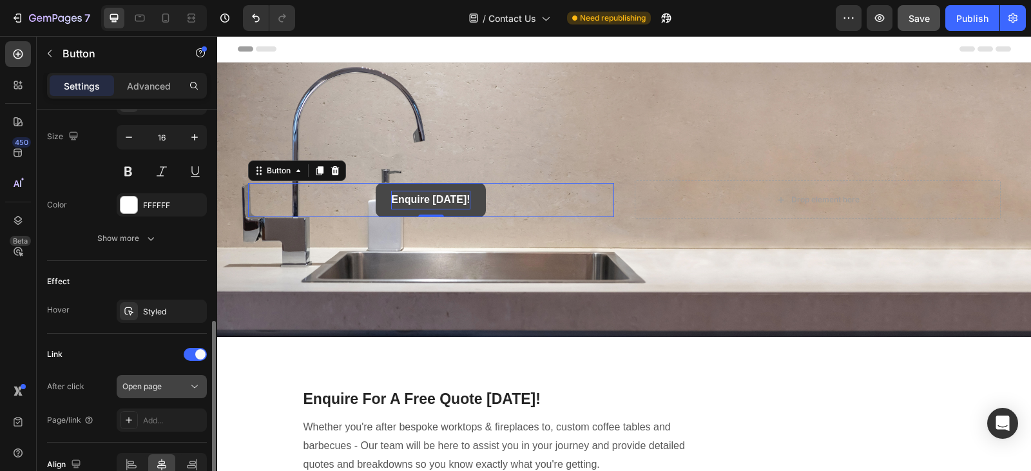
click at [182, 385] on div "Open page" at bounding box center [155, 387] width 66 height 12
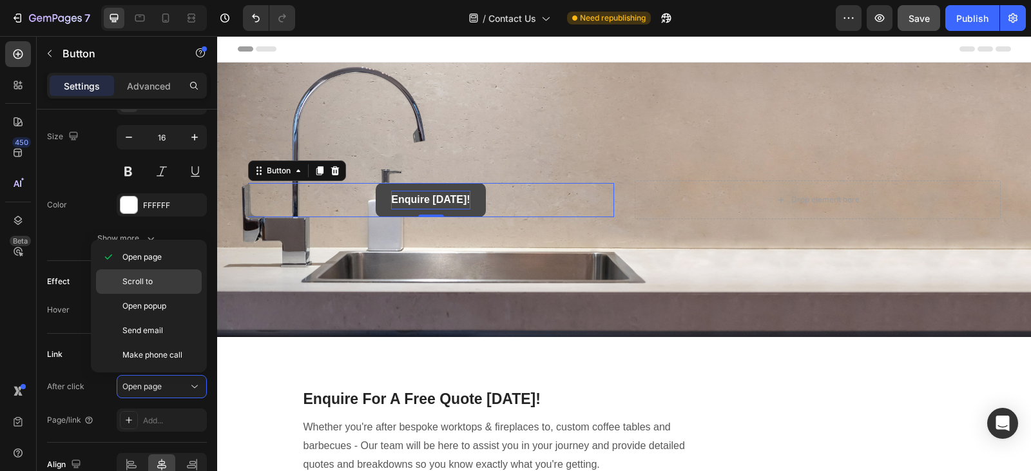
click at [175, 282] on p "Scroll to" at bounding box center [158, 282] width 73 height 12
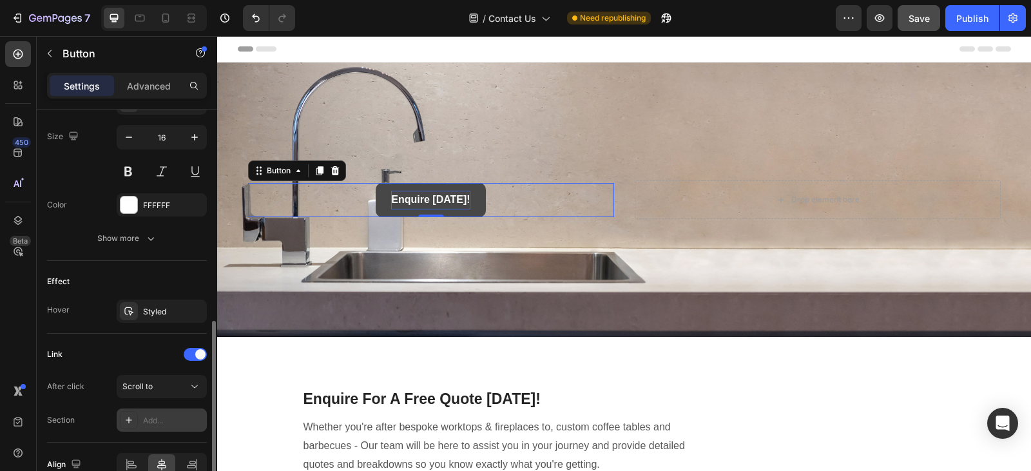
click at [156, 414] on div "Add..." at bounding box center [162, 420] width 90 height 23
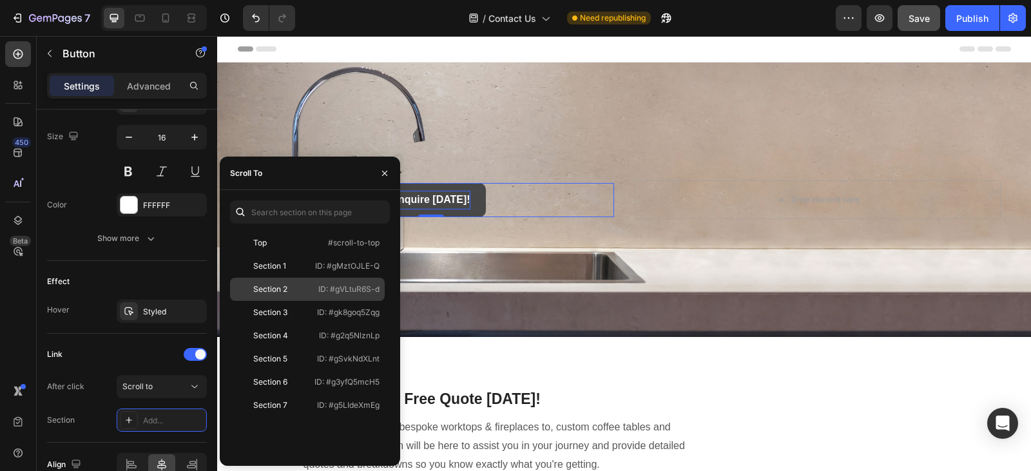
click at [277, 288] on div "Section 2" at bounding box center [270, 290] width 34 height 12
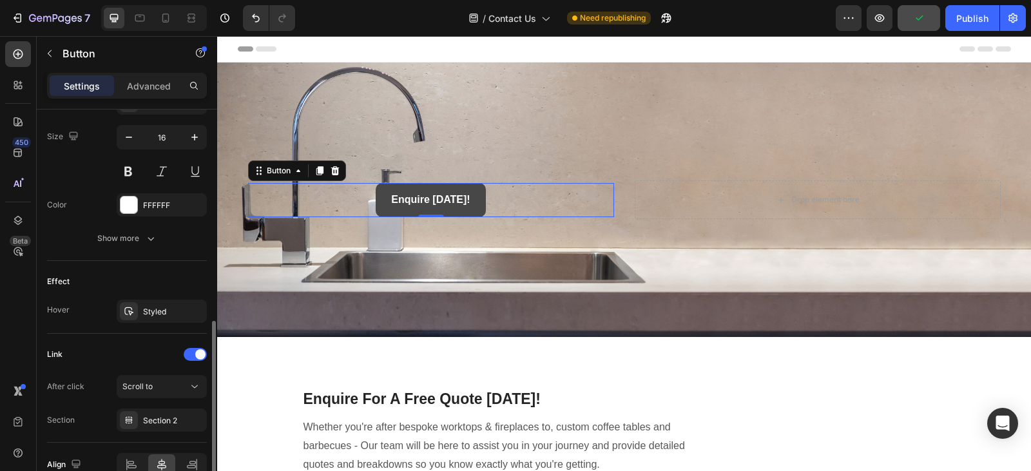
click at [153, 269] on div "Effect Hover Styled" at bounding box center [127, 297] width 160 height 73
click at [316, 168] on icon at bounding box center [319, 170] width 7 height 9
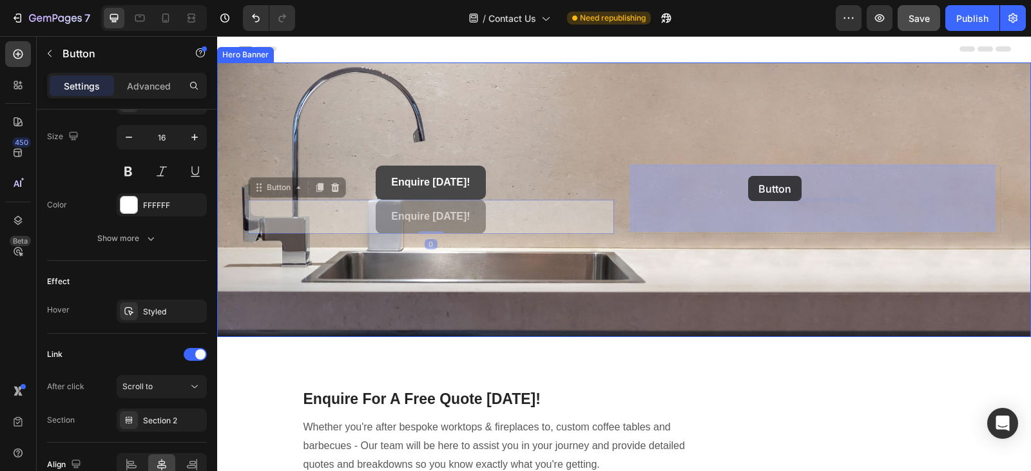
drag, startPoint x: 255, startPoint y: 189, endPoint x: 748, endPoint y: 176, distance: 494.0
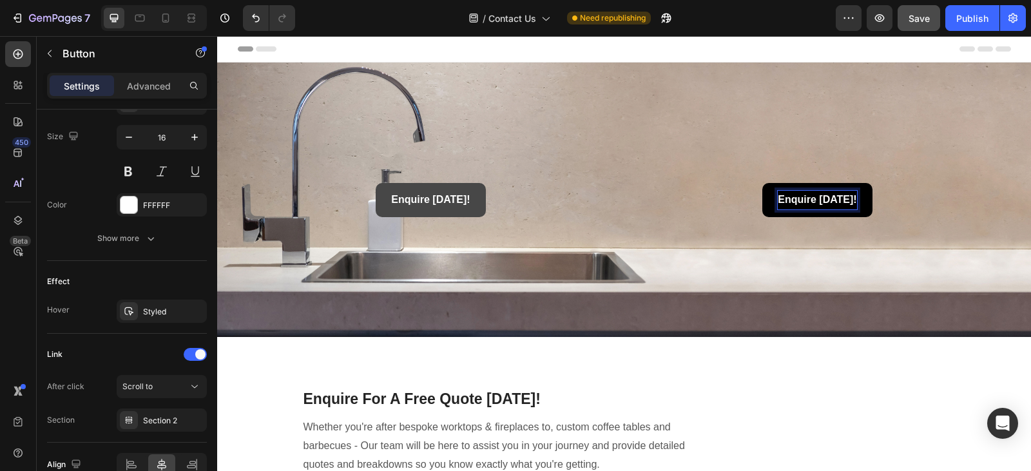
click at [849, 197] on strong "Enquire [DATE]!" at bounding box center [817, 199] width 79 height 11
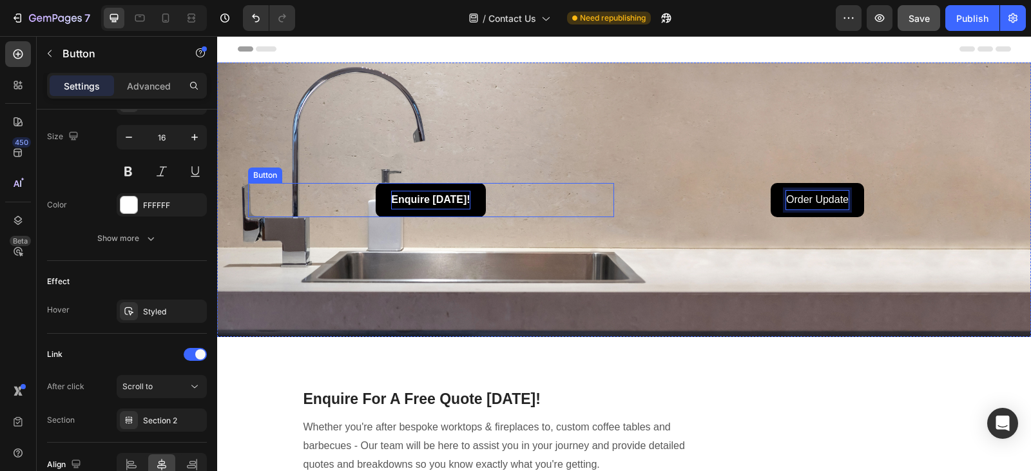
click at [457, 191] on p "Enquire [DATE]!" at bounding box center [430, 200] width 79 height 19
click at [459, 199] on strong "Enquire [DATE]!" at bounding box center [430, 199] width 79 height 11
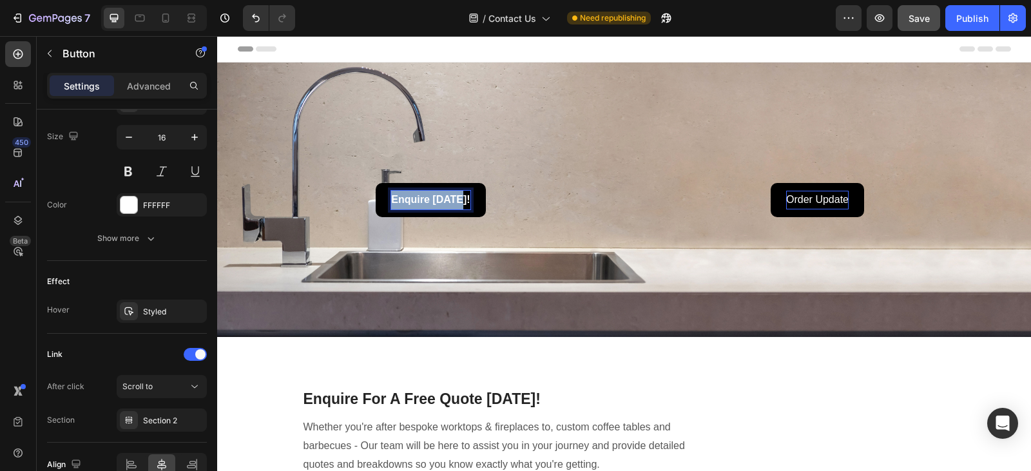
drag, startPoint x: 459, startPoint y: 199, endPoint x: 385, endPoint y: 208, distance: 74.7
click at [385, 208] on link "Enquire [DATE]!" at bounding box center [431, 200] width 110 height 34
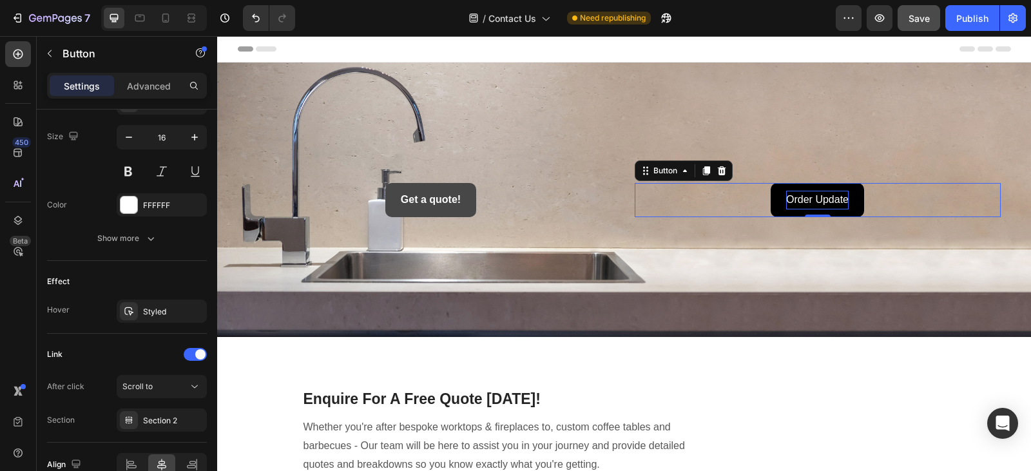
click at [843, 198] on p "Order Update" at bounding box center [817, 200] width 63 height 19
click at [841, 199] on p "Order Update" at bounding box center [817, 200] width 63 height 19
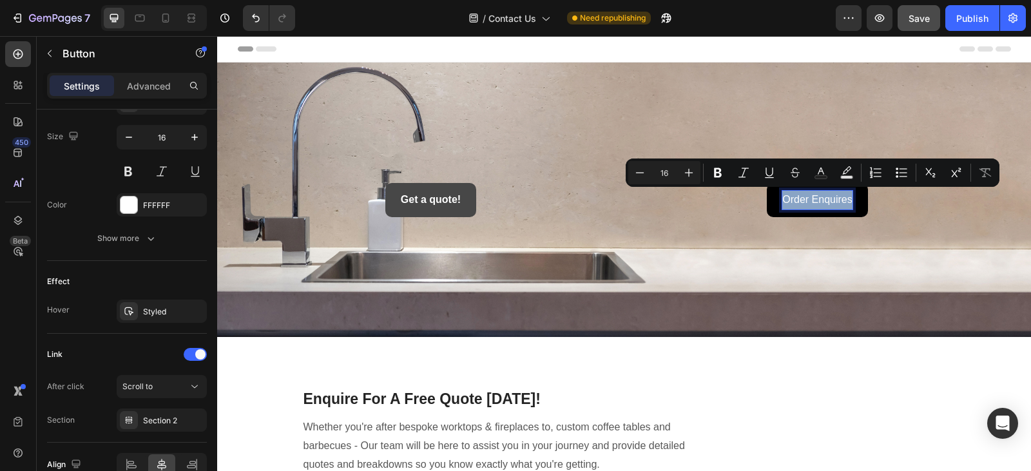
drag, startPoint x: 848, startPoint y: 199, endPoint x: 779, endPoint y: 205, distance: 69.2
click at [783, 205] on p "Order Enquires" at bounding box center [818, 200] width 70 height 19
click at [718, 171] on icon "Editor contextual toolbar" at bounding box center [718, 172] width 13 height 13
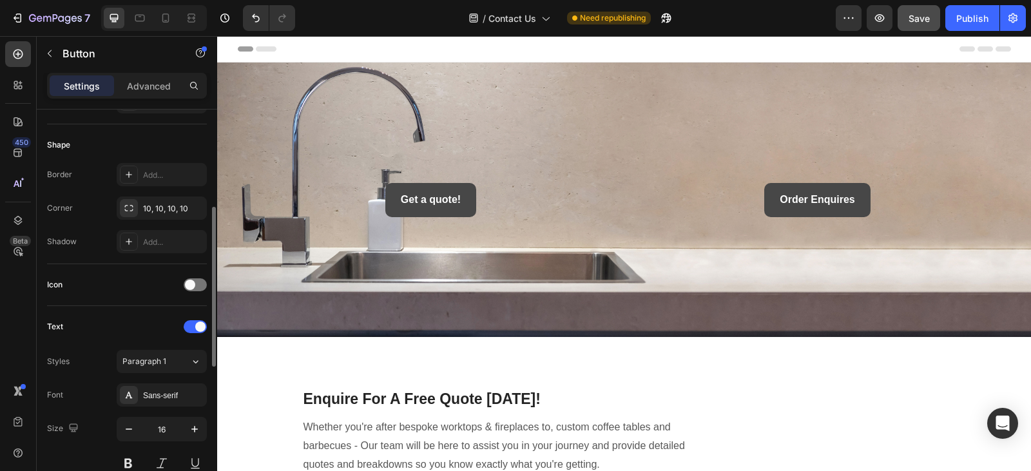
scroll to position [233, 0]
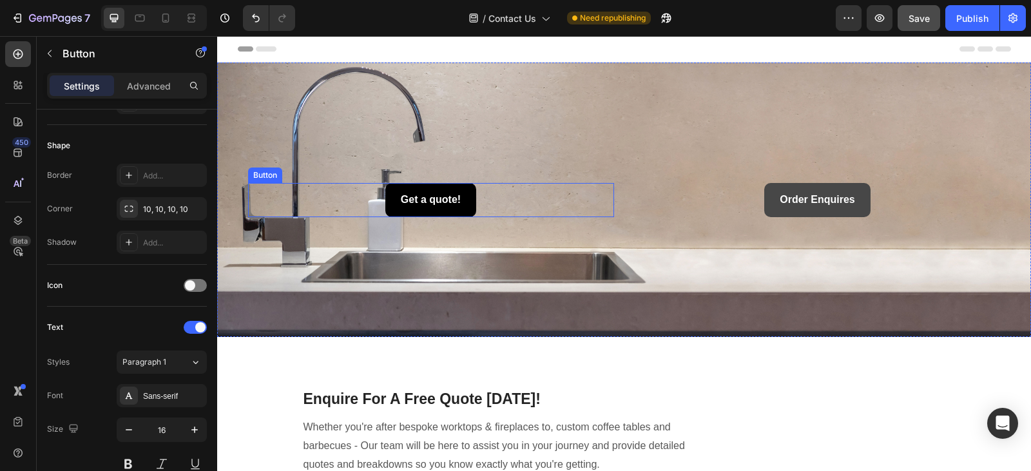
click at [386, 202] on link "Get a quote!" at bounding box center [431, 200] width 91 height 34
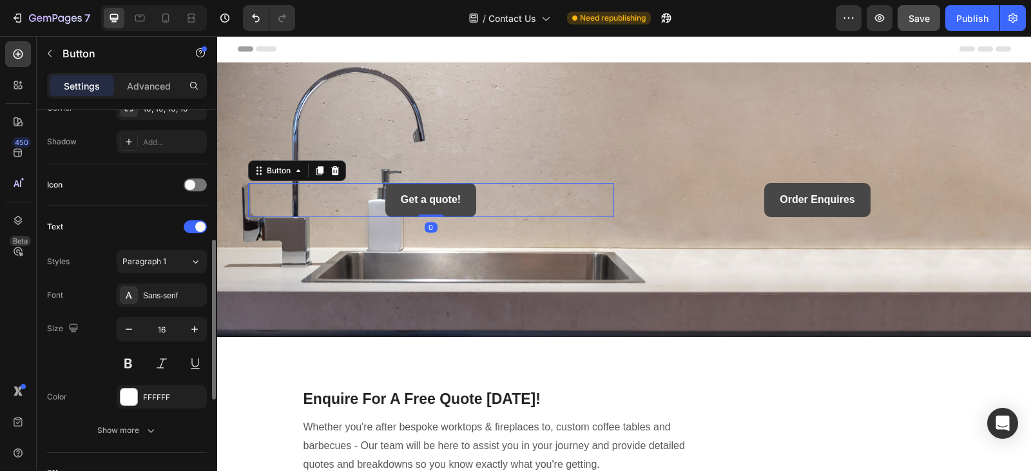
scroll to position [337, 0]
click at [190, 327] on icon "button" at bounding box center [194, 326] width 13 height 13
type input "18"
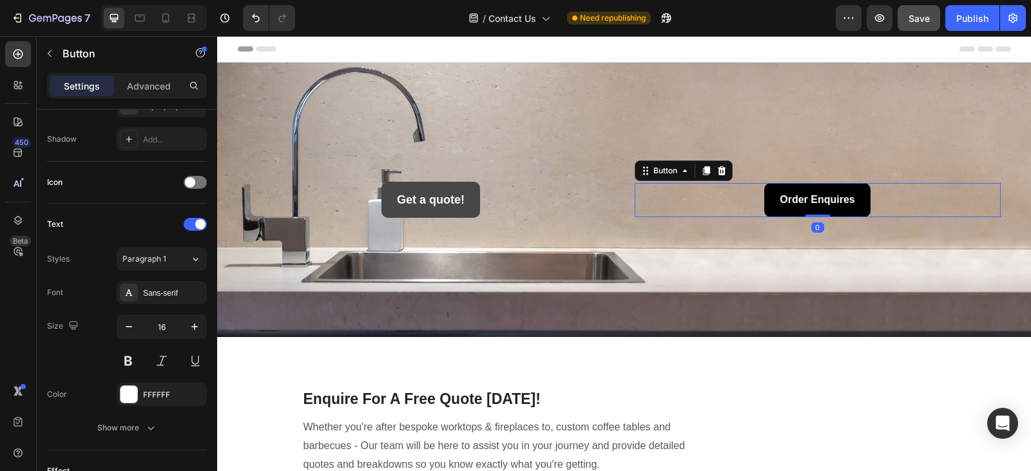
click at [765, 191] on link "Order Enquires" at bounding box center [818, 200] width 106 height 34
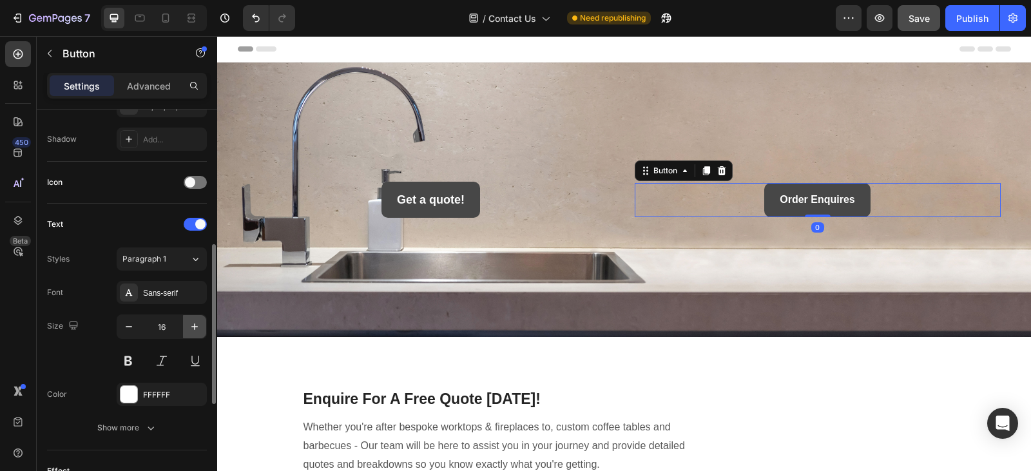
click at [189, 326] on icon "button" at bounding box center [194, 326] width 13 height 13
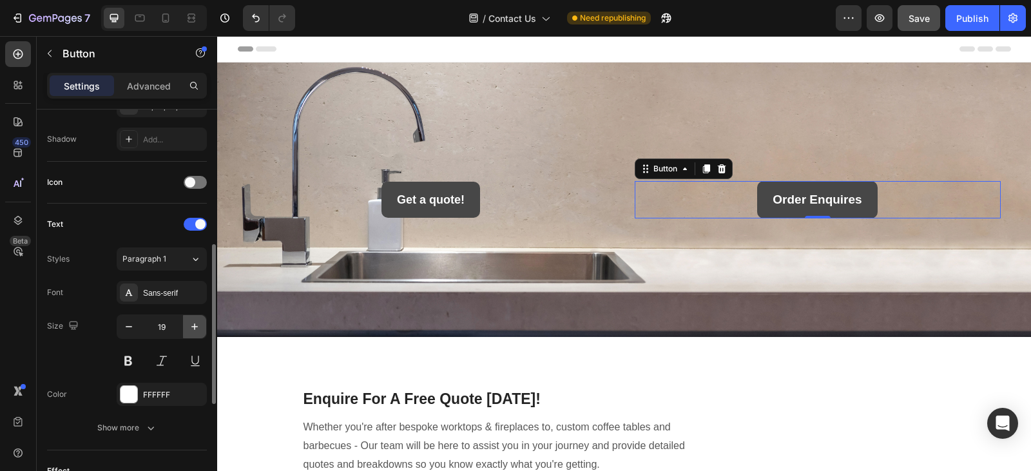
click at [189, 326] on icon "button" at bounding box center [194, 326] width 13 height 13
type input "20"
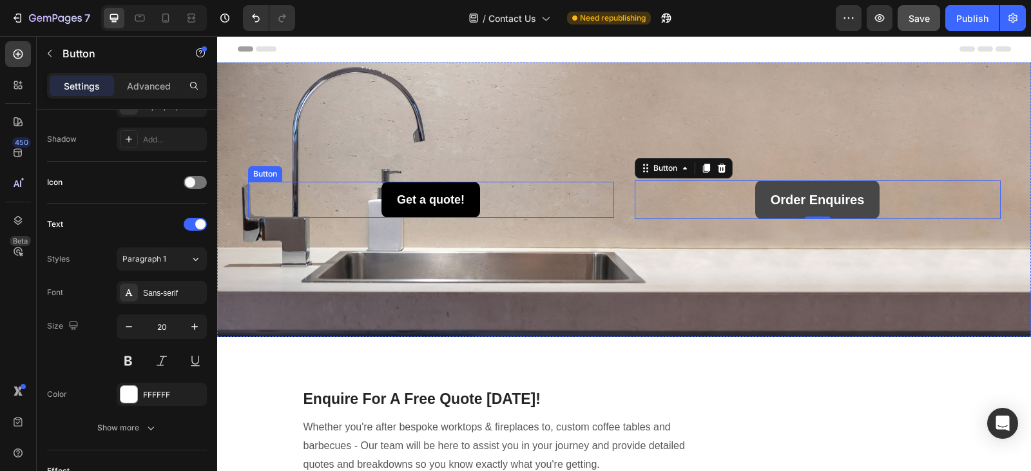
click at [464, 205] on link "Get a quote!" at bounding box center [431, 200] width 99 height 36
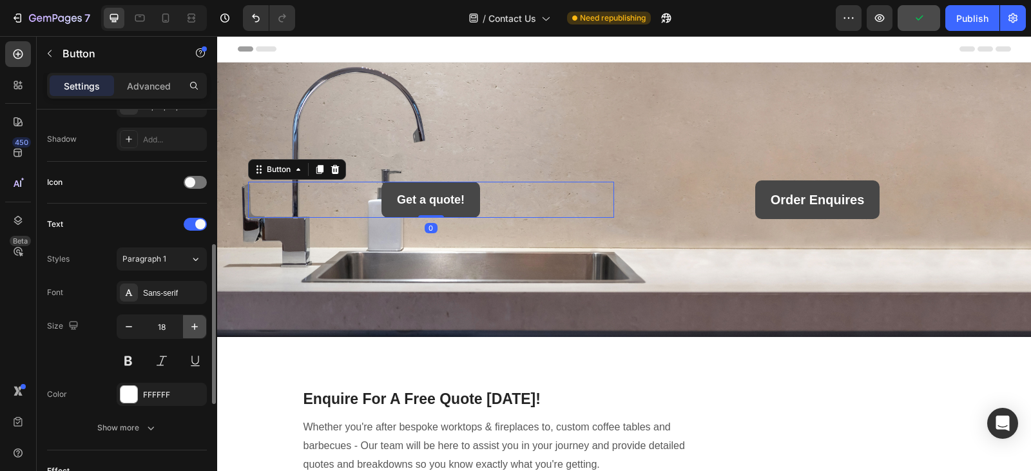
click at [195, 326] on icon "button" at bounding box center [194, 327] width 6 height 6
type input "20"
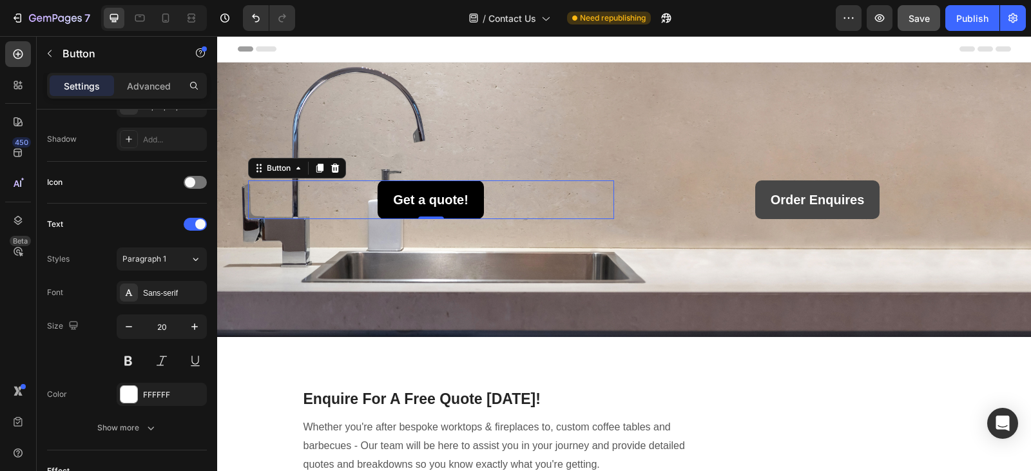
click at [469, 184] on link "Get a quote!" at bounding box center [431, 200] width 106 height 39
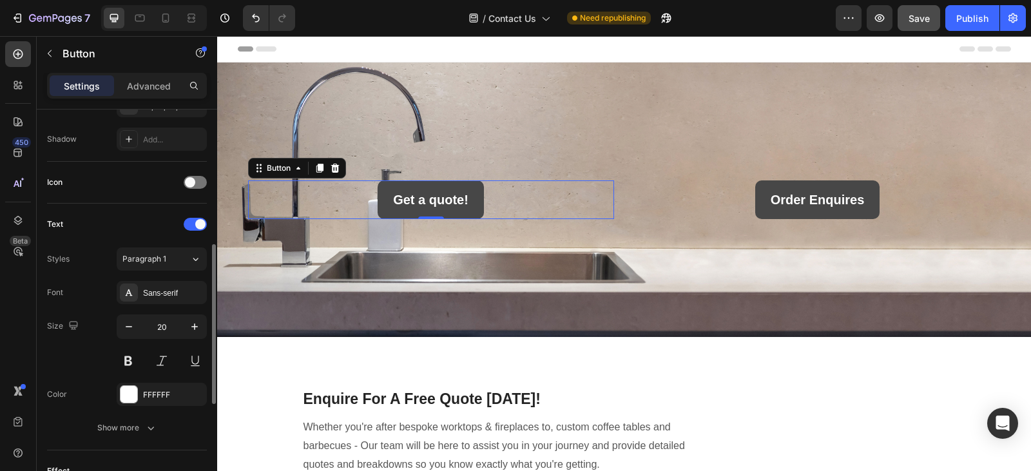
scroll to position [0, 0]
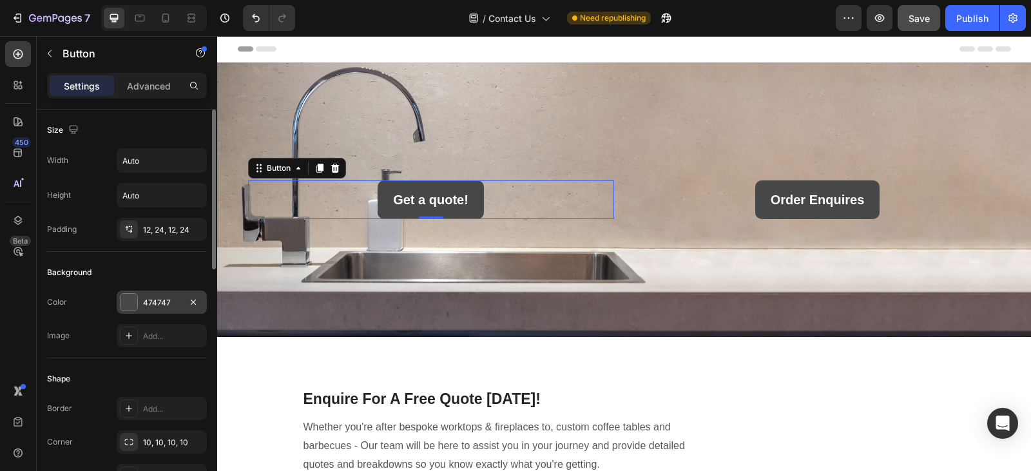
click at [148, 300] on div "474747" at bounding box center [161, 303] width 37 height 12
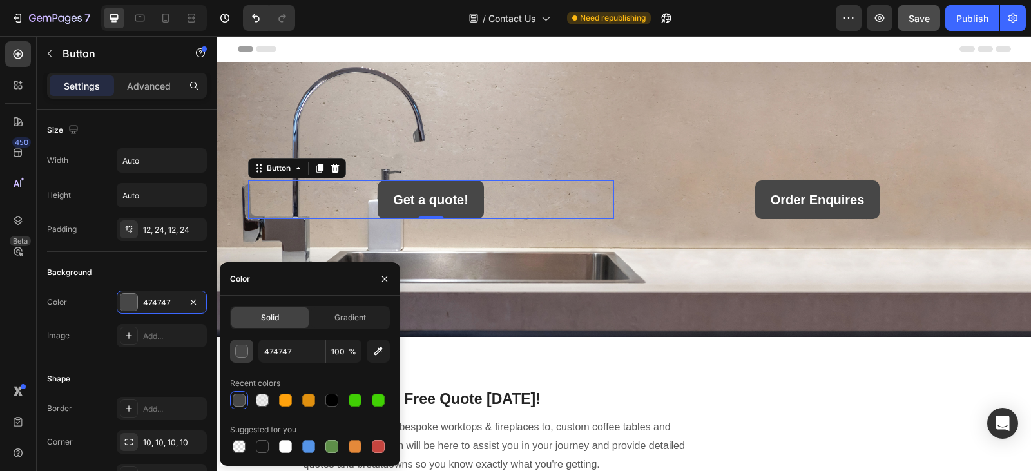
click at [246, 355] on div "button" at bounding box center [242, 352] width 13 height 13
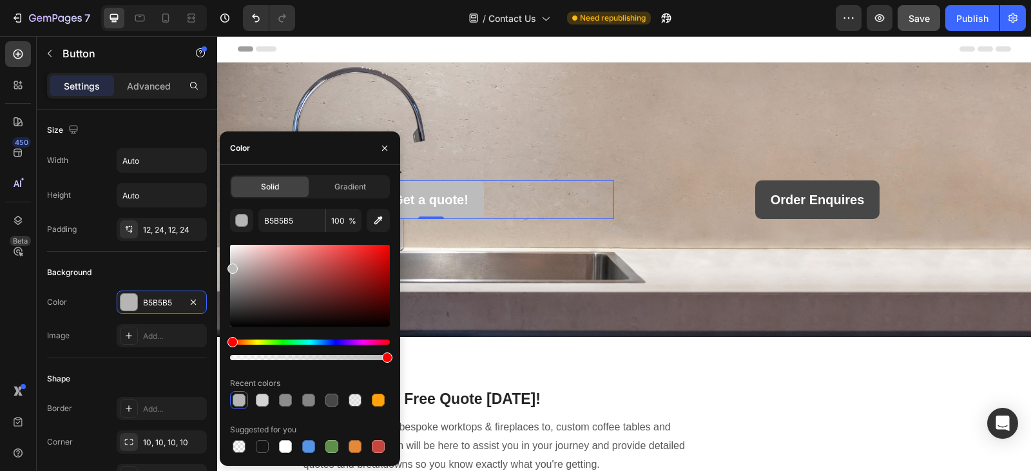
type input "BCBCBC"
drag, startPoint x: 235, startPoint y: 307, endPoint x: 222, endPoint y: 266, distance: 43.0
click at [222, 266] on div "Solid Gradient BCBCBC 100 % Recent colors Suggested for you" at bounding box center [310, 315] width 181 height 280
click at [172, 265] on div "Background" at bounding box center [127, 272] width 160 height 21
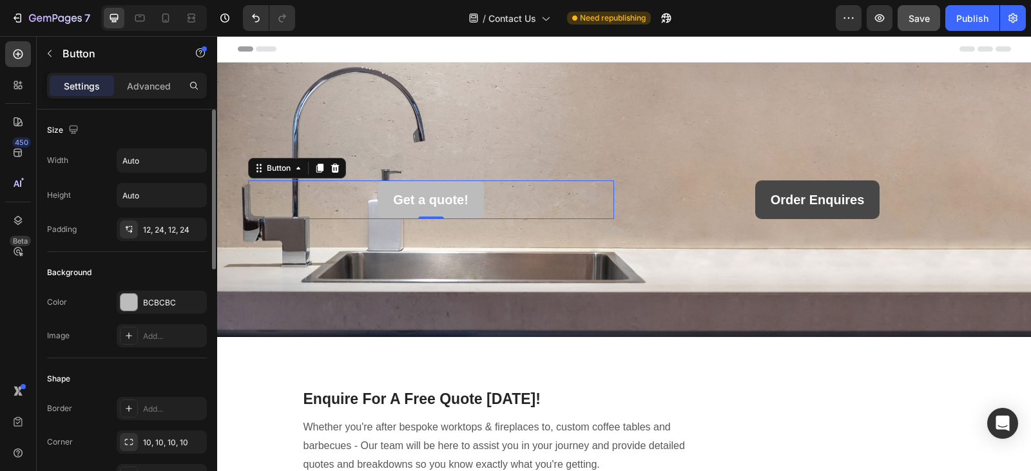
click at [172, 265] on div "Background" at bounding box center [127, 272] width 160 height 21
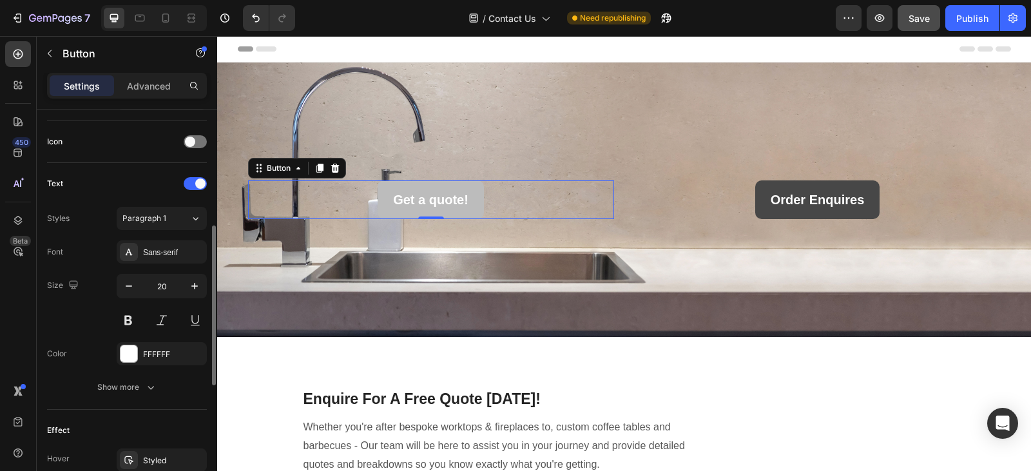
scroll to position [380, 0]
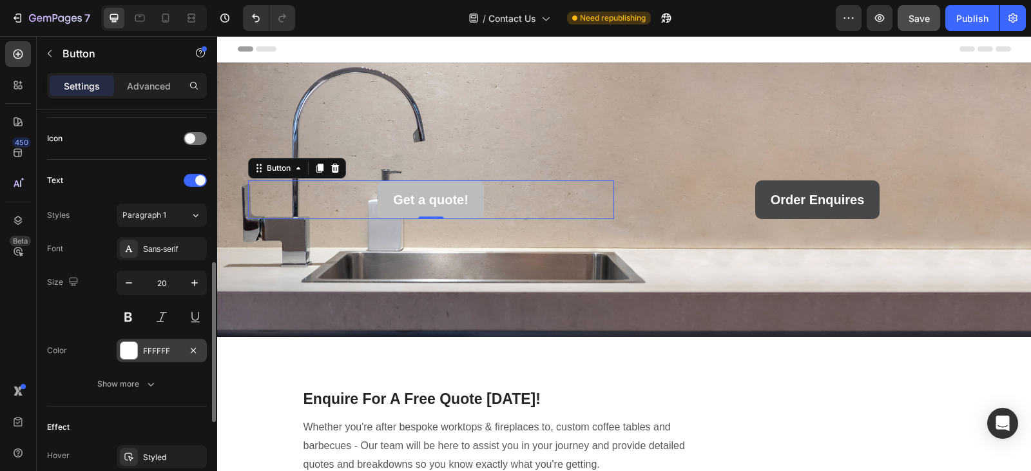
click at [150, 353] on div "FFFFFF" at bounding box center [161, 352] width 37 height 12
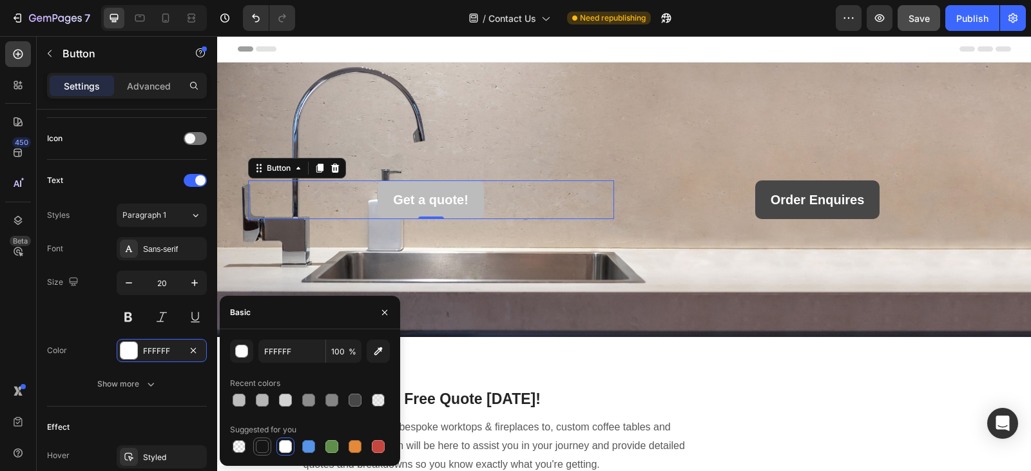
click at [257, 447] on div at bounding box center [262, 446] width 13 height 13
type input "151515"
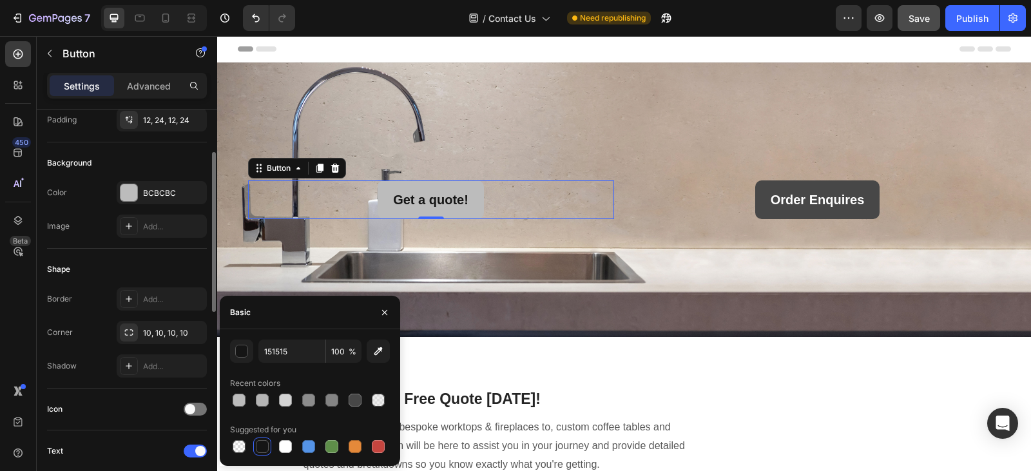
scroll to position [108, 0]
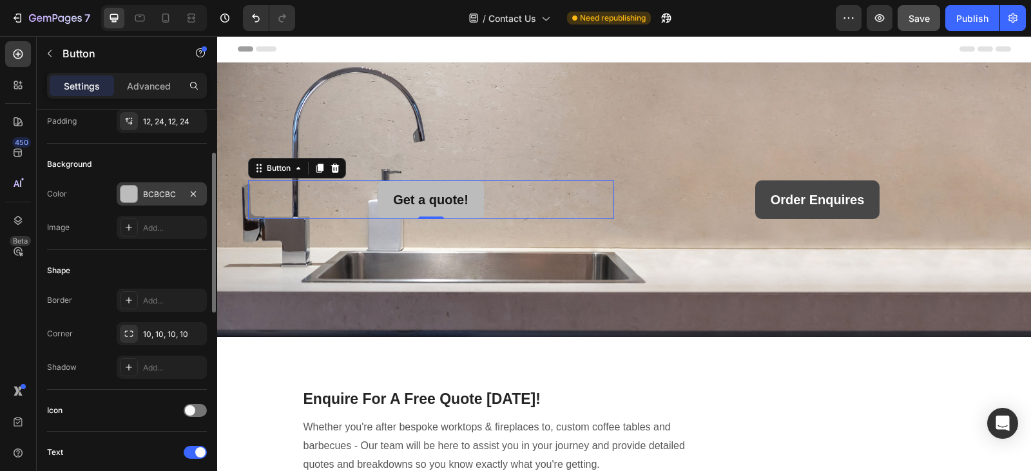
click at [140, 193] on div "BCBCBC" at bounding box center [162, 193] width 90 height 23
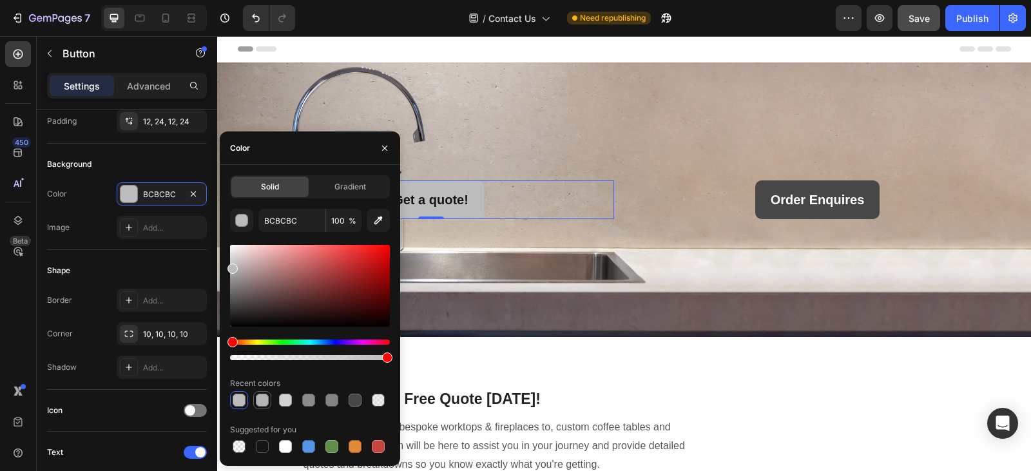
click at [264, 402] on div at bounding box center [262, 400] width 13 height 13
click at [354, 402] on div at bounding box center [355, 400] width 13 height 13
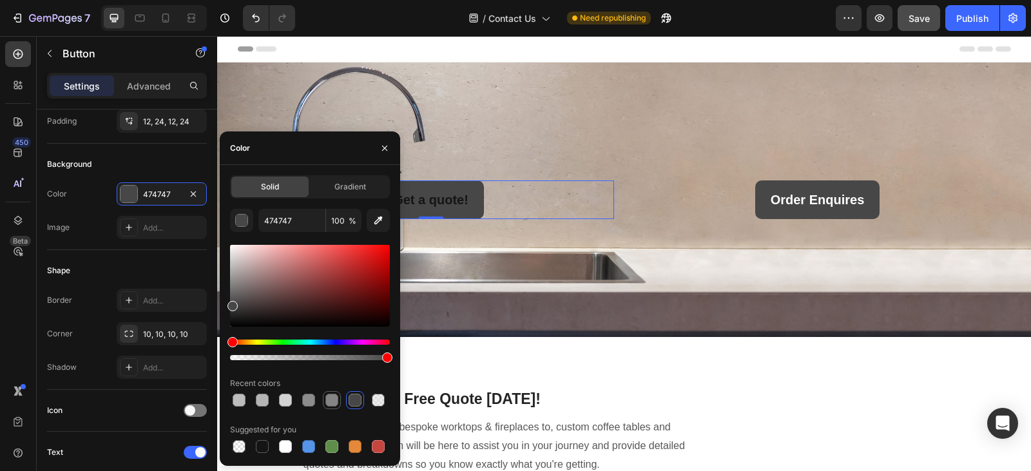
click at [333, 401] on div at bounding box center [332, 400] width 13 height 13
type input "848484"
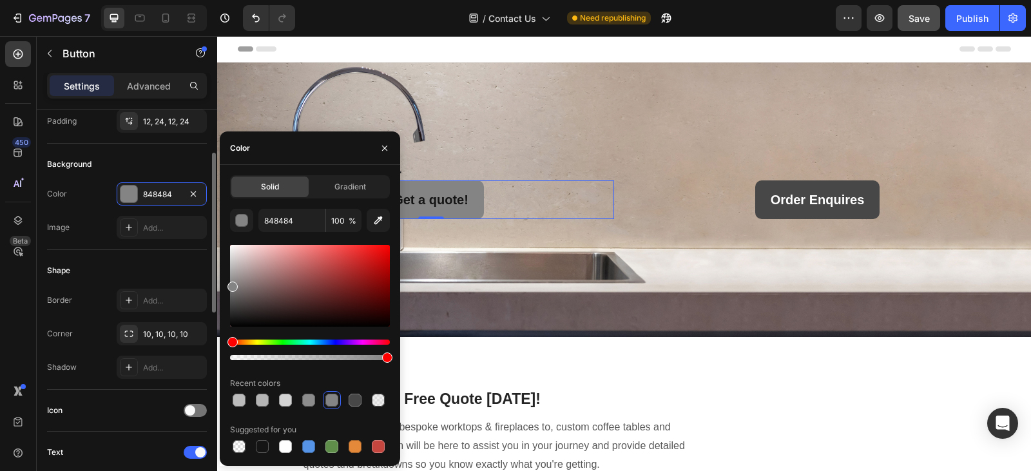
click at [141, 264] on div "Shape" at bounding box center [127, 270] width 160 height 21
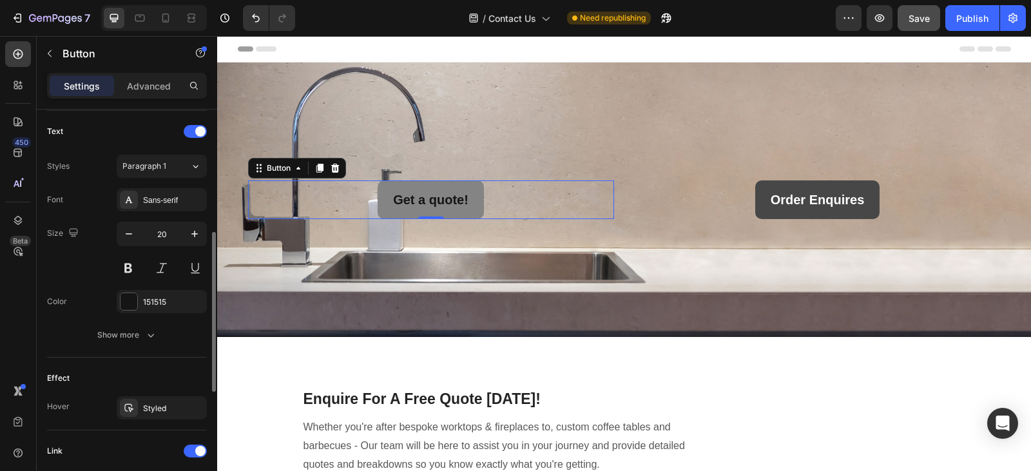
scroll to position [448, 0]
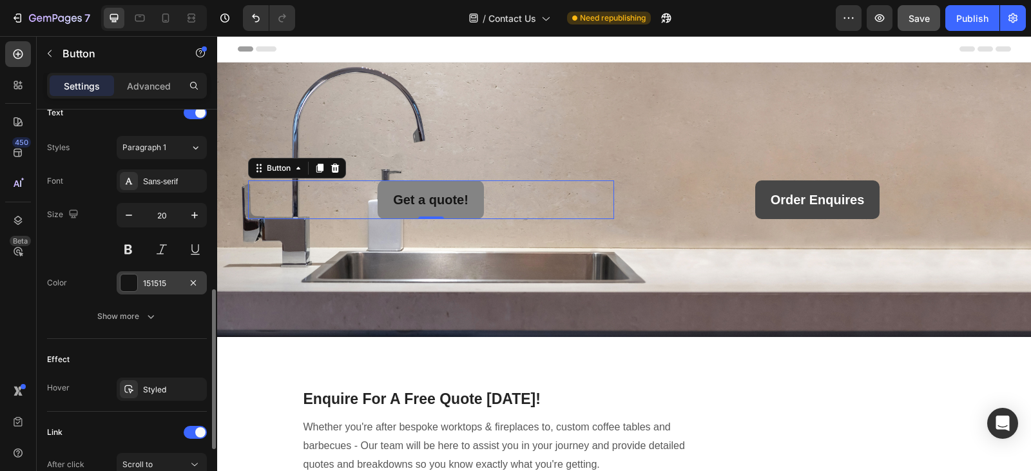
click at [149, 274] on div "151515" at bounding box center [162, 282] width 90 height 23
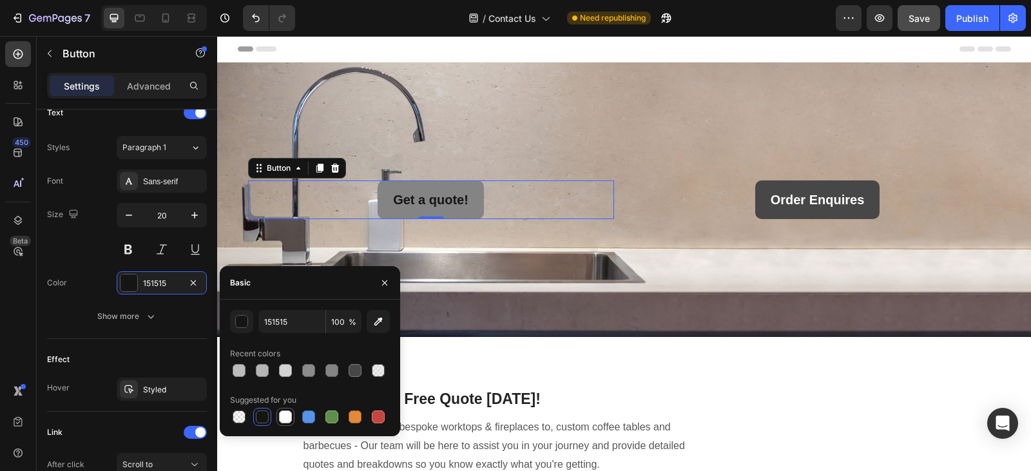
click at [280, 415] on div at bounding box center [285, 417] width 13 height 13
type input "FFFFFF"
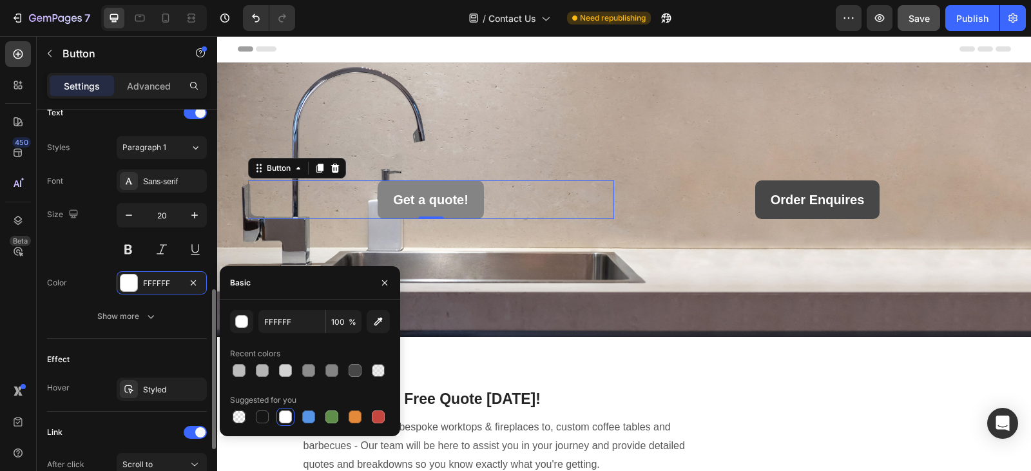
click at [84, 258] on div "Size 20" at bounding box center [127, 232] width 160 height 58
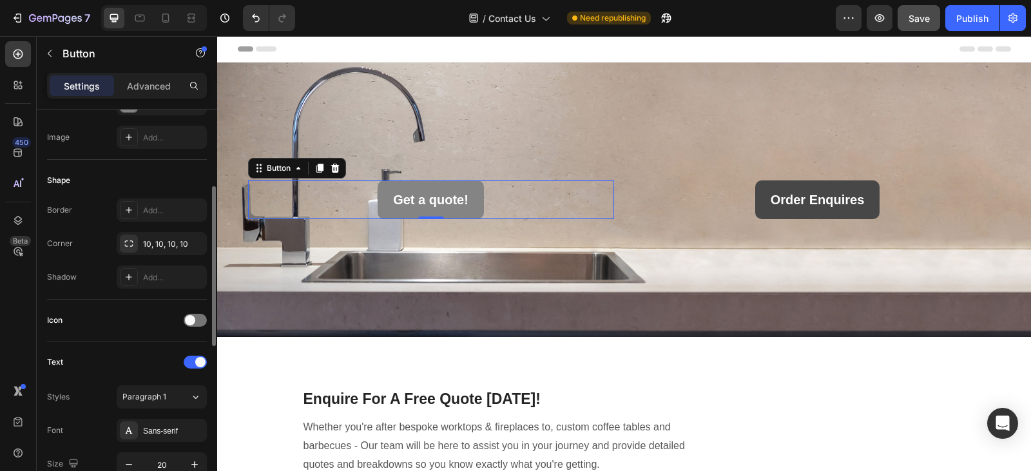
scroll to position [195, 0]
click at [170, 248] on div "10, 10, 10, 10" at bounding box center [161, 248] width 37 height 12
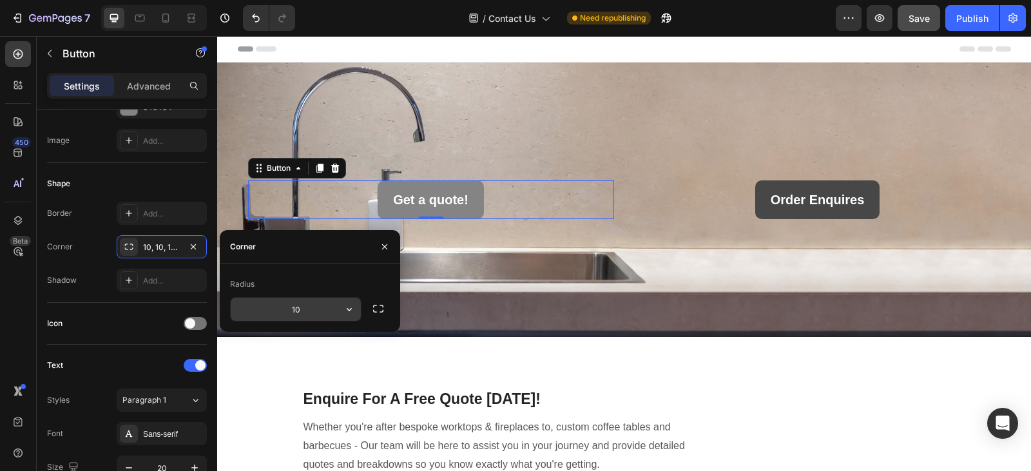
click at [301, 305] on input "10" at bounding box center [296, 309] width 130 height 23
type input "2"
type input "5"
type input "80"
click at [151, 179] on div "Shape" at bounding box center [127, 183] width 160 height 21
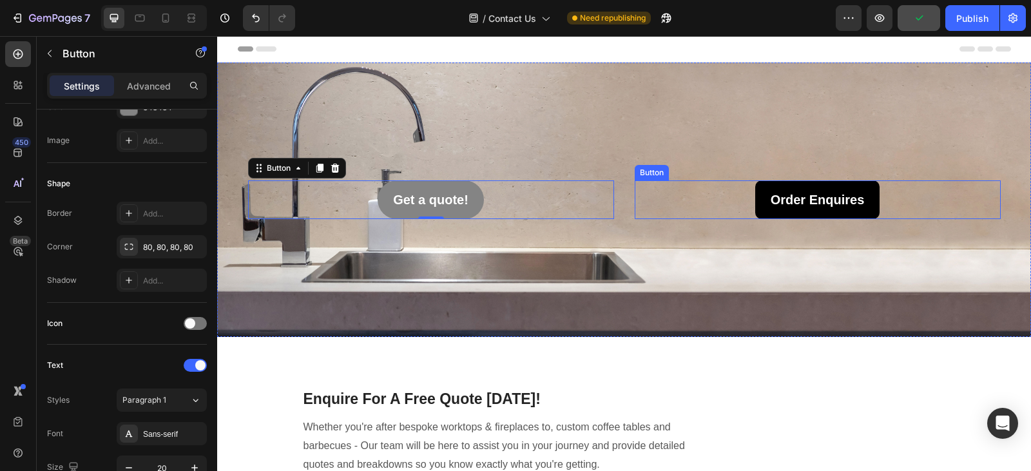
click at [757, 182] on link "Order Enquires" at bounding box center [818, 200] width 125 height 39
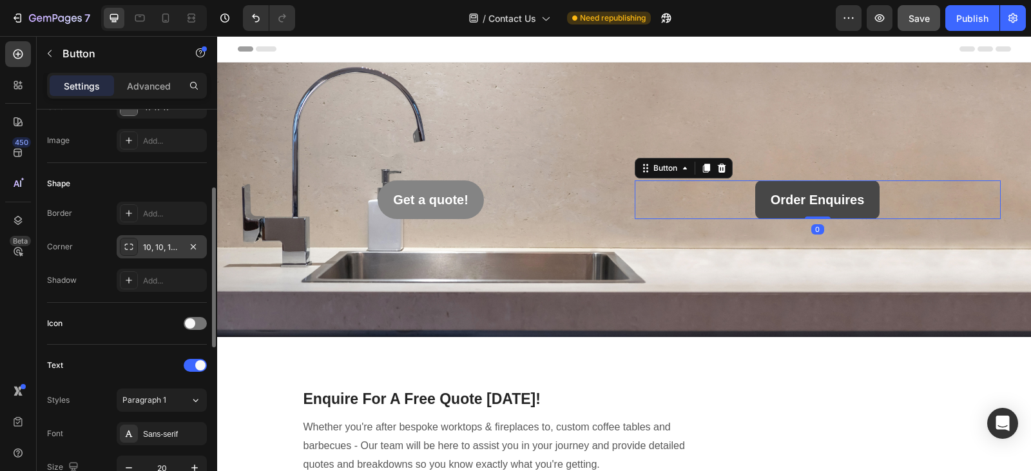
click at [159, 248] on div "10, 10, 10, 10" at bounding box center [161, 248] width 37 height 12
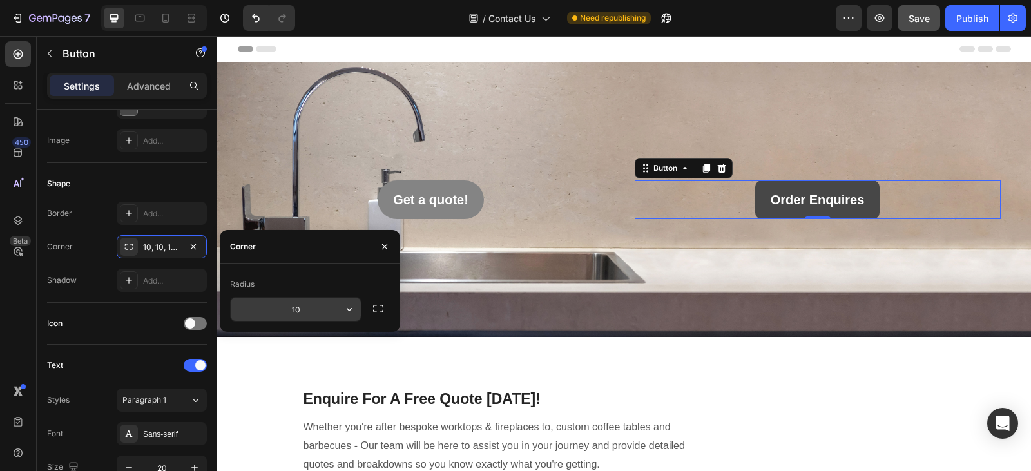
click at [312, 311] on input "10" at bounding box center [296, 309] width 130 height 23
type input "80"
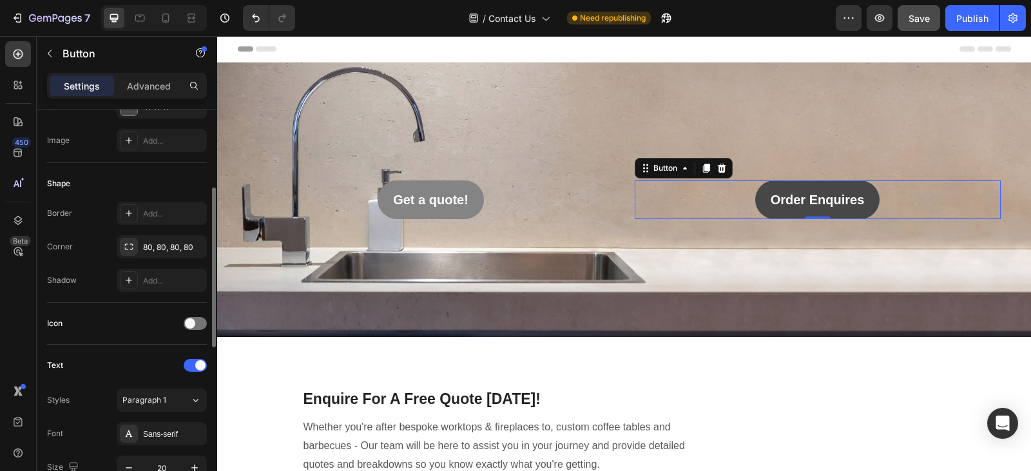
click at [166, 174] on div "Shape" at bounding box center [127, 183] width 160 height 21
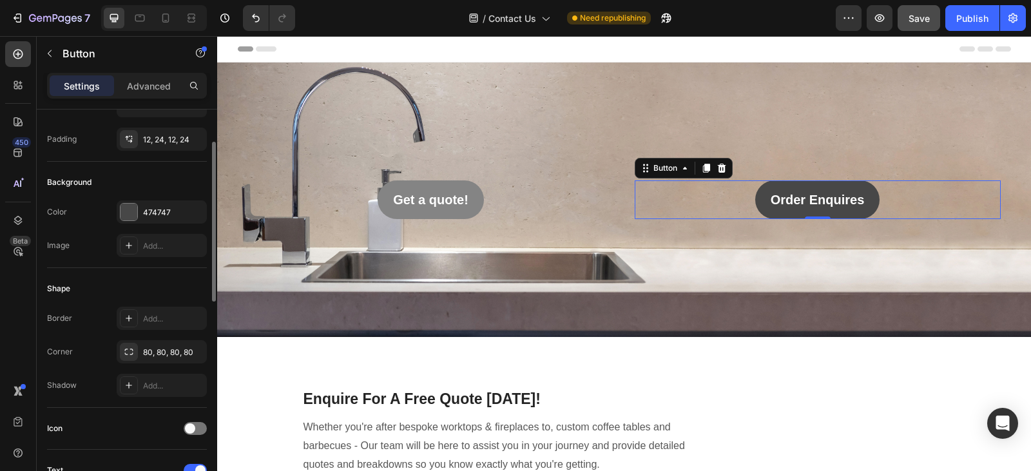
scroll to position [83, 0]
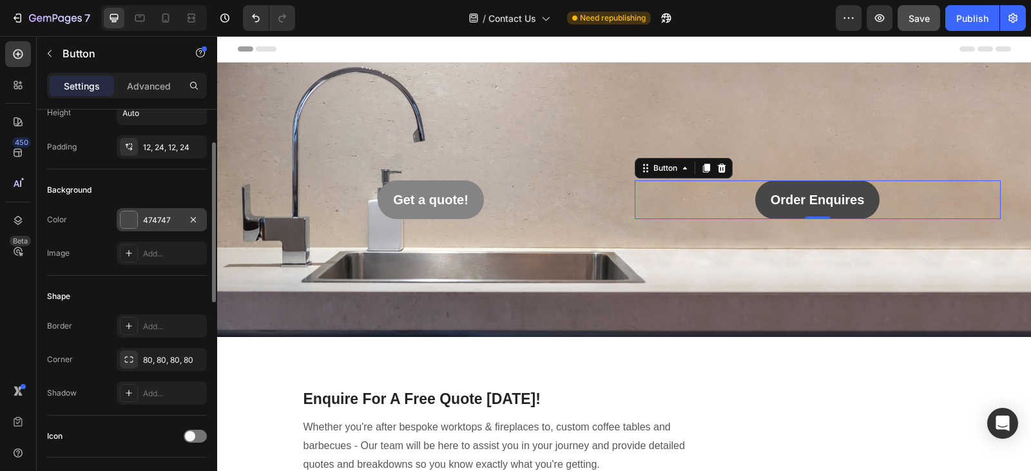
click at [165, 219] on div "474747" at bounding box center [161, 221] width 37 height 12
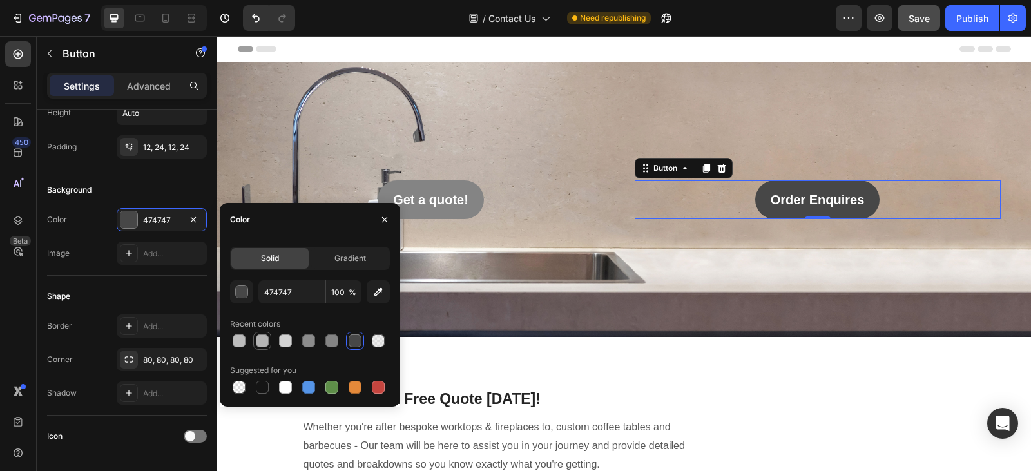
click at [255, 339] on div at bounding box center [262, 340] width 15 height 15
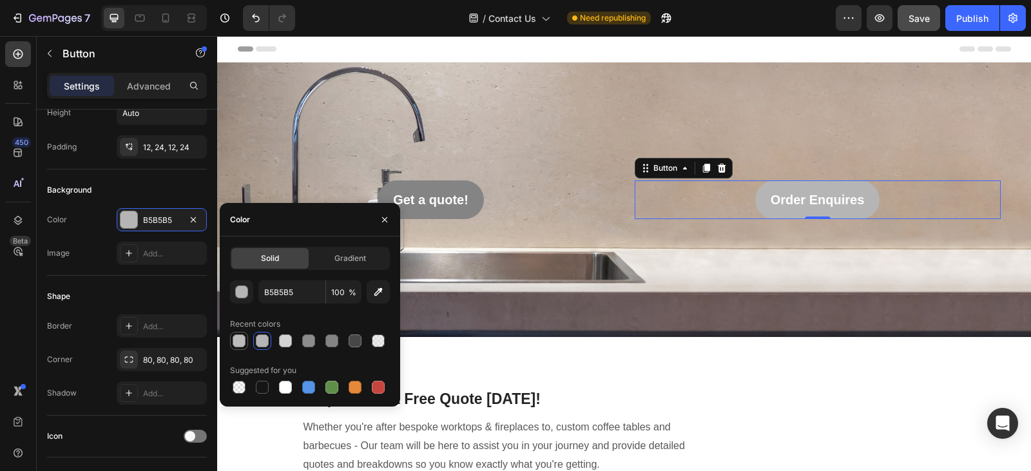
click at [238, 339] on div at bounding box center [239, 341] width 13 height 13
click at [282, 342] on div at bounding box center [285, 341] width 13 height 13
click at [307, 342] on div at bounding box center [308, 341] width 13 height 13
type input "8C8C8C"
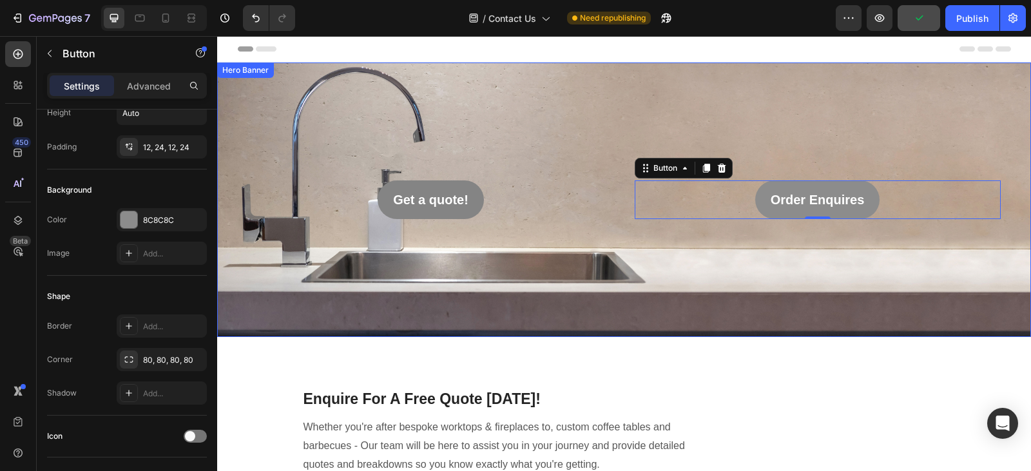
click at [641, 103] on div "Background Image" at bounding box center [624, 200] width 814 height 275
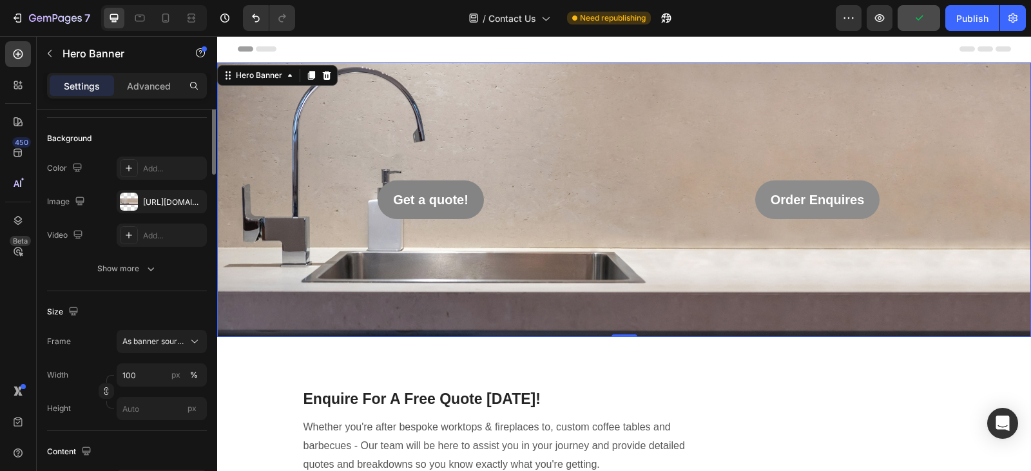
scroll to position [0, 0]
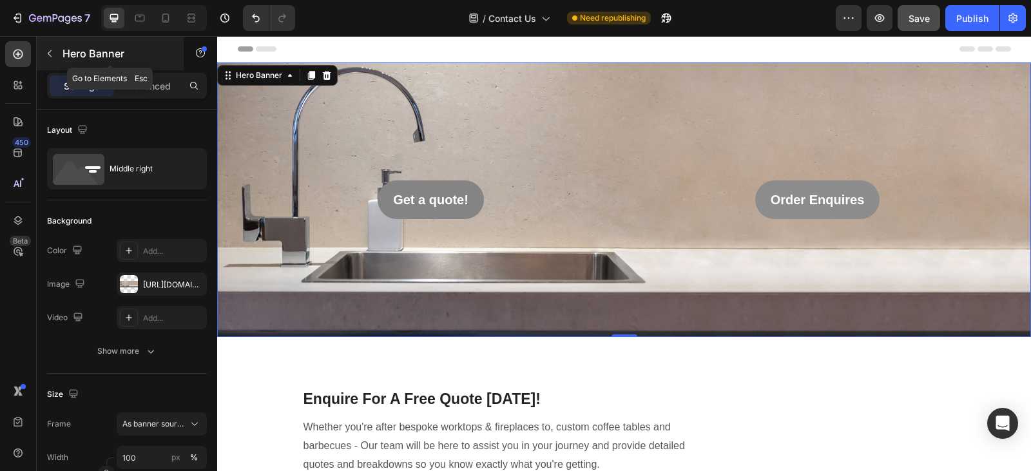
click at [52, 52] on icon "button" at bounding box center [49, 53] width 10 height 10
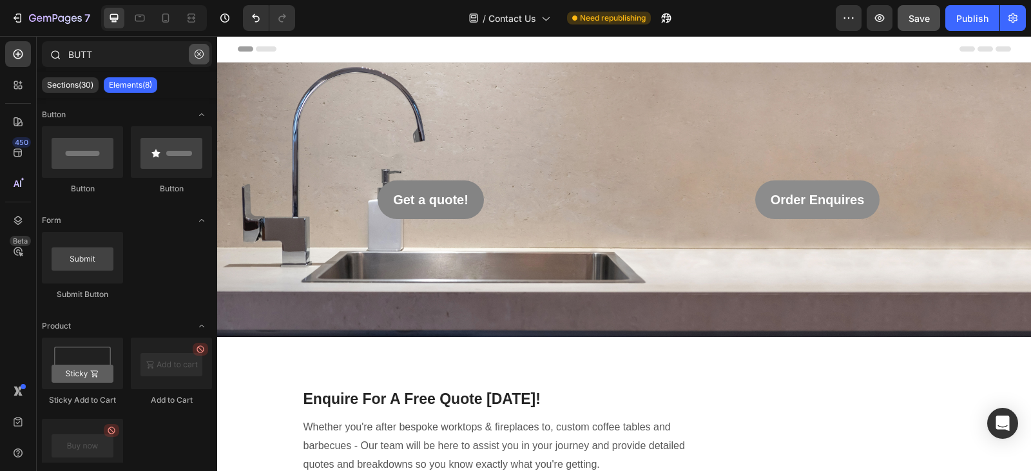
click at [202, 50] on icon "button" at bounding box center [199, 54] width 9 height 9
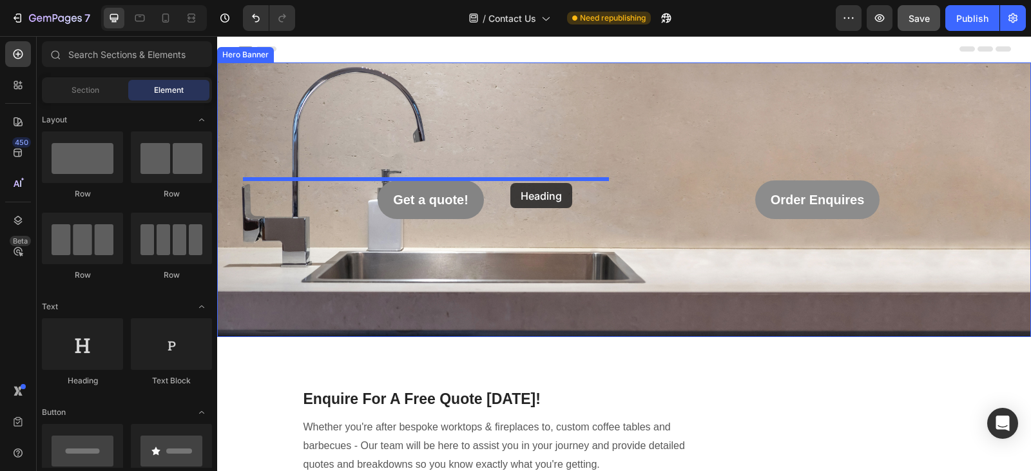
drag, startPoint x: 318, startPoint y: 379, endPoint x: 511, endPoint y: 182, distance: 275.8
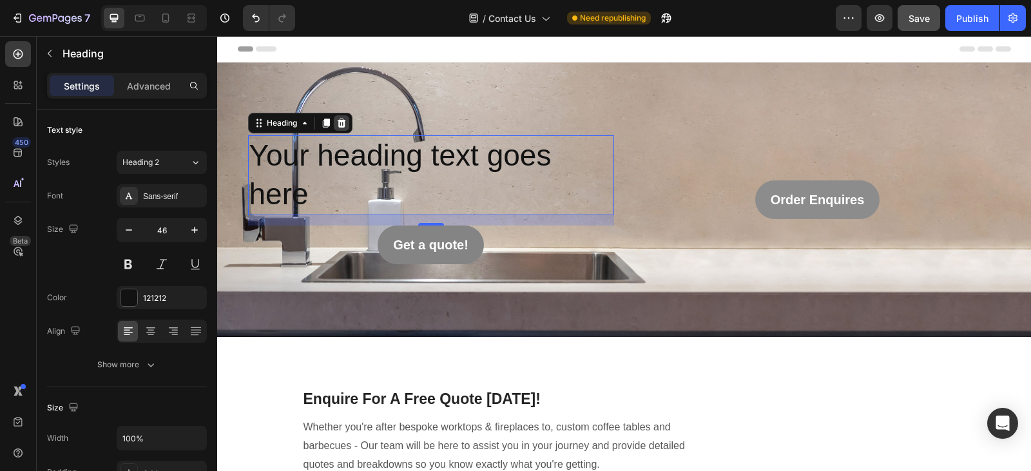
click at [340, 123] on icon at bounding box center [341, 123] width 8 height 9
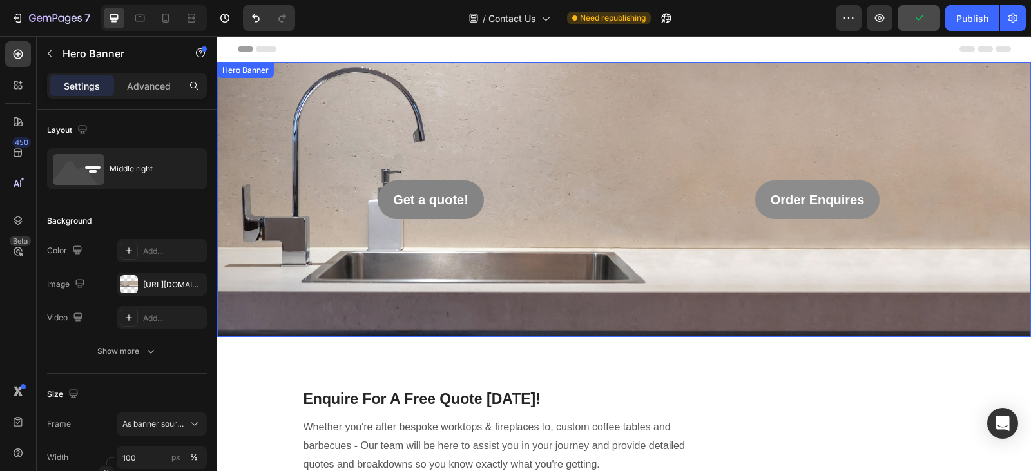
click at [612, 190] on div "Order Enquires Button Get a quote! Button" at bounding box center [625, 200] width 774 height 44
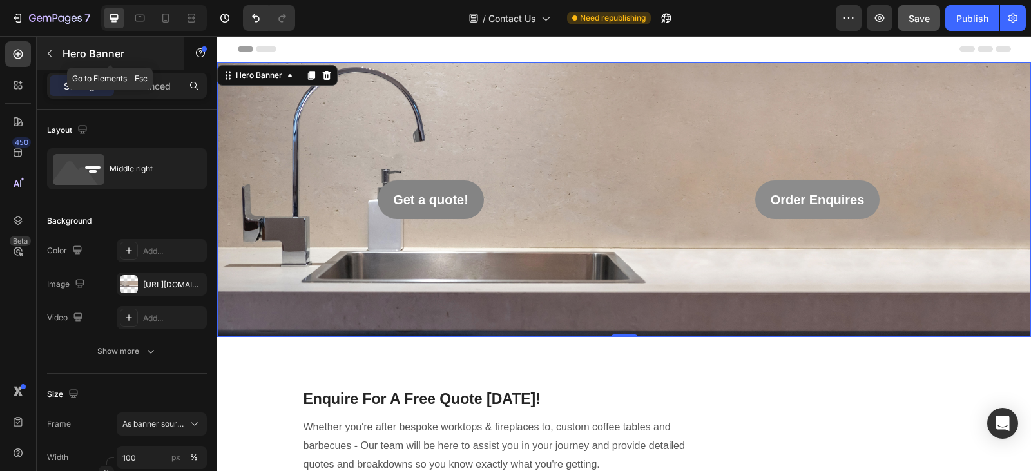
click at [46, 53] on icon "button" at bounding box center [49, 53] width 10 height 10
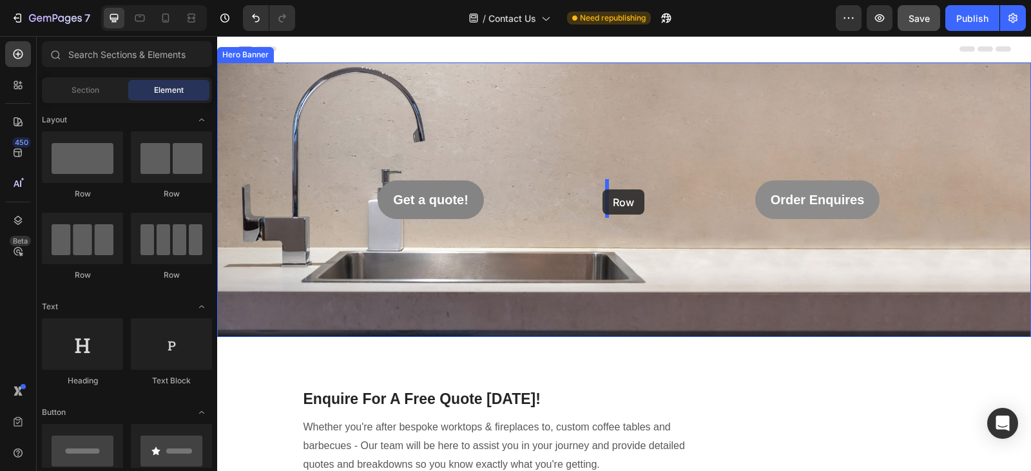
drag, startPoint x: 306, startPoint y: 205, endPoint x: 603, endPoint y: 190, distance: 297.6
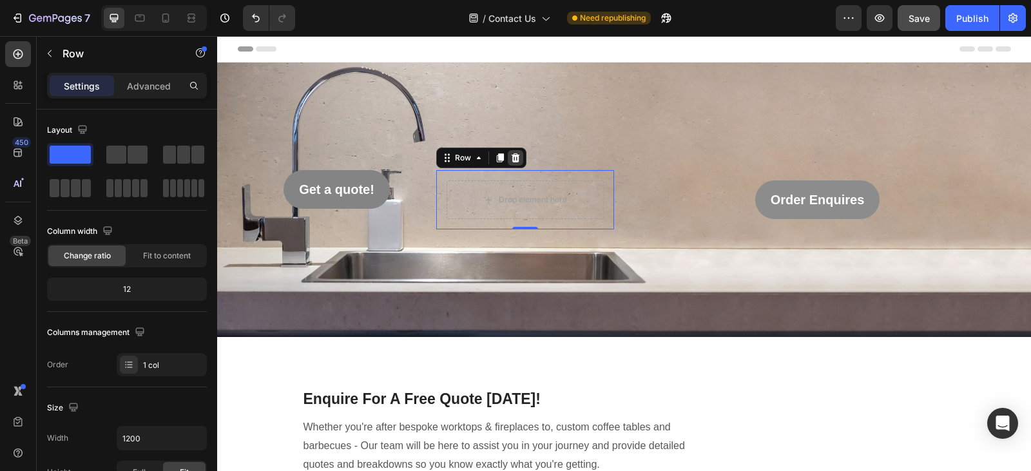
click at [511, 156] on icon at bounding box center [516, 158] width 10 height 10
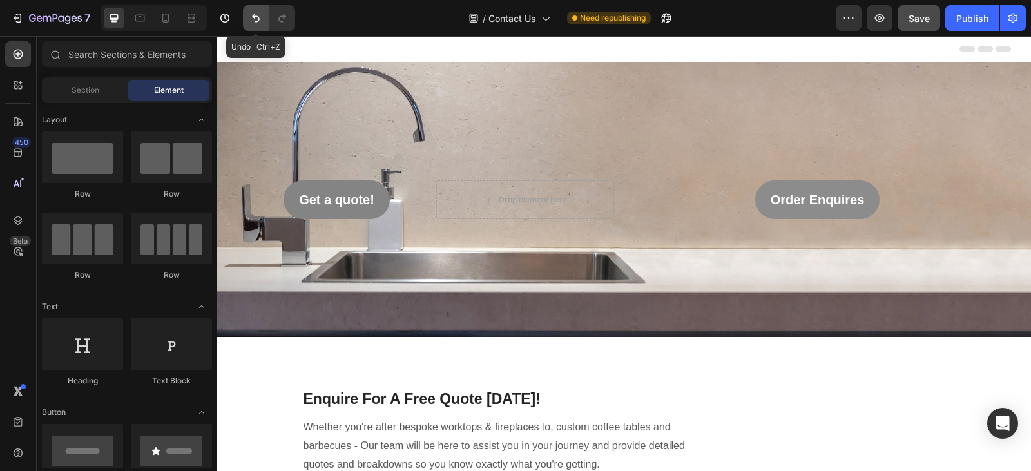
click at [255, 11] on button "Undo/Redo" at bounding box center [256, 18] width 26 height 26
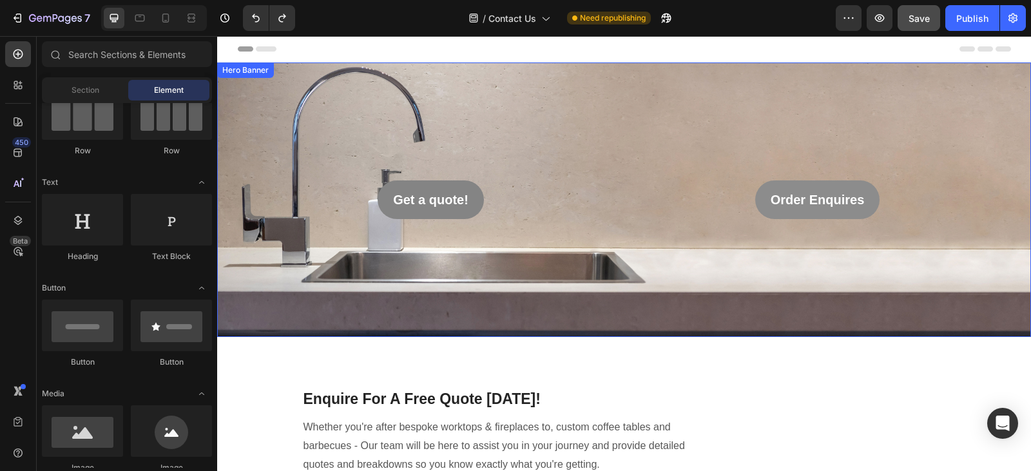
click at [588, 144] on div "Background Image" at bounding box center [624, 200] width 814 height 275
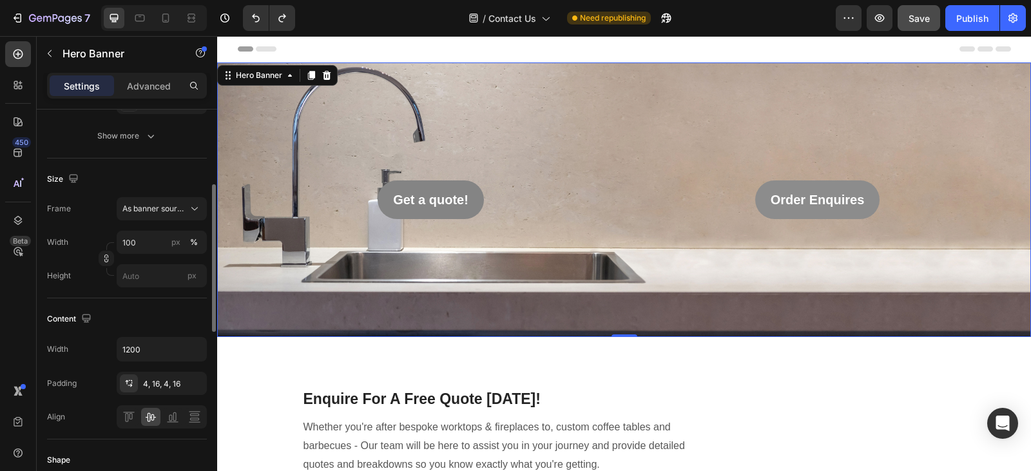
scroll to position [211, 0]
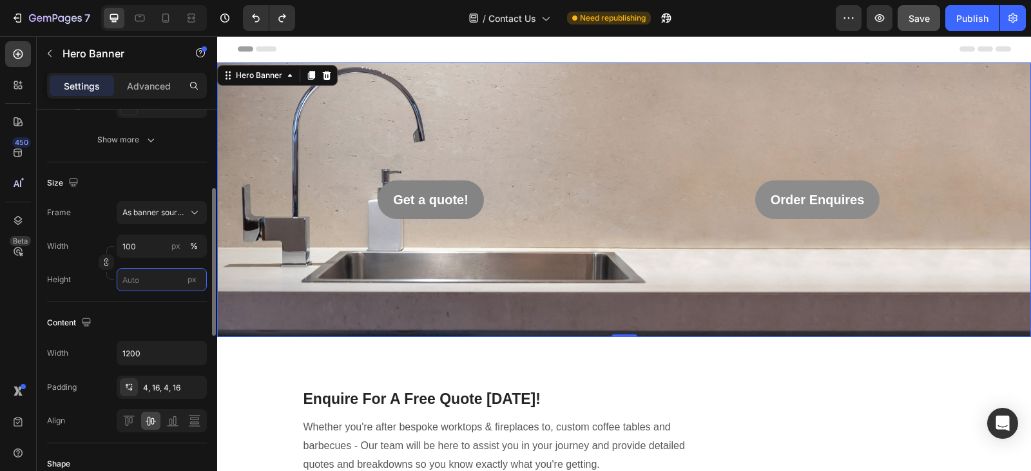
click at [148, 284] on input "px" at bounding box center [162, 279] width 90 height 23
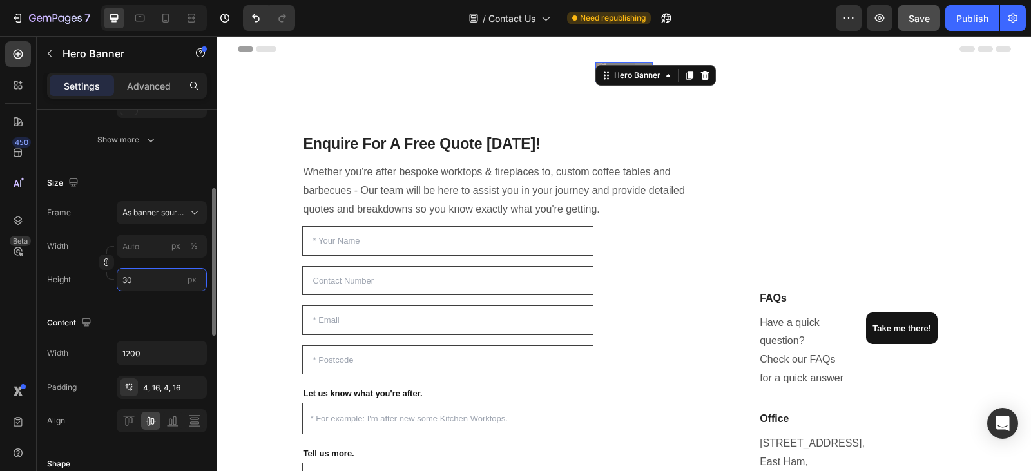
type input "3"
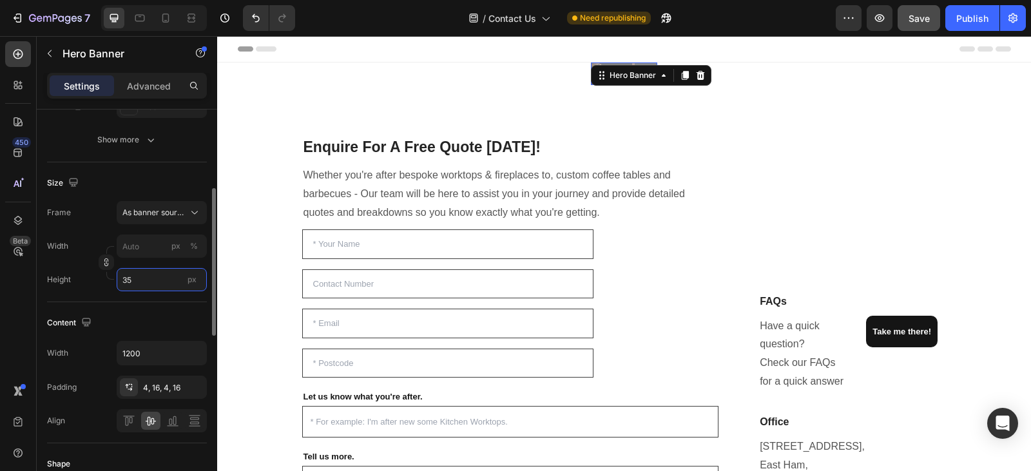
type input "3"
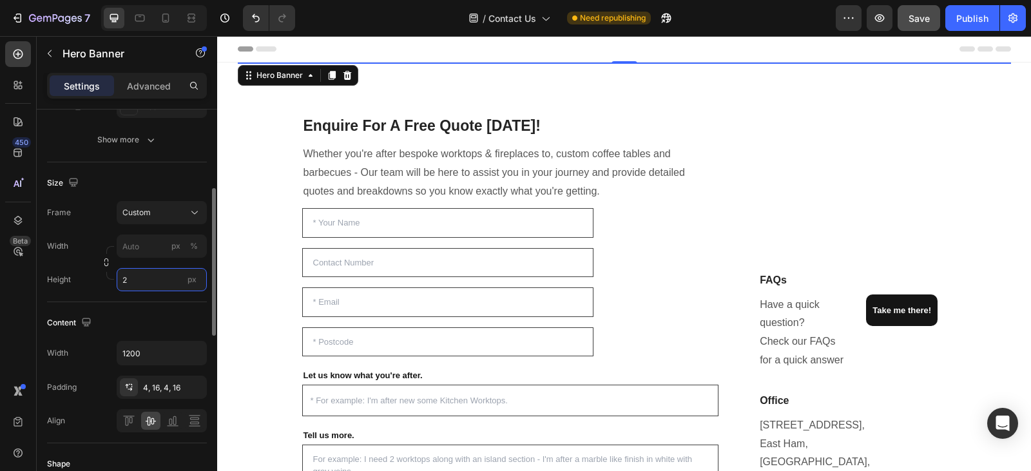
type input "3"
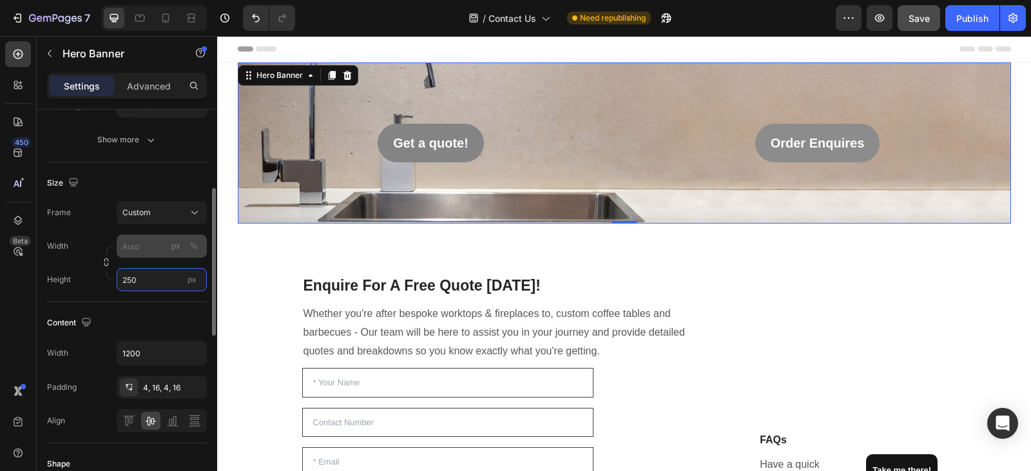
type input "250"
click at [139, 246] on input "px %" at bounding box center [162, 246] width 90 height 23
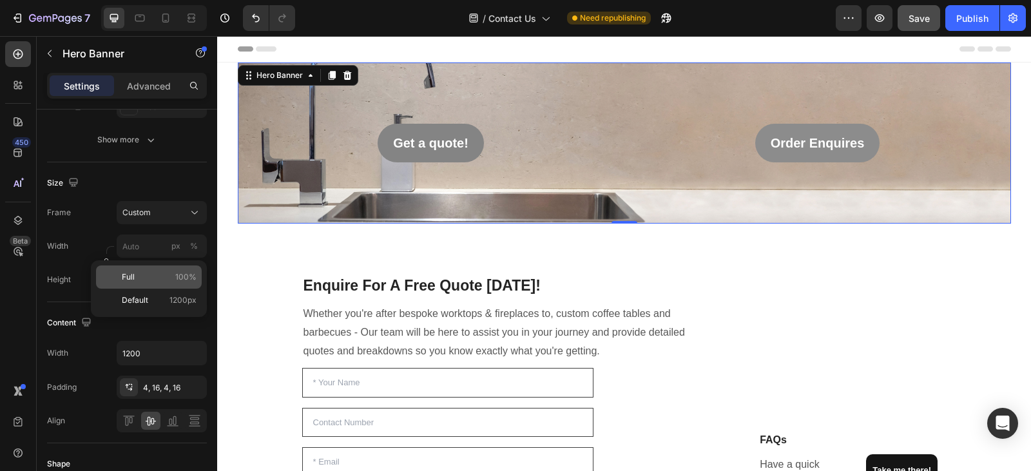
click at [164, 274] on p "Full 100%" at bounding box center [159, 277] width 75 height 12
type input "100"
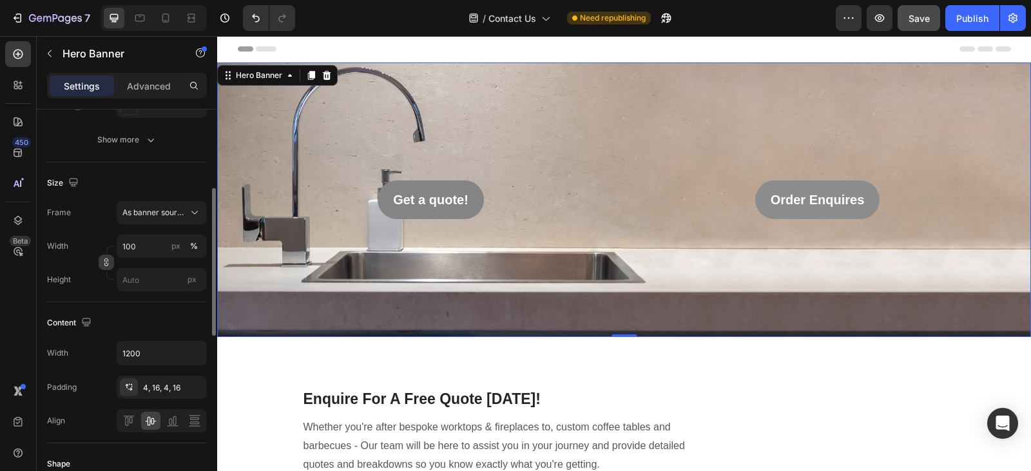
click at [108, 262] on icon "button" at bounding box center [106, 262] width 9 height 9
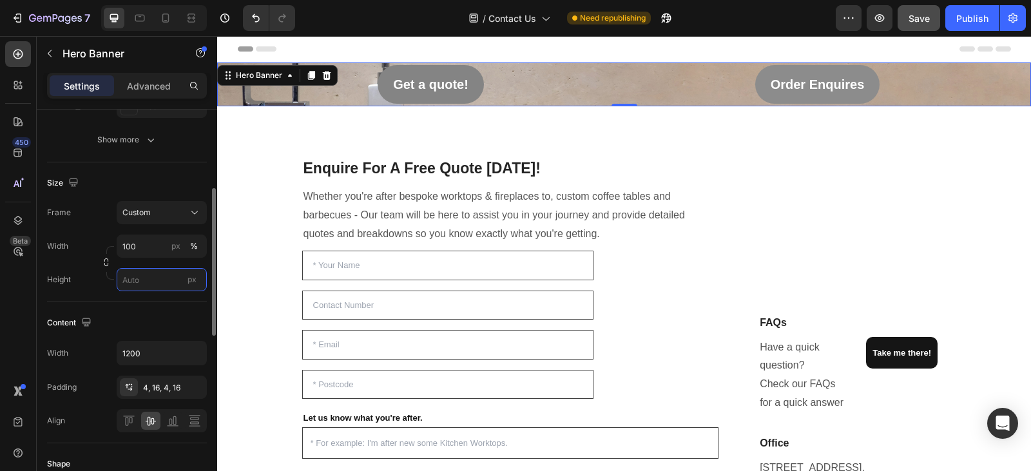
click at [137, 280] on input "px" at bounding box center [162, 279] width 90 height 23
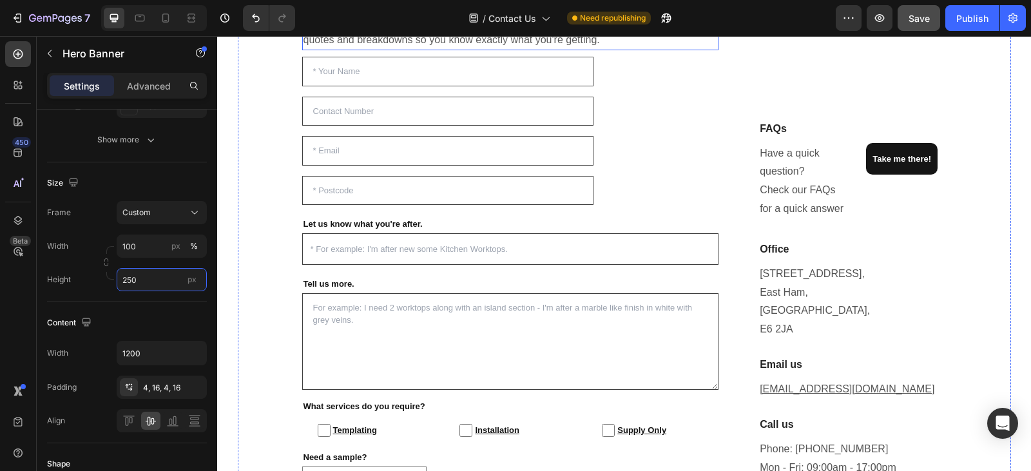
scroll to position [0, 0]
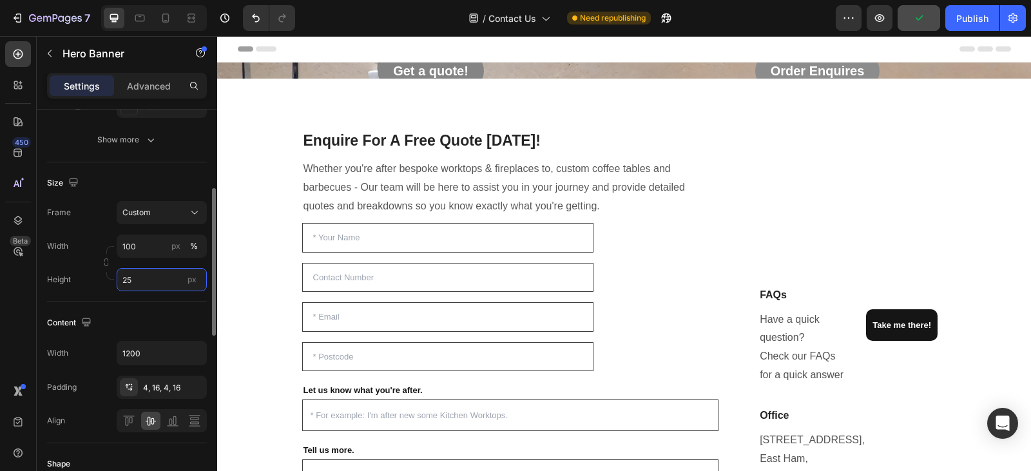
type input "2"
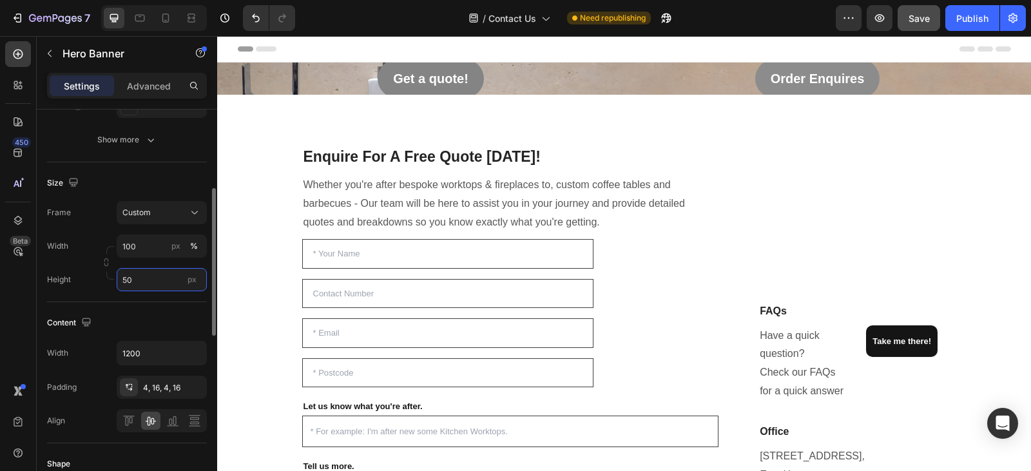
type input "5"
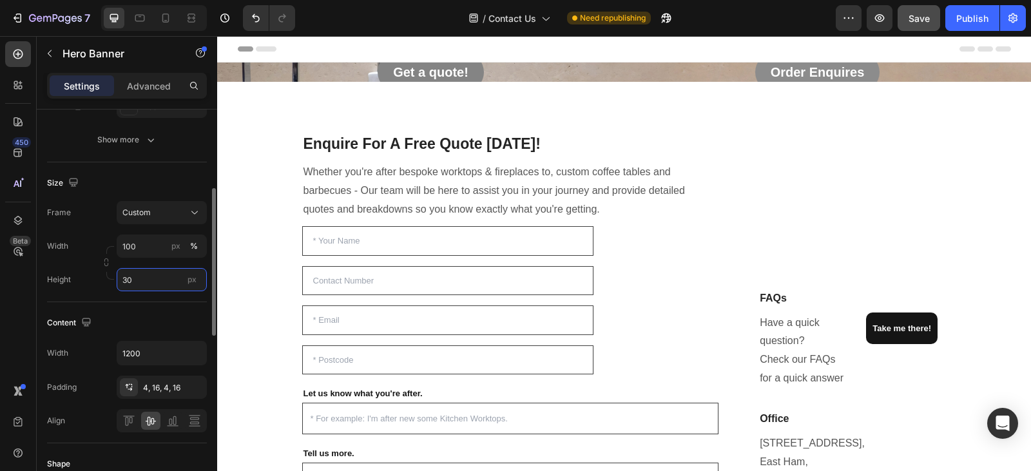
type input "3"
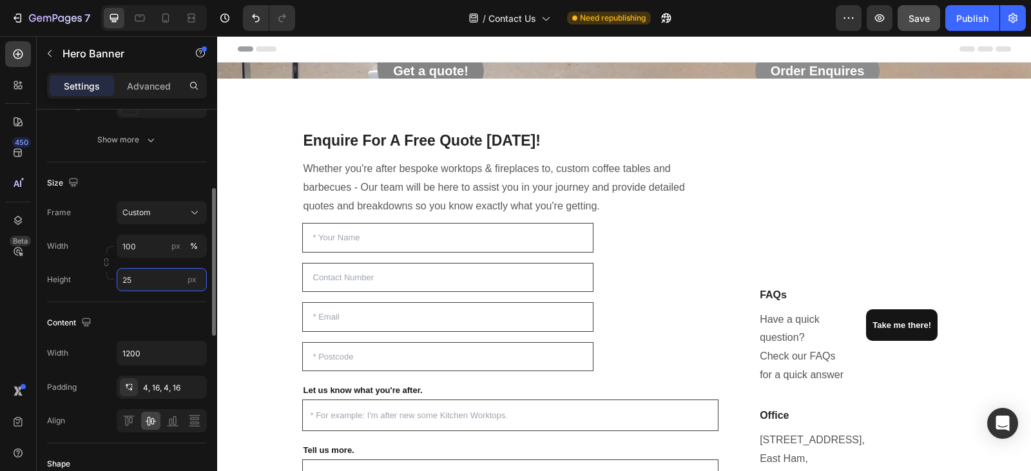
type input "2"
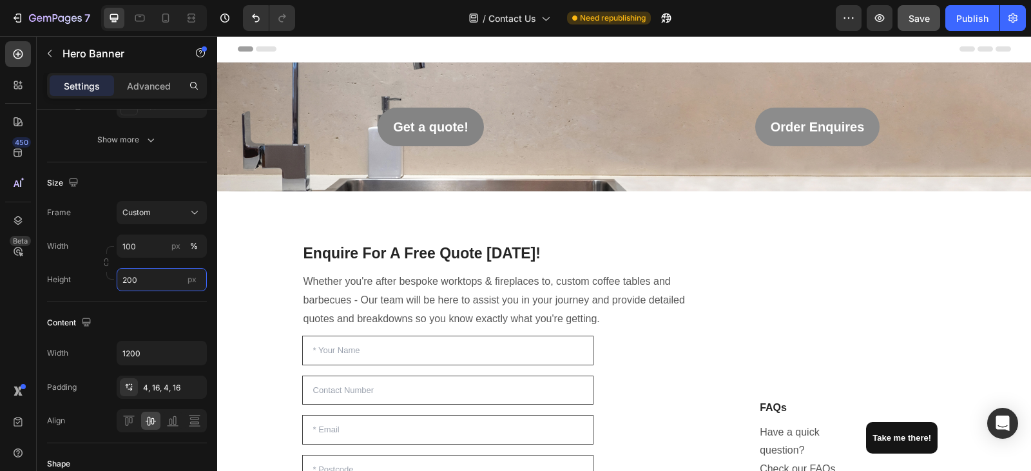
type input "200"
click at [624, 147] on div "Order Enquires Button Get a quote! Button" at bounding box center [625, 127] width 774 height 44
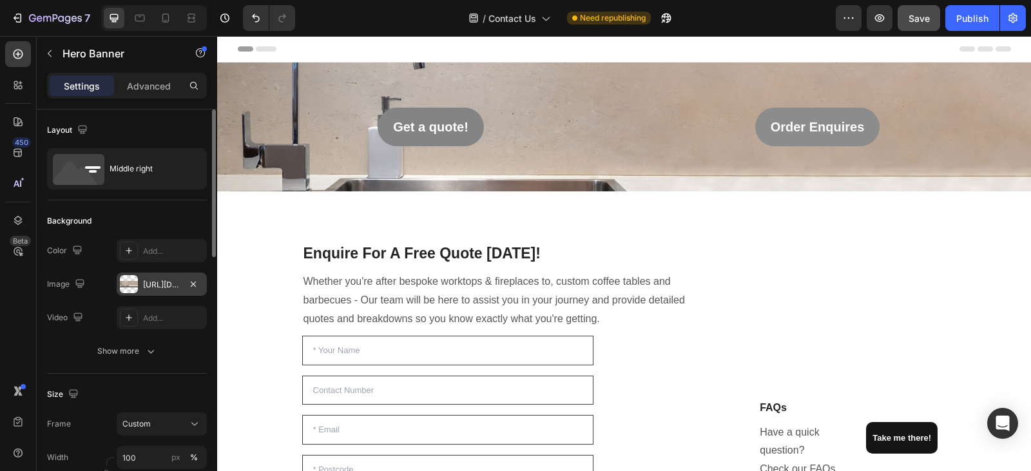
click at [150, 278] on div "[URL][DOMAIN_NAME]" at bounding box center [162, 284] width 90 height 23
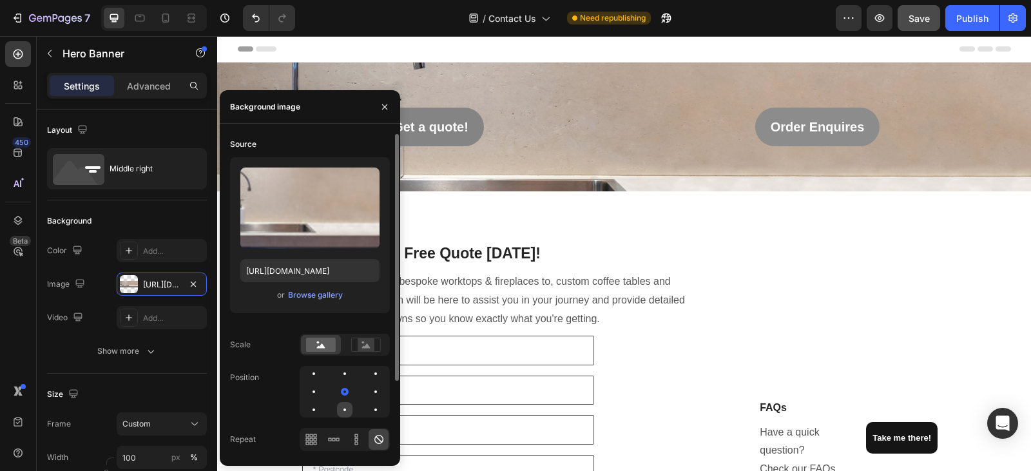
click at [368, 413] on div at bounding box center [375, 409] width 15 height 15
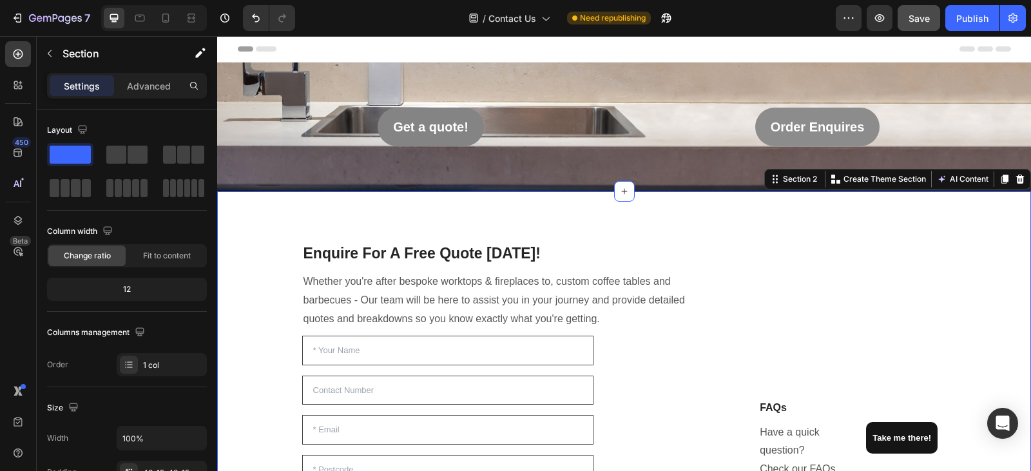
click at [298, 166] on div "Background Image" at bounding box center [624, 127] width 814 height 129
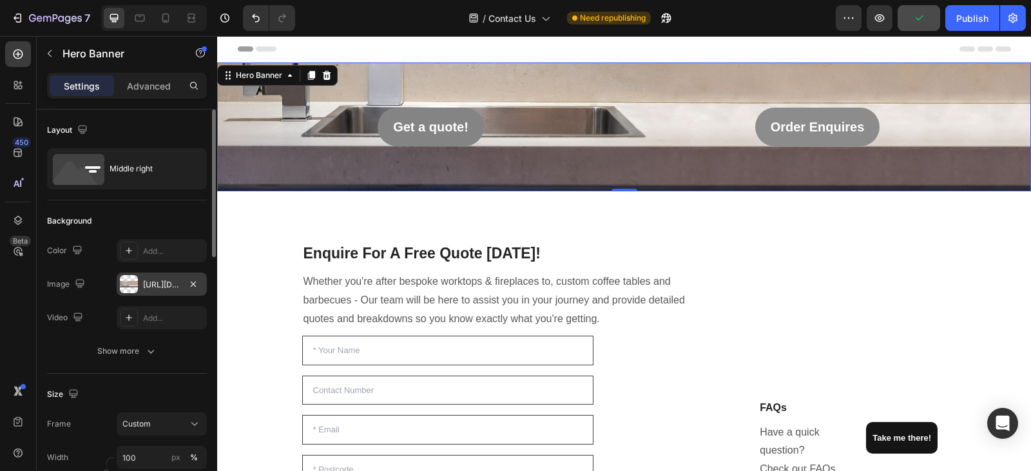
click at [167, 285] on div "[URL][DOMAIN_NAME]" at bounding box center [161, 285] width 37 height 12
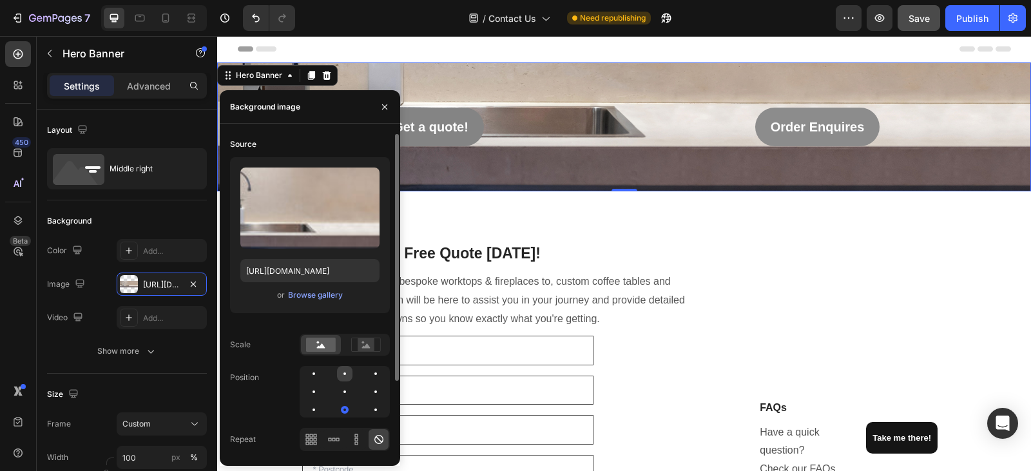
click at [368, 376] on div at bounding box center [375, 373] width 15 height 15
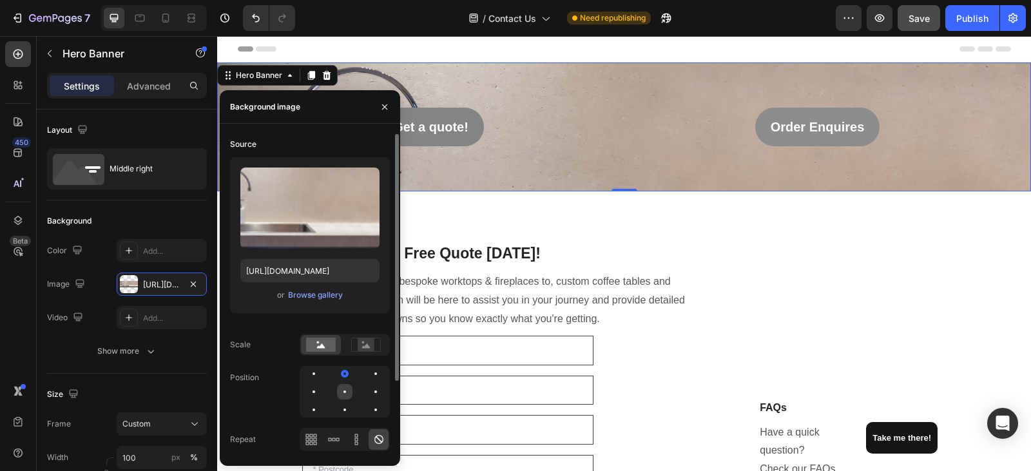
click at [368, 394] on div at bounding box center [375, 391] width 15 height 15
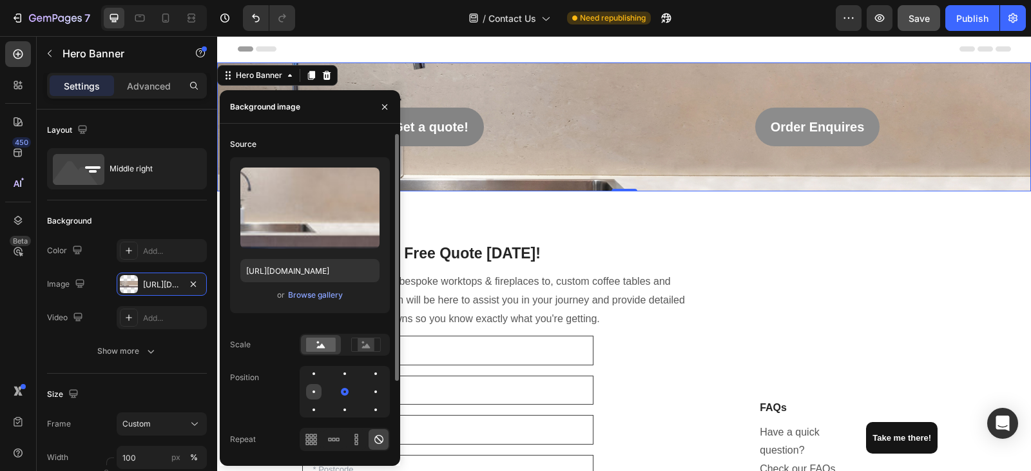
click at [337, 394] on div at bounding box center [344, 391] width 15 height 15
click at [337, 415] on div at bounding box center [344, 409] width 15 height 15
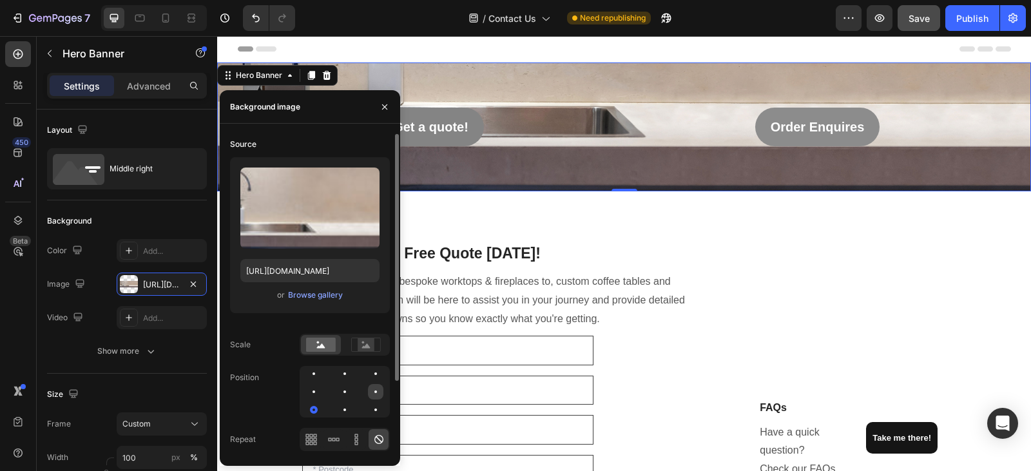
click at [322, 402] on div at bounding box center [313, 409] width 15 height 15
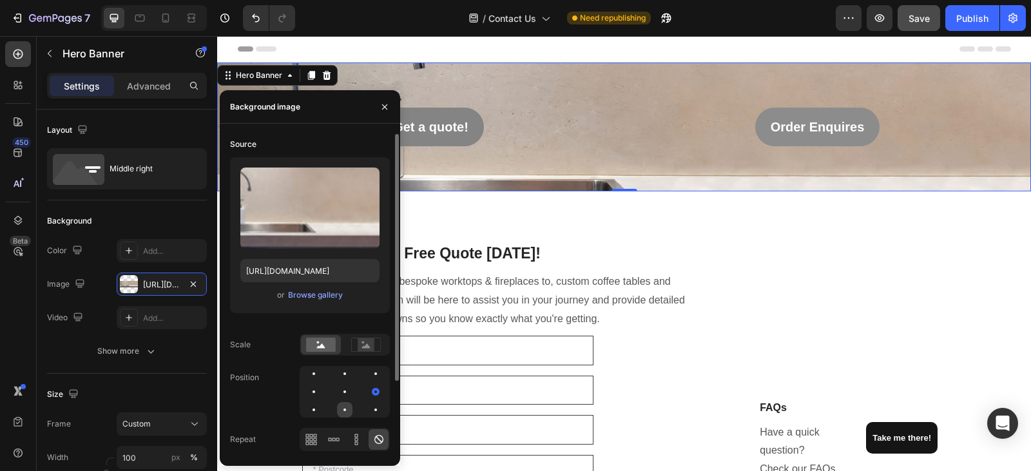
click at [368, 407] on div at bounding box center [375, 409] width 15 height 15
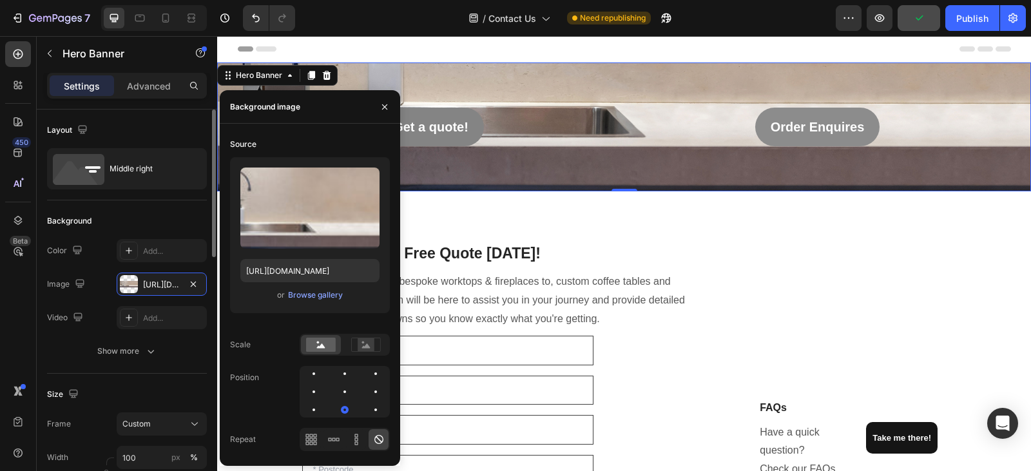
click at [154, 217] on div "Background" at bounding box center [127, 221] width 160 height 21
